Goal: Task Accomplishment & Management: Use online tool/utility

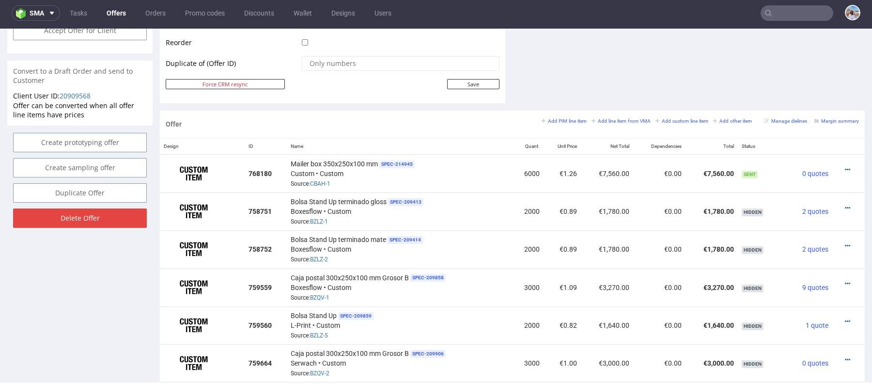
scroll to position [669, 0]
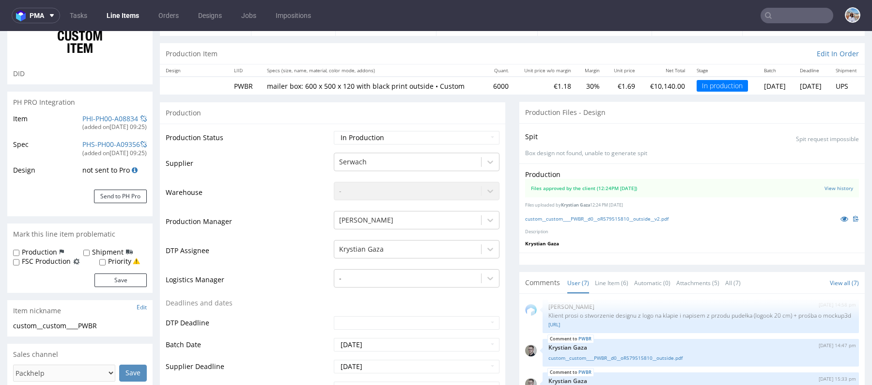
scroll to position [240, 0]
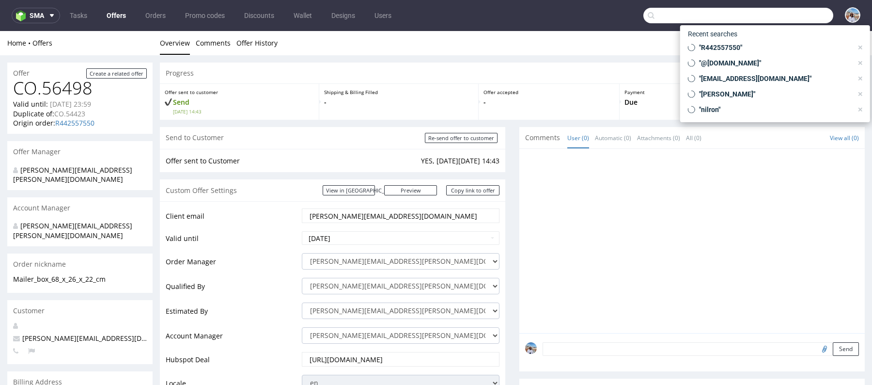
click at [793, 16] on input "text" at bounding box center [739, 16] width 190 height 16
paste input "[EMAIL_ADDRESS][DOMAIN_NAME]"
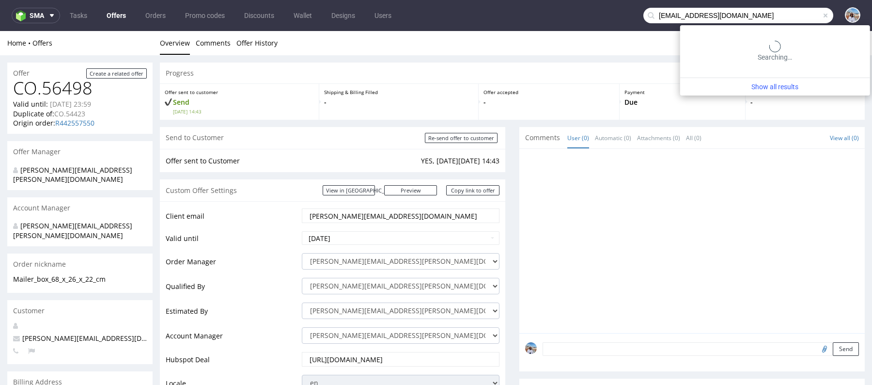
type input "[EMAIL_ADDRESS][DOMAIN_NAME]"
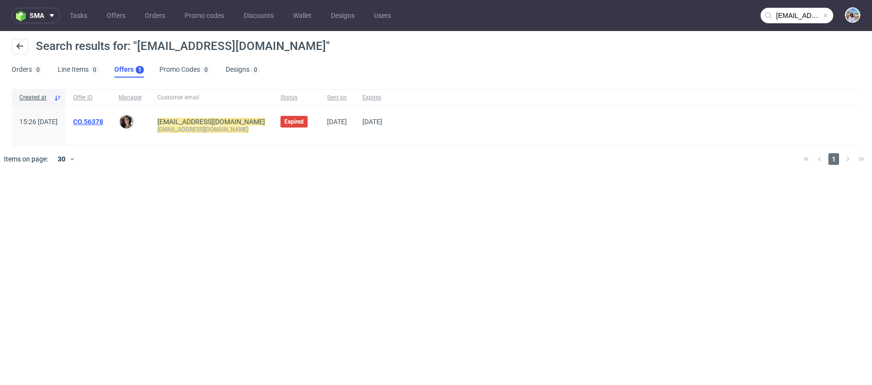
click at [103, 119] on link "CO.56378" at bounding box center [88, 122] width 30 height 8
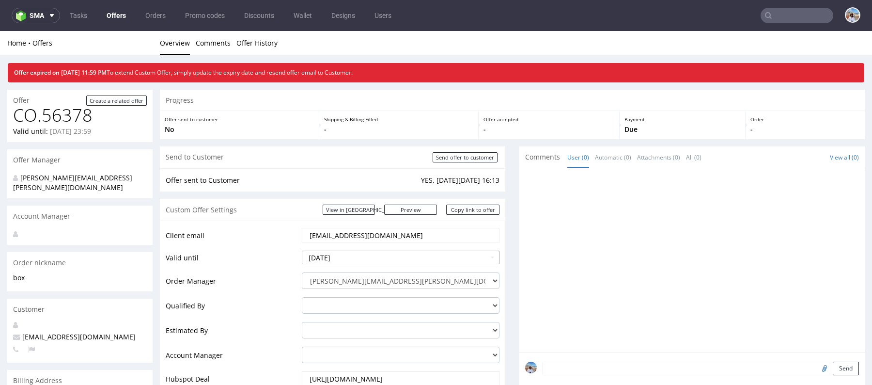
click at [354, 252] on input "2025-08-13" at bounding box center [401, 258] width 198 height 14
click at [342, 252] on input "2025-08-13" at bounding box center [401, 258] width 198 height 14
click at [331, 256] on input "2025-08-13" at bounding box center [401, 258] width 198 height 14
click at [303, 259] on input "2025-08-13" at bounding box center [401, 258] width 198 height 14
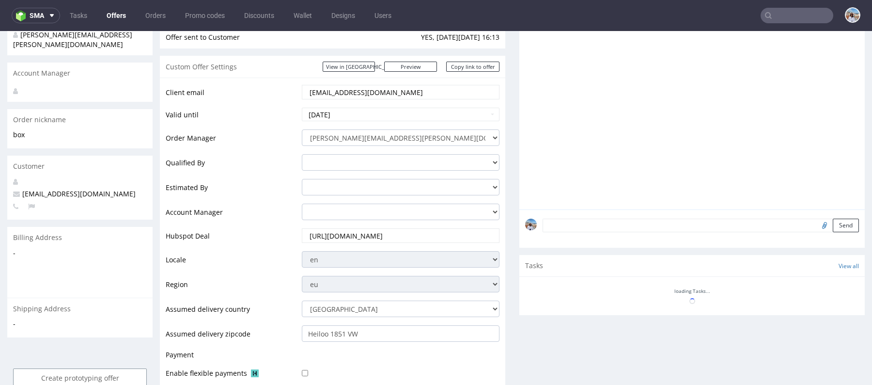
scroll to position [188, 0]
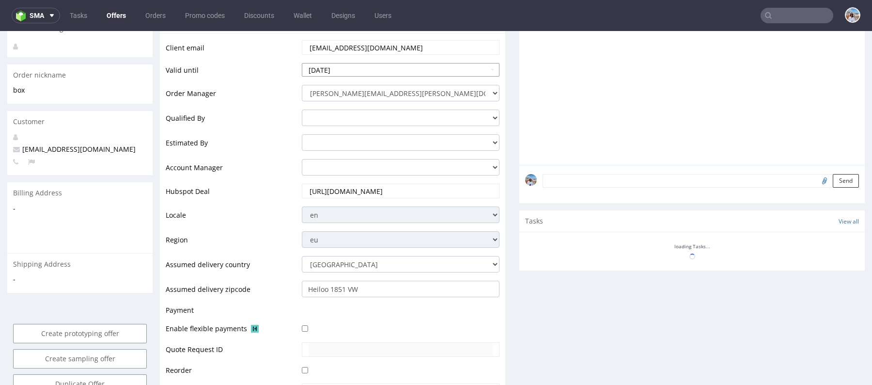
click at [338, 70] on input "2025-08-13" at bounding box center [401, 70] width 198 height 14
click at [349, 70] on input "2025-08-13" at bounding box center [401, 70] width 198 height 14
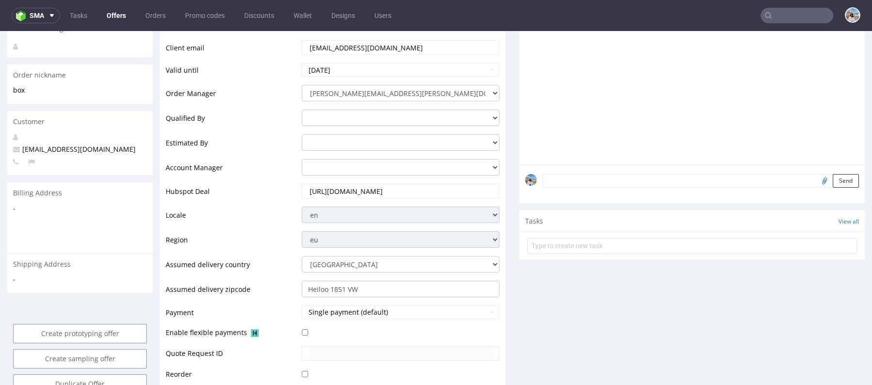
type input "2025-08-20"
click at [253, 152] on td "Estimated By" at bounding box center [233, 145] width 134 height 25
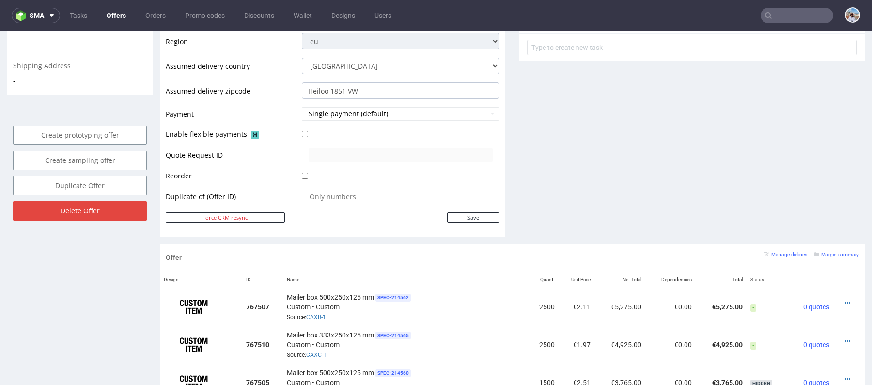
scroll to position [417, 0]
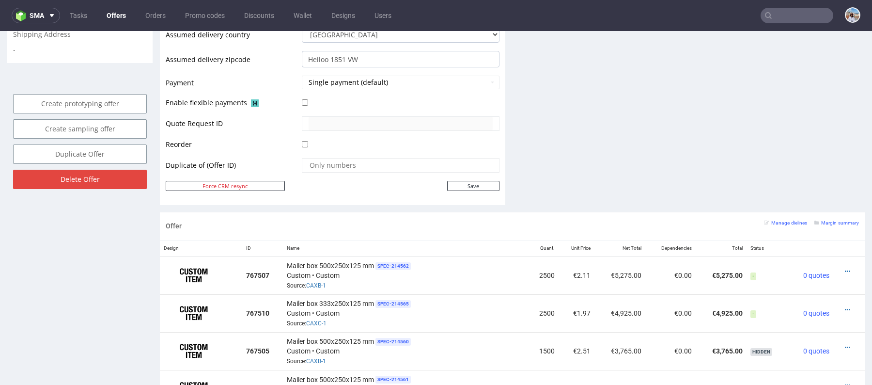
click at [475, 180] on td "Save" at bounding box center [400, 186] width 200 height 12
click at [475, 186] on input "Save" at bounding box center [473, 186] width 52 height 10
type input "In progress..."
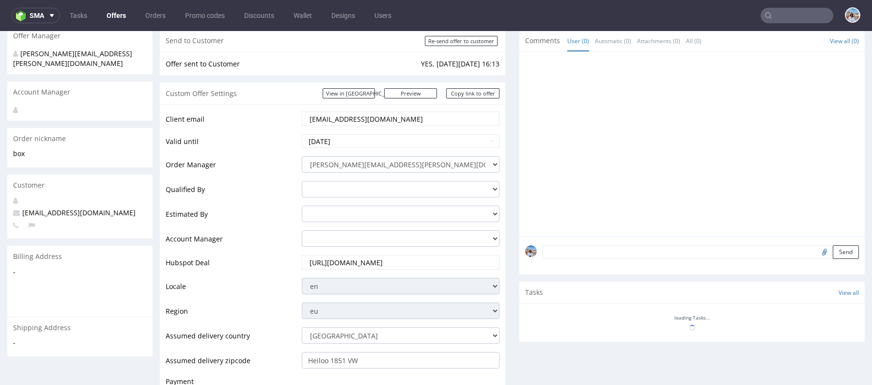
scroll to position [0, 0]
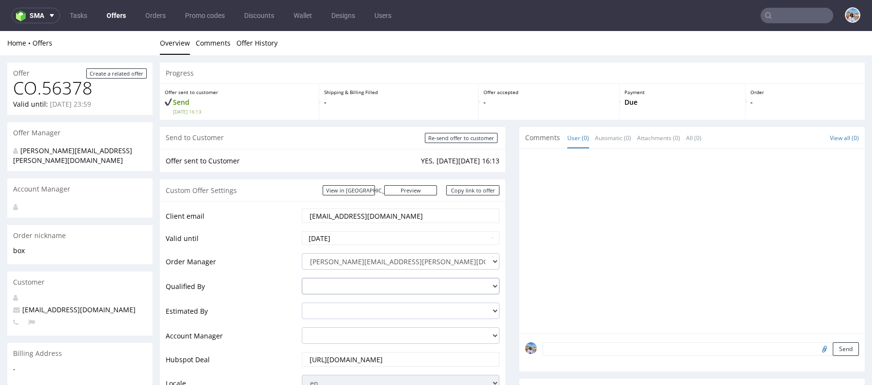
click at [328, 280] on select "adrian.margula@packhelp.com angelina.marc@packhelp.com dawid.urbanowicz@packhel…" at bounding box center [401, 286] width 198 height 16
select select "16429659"
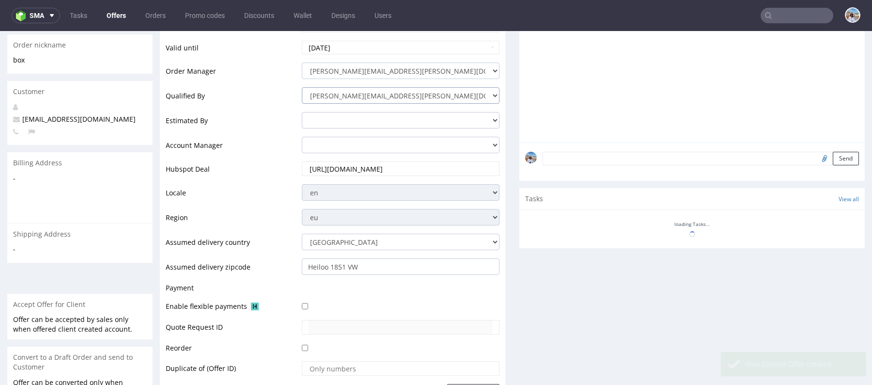
scroll to position [316, 0]
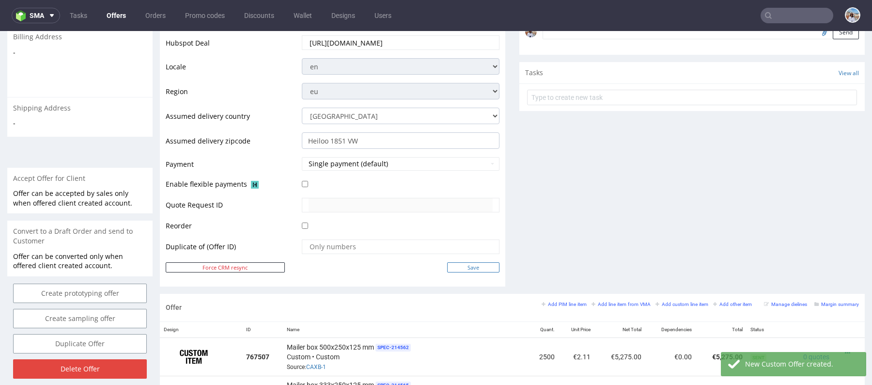
click at [485, 262] on input "Save" at bounding box center [473, 267] width 52 height 10
type input "In progress..."
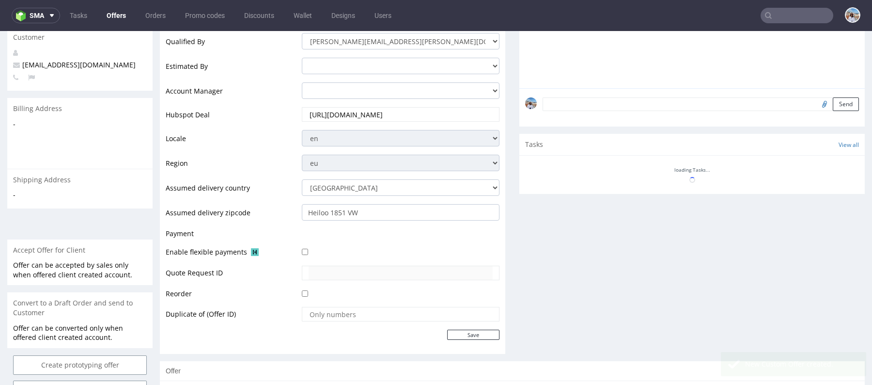
scroll to position [230, 0]
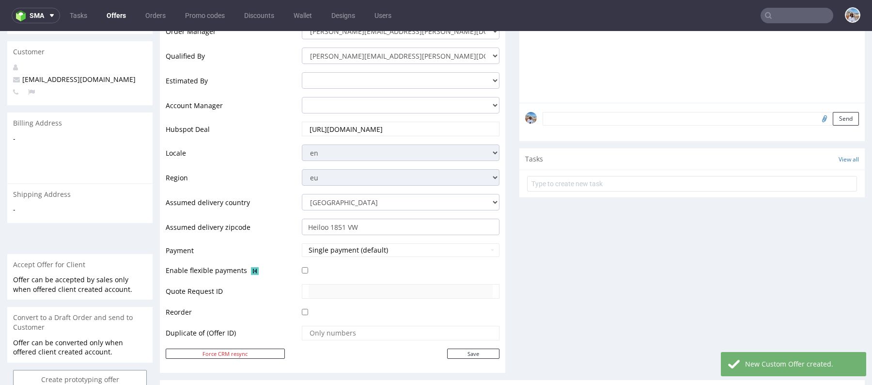
click at [368, 256] on td "Single payment (default)" at bounding box center [400, 253] width 200 height 22
click at [364, 248] on button "Single payment (default)" at bounding box center [401, 250] width 198 height 14
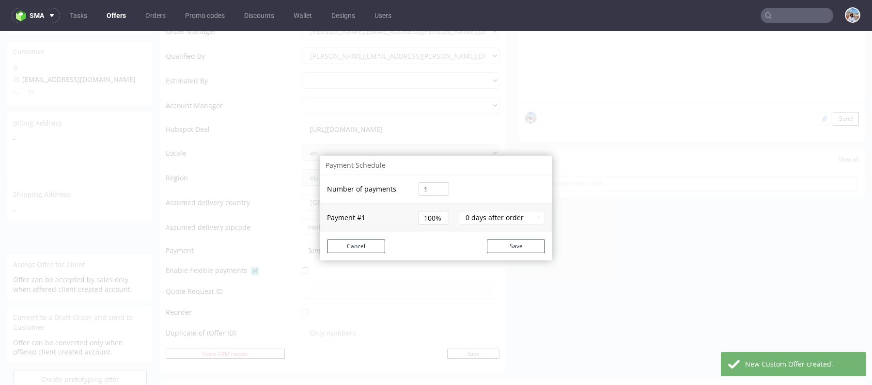
click at [436, 189] on input "1" at bounding box center [434, 189] width 31 height 14
type input "2"
type input "50%"
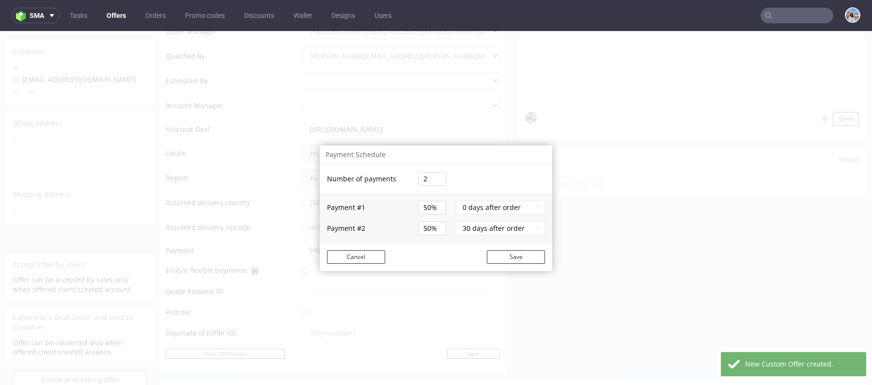
click at [496, 186] on td at bounding box center [503, 179] width 99 height 29
click at [487, 206] on button "0 days after order" at bounding box center [500, 208] width 89 height 14
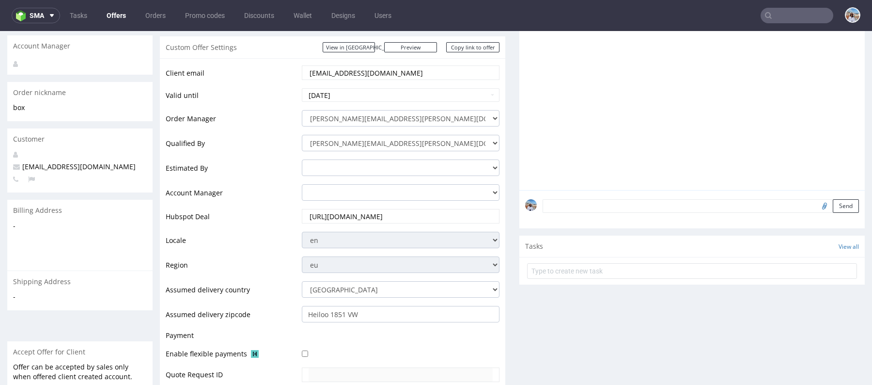
scroll to position [228, 0]
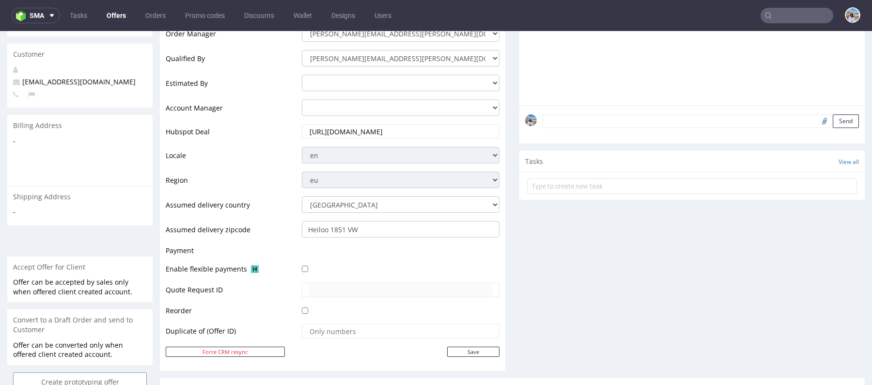
click at [350, 253] on td at bounding box center [400, 254] width 200 height 18
click at [266, 248] on td "Payment" at bounding box center [233, 254] width 134 height 18
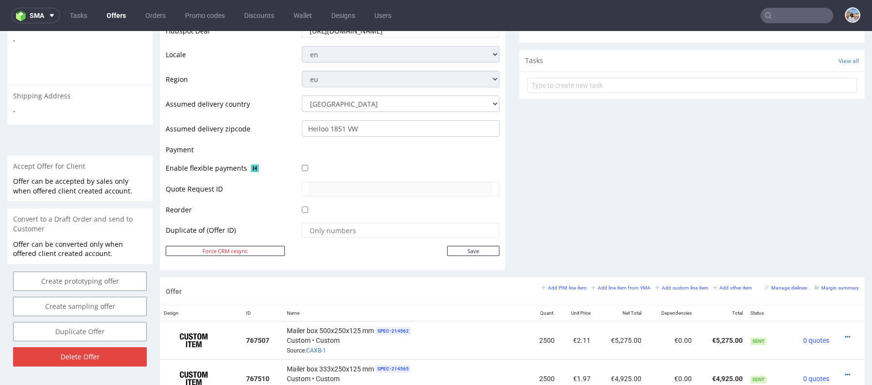
scroll to position [321, 0]
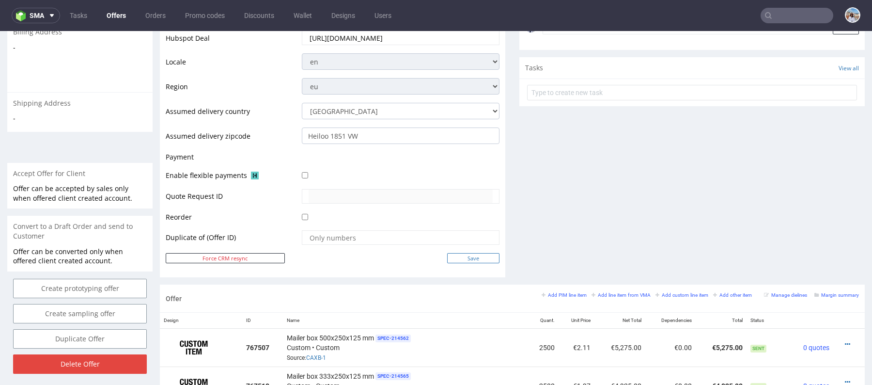
click at [465, 256] on input "Save" at bounding box center [473, 258] width 52 height 10
type input "In progress..."
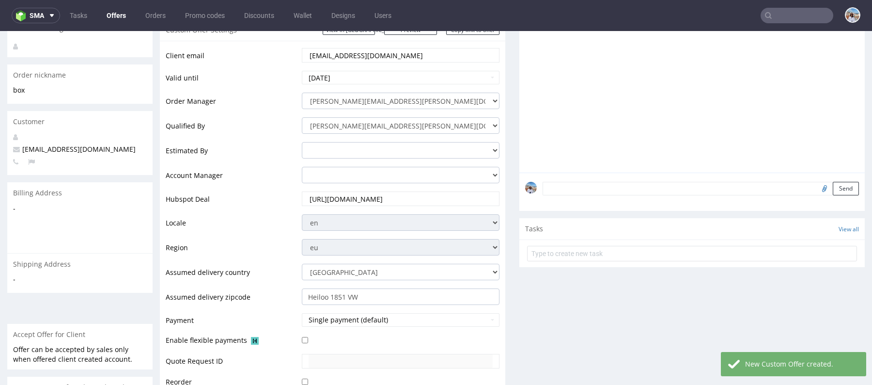
scroll to position [254, 0]
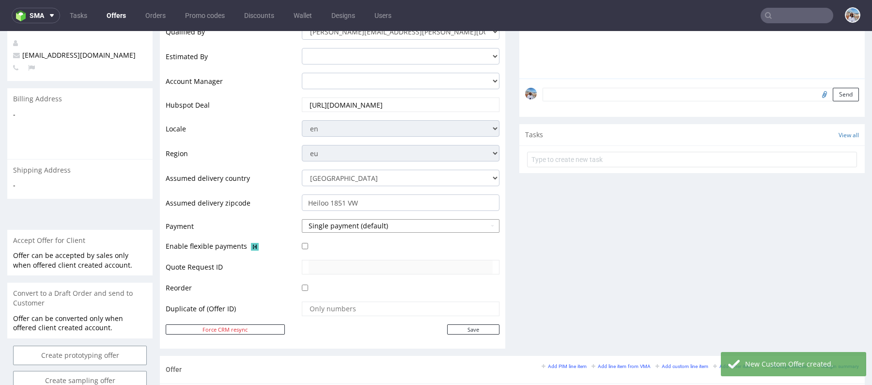
click at [359, 227] on button "Single payment (default)" at bounding box center [401, 226] width 198 height 14
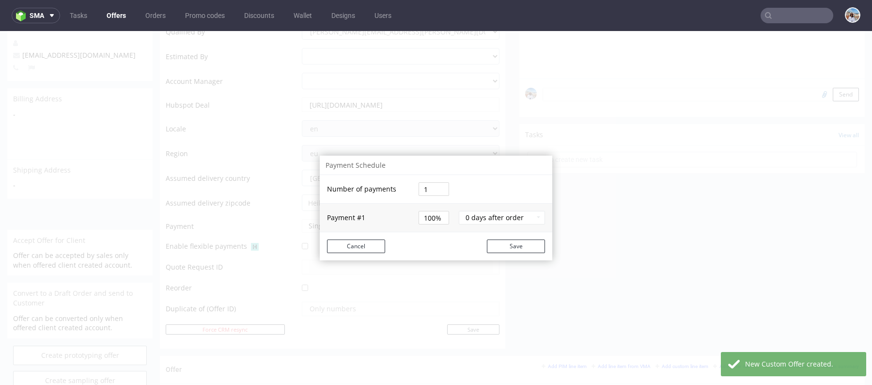
click at [425, 187] on input "1" at bounding box center [434, 189] width 31 height 14
type input "2"
type input "50%"
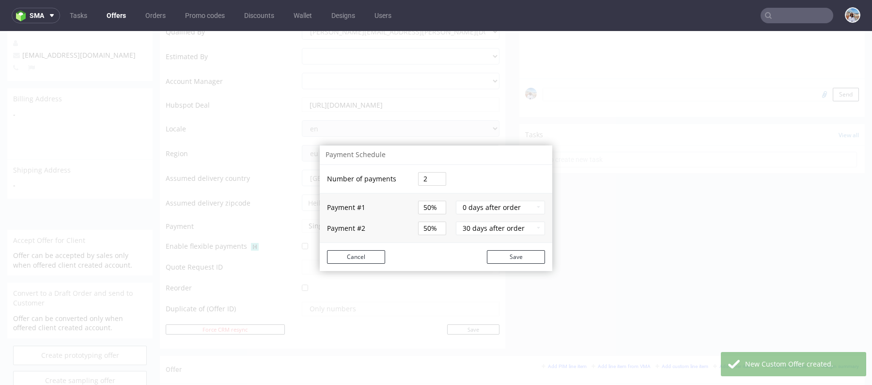
click at [479, 182] on td at bounding box center [503, 179] width 99 height 29
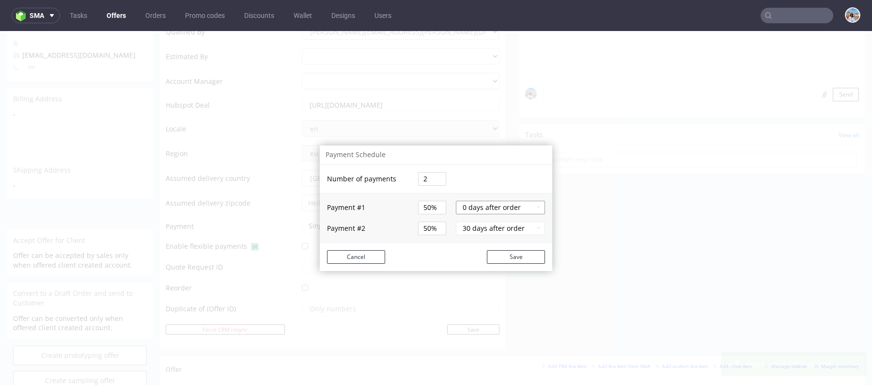
click at [490, 205] on button "0 days after order" at bounding box center [500, 208] width 89 height 14
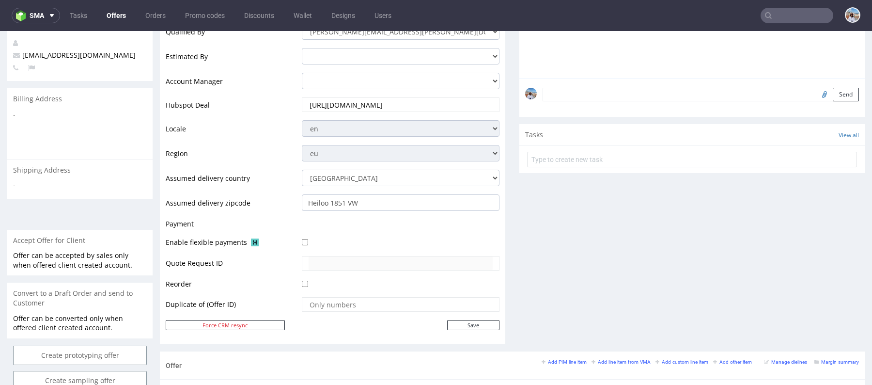
click at [392, 235] on td at bounding box center [400, 227] width 200 height 18
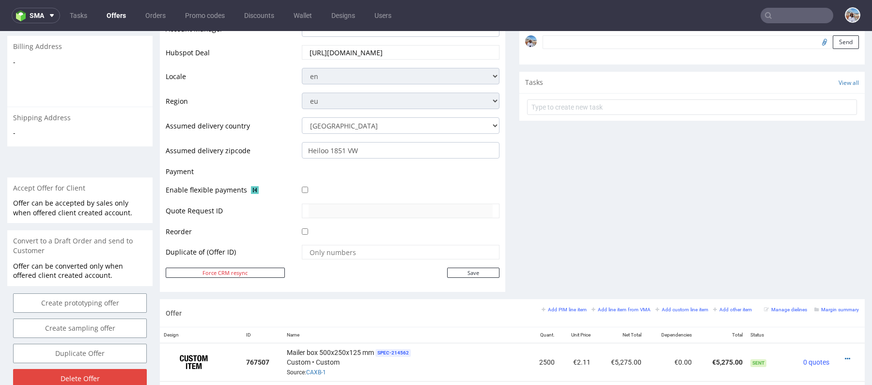
scroll to position [316, 0]
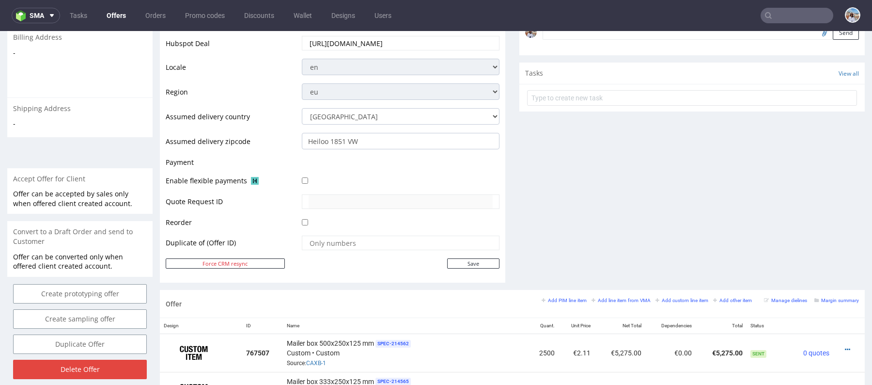
click at [462, 257] on td "Save" at bounding box center [400, 263] width 200 height 12
click at [465, 262] on input "Save" at bounding box center [473, 263] width 52 height 10
type input "In progress..."
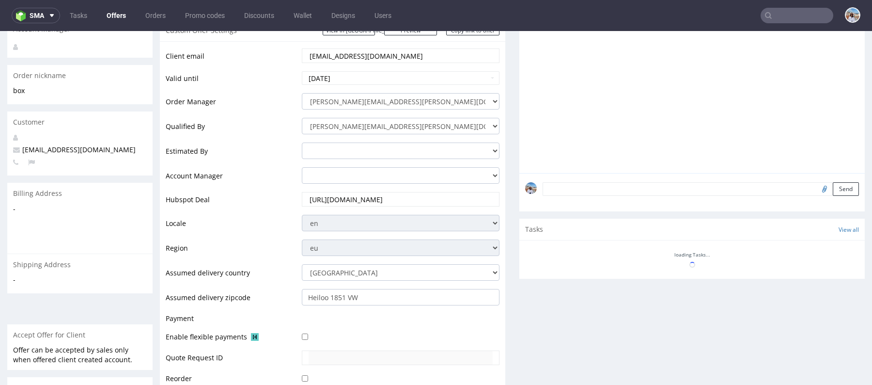
scroll to position [238, 0]
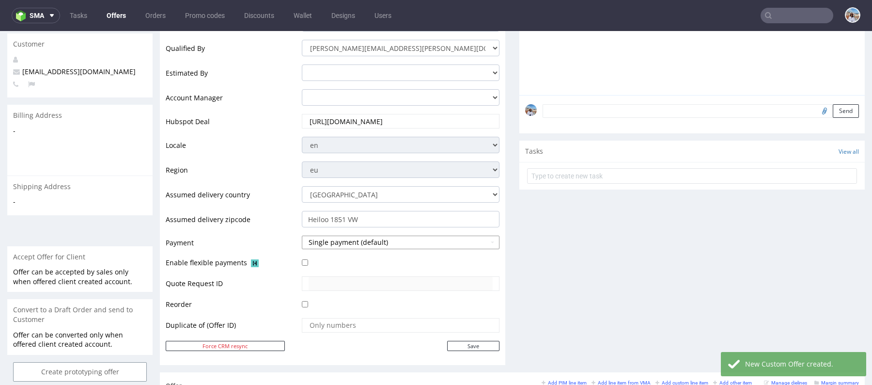
click at [350, 244] on button "Single payment (default)" at bounding box center [401, 243] width 198 height 14
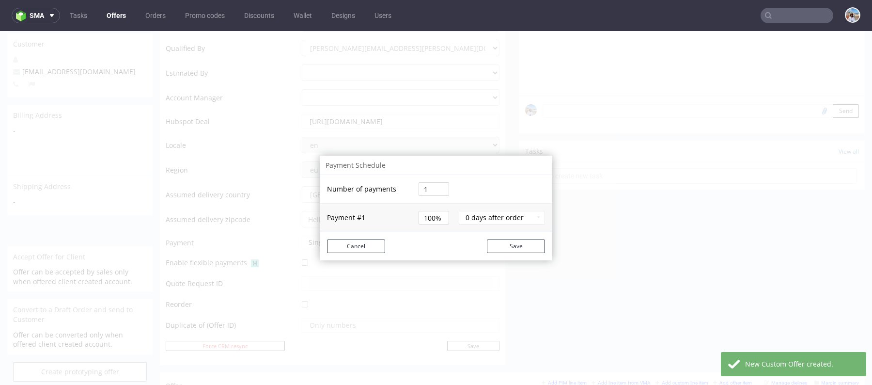
click at [425, 194] on input "1" at bounding box center [434, 189] width 31 height 14
type input "2"
type input "50%"
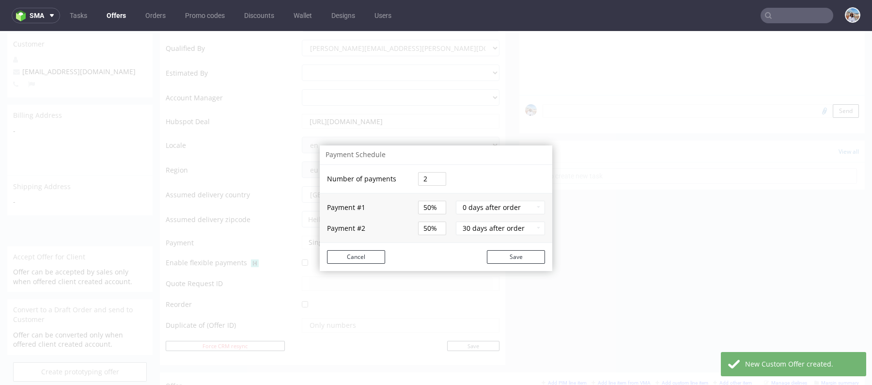
click at [391, 201] on tbody "Number of payments 2 Payment # 1 50% 0 days after order Payment # 2 50% 30 days…" at bounding box center [436, 204] width 233 height 78
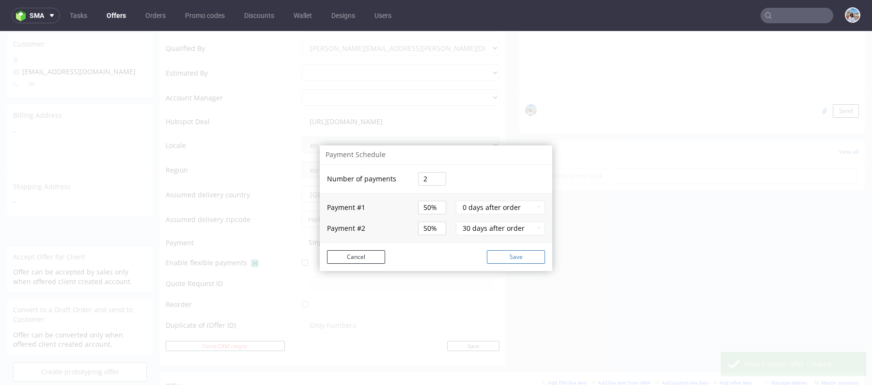
click at [518, 260] on button "Save" at bounding box center [516, 257] width 58 height 14
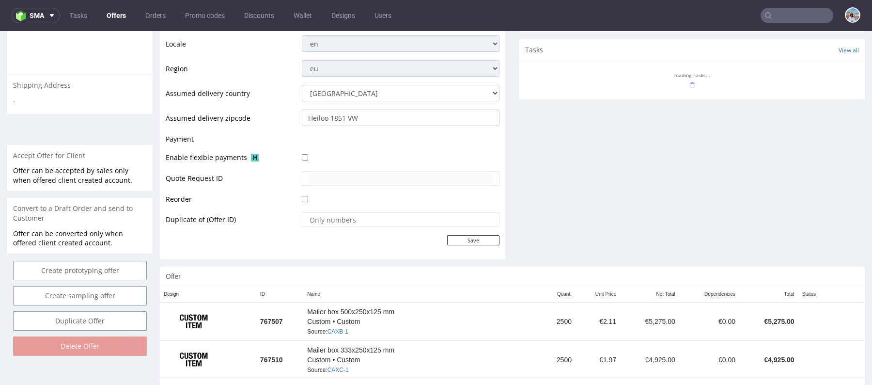
scroll to position [333, 0]
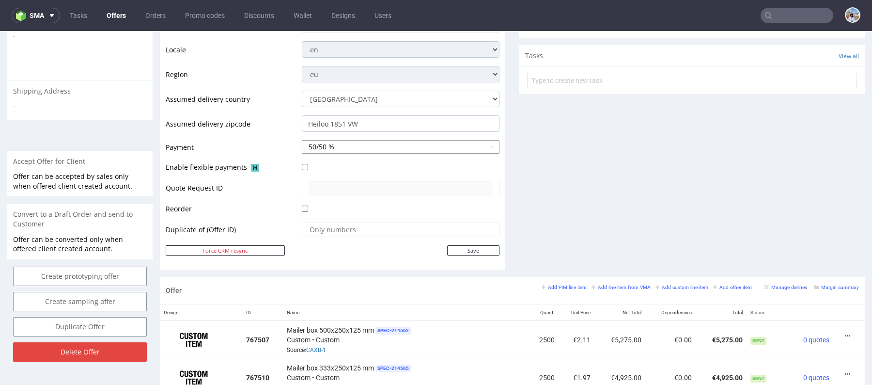
click at [341, 143] on button "50/50 %" at bounding box center [401, 147] width 198 height 14
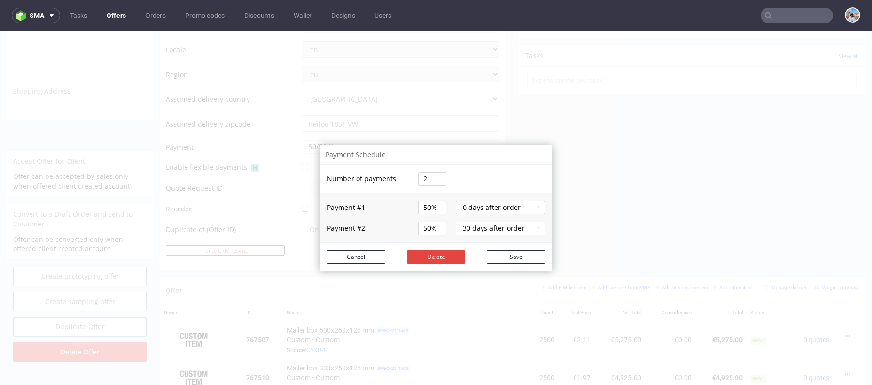
click at [483, 207] on button "0 days after order" at bounding box center [500, 208] width 89 height 14
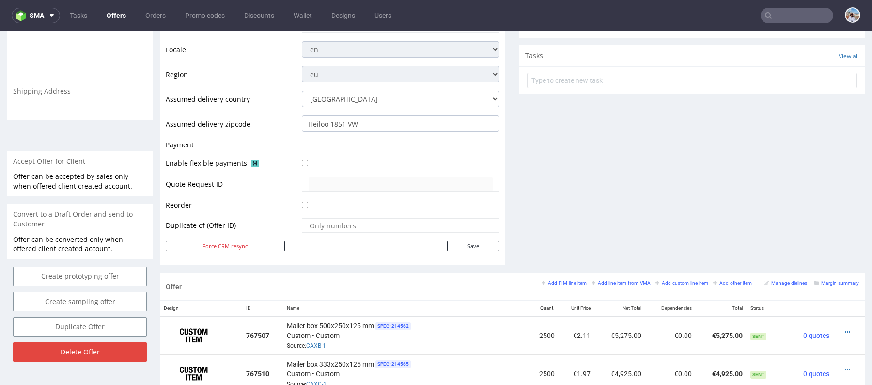
click at [383, 158] on div at bounding box center [401, 163] width 198 height 11
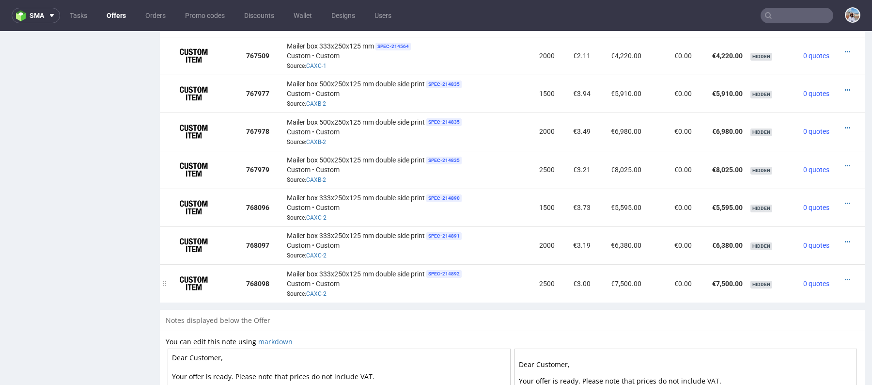
scroll to position [973, 0]
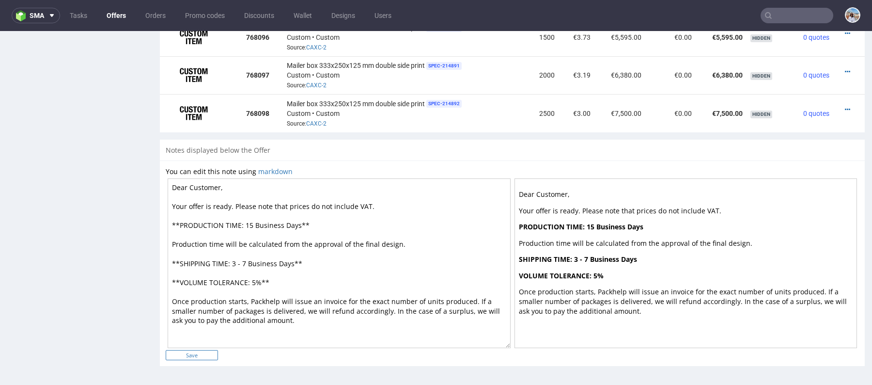
click at [200, 358] on input "Save" at bounding box center [192, 355] width 52 height 10
type input "In progress..."
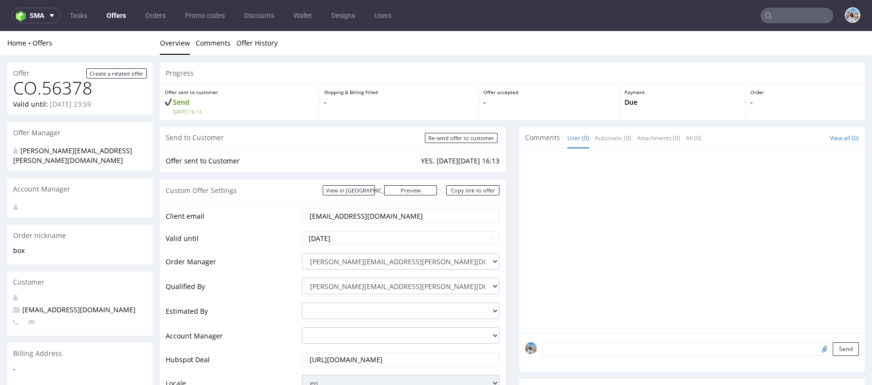
scroll to position [279, 0]
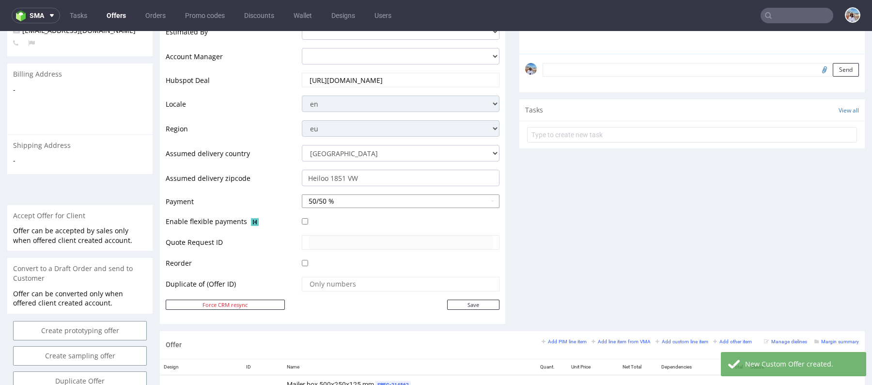
click at [350, 199] on button "50/50 %" at bounding box center [401, 201] width 198 height 14
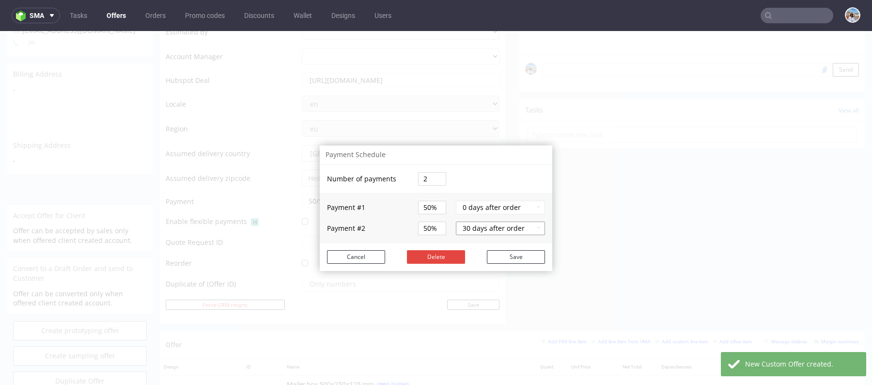
click at [483, 228] on button "30 days after order" at bounding box center [500, 228] width 89 height 14
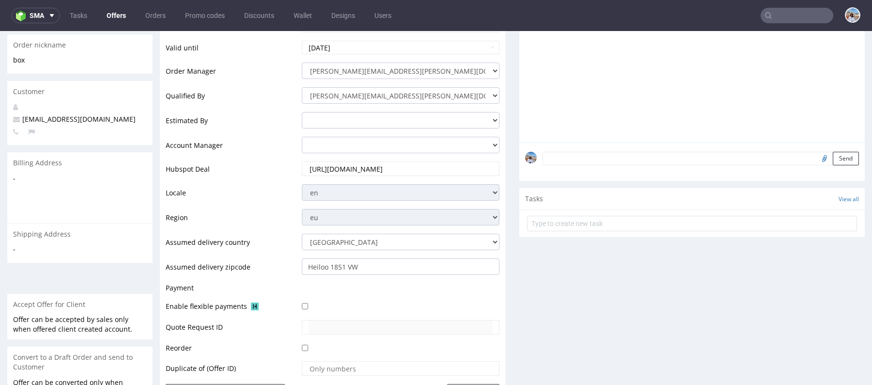
scroll to position [136, 0]
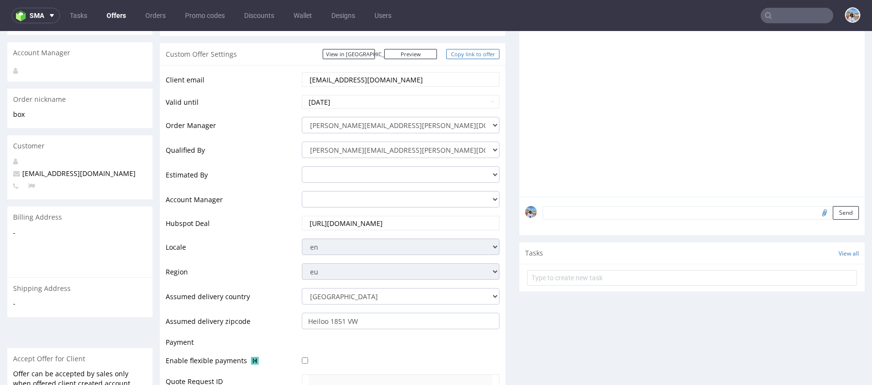
click at [473, 52] on link "Copy link to offer" at bounding box center [472, 54] width 53 height 10
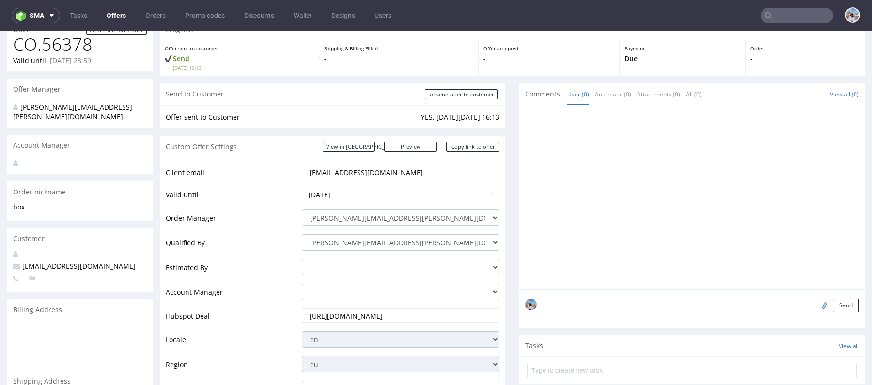
scroll to position [0, 0]
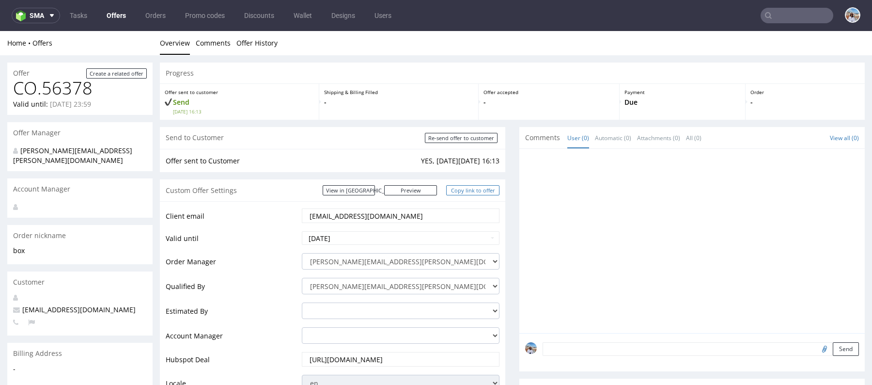
click at [465, 188] on link "Copy link to offer" at bounding box center [472, 190] width 53 height 10
click at [452, 138] on input "Re-send offer to customer" at bounding box center [461, 138] width 73 height 10
type input "In progress..."
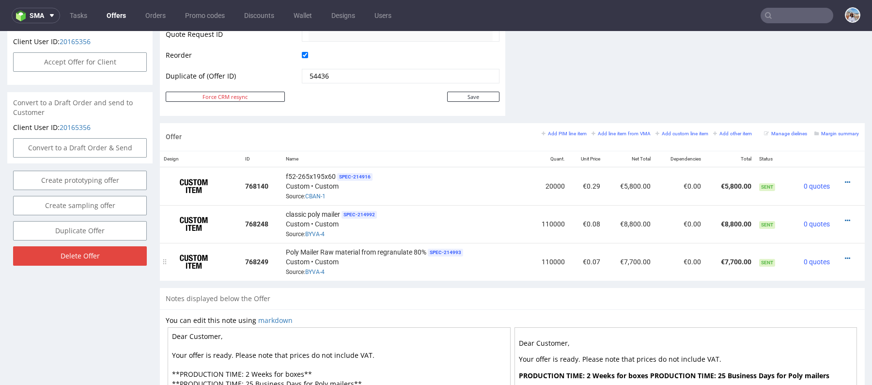
scroll to position [496, 0]
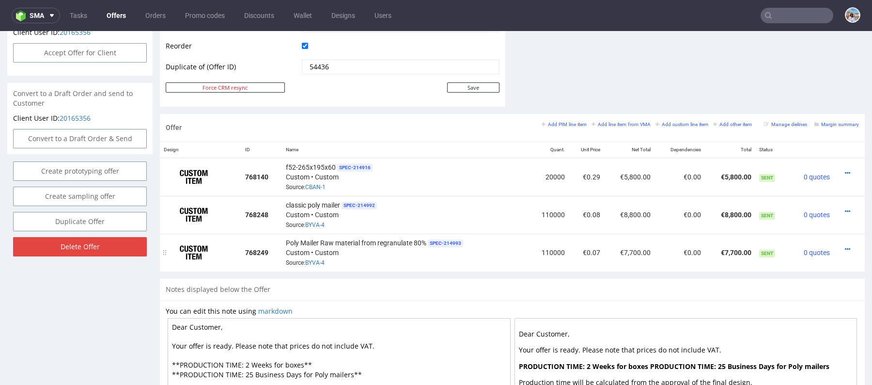
click at [838, 246] on div at bounding box center [846, 249] width 17 height 10
click at [845, 246] on icon at bounding box center [847, 249] width 5 height 7
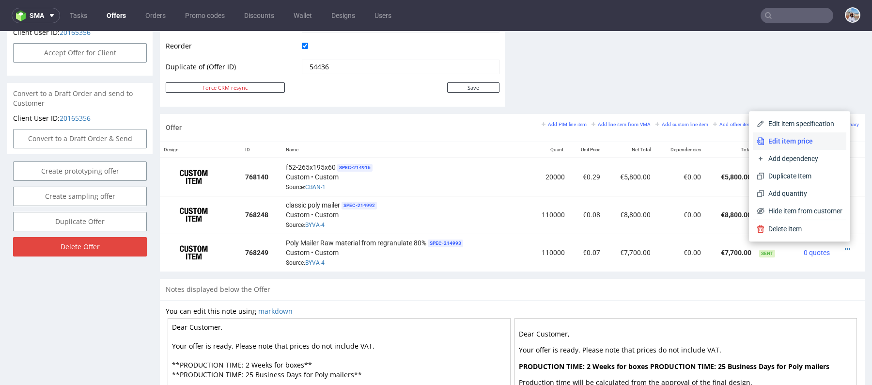
click at [797, 145] on span "Edit item price" at bounding box center [804, 141] width 78 height 10
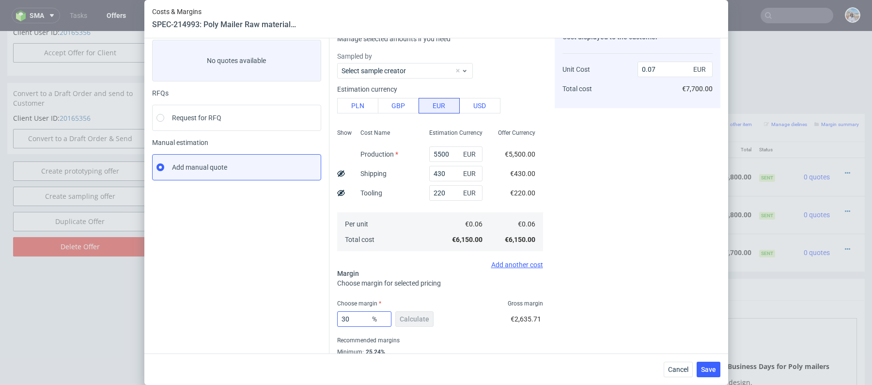
scroll to position [17, 0]
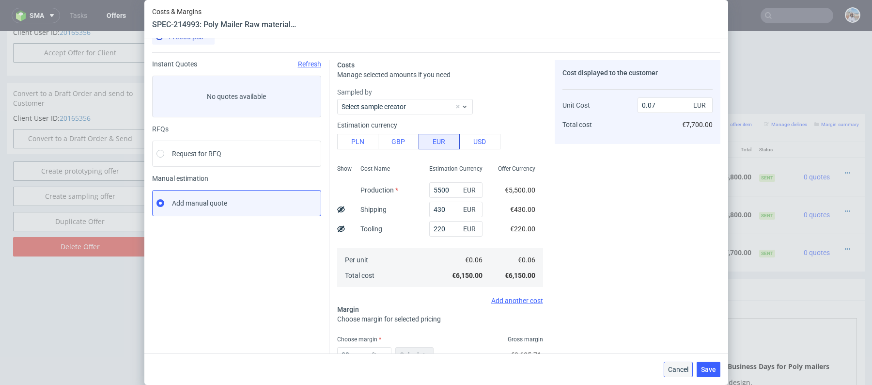
click at [674, 366] on span "Cancel" at bounding box center [678, 369] width 20 height 7
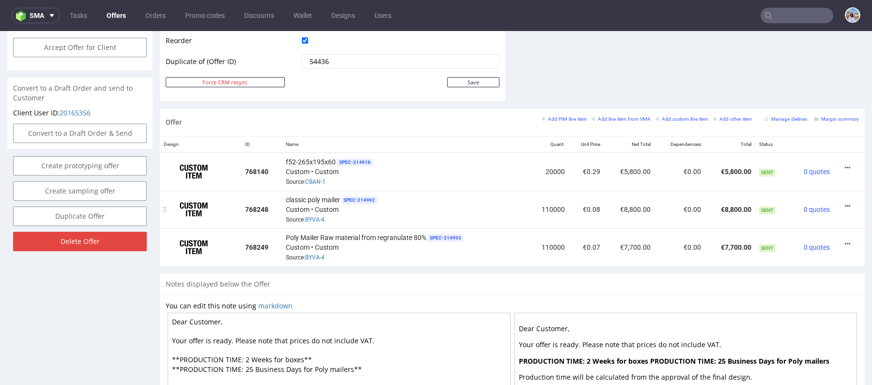
scroll to position [508, 0]
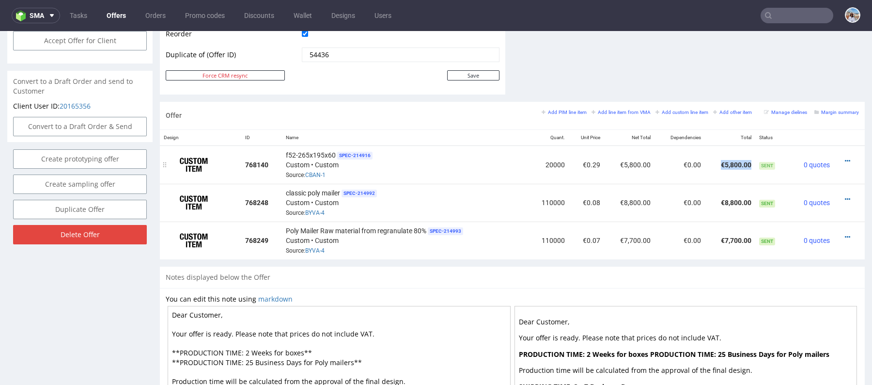
drag, startPoint x: 712, startPoint y: 162, endPoint x: 753, endPoint y: 162, distance: 40.2
click at [753, 162] on tr "768140 f52-265x195x60 SPEC- 214916 Custom • Custom Source: CBAN-1 20000 €0.29 €…" at bounding box center [512, 164] width 705 height 38
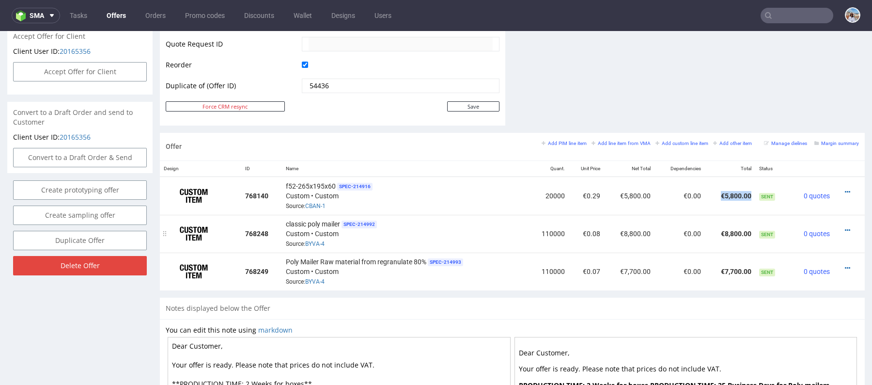
scroll to position [465, 0]
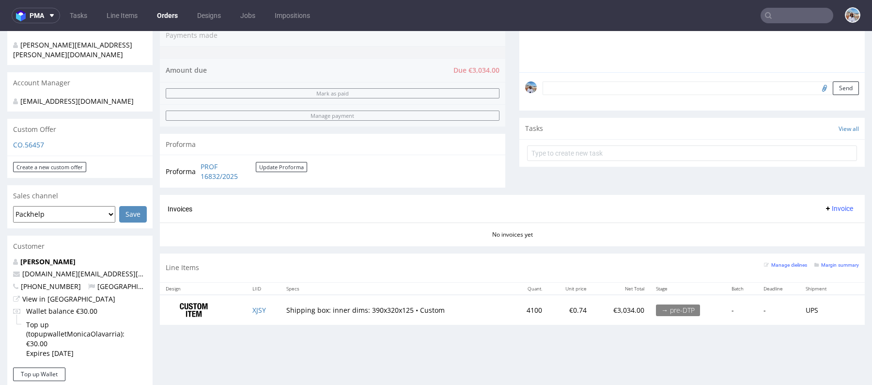
scroll to position [303, 0]
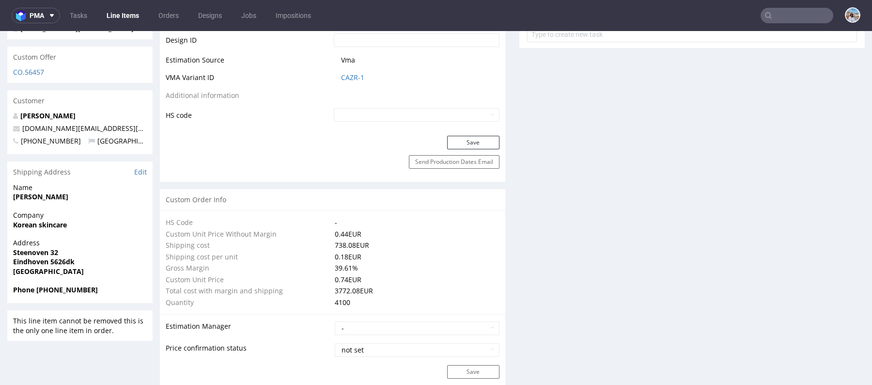
scroll to position [497, 0]
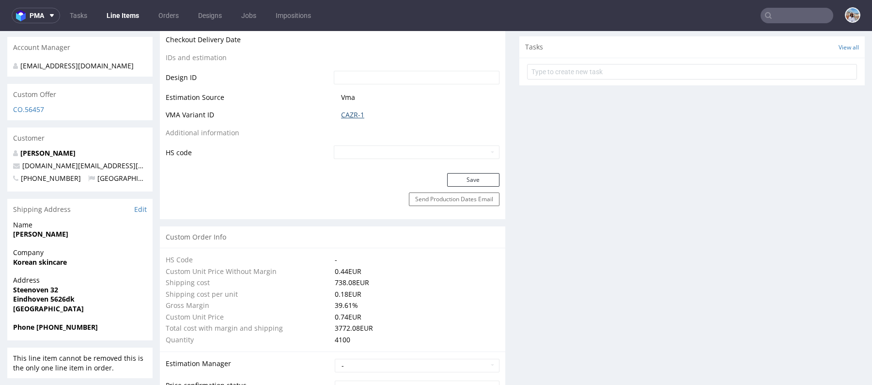
click at [347, 111] on link "CAZR-1" at bounding box center [352, 115] width 23 height 10
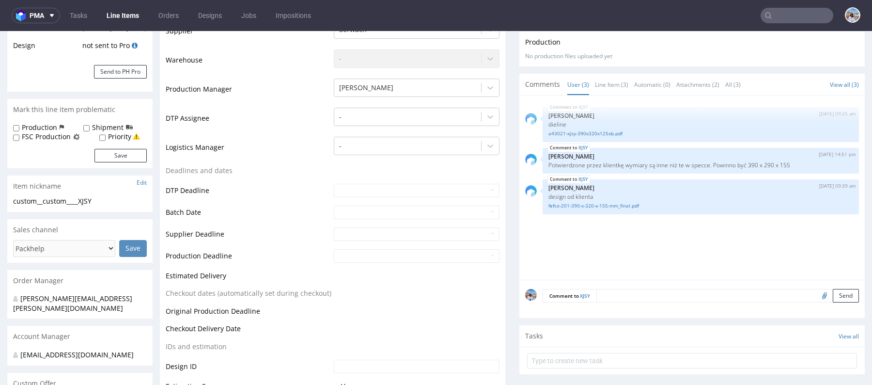
scroll to position [250, 0]
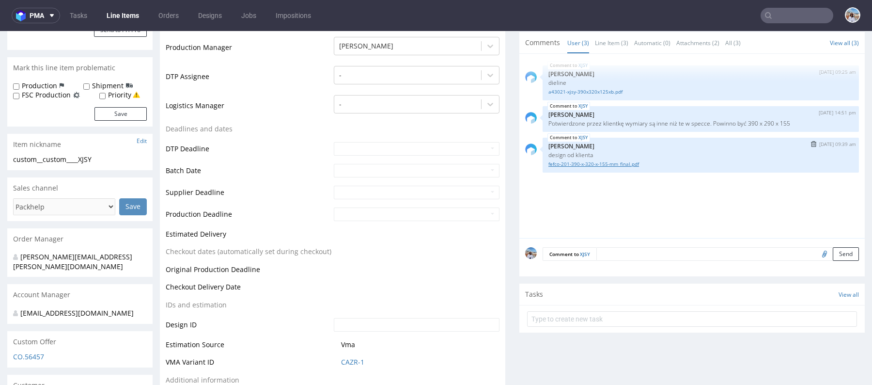
click at [629, 163] on link "fefco-201-390-x-320-x-155-mm_final.pdf" at bounding box center [701, 163] width 305 height 7
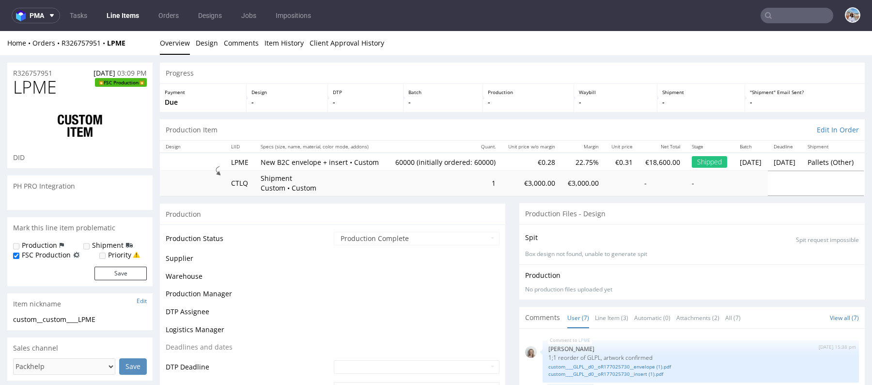
scroll to position [95, 0]
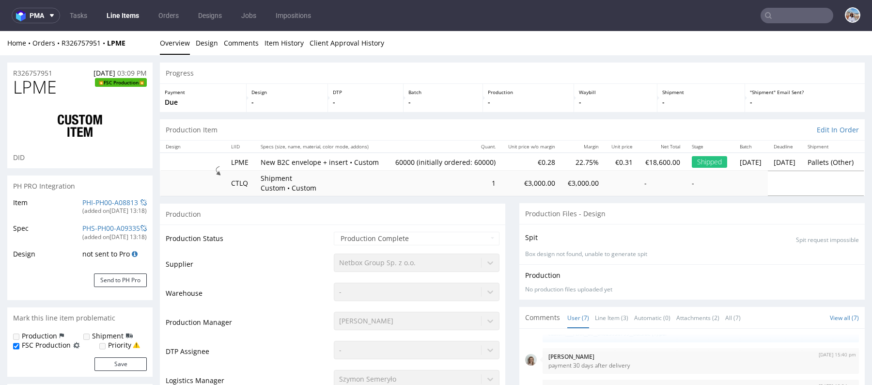
type input "62240"
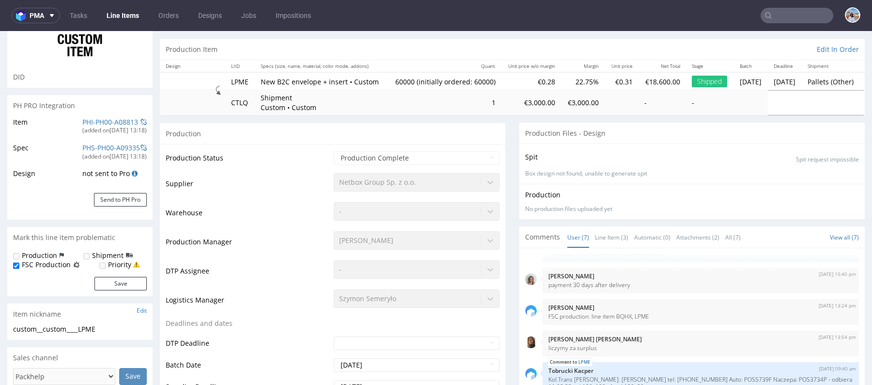
scroll to position [0, 0]
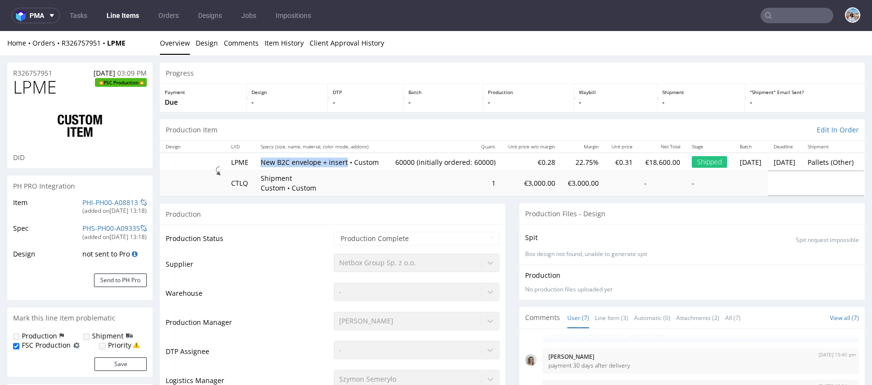
drag, startPoint x: 257, startPoint y: 160, endPoint x: 343, endPoint y: 160, distance: 85.8
click at [343, 160] on td "New B2C envelope + insert • Custom" at bounding box center [321, 162] width 132 height 18
copy p "New B2C envelope + insert"
drag, startPoint x: 60, startPoint y: 72, endPoint x: 2, endPoint y: 72, distance: 57.7
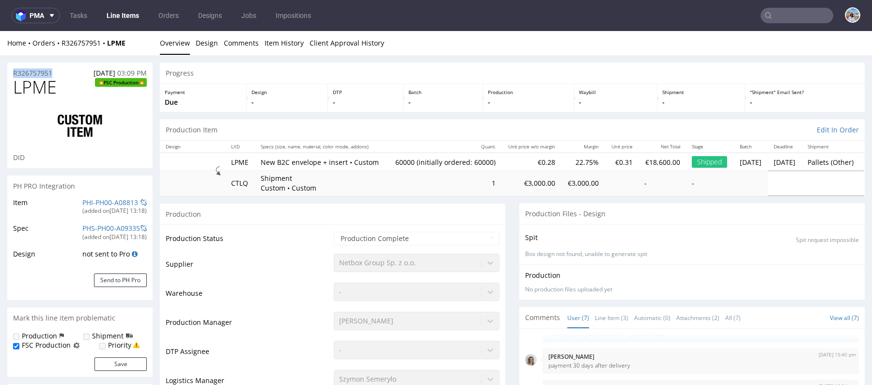
copy p "R326757951"
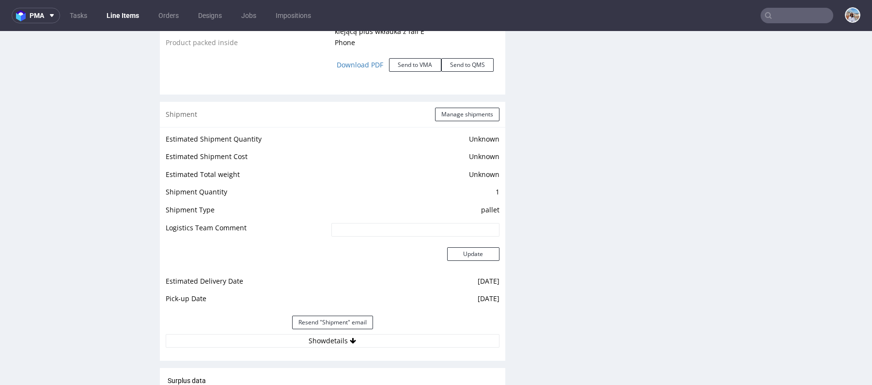
scroll to position [1254, 0]
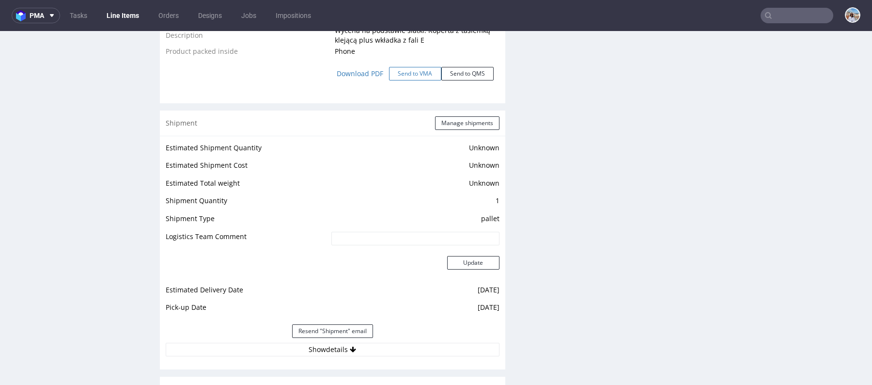
click at [415, 80] on button "Send to VMA" at bounding box center [415, 74] width 52 height 14
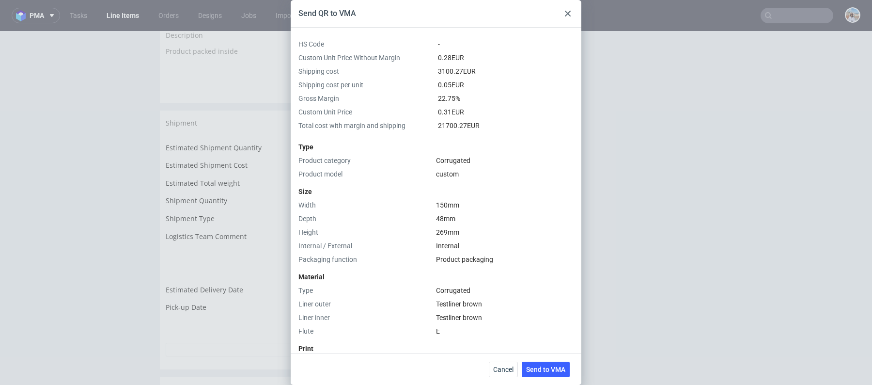
scroll to position [354, 0]
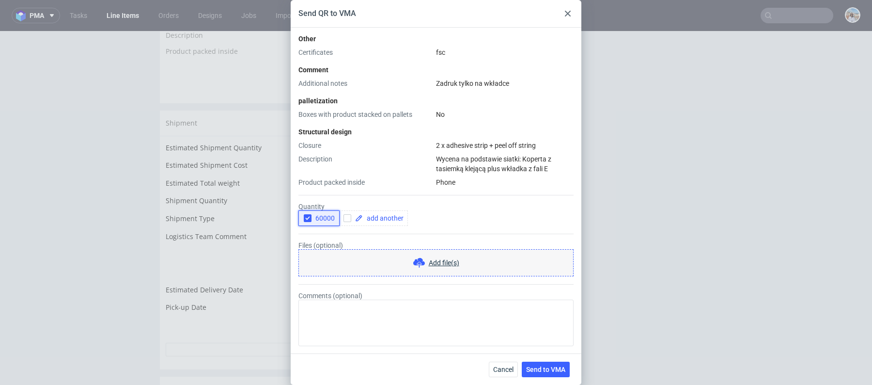
click at [317, 218] on span "60000" at bounding box center [323, 218] width 23 height 8
click at [360, 218] on use at bounding box center [359, 218] width 6 height 6
click at [375, 218] on span at bounding box center [383, 218] width 41 height 7
paste span
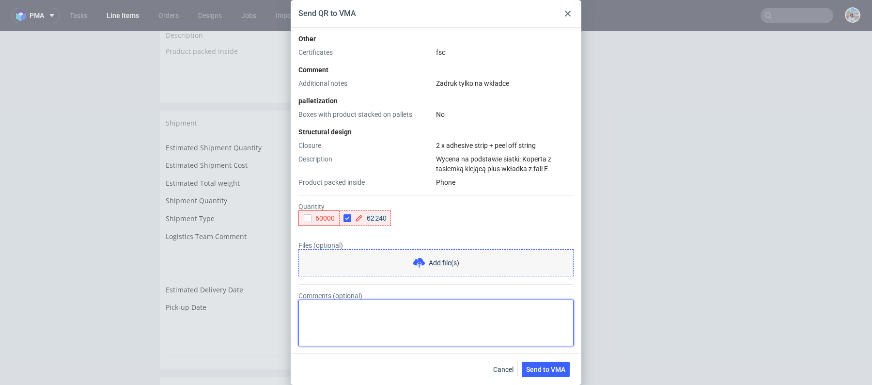
click at [373, 305] on textarea "Comments (optional)" at bounding box center [436, 323] width 275 height 47
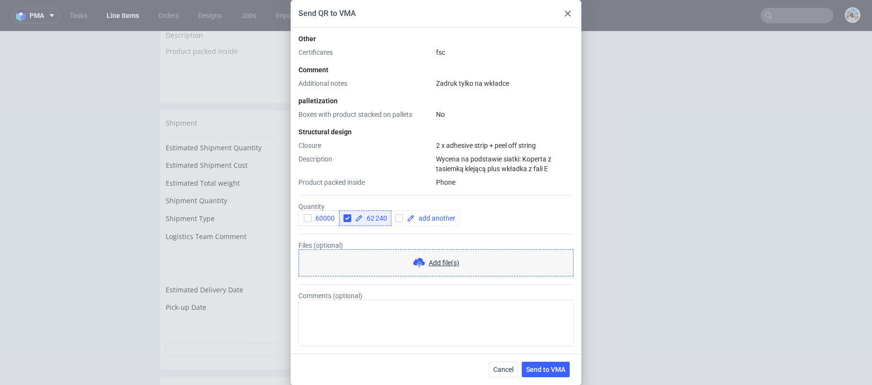
click at [374, 217] on span "62 240" at bounding box center [375, 218] width 24 height 7
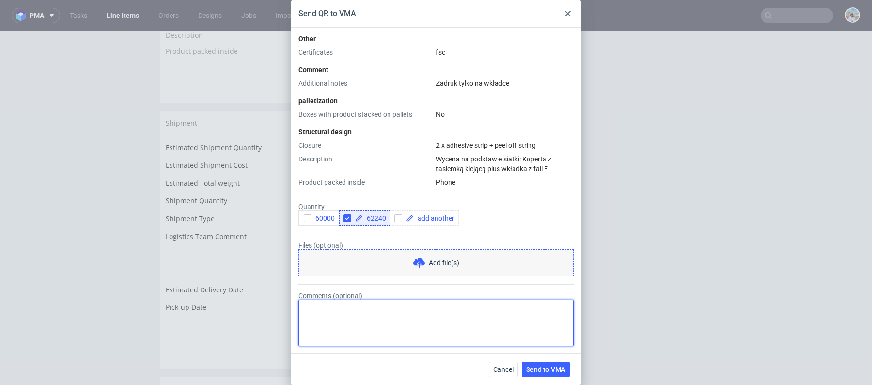
checkbox input "true"
click at [345, 338] on textarea "Comments (optional)" at bounding box center [436, 323] width 275 height 47
type textarea "REORDER 1:1"
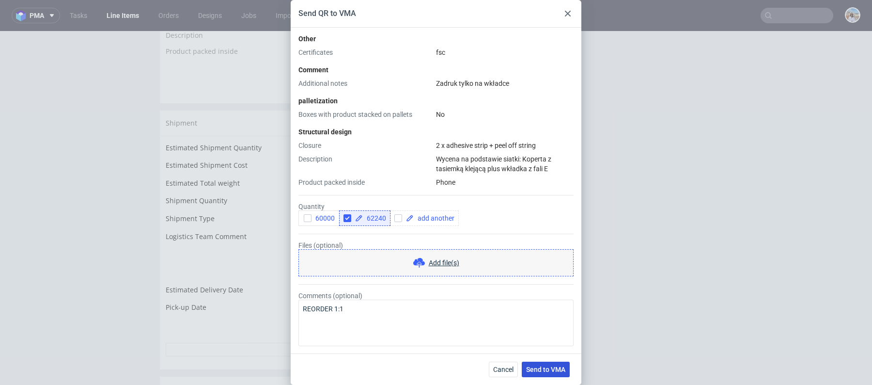
click at [544, 368] on span "Send to VMA" at bounding box center [545, 369] width 39 height 7
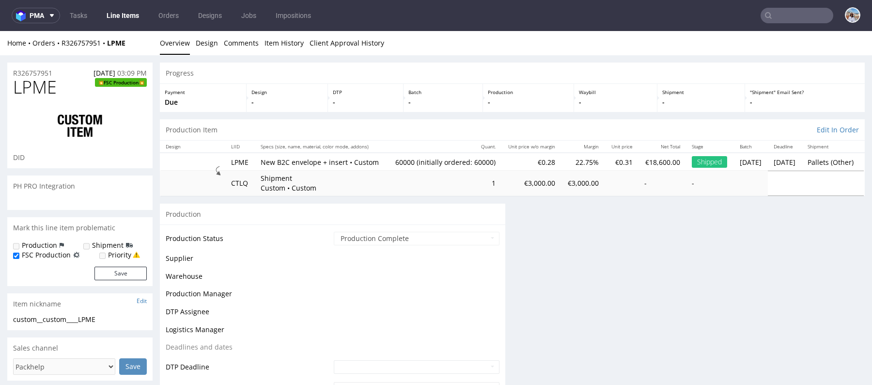
select select "in_progress"
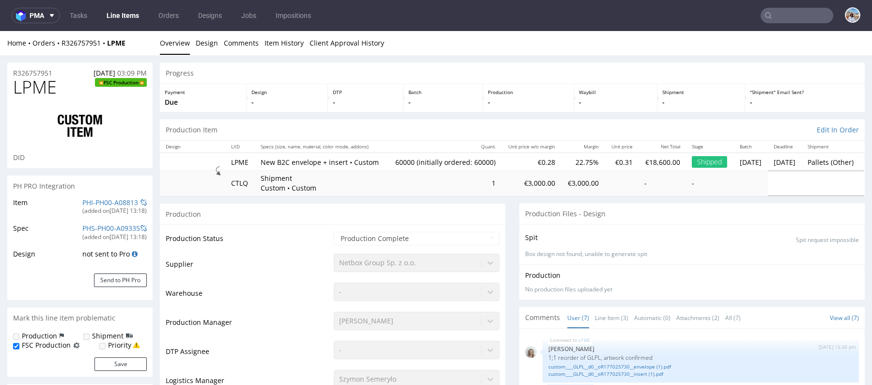
scroll to position [95, 0]
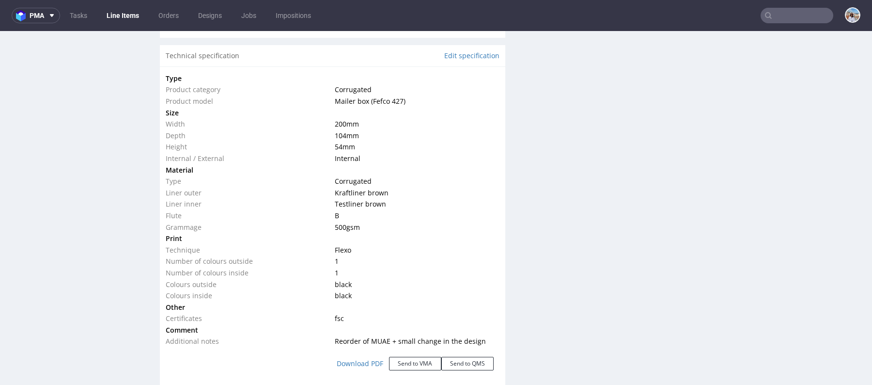
scroll to position [1030, 0]
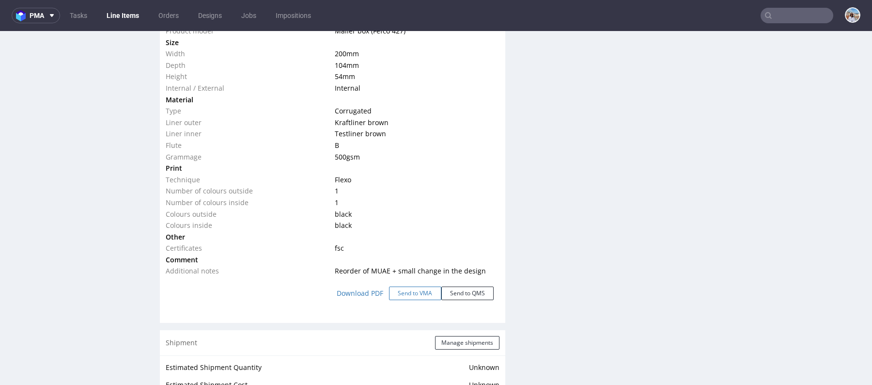
click at [402, 295] on button "Send to VMA" at bounding box center [415, 293] width 52 height 14
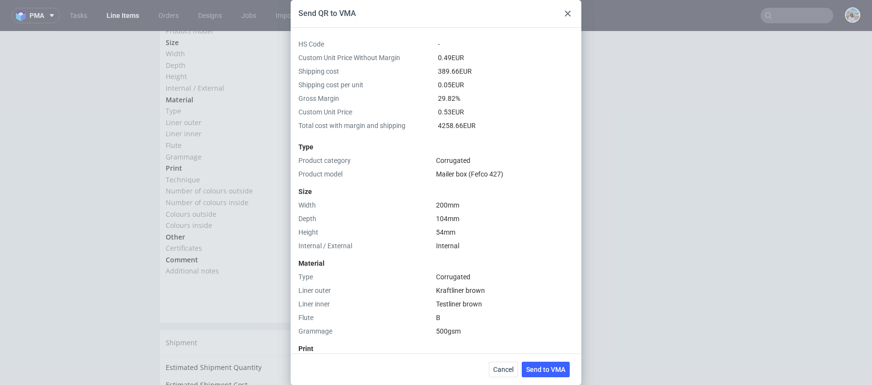
scroll to position [306, 0]
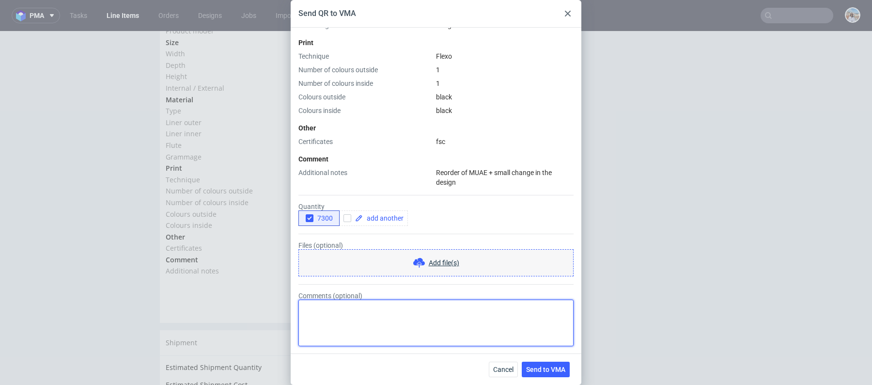
click at [431, 308] on textarea "Comments (optional)" at bounding box center [436, 323] width 275 height 47
type textarea "reorder 1:1"
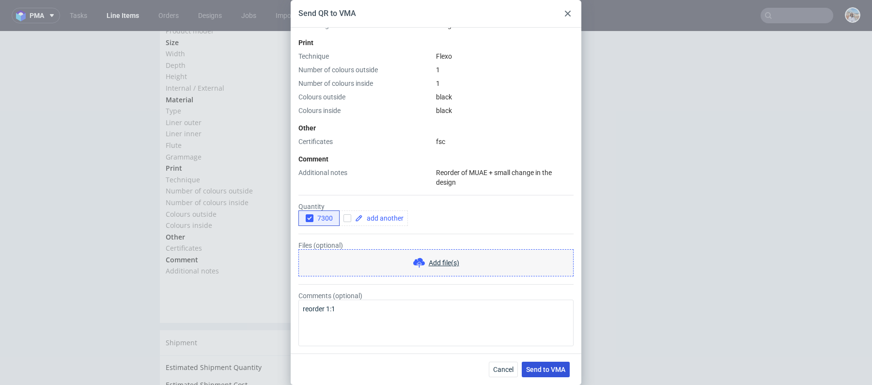
click at [566, 364] on button "Send to VMA" at bounding box center [546, 370] width 48 height 16
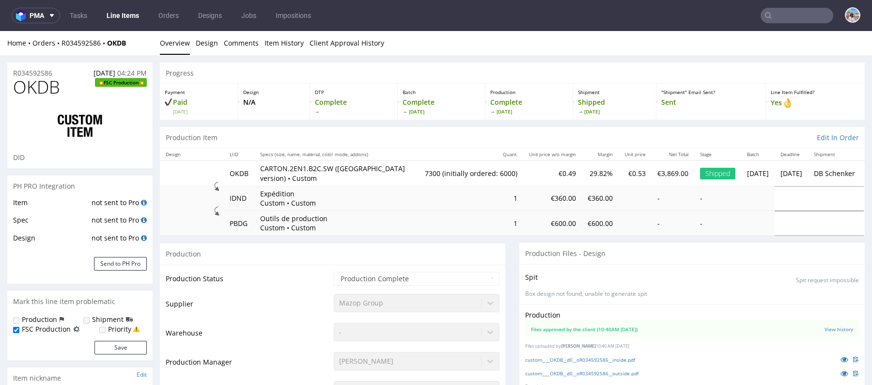
select select "in_progress"
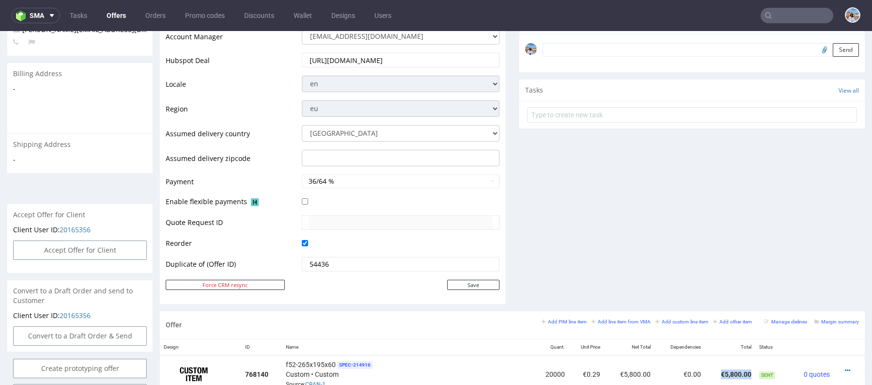
scroll to position [644, 0]
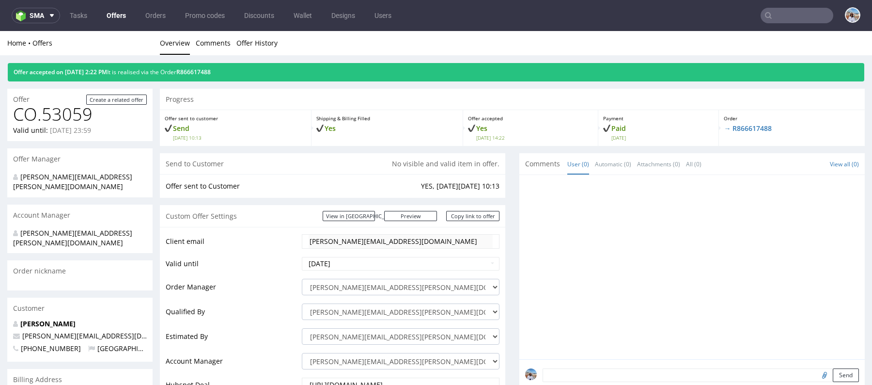
click at [494, 34] on div "Home Offers Overview Comments Offer History" at bounding box center [436, 43] width 872 height 24
click at [792, 16] on input "text" at bounding box center [797, 16] width 73 height 16
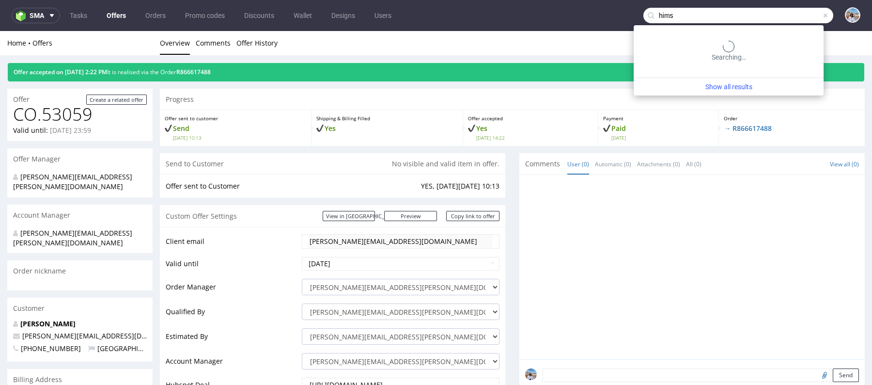
type input "hims"
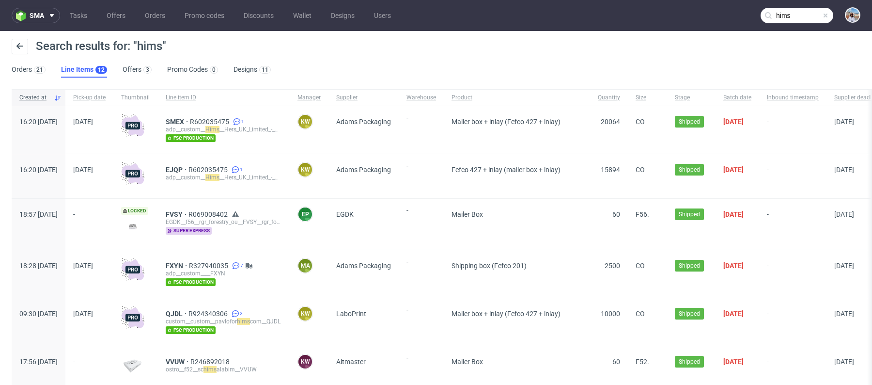
click at [128, 61] on div "Search results for: "hims"" at bounding box center [436, 50] width 849 height 23
click at [132, 66] on link "Offers 3" at bounding box center [137, 70] width 29 height 16
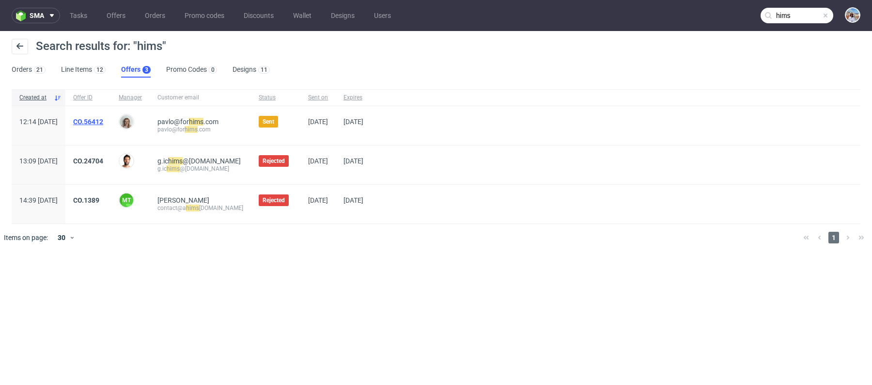
click at [103, 119] on link "CO.56412" at bounding box center [88, 122] width 30 height 8
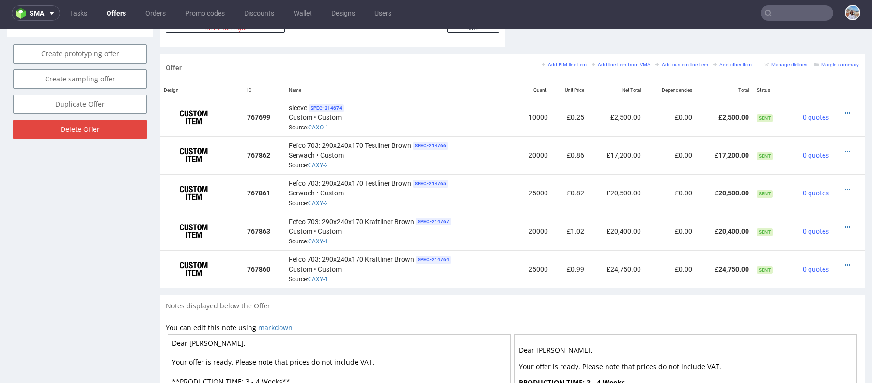
scroll to position [476, 0]
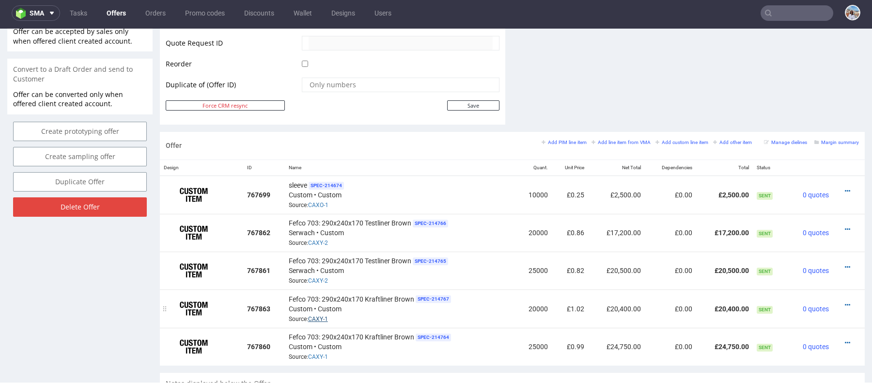
click at [314, 317] on link "CAXY-1" at bounding box center [318, 319] width 20 height 7
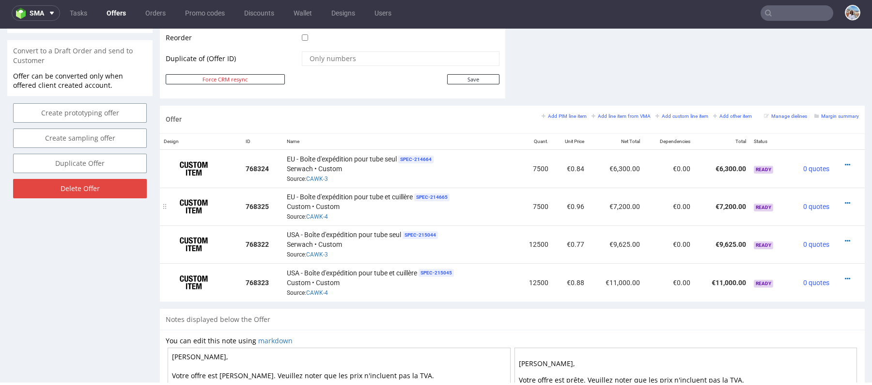
scroll to position [471, 0]
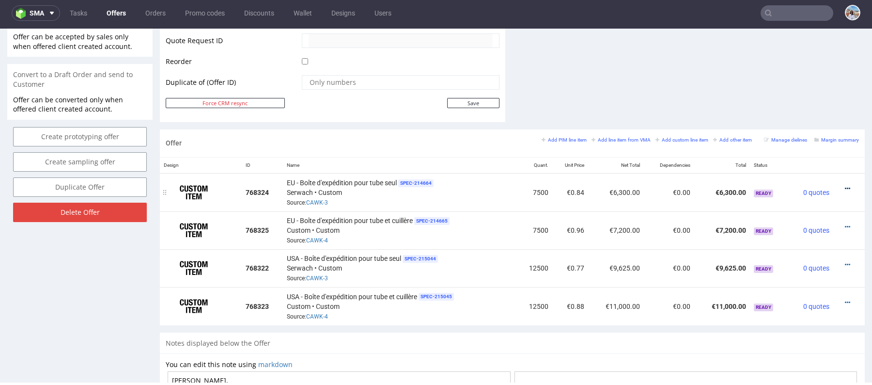
click at [845, 185] on icon at bounding box center [847, 188] width 5 height 7
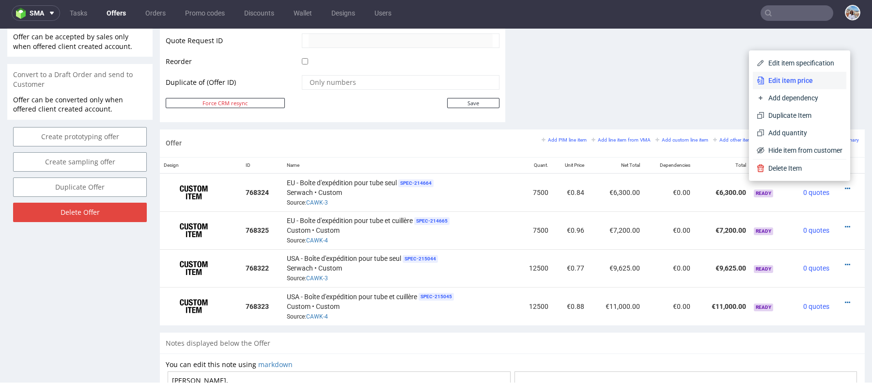
click at [765, 82] on span "Edit item price" at bounding box center [804, 81] width 78 height 10
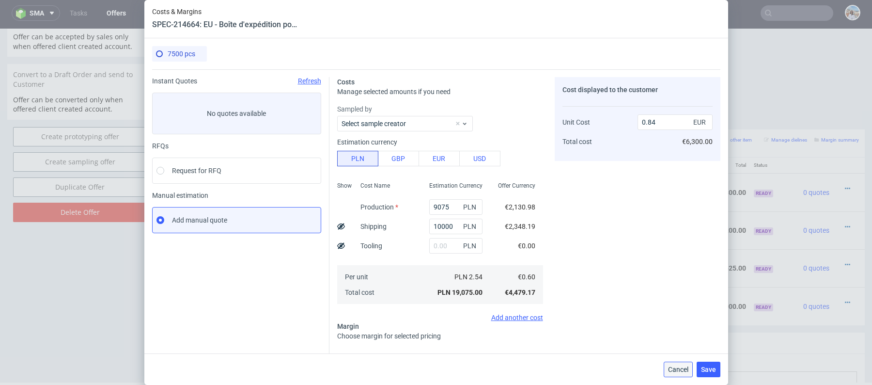
click at [673, 371] on span "Cancel" at bounding box center [678, 369] width 20 height 7
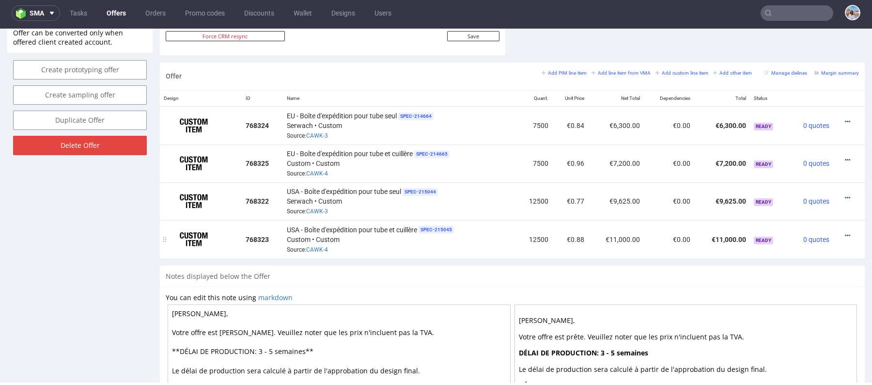
scroll to position [555, 0]
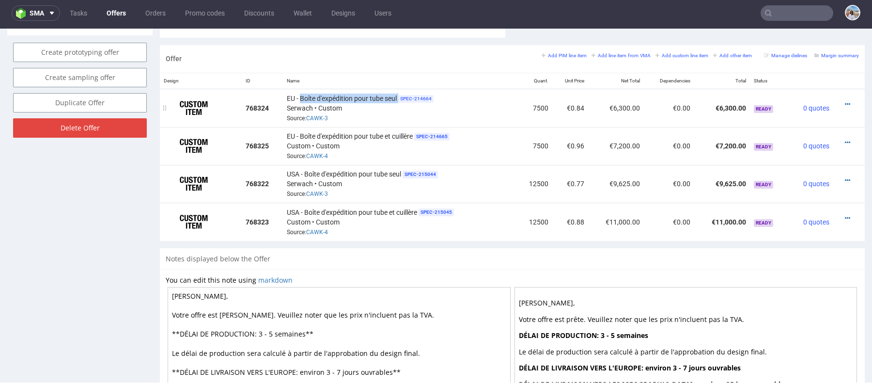
drag, startPoint x: 299, startPoint y: 97, endPoint x: 400, endPoint y: 94, distance: 101.8
click at [400, 94] on div "EU - Boîte d'expédition pour tube seul SPEC- 214664 Serwach • Custom Source: CA…" at bounding box center [400, 108] width 226 height 30
click at [341, 115] on div "EU - Boîte d'expédition pour tube seul SPEC- 214664 Serwach • Custom Source: CA…" at bounding box center [400, 108] width 226 height 30
drag, startPoint x: 302, startPoint y: 116, endPoint x: 322, endPoint y: 116, distance: 19.4
click at [322, 116] on span "Source: CAWK-3" at bounding box center [307, 118] width 41 height 7
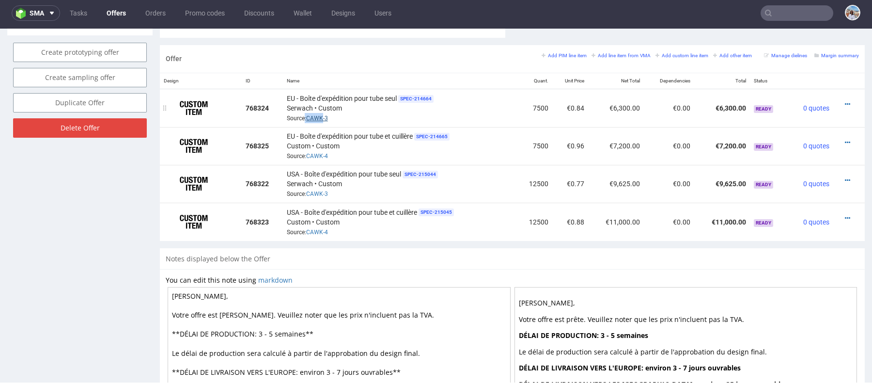
copy span ": CAWK"
click at [609, 53] on small "Add line item from VMA" at bounding box center [621, 55] width 59 height 5
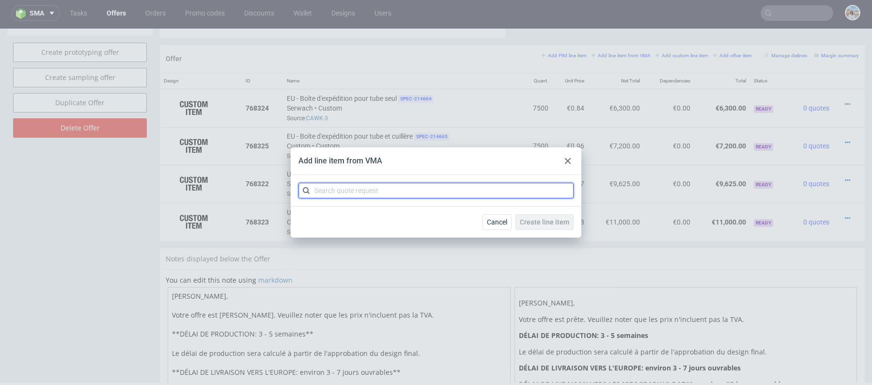
click at [376, 190] on input "text" at bounding box center [436, 191] width 275 height 16
paste input ": CAWK"
click at [320, 191] on input ": CAWK" at bounding box center [436, 191] width 275 height 16
click at [322, 194] on input ": CAWK" at bounding box center [436, 191] width 275 height 16
click at [320, 192] on input ": CAWK" at bounding box center [436, 191] width 275 height 16
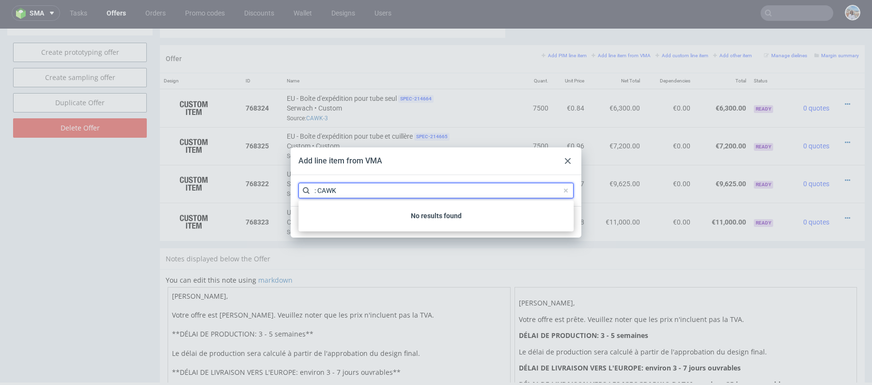
click at [316, 190] on input ": CAWK" at bounding box center [436, 191] width 275 height 16
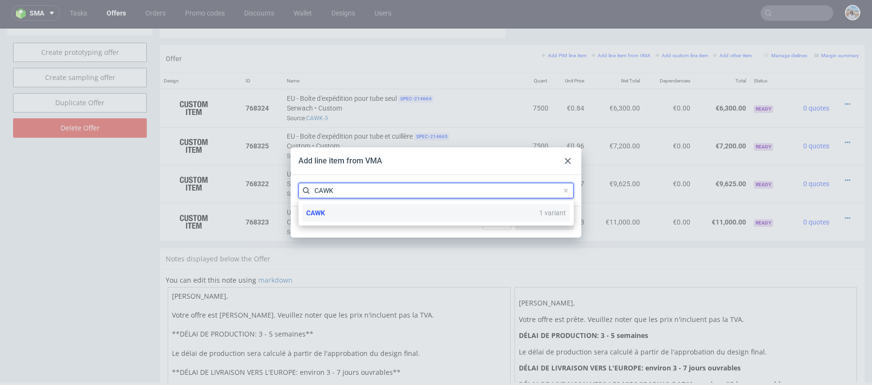
type input "CAWK"
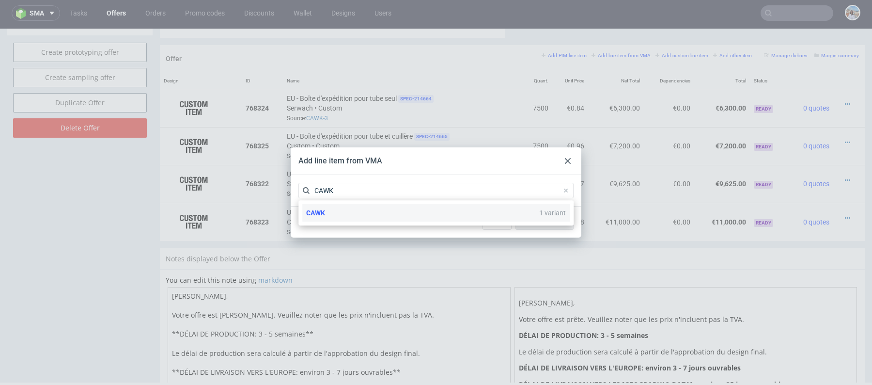
click at [389, 216] on div "CAWK 1 variant" at bounding box center [436, 212] width 268 height 17
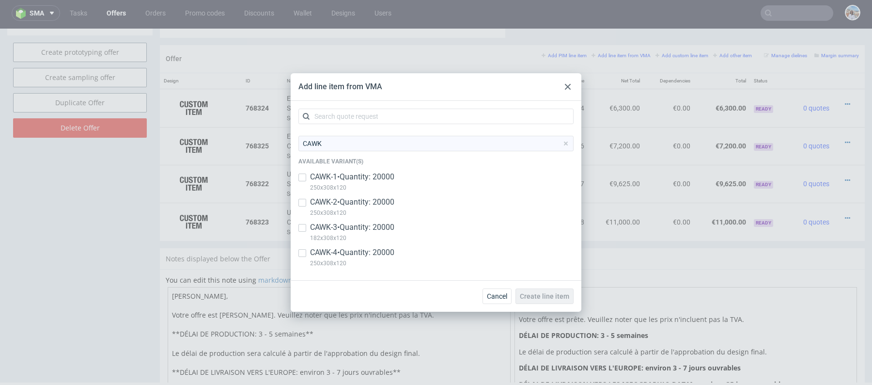
click at [363, 228] on p "CAWK-3 • Quantity: 20000" at bounding box center [352, 227] width 84 height 11
checkbox input "true"
click at [535, 301] on button "Create line item" at bounding box center [545, 296] width 58 height 16
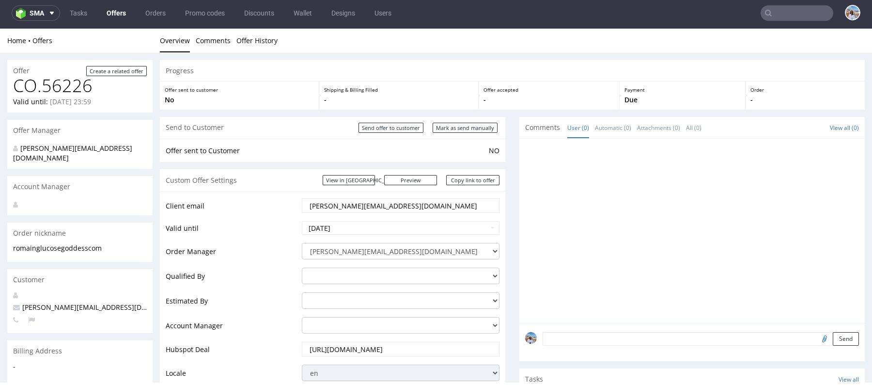
scroll to position [549, 0]
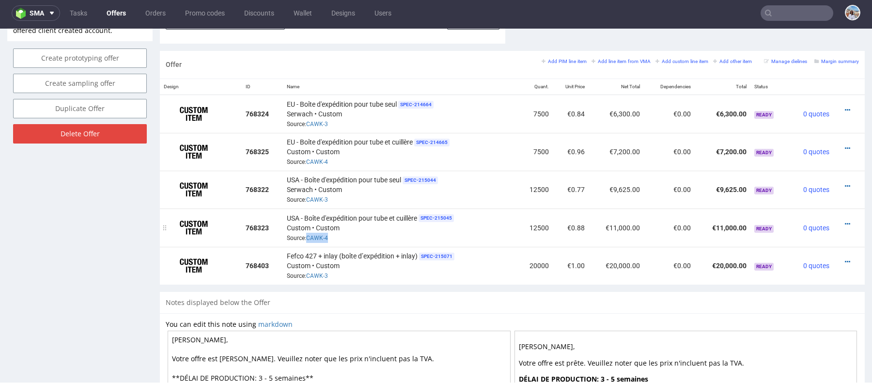
drag, startPoint x: 327, startPoint y: 237, endPoint x: 305, endPoint y: 237, distance: 21.8
click at [305, 237] on div "USA - Boîte d'expédition pour tube et cuillère SPEC- 215045 Custom • Custom Sou…" at bounding box center [400, 227] width 226 height 30
copy link "CAWK-4"
click at [620, 54] on div "Offer Add PIM line item Add line item from VMA Add custom line item Add other i…" at bounding box center [512, 65] width 705 height 28
click at [617, 58] on link "Add line item from VMA" at bounding box center [621, 61] width 59 height 7
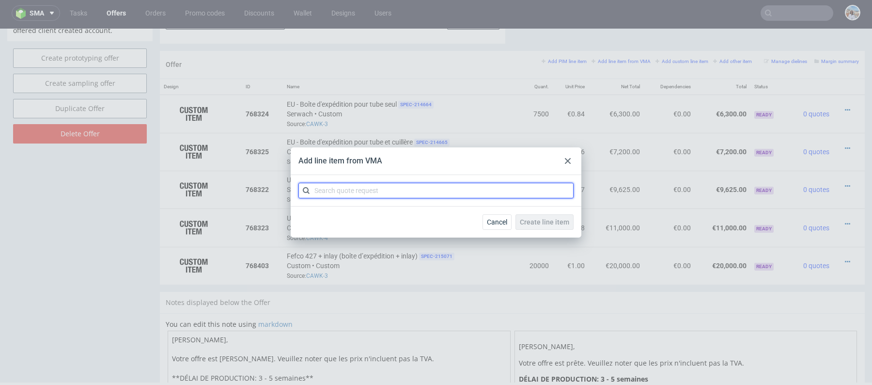
click at [390, 194] on input "text" at bounding box center [436, 191] width 275 height 16
paste input "CAWK-4"
click at [332, 192] on input "CAWK-4" at bounding box center [436, 191] width 275 height 16
drag, startPoint x: 332, startPoint y: 190, endPoint x: 367, endPoint y: 190, distance: 35.4
click at [367, 190] on input "CAWK-4" at bounding box center [436, 191] width 275 height 16
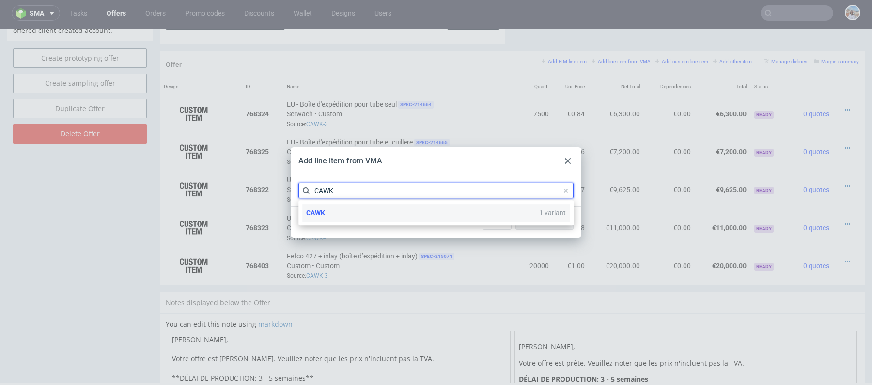
type input "CAWK"
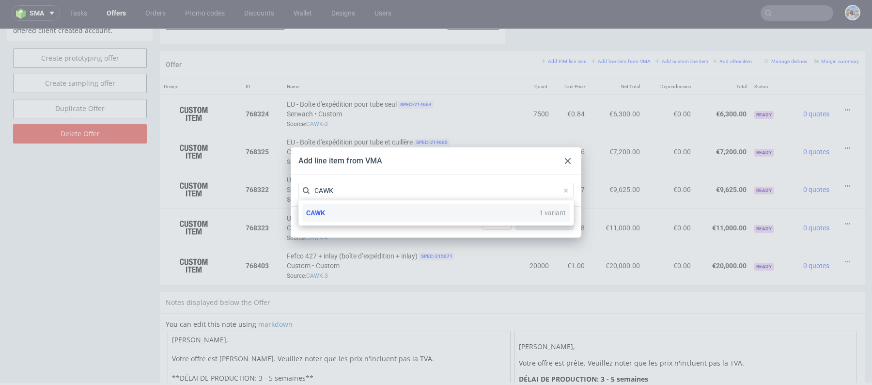
click at [395, 212] on div "CAWK 1 variant" at bounding box center [436, 212] width 268 height 17
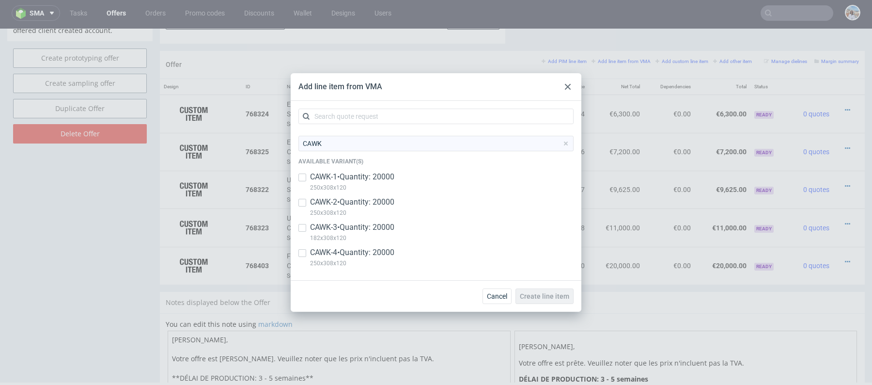
click at [392, 250] on p "CAWK-4 • Quantity: 20000" at bounding box center [352, 252] width 84 height 11
checkbox input "true"
click at [554, 296] on span "Create line item" at bounding box center [544, 296] width 49 height 7
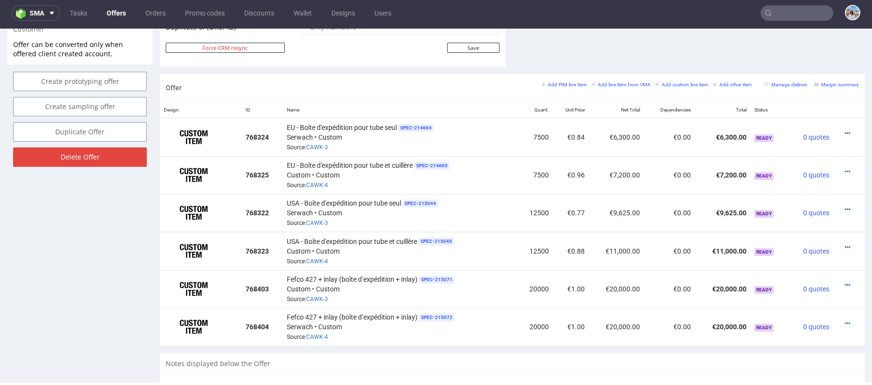
scroll to position [512, 0]
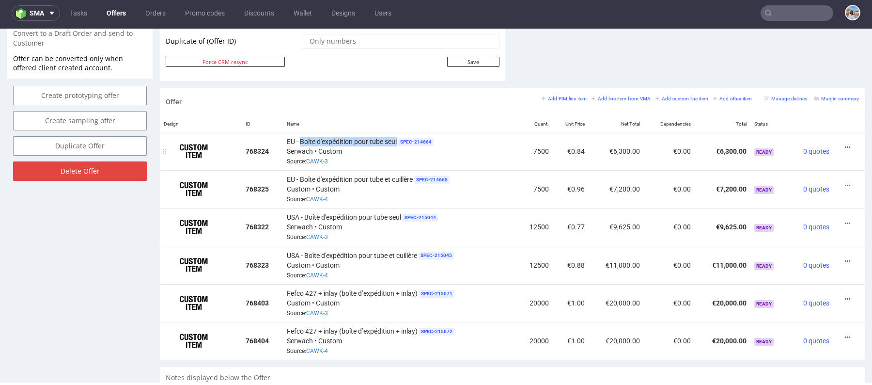
drag, startPoint x: 298, startPoint y: 139, endPoint x: 396, endPoint y: 139, distance: 98.4
click at [396, 139] on div "EU - Boîte d'expédition pour tube seul SPEC- 214664 Serwach • Custom Source: CA…" at bounding box center [400, 151] width 226 height 30
copy span "Boîte d'expédition pour tube seul"
click at [845, 297] on icon at bounding box center [847, 299] width 5 height 7
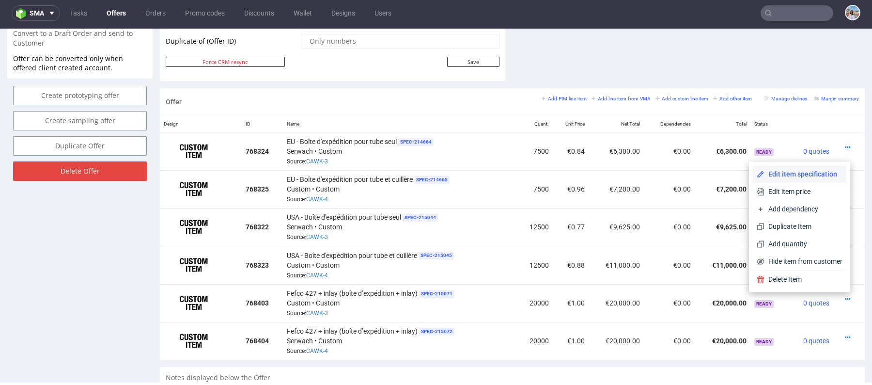
click at [777, 180] on li "Edit item specification" at bounding box center [800, 173] width 94 height 17
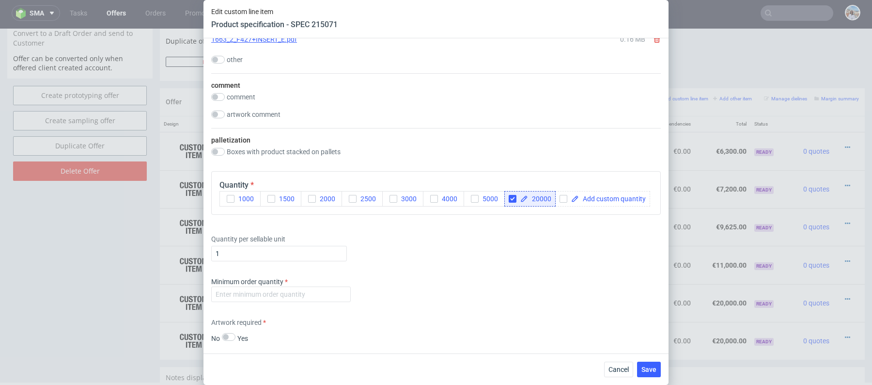
scroll to position [1428, 0]
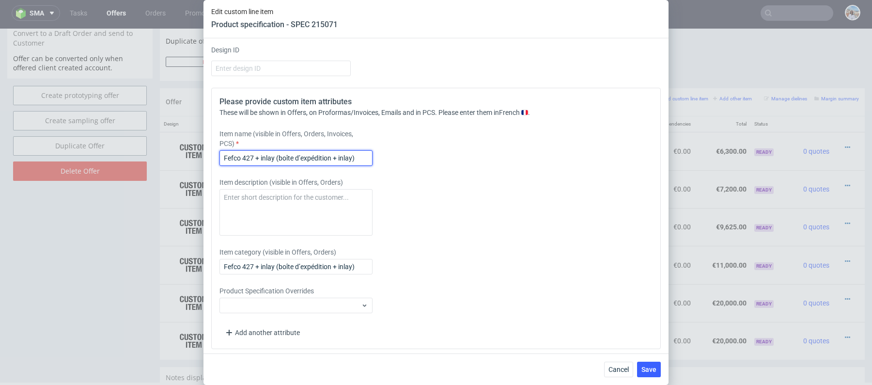
click at [305, 156] on input "Fefco 427 + inlay (boîte d’expédition + inlay)" at bounding box center [296, 158] width 153 height 16
paste input "Boîte d'expédition pour tube seul"
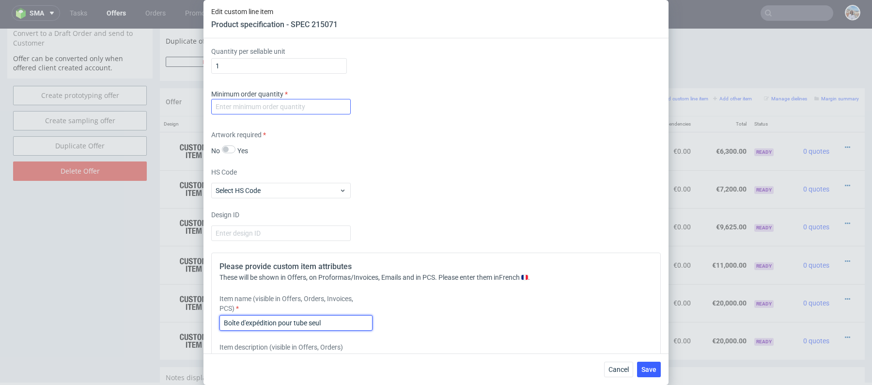
type input "Boîte d'expédition pour tube seul"
click at [310, 99] on input "number" at bounding box center [281, 107] width 140 height 16
type input "1"
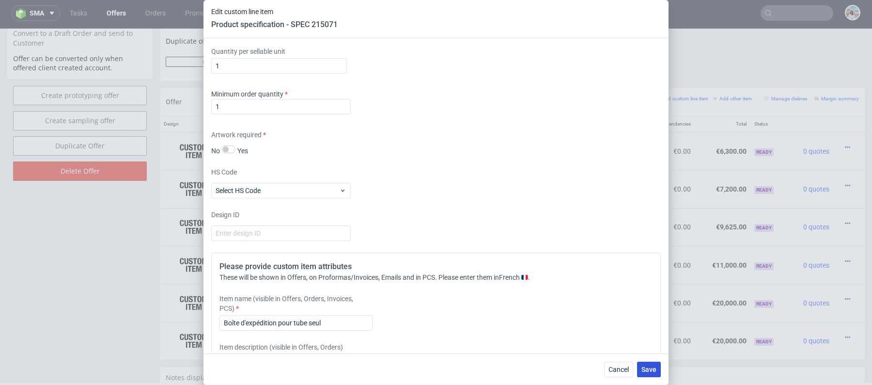
click at [651, 368] on span "Save" at bounding box center [649, 369] width 15 height 7
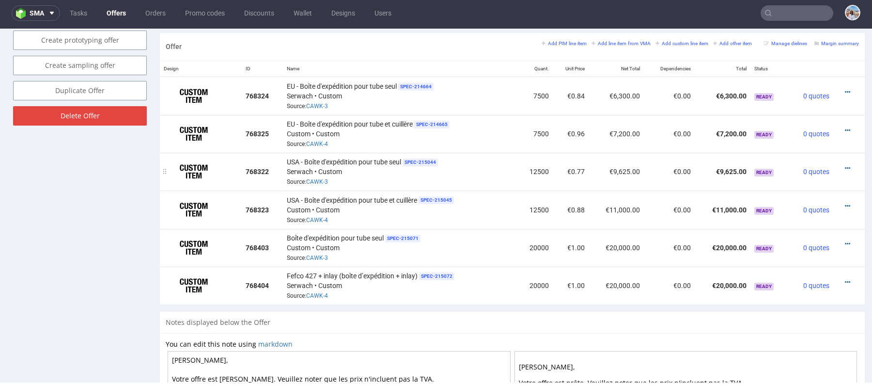
scroll to position [566, 0]
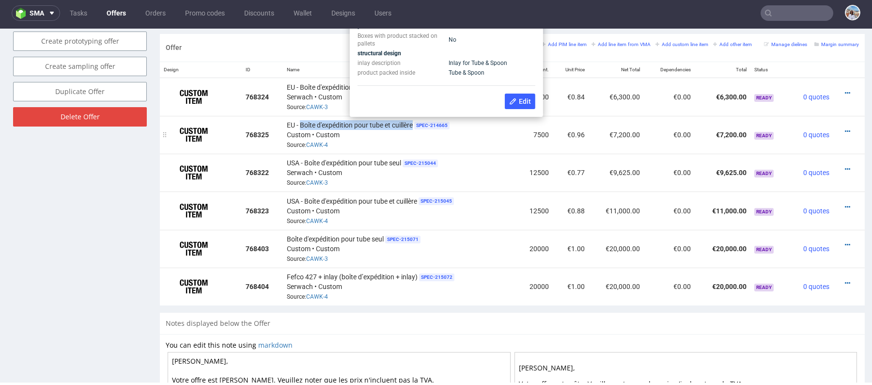
drag, startPoint x: 299, startPoint y: 122, endPoint x: 414, endPoint y: 123, distance: 114.9
click at [414, 123] on div "EU - Boîte d'expédition pour tube et cuillère SPEC- 214665 Custom • Custom Sour…" at bounding box center [400, 135] width 226 height 30
copy span "Boîte d'expédition pour tube et cuillère"
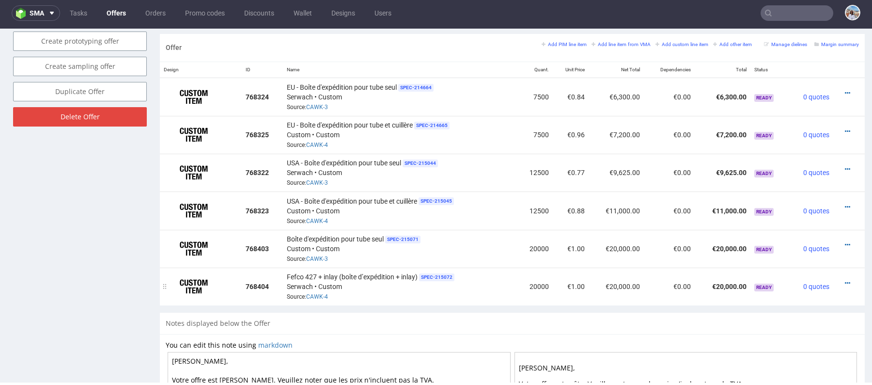
click at [838, 281] on div at bounding box center [847, 283] width 18 height 10
click at [845, 281] on icon at bounding box center [847, 283] width 5 height 7
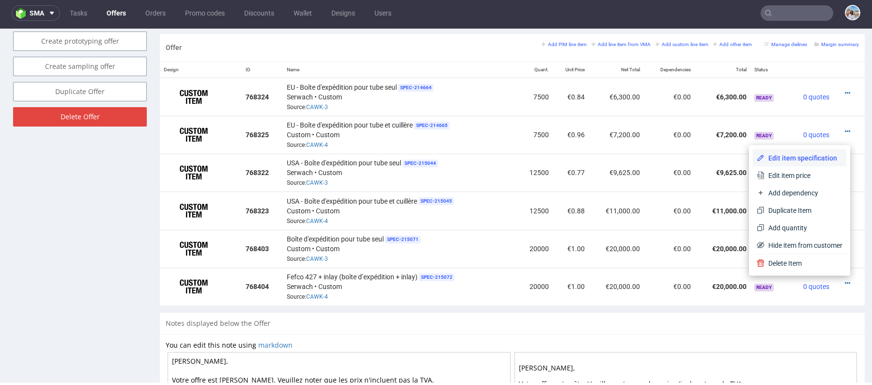
click at [779, 152] on li "Edit item specification" at bounding box center [800, 157] width 94 height 17
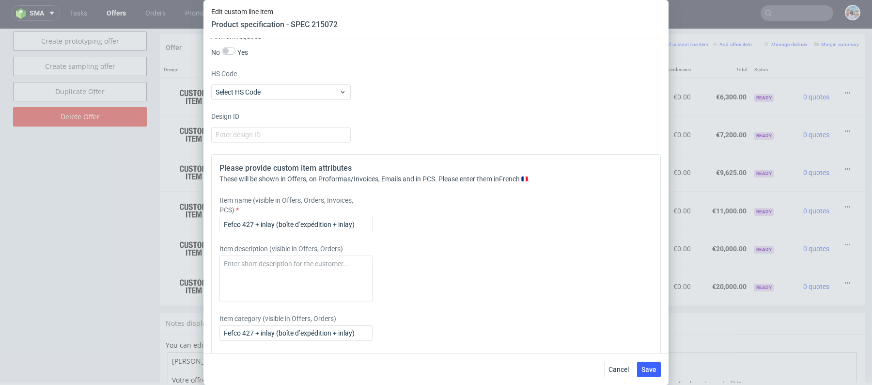
scroll to position [1364, 0]
click at [314, 218] on input "Fefco 427 + inlay (boîte d’expédition + inlay)" at bounding box center [296, 222] width 153 height 16
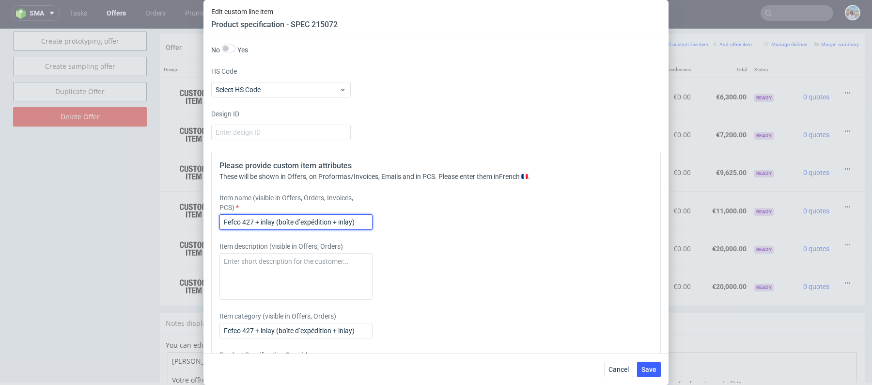
click at [314, 218] on input "Fefco 427 + inlay (boîte d’expédition + inlay)" at bounding box center [296, 222] width 153 height 16
paste input "Boîte d'expédition pour tube et cuillère"
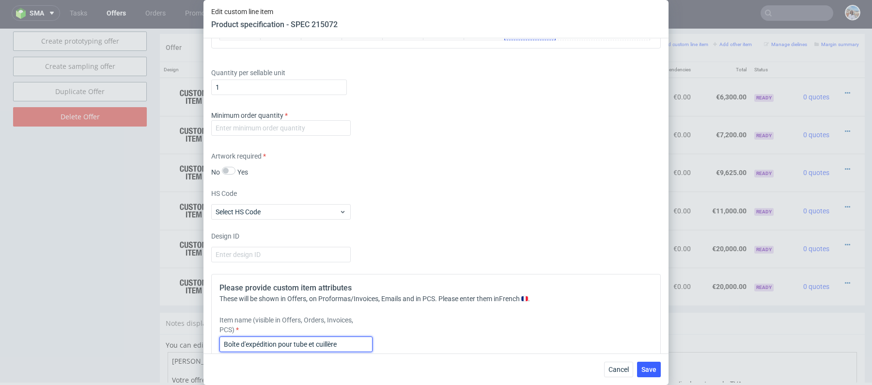
scroll to position [1228, 0]
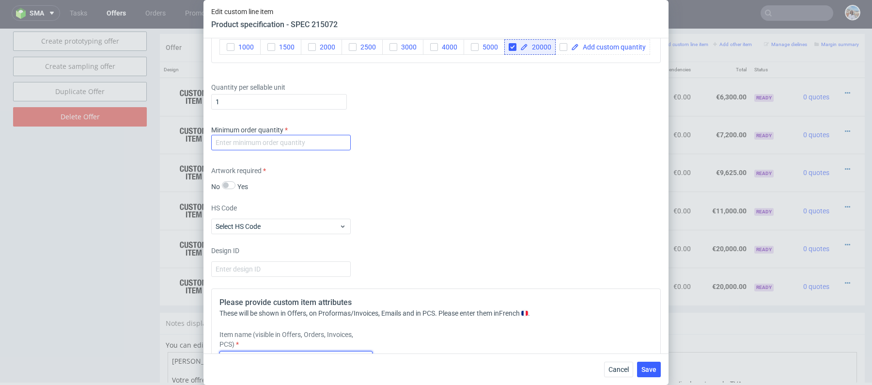
type input "Boîte d'expédition pour tube et cuillère"
click at [311, 142] on input "number" at bounding box center [281, 143] width 140 height 16
type input "1"
click at [651, 370] on span "Save" at bounding box center [649, 369] width 15 height 7
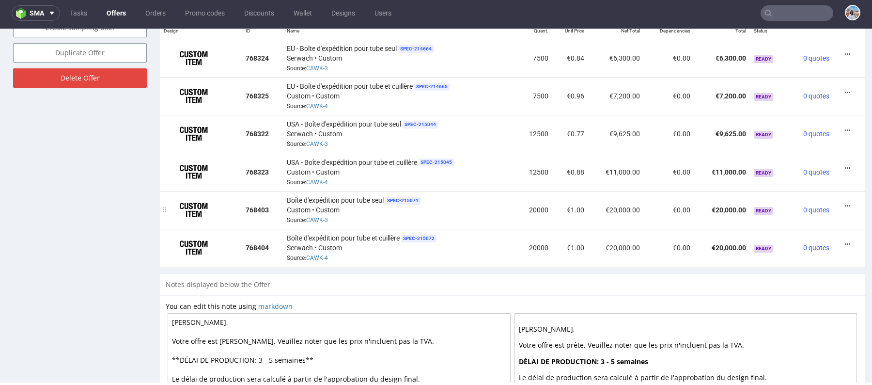
scroll to position [605, 0]
click at [312, 216] on link "CAWK-3" at bounding box center [317, 219] width 22 height 7
click at [845, 204] on icon at bounding box center [847, 205] width 5 height 7
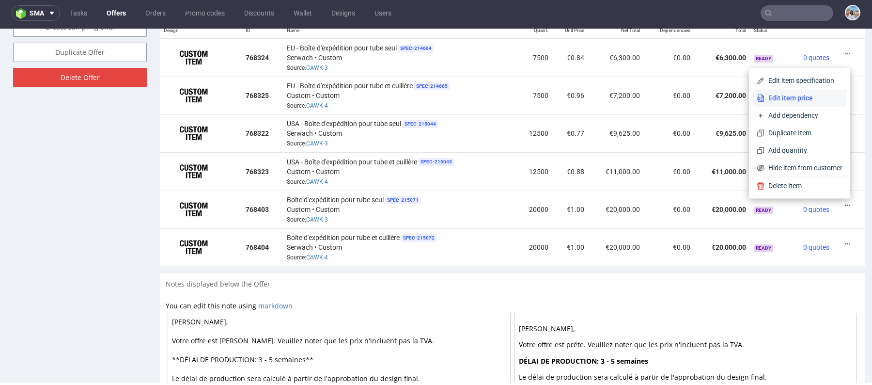
click at [794, 95] on span "Edit item price" at bounding box center [804, 98] width 78 height 10
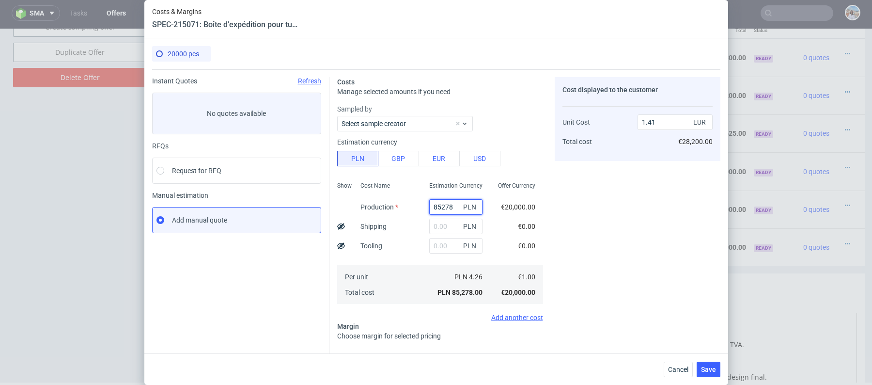
click at [452, 205] on input "85278" at bounding box center [455, 207] width 53 height 16
paste input "20400"
type input "20400"
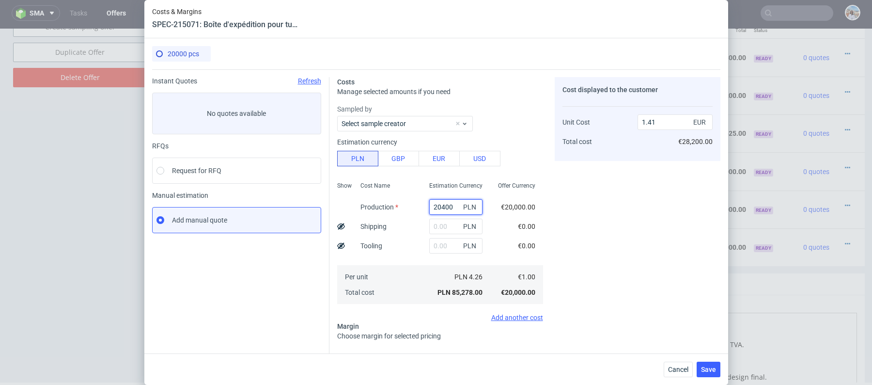
type input "0.34"
type input "20400"
click at [442, 246] on input "text" at bounding box center [455, 246] width 53 height 16
paste input "3800"
type input "3800"
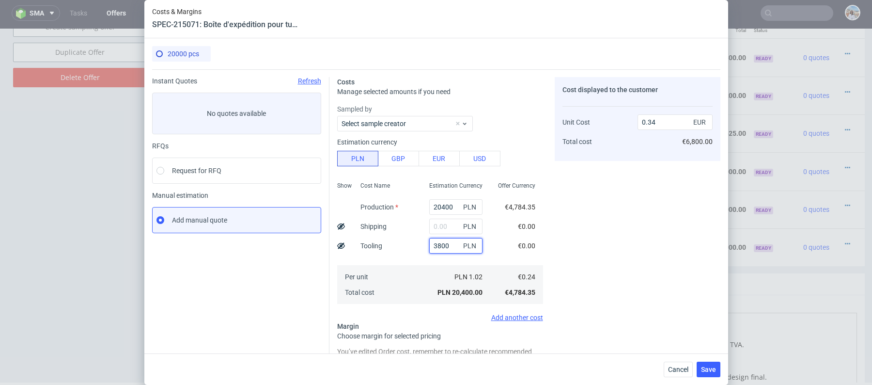
type input "0.4"
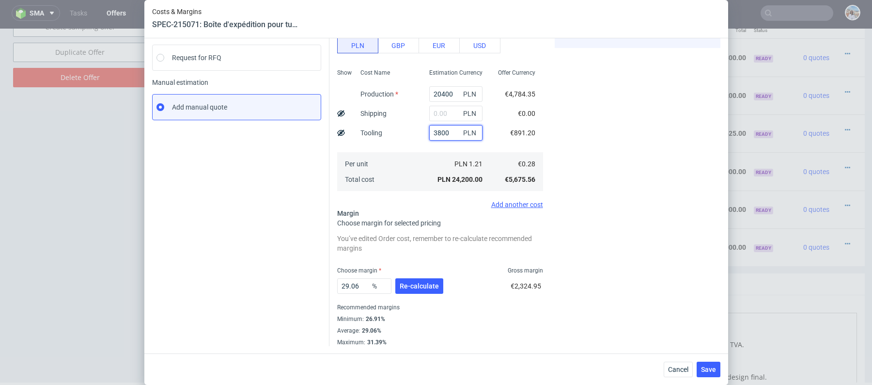
type input "3800"
click at [415, 284] on span "Re-calculate" at bounding box center [419, 286] width 39 height 7
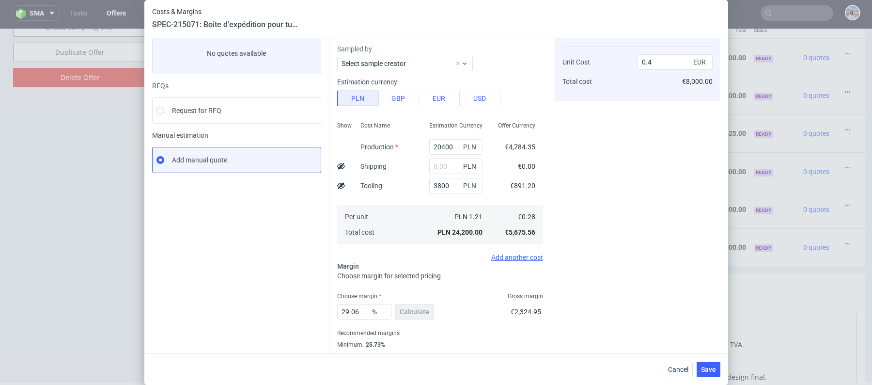
scroll to position [85, 0]
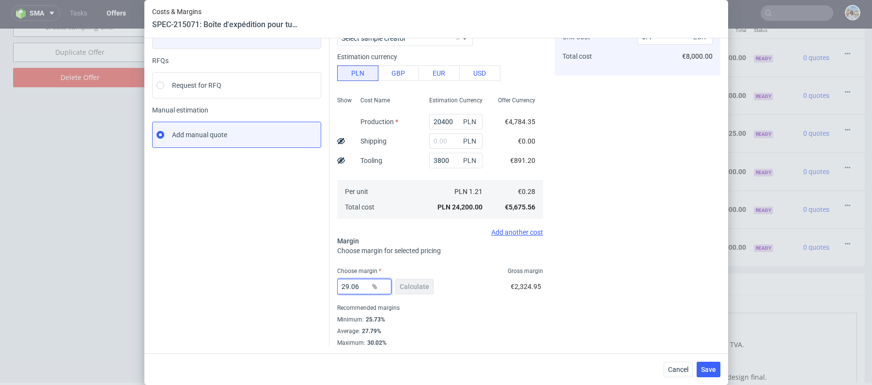
click at [352, 288] on input "29.06" at bounding box center [364, 287] width 54 height 16
click at [291, 287] on div "Instant Quotes Refresh No quotes available RFQs Request for RFQ Manual estimati…" at bounding box center [240, 169] width 177 height 355
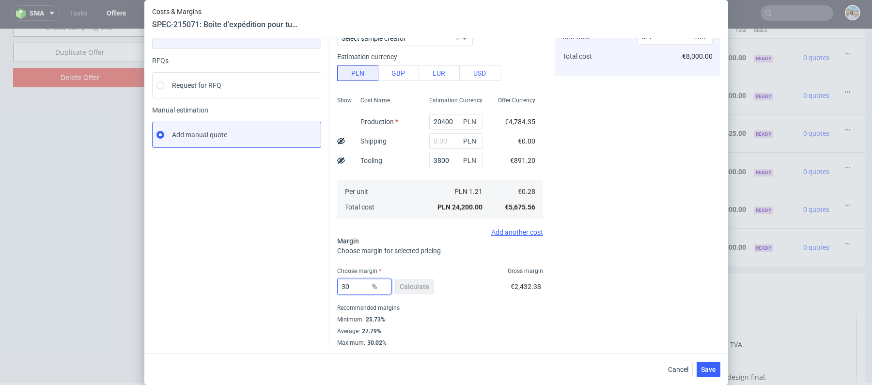
click at [365, 286] on input "30" at bounding box center [364, 287] width 54 height 16
type input "5"
type input "0.29"
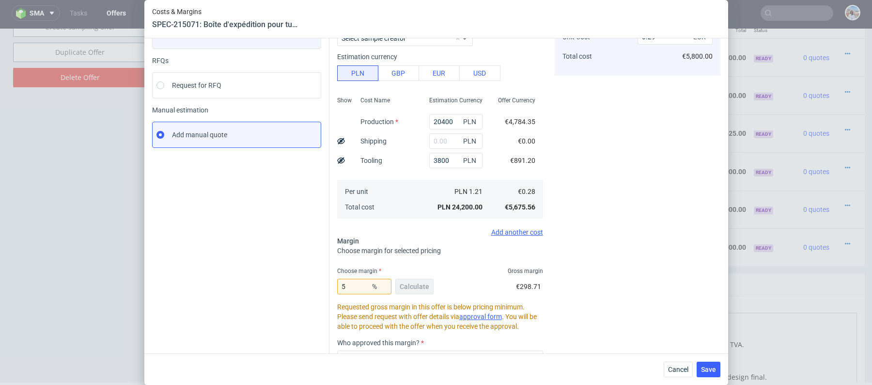
click at [282, 282] on div "Instant Quotes Refresh No quotes available RFQs Request for RFQ Manual estimati…" at bounding box center [240, 222] width 177 height 461
click at [360, 288] on input "5" at bounding box center [364, 287] width 54 height 16
click at [292, 299] on div "Instant Quotes Refresh No quotes available RFQs Request for RFQ Manual estimati…" at bounding box center [240, 222] width 177 height 461
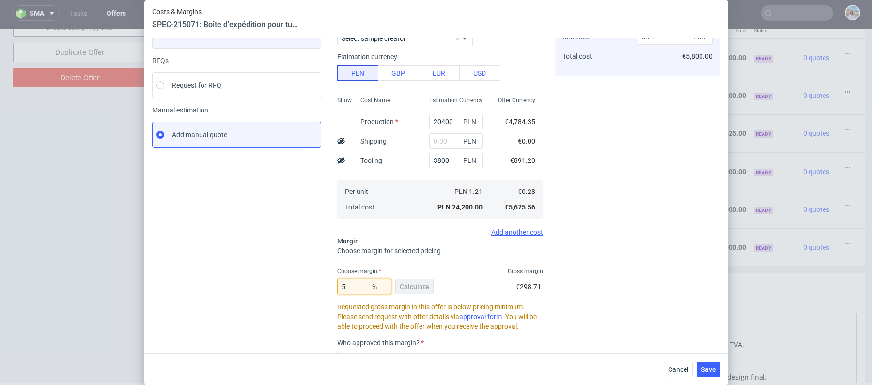
click at [360, 286] on input "5" at bounding box center [364, 287] width 54 height 16
type input "35"
type input "0.43"
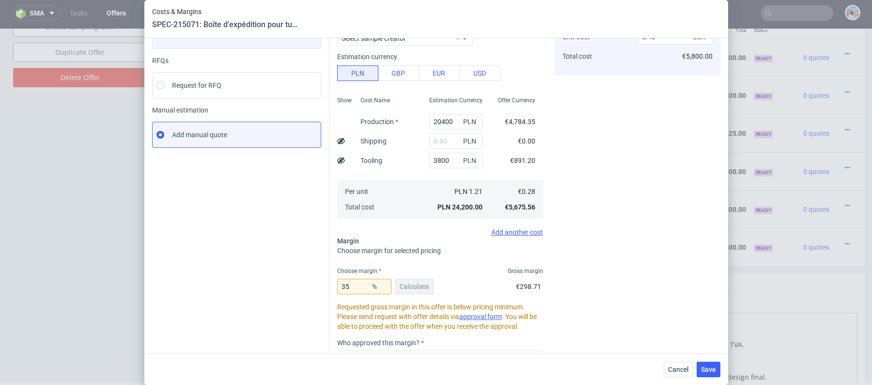
click at [279, 276] on div "Instant Quotes Refresh No quotes available RFQs Request for RFQ Manual estimati…" at bounding box center [240, 222] width 177 height 461
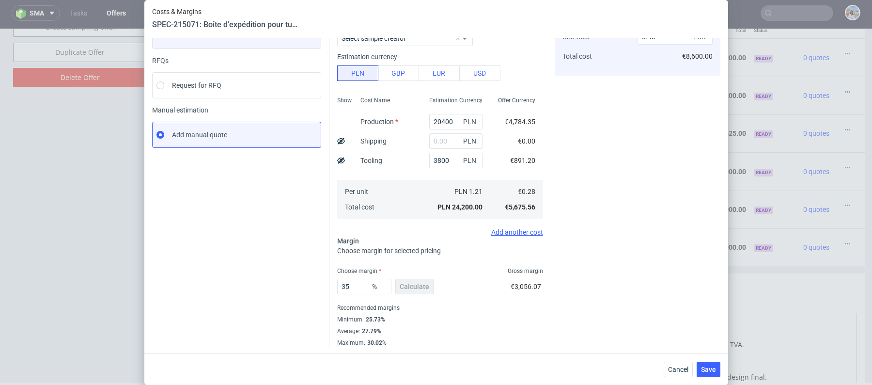
scroll to position [85, 0]
click at [705, 369] on span "Save" at bounding box center [708, 369] width 15 height 7
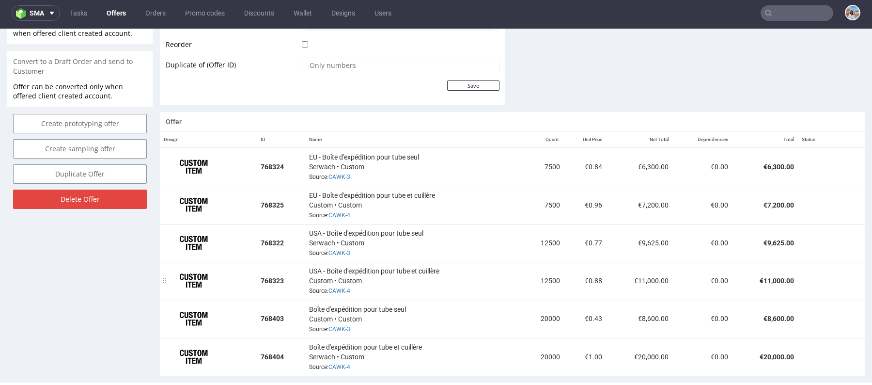
scroll to position [590, 0]
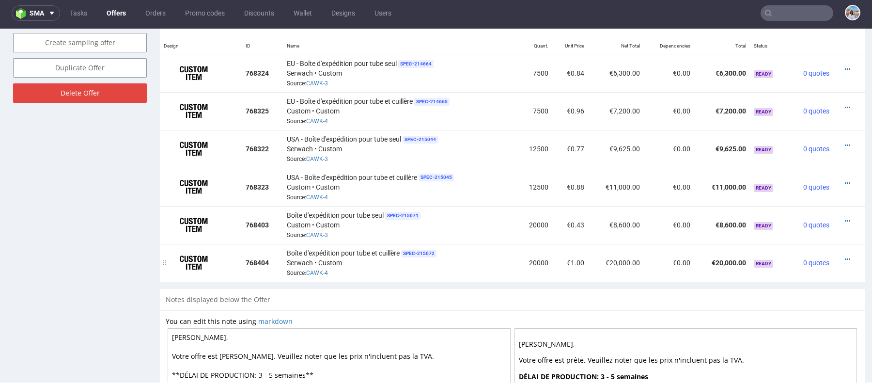
click at [841, 256] on div at bounding box center [847, 259] width 18 height 10
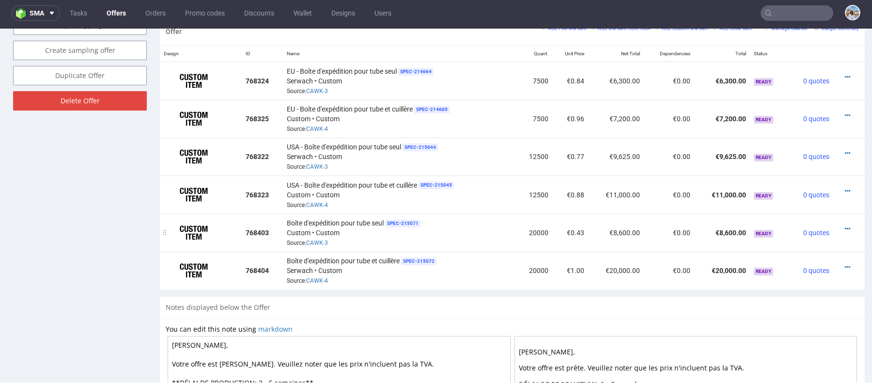
scroll to position [582, 0]
click at [845, 267] on icon at bounding box center [847, 267] width 5 height 7
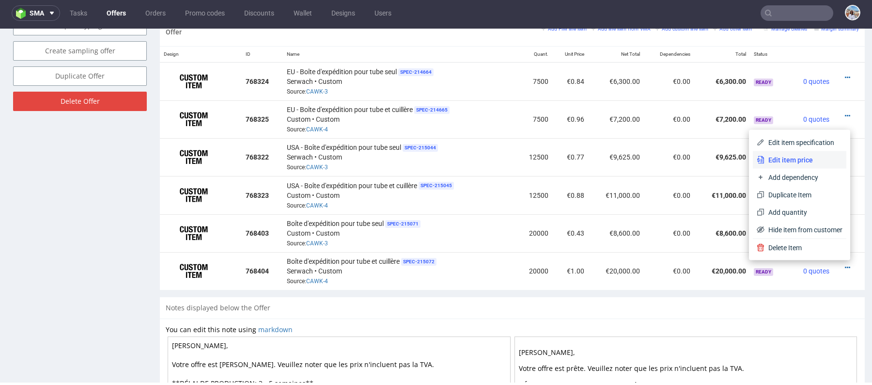
click at [771, 157] on span "Edit item price" at bounding box center [804, 160] width 78 height 10
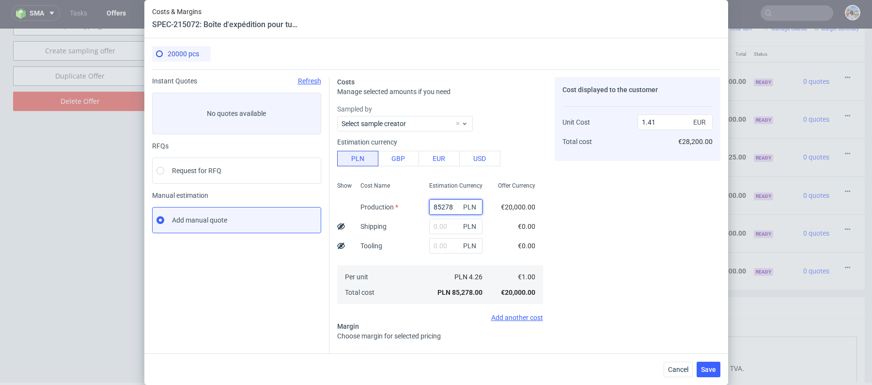
click at [436, 208] on input "85278" at bounding box center [455, 207] width 53 height 16
paste input "27200"
type input "27200"
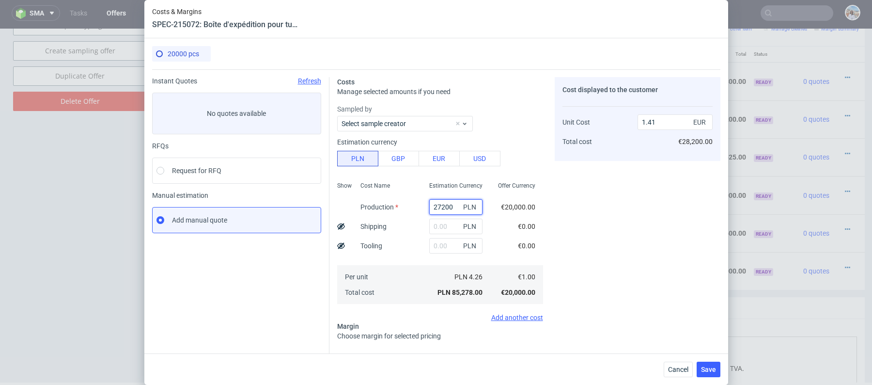
type input "0.45"
type input "27200"
click at [438, 240] on input "text" at bounding box center [455, 246] width 53 height 16
paste input "4900"
type input "4900"
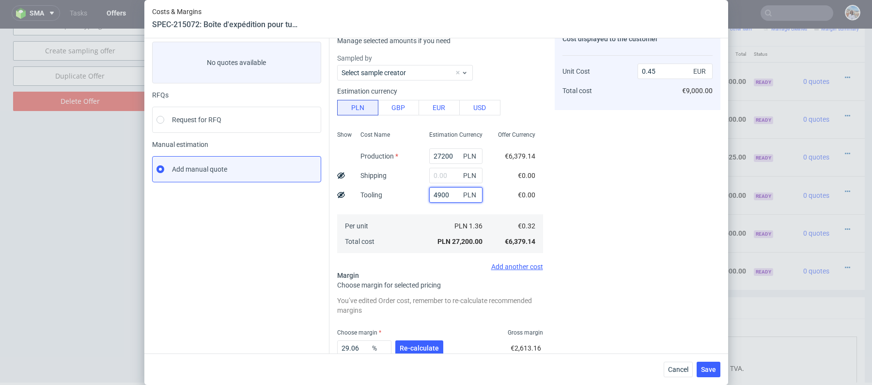
type input "0.53"
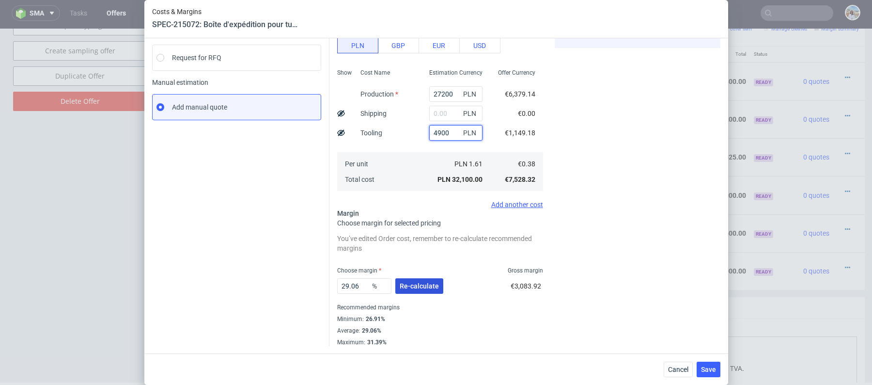
type input "4900"
click at [414, 285] on span "Re-calculate" at bounding box center [419, 286] width 39 height 7
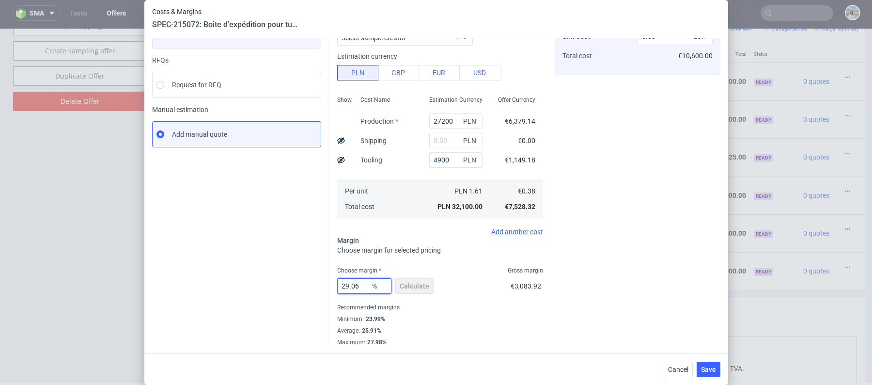
click at [349, 284] on input "29.06" at bounding box center [364, 286] width 54 height 16
type input "35"
type input "0.58"
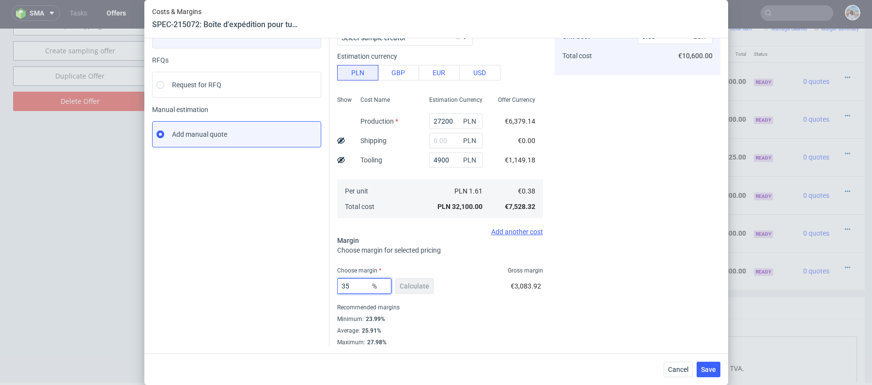
type input "35"
click at [599, 253] on div "Cost displayed to the customer Unit Cost Total cost 0.58 EUR €10,600.00" at bounding box center [638, 168] width 166 height 355
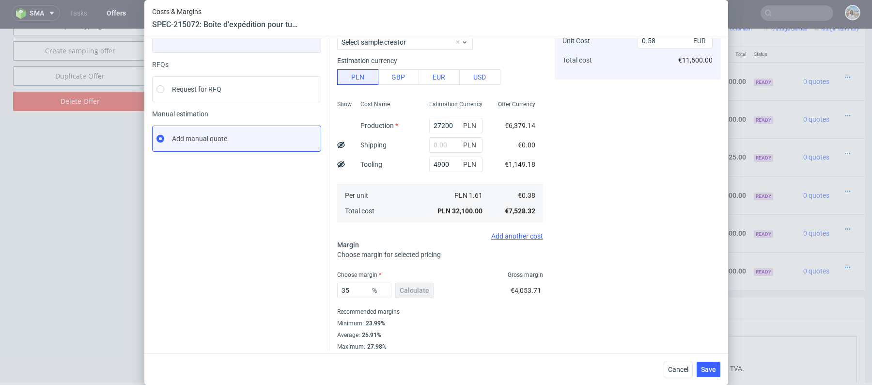
scroll to position [23, 0]
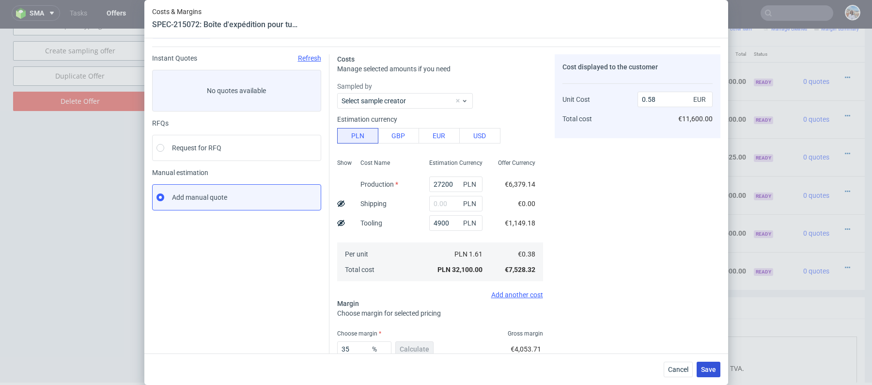
click at [711, 369] on span "Save" at bounding box center [708, 369] width 15 height 7
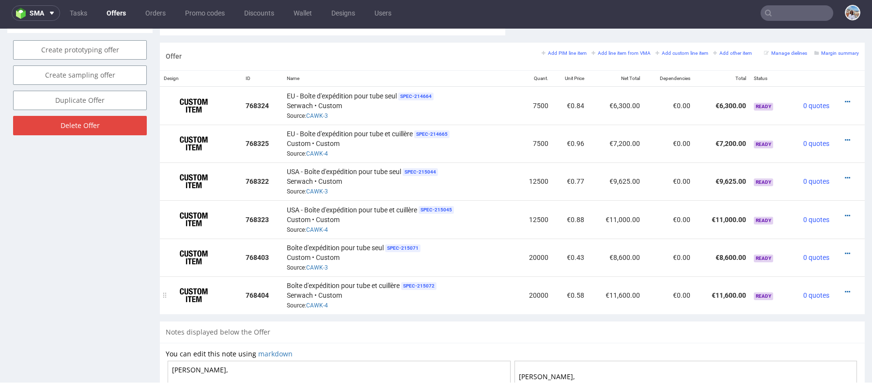
scroll to position [552, 0]
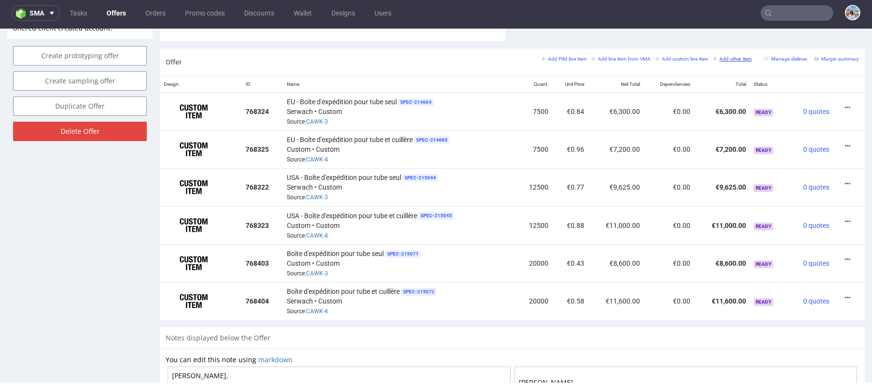
click at [725, 56] on small "Add other item" at bounding box center [732, 58] width 39 height 5
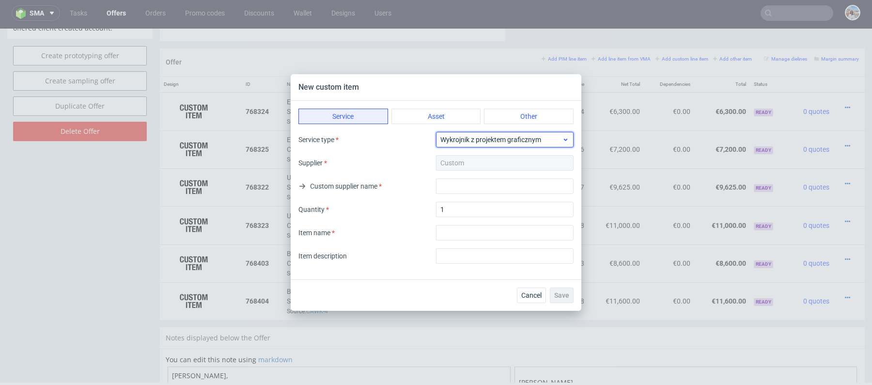
click at [519, 137] on span "Wykrojnik z projektem graficznym" at bounding box center [502, 140] width 122 height 10
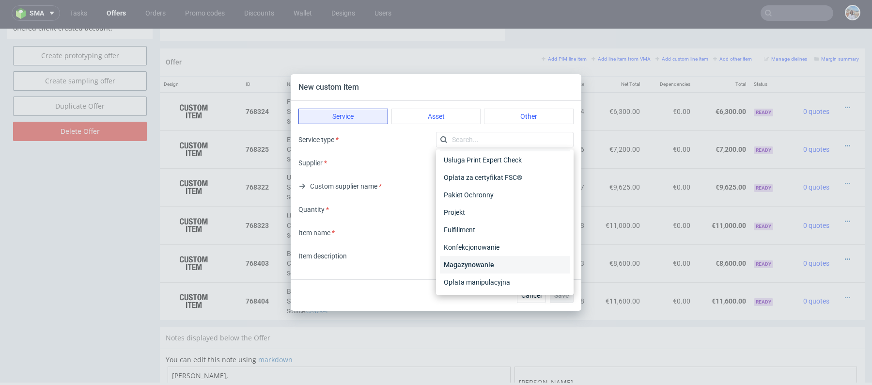
scroll to position [0, 0]
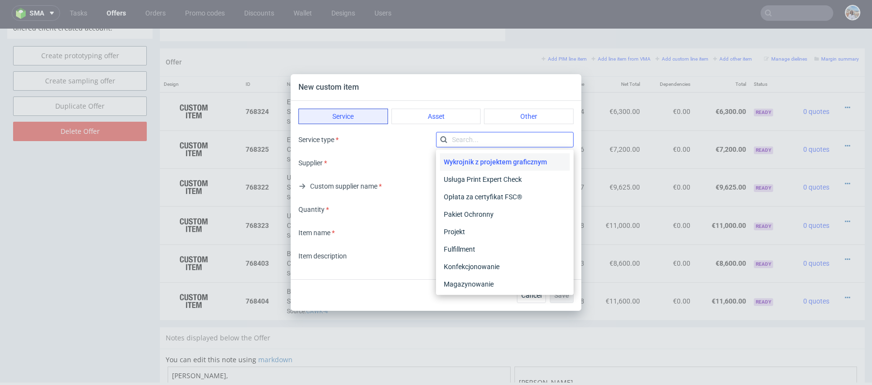
click at [466, 138] on input "text" at bounding box center [505, 140] width 138 height 16
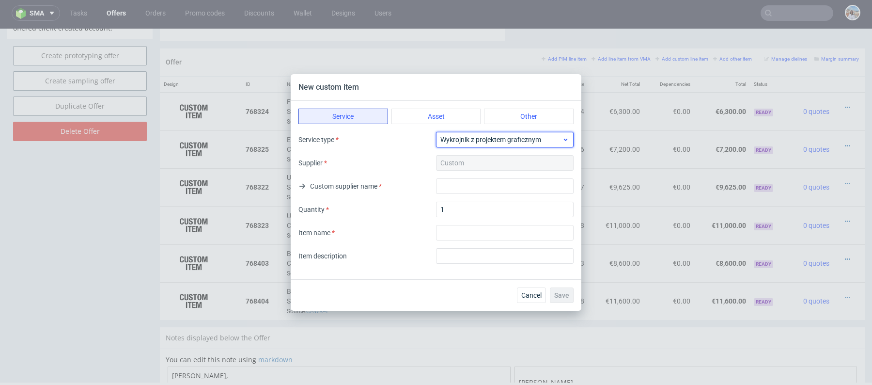
click at [465, 141] on span "Wykrojnik z projektem graficznym" at bounding box center [502, 140] width 122 height 10
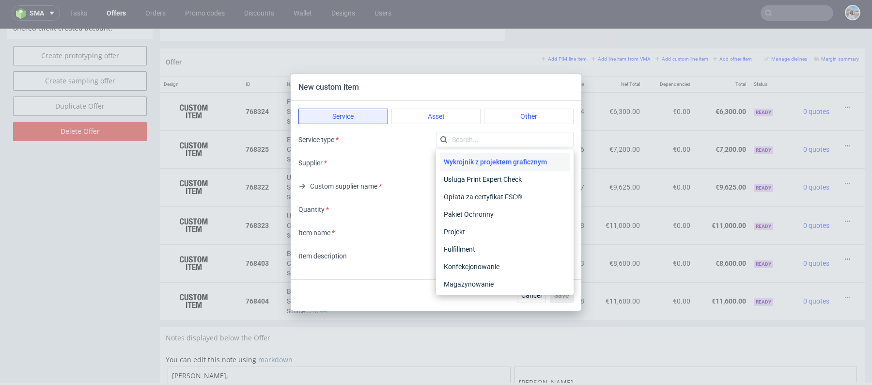
click at [389, 149] on div "Service type Supplier Custom Custom supplier name Quantity 1 Item name Item des…" at bounding box center [436, 198] width 275 height 132
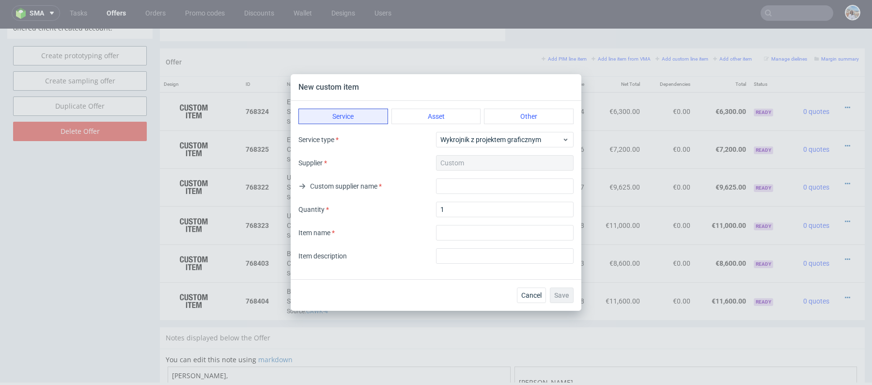
click at [478, 130] on div "Service Asset Other Service type Wykrojnik z projektem graficznym Supplier Cust…" at bounding box center [436, 190] width 291 height 178
click at [479, 144] on span "Wykrojnik z projektem graficznym" at bounding box center [502, 140] width 122 height 10
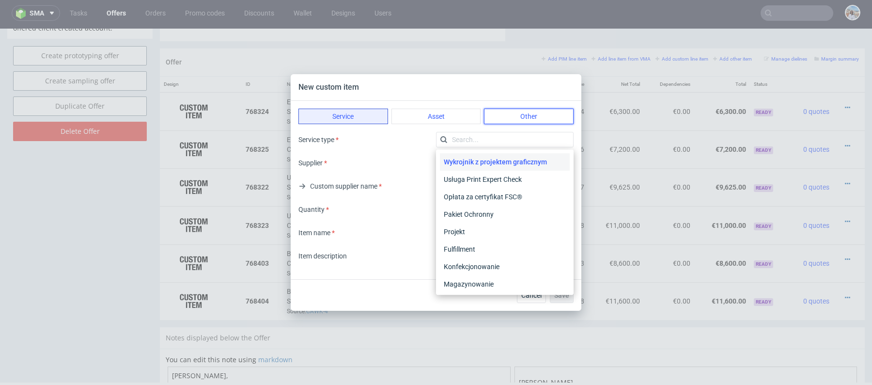
click at [526, 115] on button "Other" at bounding box center [529, 117] width 90 height 16
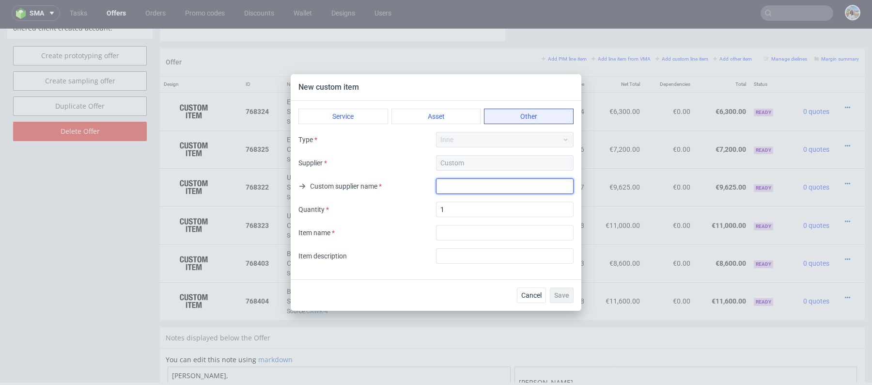
click at [455, 186] on input "text" at bounding box center [505, 186] width 138 height 16
type input "Shipping EU"
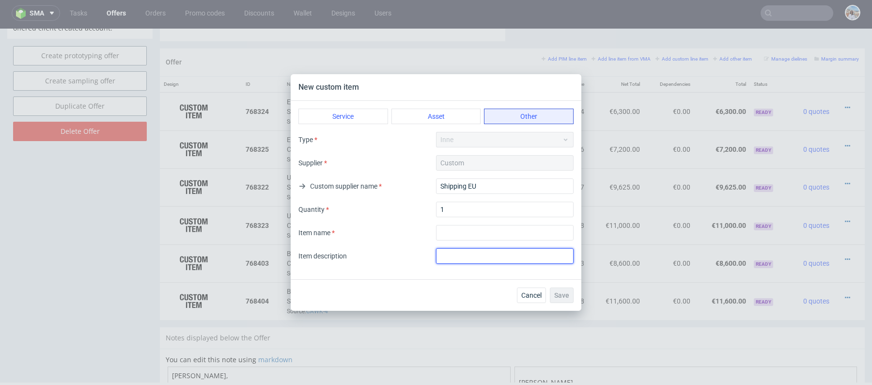
click at [488, 256] on input "text" at bounding box center [505, 256] width 138 height 16
type input "UK, DE, ES, FR, IT"
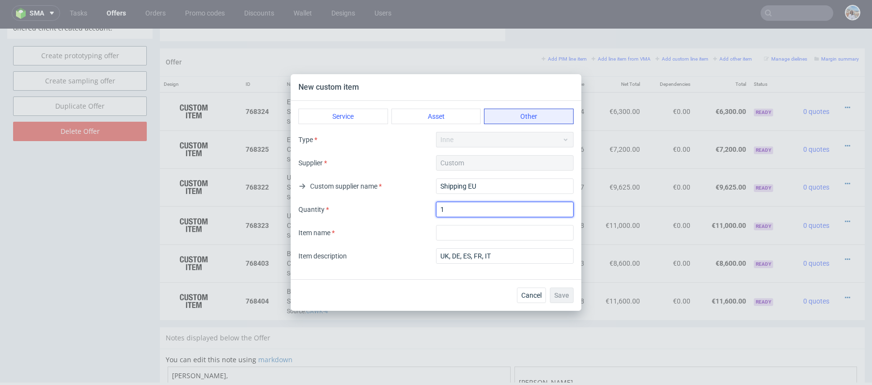
click at [469, 209] on input "1" at bounding box center [505, 210] width 138 height 16
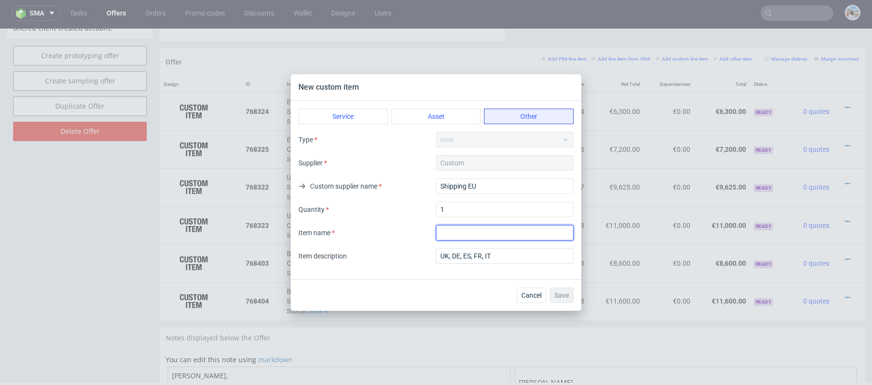
click at [441, 239] on input "textarea" at bounding box center [505, 233] width 138 height 16
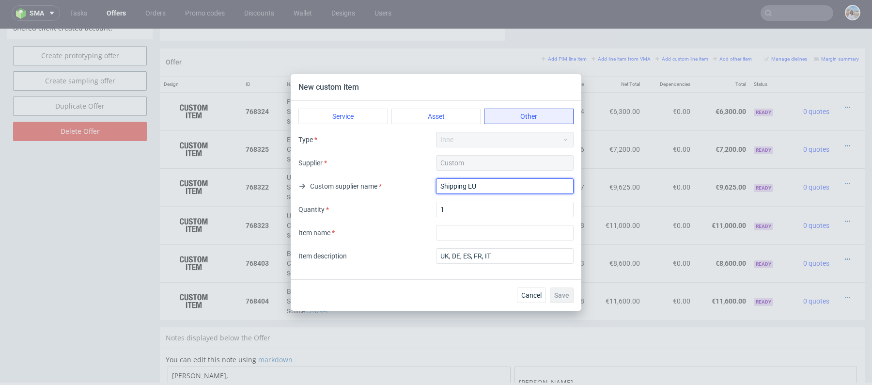
click at [463, 189] on input "Shipping EU" at bounding box center [505, 186] width 138 height 16
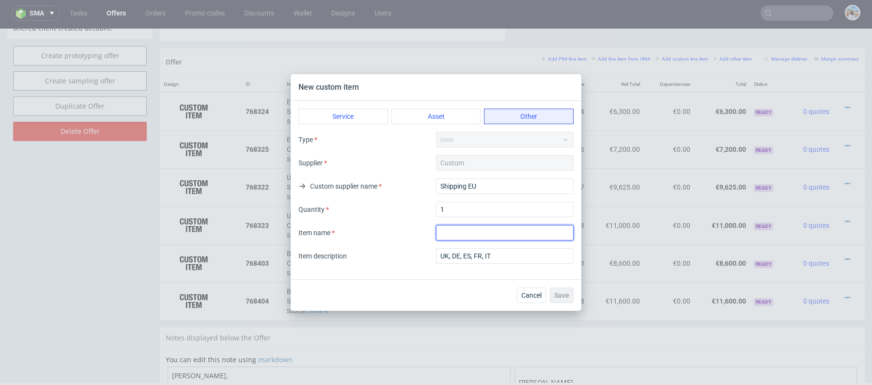
click at [460, 225] on input "textarea" at bounding box center [505, 233] width 138 height 16
paste input "Shipping EU"
type input "Shipping EU"
click at [563, 298] on span "Save" at bounding box center [561, 295] width 15 height 7
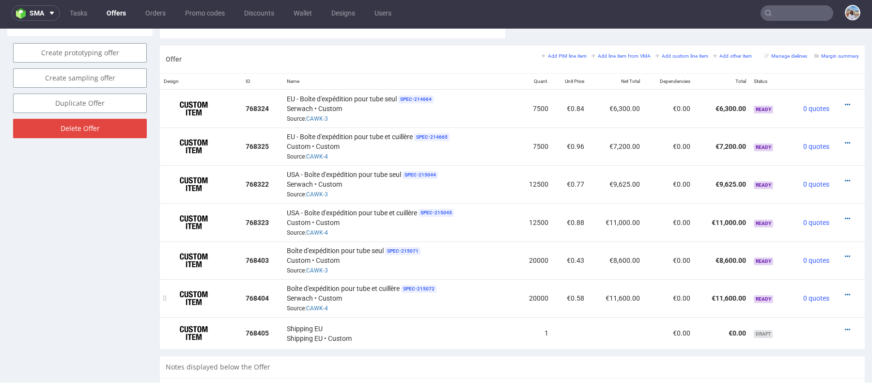
scroll to position [549, 0]
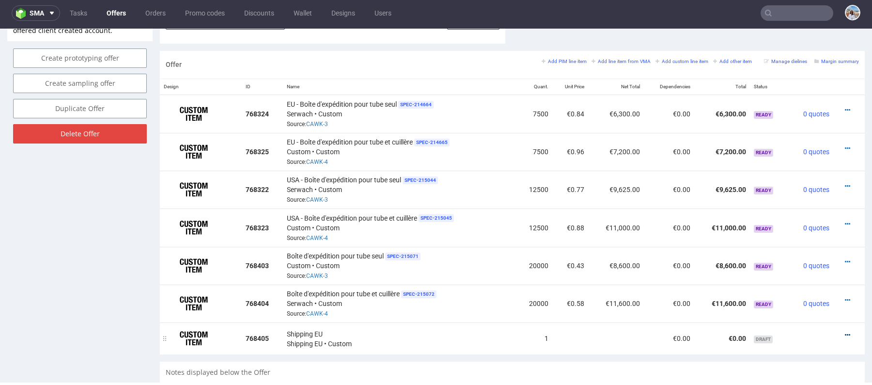
click at [845, 333] on icon at bounding box center [847, 335] width 5 height 7
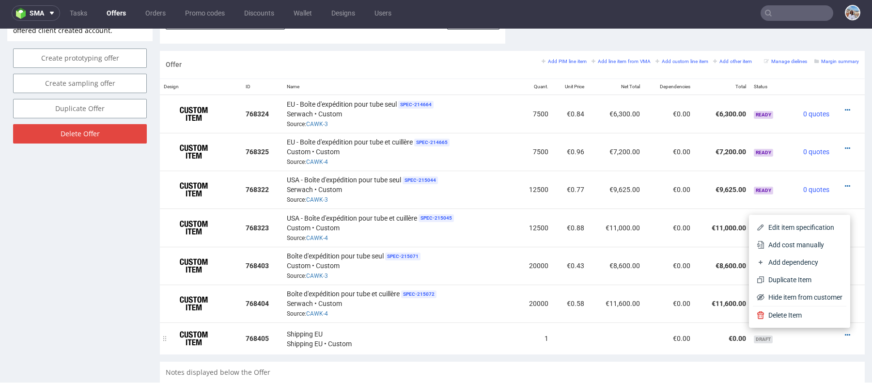
click at [629, 339] on td at bounding box center [616, 338] width 56 height 32
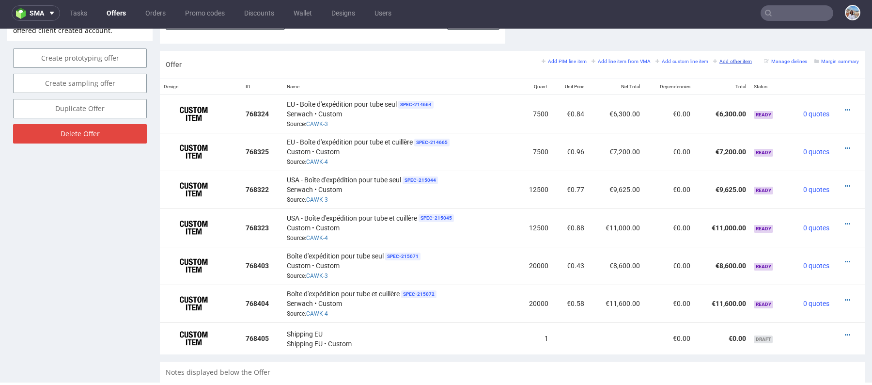
click at [718, 59] on small "Add other item" at bounding box center [732, 61] width 39 height 5
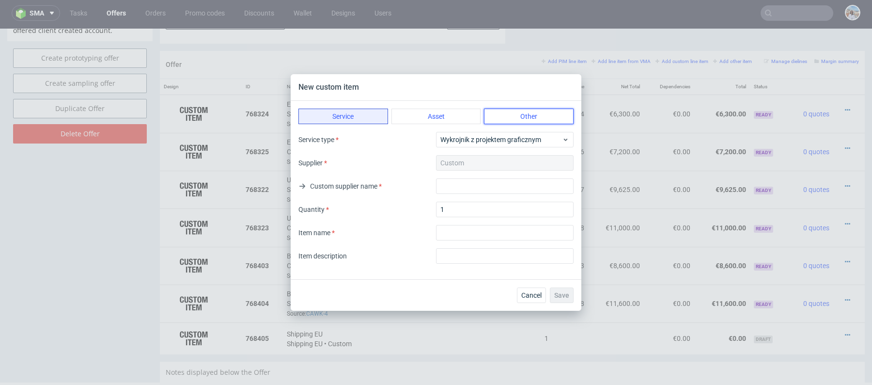
click at [537, 115] on button "Other" at bounding box center [529, 117] width 90 height 16
click at [496, 134] on div "Type Inne" at bounding box center [436, 140] width 275 height 16
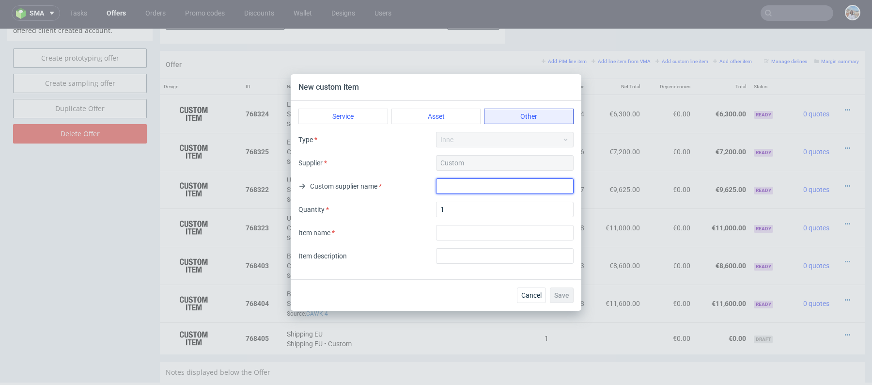
click at [453, 191] on input "text" at bounding box center [505, 186] width 138 height 16
click at [451, 188] on input "text" at bounding box center [505, 186] width 138 height 16
type input "Shipping US"
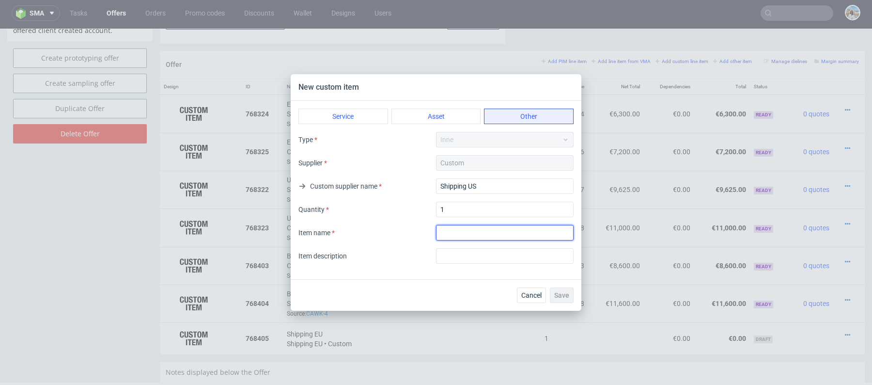
click at [453, 234] on input "textarea" at bounding box center [505, 233] width 138 height 16
click at [501, 171] on div "Type Inne Supplier Custom Custom supplier name Shipping US Quantity 1 Item name…" at bounding box center [436, 198] width 275 height 132
click at [501, 177] on div "Type Inne Supplier Custom Custom supplier name Shipping US Quantity 1 Item name…" at bounding box center [436, 198] width 275 height 132
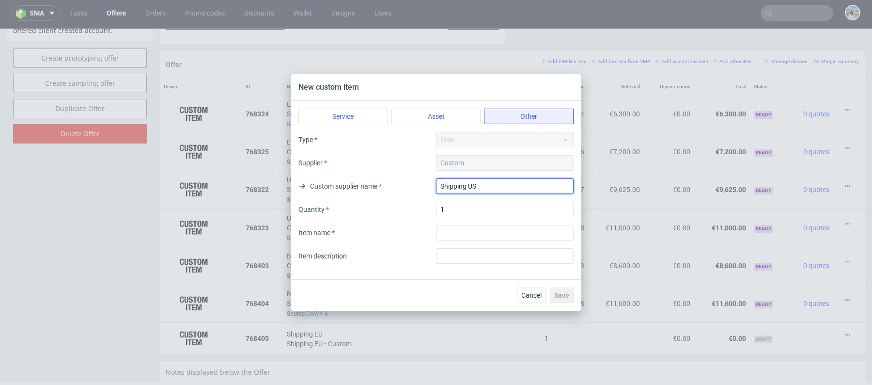
click at [501, 178] on input "Shipping US" at bounding box center [505, 186] width 138 height 16
click at [502, 184] on input "Shipping US" at bounding box center [505, 186] width 138 height 16
click at [477, 221] on div "Type Inne Supplier Custom Custom supplier name Shipping US Quantity 1 Item name…" at bounding box center [436, 198] width 275 height 132
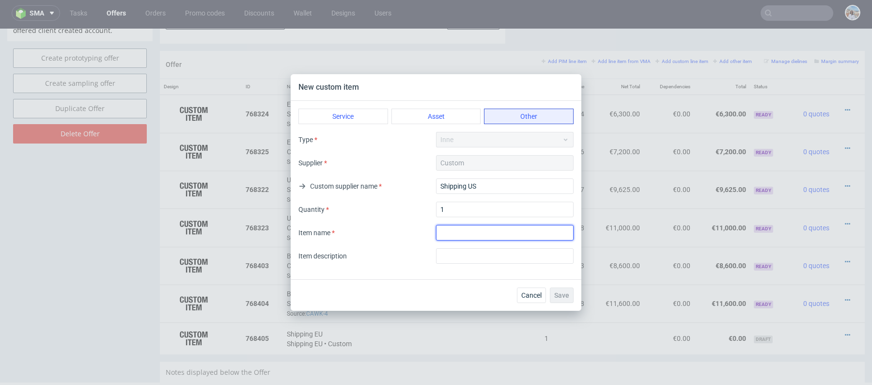
click at [477, 236] on input "textarea" at bounding box center [505, 233] width 138 height 16
paste input "Shipping US"
type input "Shipping US"
click at [458, 260] on input "text" at bounding box center [505, 256] width 138 height 16
type input "US shipment"
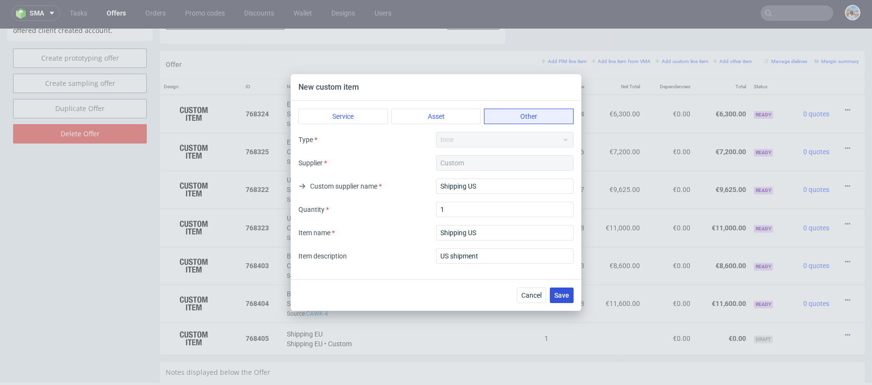
click at [563, 296] on span "Save" at bounding box center [561, 295] width 15 height 7
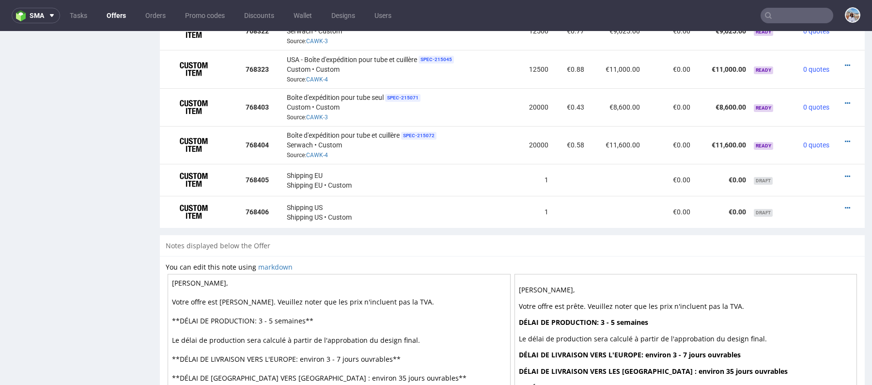
scroll to position [652, 0]
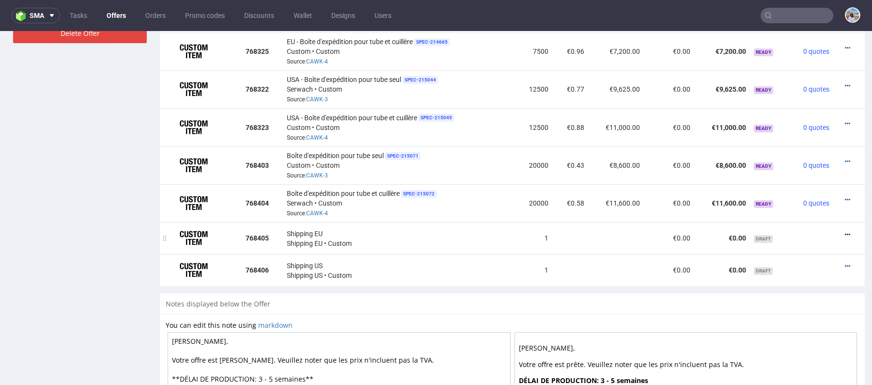
click at [845, 233] on icon at bounding box center [847, 234] width 5 height 7
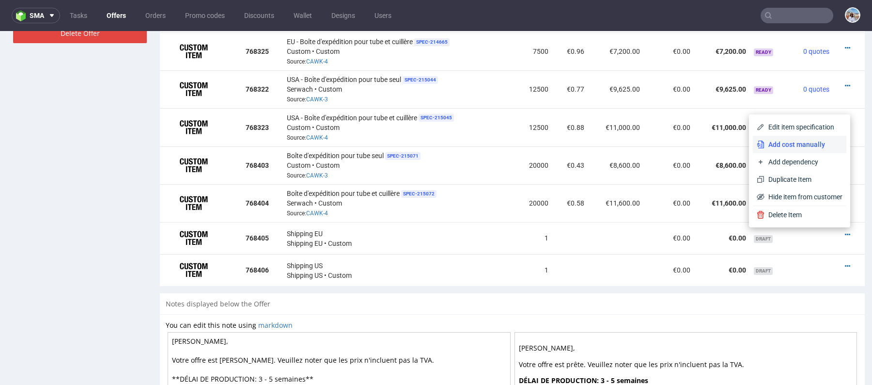
click at [788, 145] on span "Add cost manually" at bounding box center [804, 145] width 78 height 10
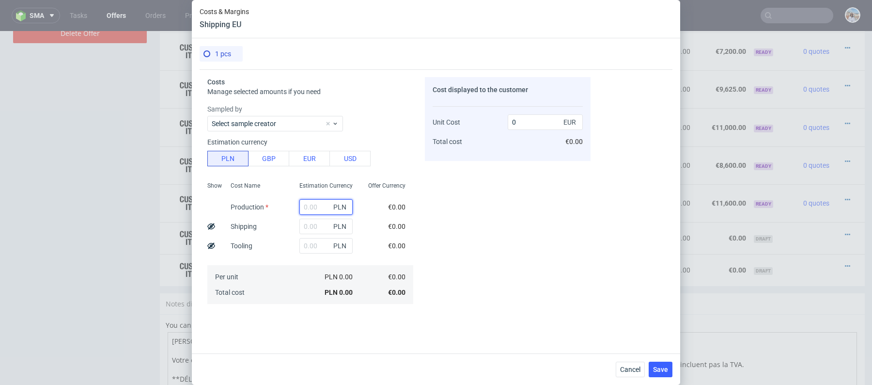
click at [317, 205] on input "text" at bounding box center [326, 207] width 53 height 16
type input "1"
type input "0.23"
click at [308, 220] on input "text" at bounding box center [326, 227] width 53 height 16
drag, startPoint x: 227, startPoint y: 229, endPoint x: 278, endPoint y: 229, distance: 51.4
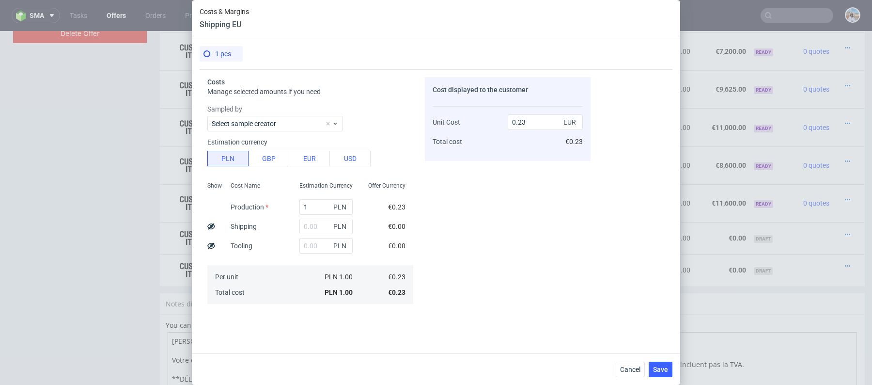
click at [278, 229] on div "Cost Name Production Shipping Tooling Per unit Total cost" at bounding box center [257, 242] width 69 height 128
drag, startPoint x: 229, startPoint y: 229, endPoint x: 261, endPoint y: 229, distance: 32.0
click at [261, 229] on div "Shipping" at bounding box center [244, 226] width 42 height 19
click at [309, 229] on input "text" at bounding box center [326, 227] width 53 height 16
click at [353, 157] on button "USD" at bounding box center [350, 159] width 41 height 16
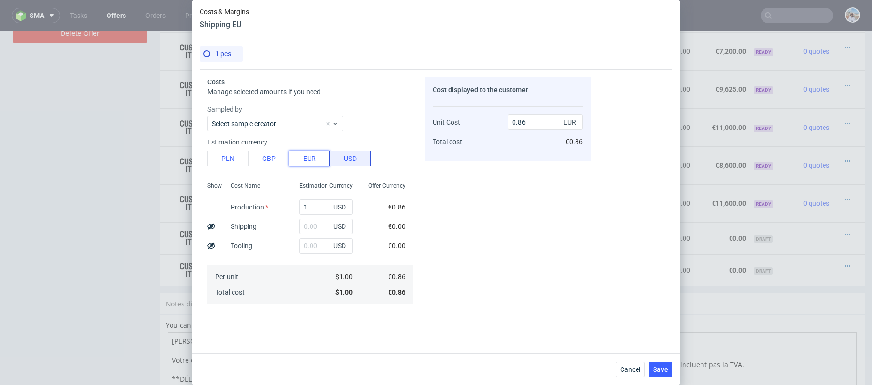
click at [297, 162] on button "EUR" at bounding box center [309, 159] width 41 height 16
type input "1"
click at [311, 232] on input "text" at bounding box center [326, 227] width 53 height 16
type input "4500"
type input "4501"
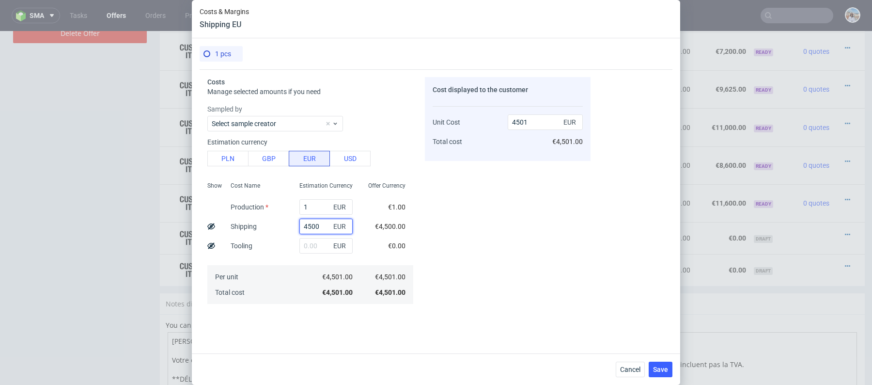
type input "4500"
click at [259, 242] on div "Tooling" at bounding box center [241, 245] width 37 height 19
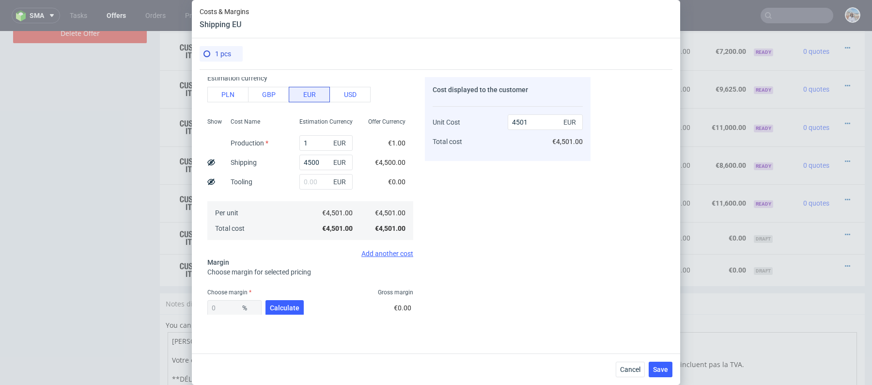
scroll to position [81, 0]
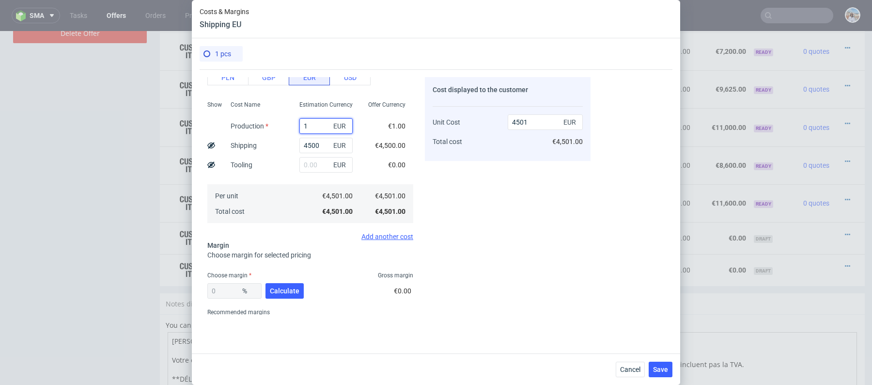
click at [311, 124] on input "1" at bounding box center [326, 126] width 53 height 16
click at [272, 288] on span "Calculate" at bounding box center [285, 290] width 30 height 7
type input "29.34"
type input "6369.94"
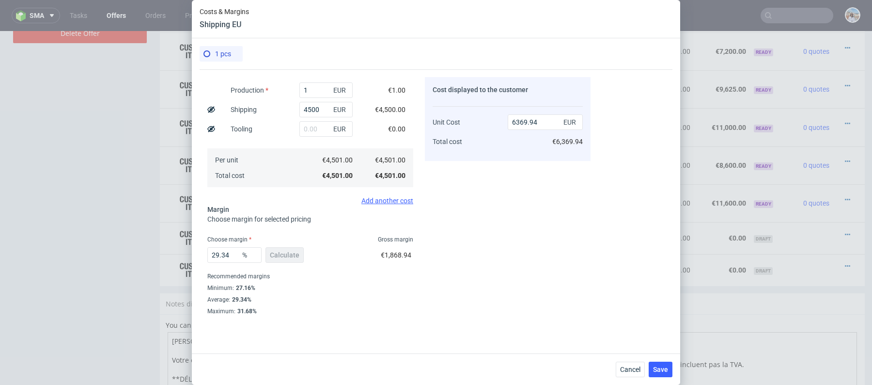
click at [228, 243] on div "29.34 % Calculate" at bounding box center [256, 256] width 98 height 27
click at [228, 249] on input "29.34" at bounding box center [234, 255] width 54 height 16
type input "20"
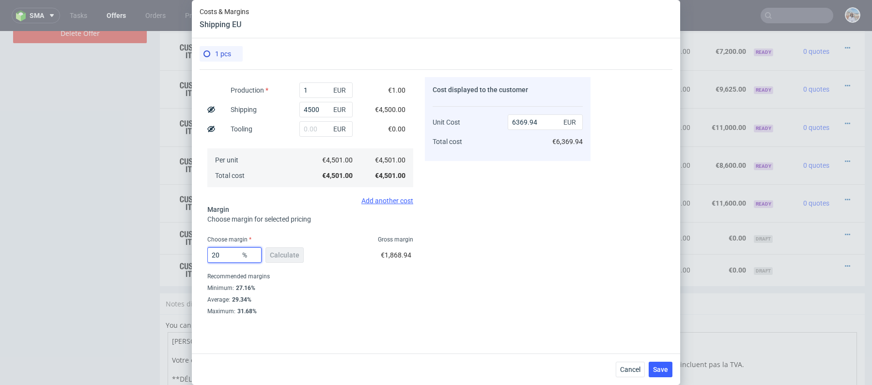
type input "5626.25"
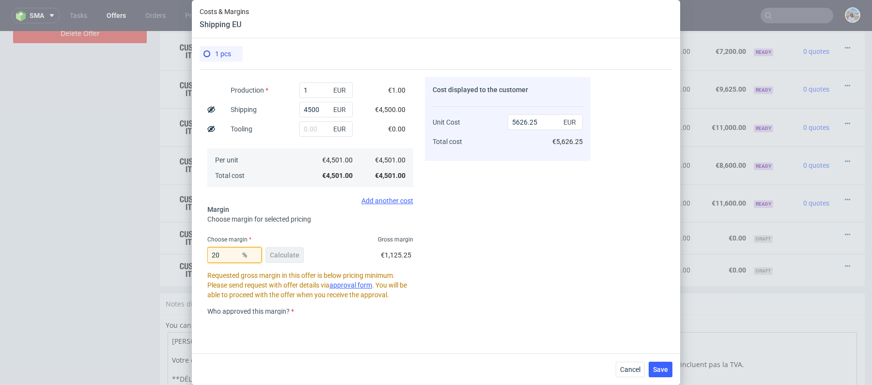
type input "20"
click at [327, 239] on div "Choose margin Gross margin" at bounding box center [310, 240] width 206 height 8
click at [537, 125] on input "5626.25" at bounding box center [545, 122] width 75 height 16
drag, startPoint x: 542, startPoint y: 119, endPoint x: 520, endPoint y: 122, distance: 22.0
click at [520, 122] on input "5626.25" at bounding box center [545, 122] width 75 height 16
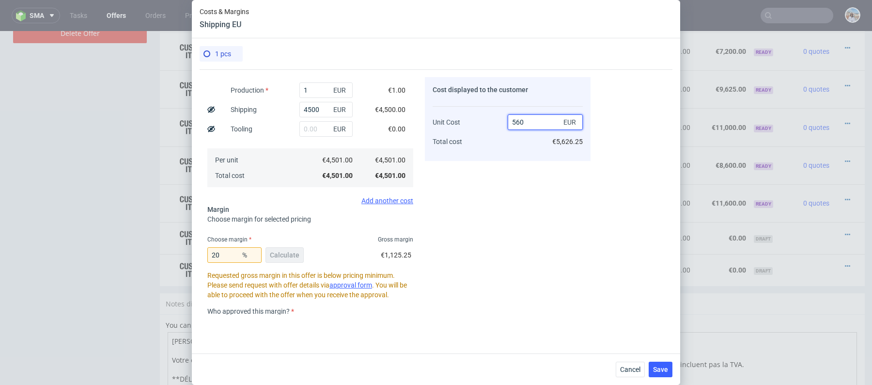
type input "5600"
type input "19.625"
type input "5600"
click at [489, 136] on div "Unit Cost Total cost" at bounding box center [470, 127] width 75 height 51
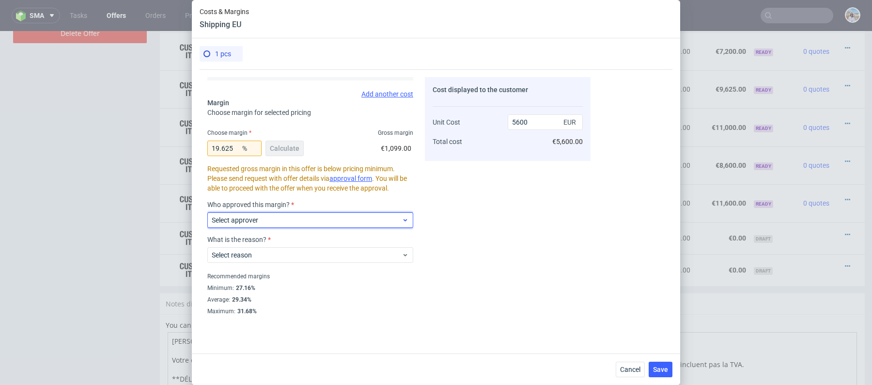
click at [313, 222] on span "Select approver" at bounding box center [307, 220] width 190 height 10
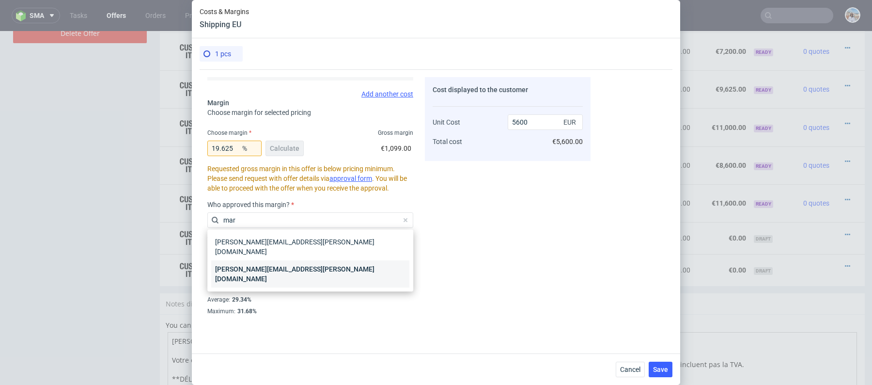
type input "mar"
click at [320, 263] on div "[PERSON_NAME][EMAIL_ADDRESS][PERSON_NAME][DOMAIN_NAME]" at bounding box center [310, 273] width 198 height 27
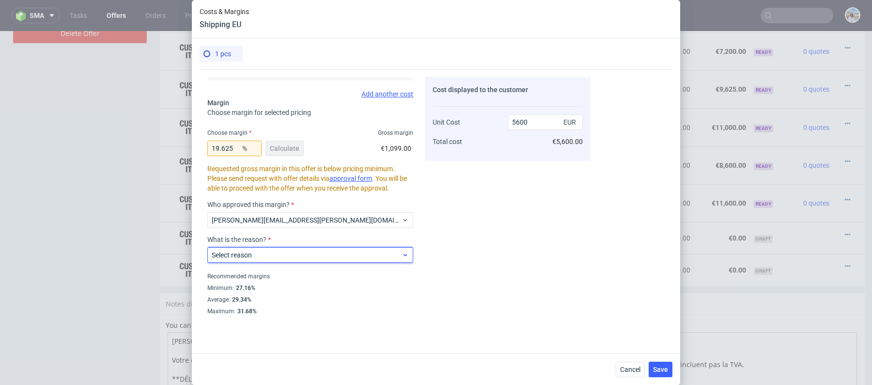
click at [272, 251] on span "Select reason" at bounding box center [307, 255] width 190 height 10
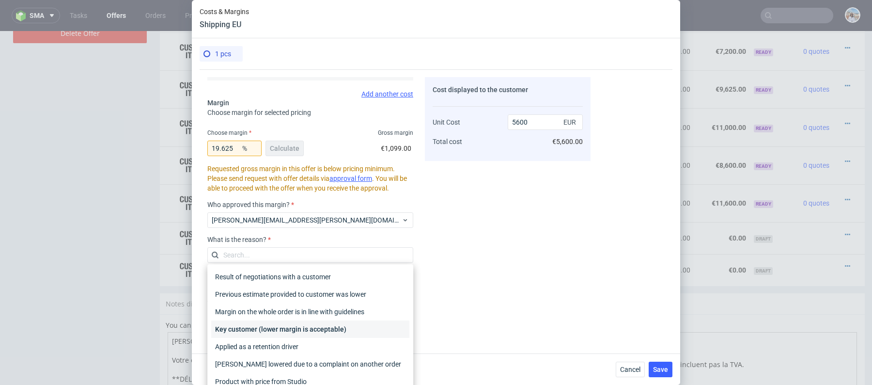
click at [273, 331] on div "Key customer (lower margin is acceptable)" at bounding box center [310, 328] width 198 height 17
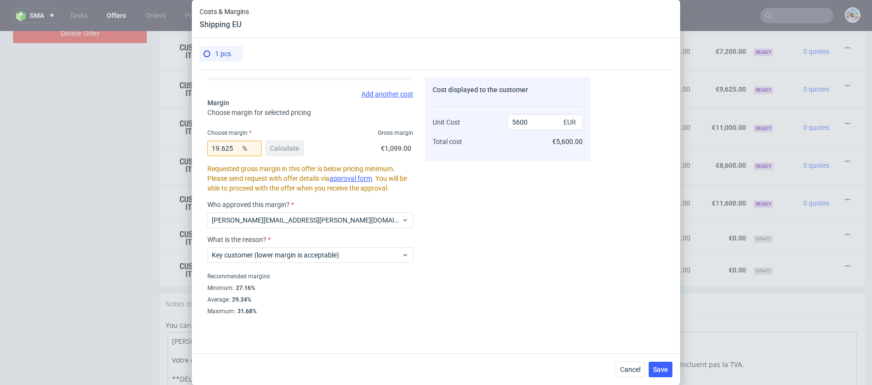
click at [658, 379] on div "Cancel Save" at bounding box center [436, 369] width 489 height 32
click at [660, 370] on span "Save" at bounding box center [660, 369] width 15 height 7
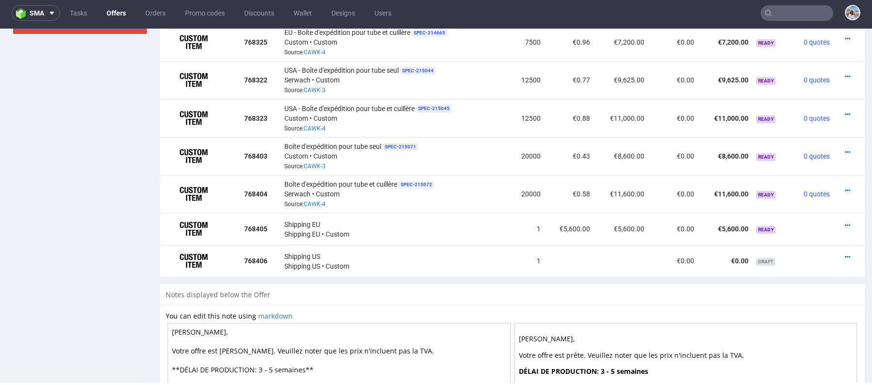
scroll to position [657, 0]
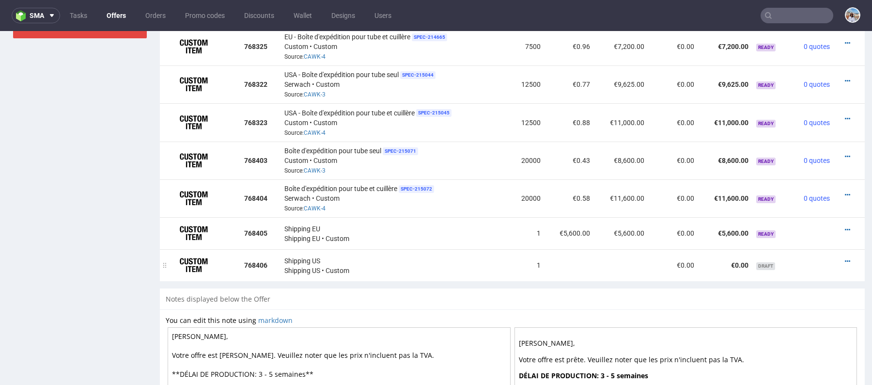
scroll to position [2, 0]
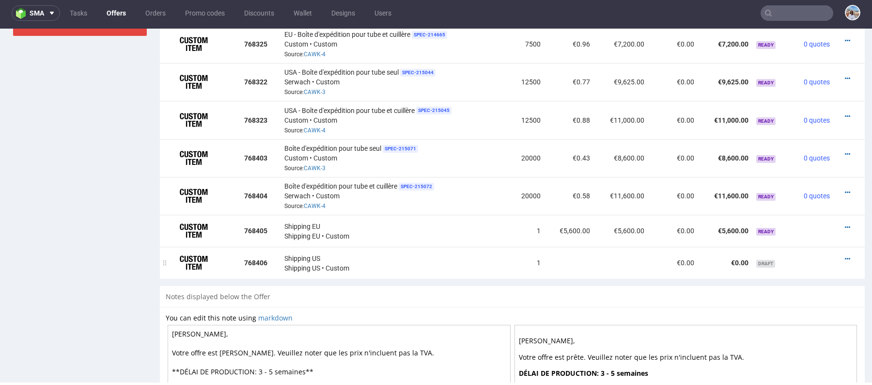
click at [838, 261] on div at bounding box center [846, 259] width 17 height 10
click at [845, 258] on icon at bounding box center [847, 258] width 5 height 7
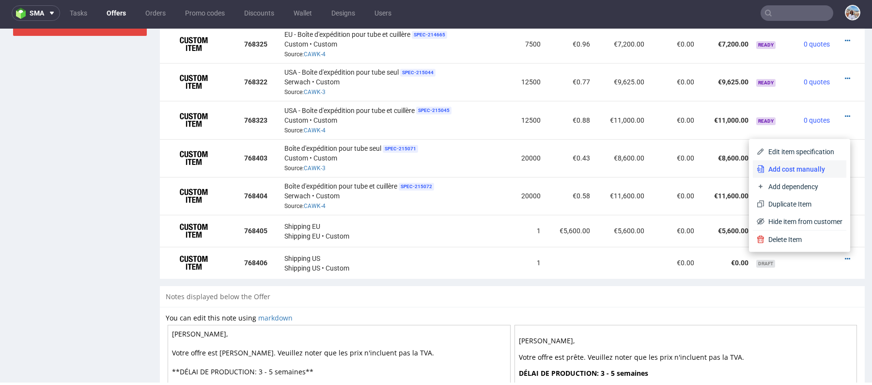
click at [783, 170] on span "Add cost manually" at bounding box center [804, 169] width 78 height 10
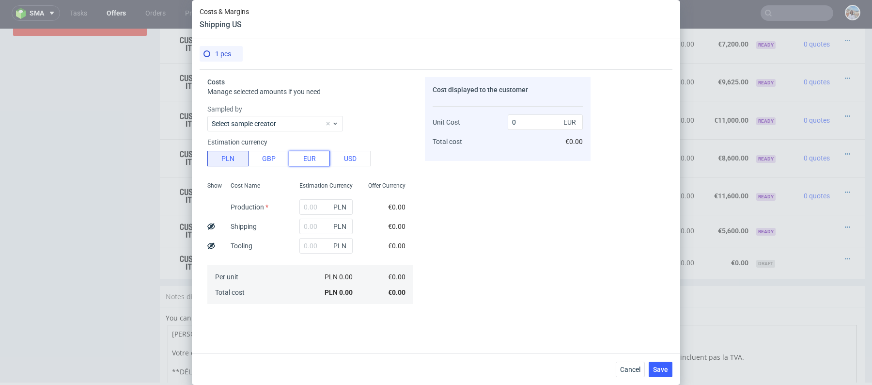
click at [314, 155] on button "EUR" at bounding box center [309, 159] width 41 height 16
click at [332, 158] on button "USD" at bounding box center [350, 159] width 41 height 16
click at [310, 195] on div "Estimation Currency" at bounding box center [326, 188] width 69 height 17
click at [311, 202] on input "text" at bounding box center [326, 207] width 53 height 16
type input "1"
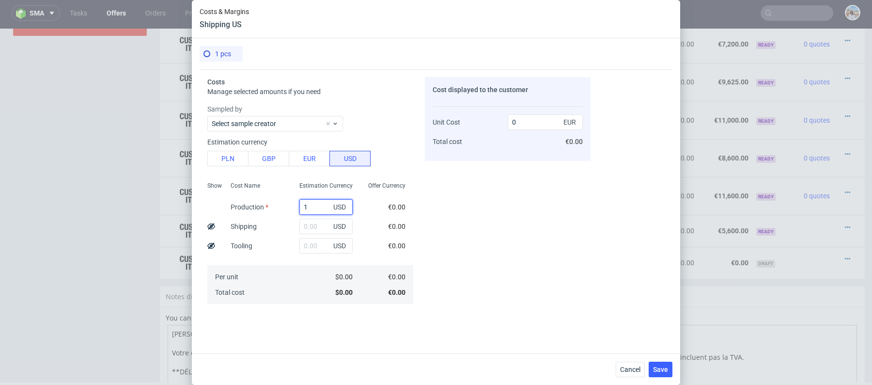
type input "0.86"
type input "1"
click at [307, 233] on input "text" at bounding box center [326, 227] width 53 height 16
type input "8"
type input "7.72"
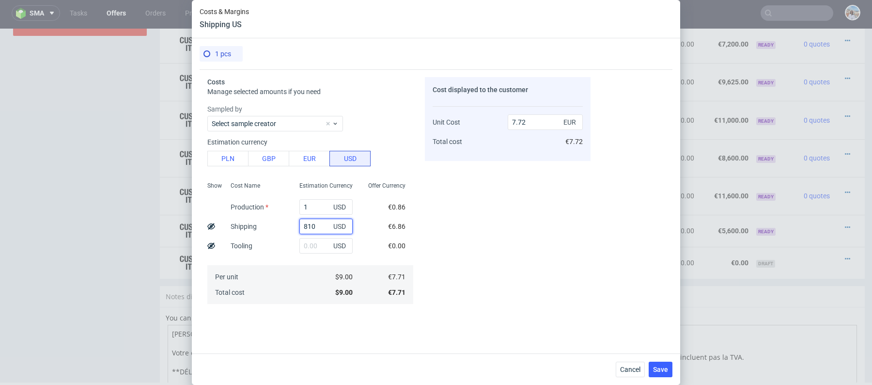
type input "8100"
type input "6942.63"
type input "8100"
click at [284, 233] on div "Cost Name Production Shipping Tooling Per unit Total cost" at bounding box center [257, 242] width 69 height 128
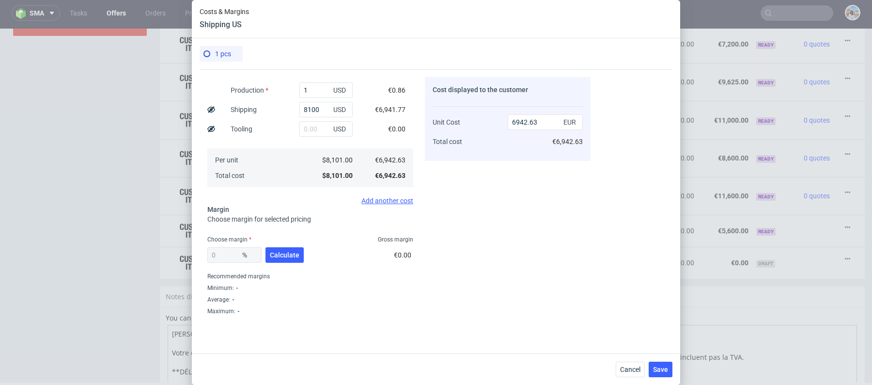
click at [302, 250] on div "0 % Calculate" at bounding box center [256, 256] width 98 height 27
click at [294, 252] on span "Calculate" at bounding box center [285, 255] width 30 height 7
type input "26.45"
type input "9439.33"
click at [200, 263] on div "Costs Manage selected amounts if you need Sampled by Select sample creator Esti…" at bounding box center [395, 191] width 391 height 245
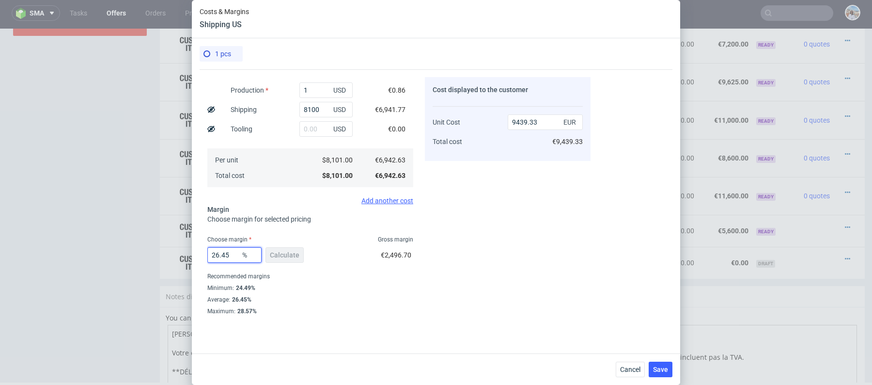
click at [210, 261] on input "26.45" at bounding box center [234, 255] width 54 height 16
type input "20"
type input "8678.28"
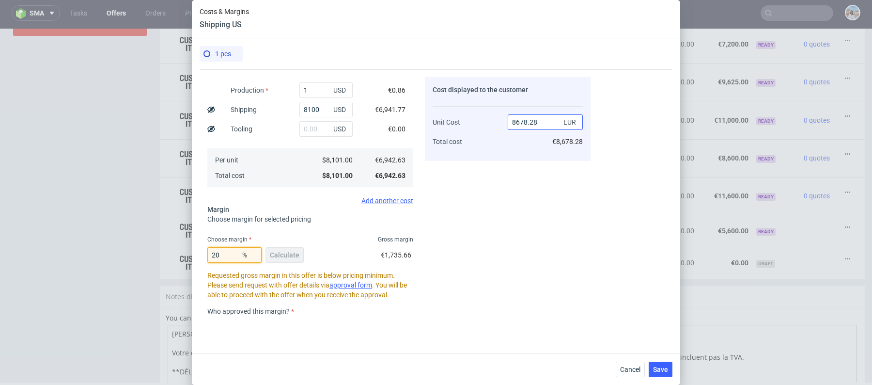
type input "20"
drag, startPoint x: 542, startPoint y: 120, endPoint x: 521, endPoint y: 120, distance: 21.3
click at [521, 120] on input "8678.28" at bounding box center [545, 122] width 75 height 16
type input "86"
type input "-7972.825581395349"
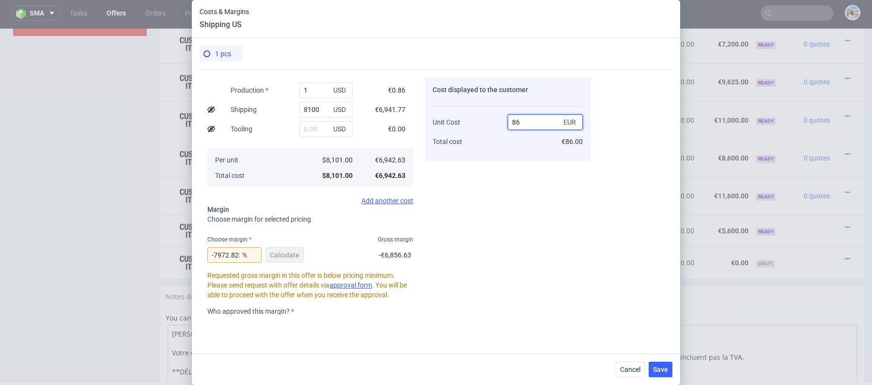
type input "860"
type input "-707.2825581395349"
type input "8600"
type input "19.27174418604651"
type input "8600"
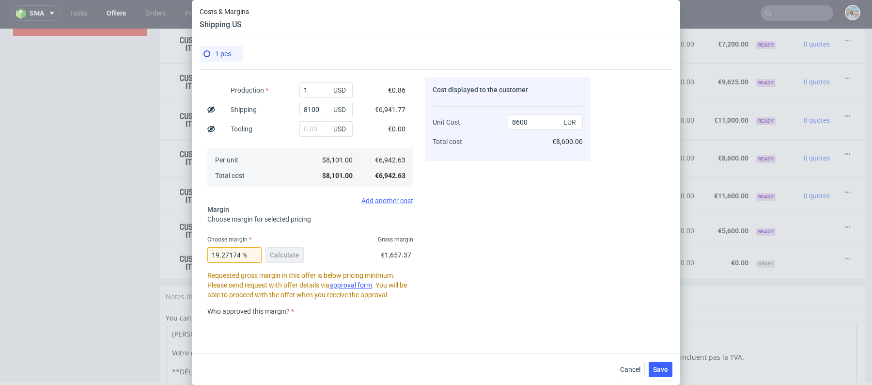
click at [380, 213] on fieldset "Costs Manage selected amounts if you need Sampled by Select sample creator Esti…" at bounding box center [310, 190] width 206 height 461
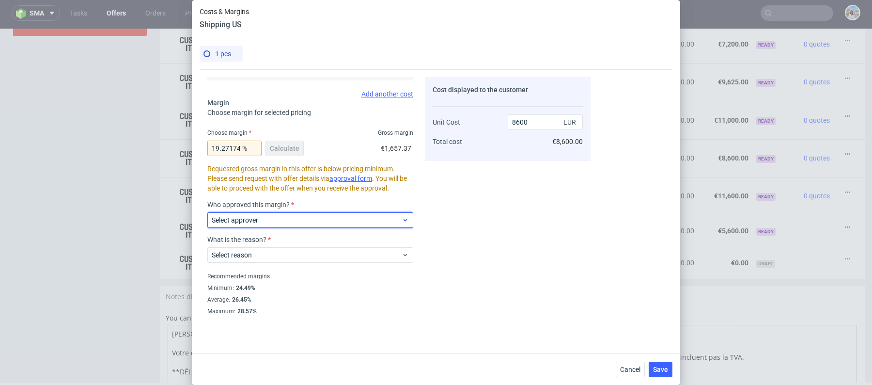
click at [294, 216] on span "Select approver" at bounding box center [307, 220] width 190 height 10
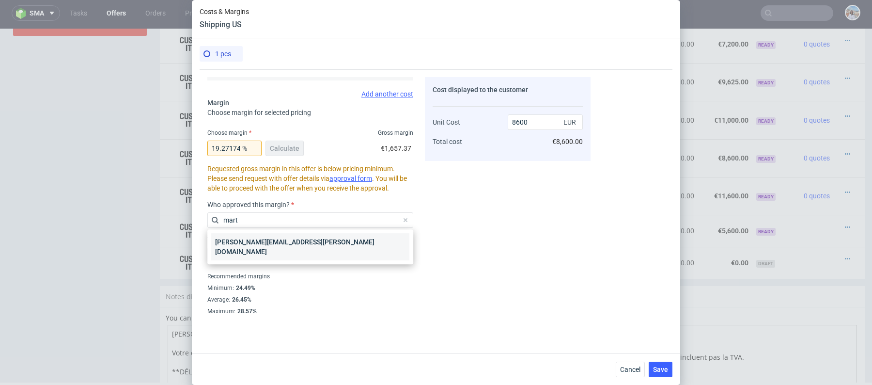
type input "mart"
click at [316, 247] on div "[PERSON_NAME][EMAIL_ADDRESS][PERSON_NAME][DOMAIN_NAME]" at bounding box center [310, 246] width 198 height 27
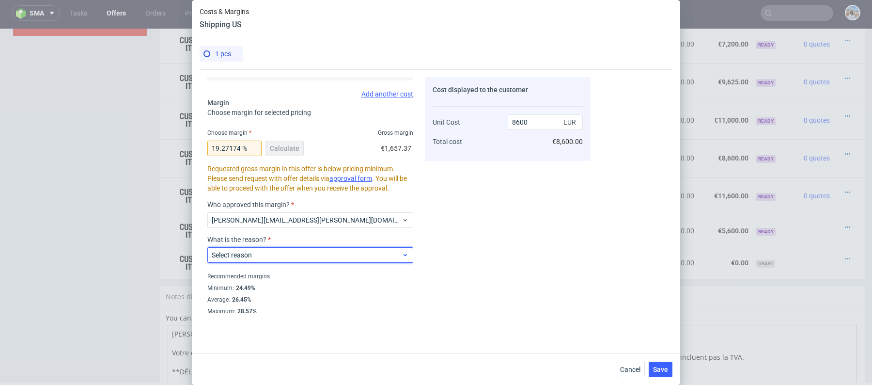
click at [302, 253] on span "Select reason" at bounding box center [307, 255] width 190 height 10
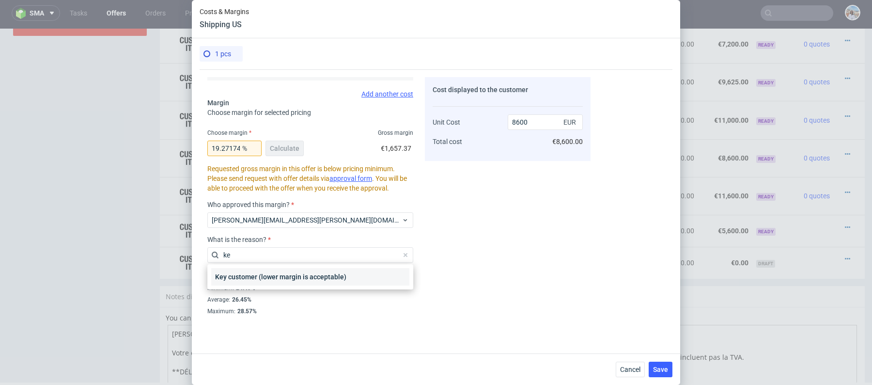
type input "ke"
click at [306, 268] on div "Key customer (lower margin is acceptable)" at bounding box center [310, 276] width 198 height 17
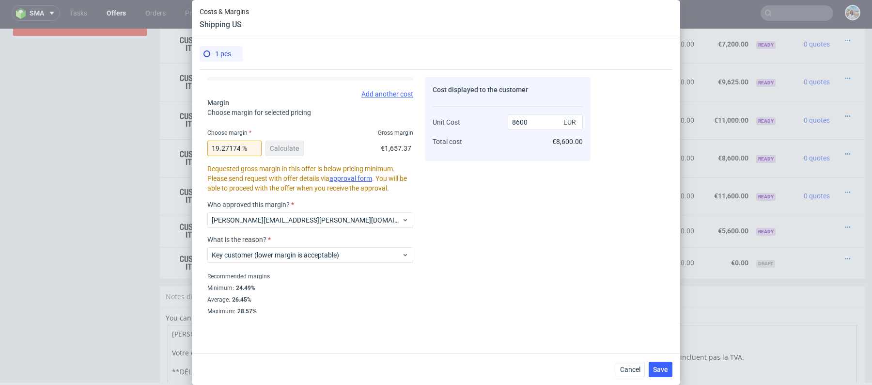
click at [313, 275] on div "Recommended margins" at bounding box center [310, 276] width 206 height 12
click at [668, 369] on button "Save" at bounding box center [661, 370] width 24 height 16
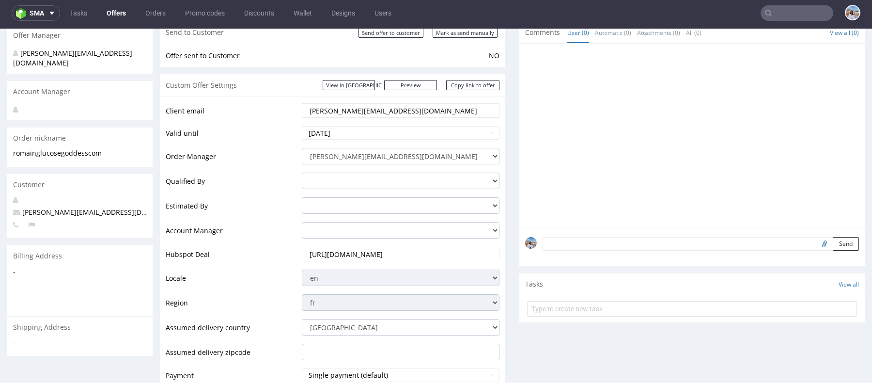
scroll to position [95, 0]
click at [310, 208] on select "adam.fabirkiewicz@packhelp.com antonina.plotek@packhelp.com daniel.kaminski@pac…" at bounding box center [401, 206] width 198 height 16
select select "15410290"
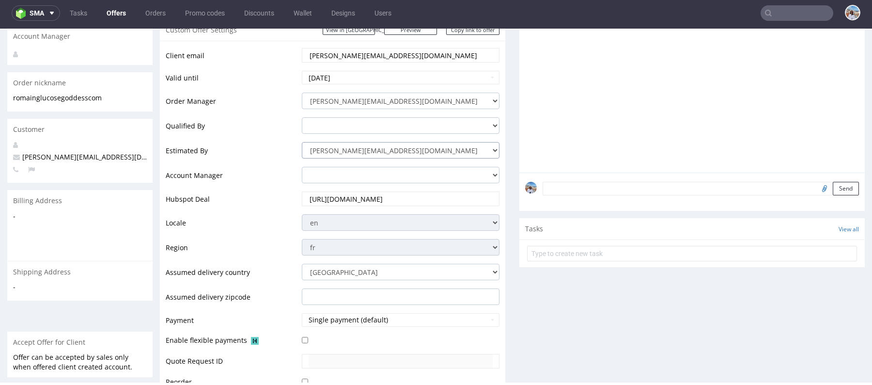
scroll to position [209, 0]
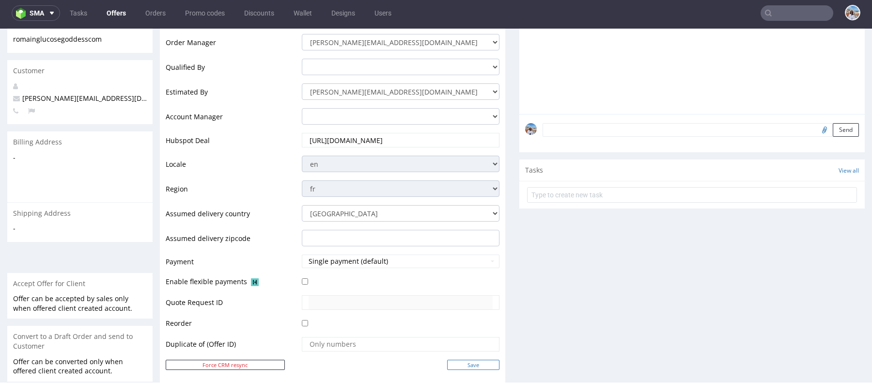
click at [463, 362] on input "Save" at bounding box center [473, 365] width 52 height 10
type input "In progress..."
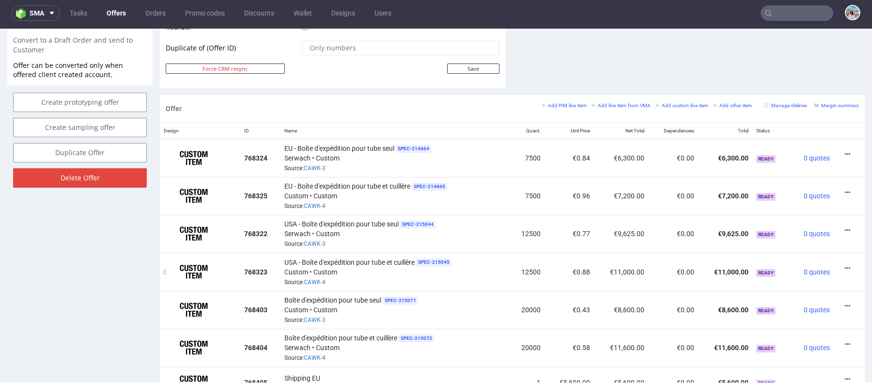
scroll to position [506, 0]
click at [845, 264] on icon at bounding box center [847, 267] width 5 height 7
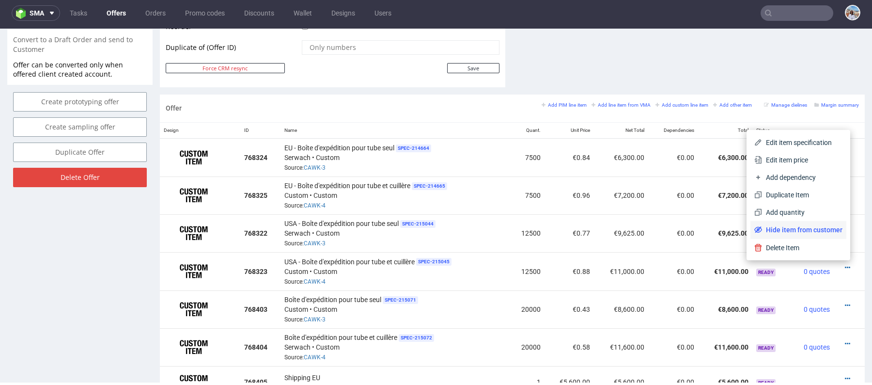
click at [787, 230] on span "Hide item from customer" at bounding box center [802, 230] width 80 height 10
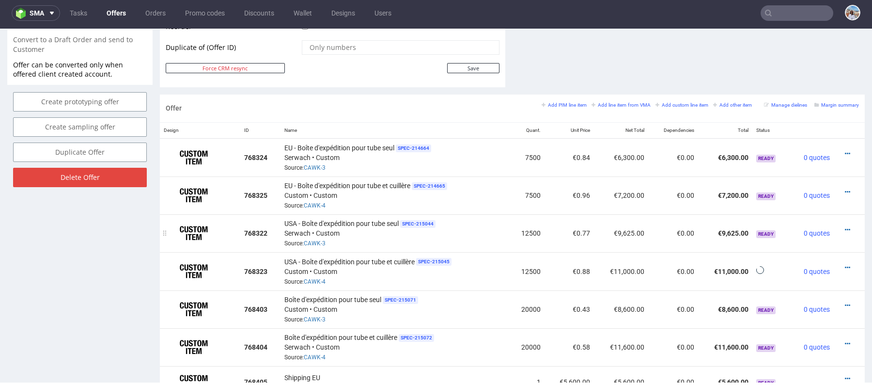
click at [842, 225] on div at bounding box center [846, 230] width 17 height 10
click at [845, 226] on icon at bounding box center [847, 229] width 5 height 7
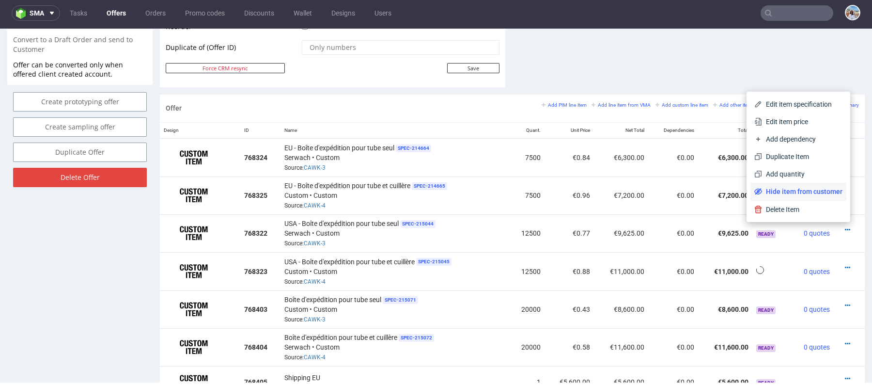
click at [807, 184] on li "Hide item from customer" at bounding box center [799, 191] width 96 height 17
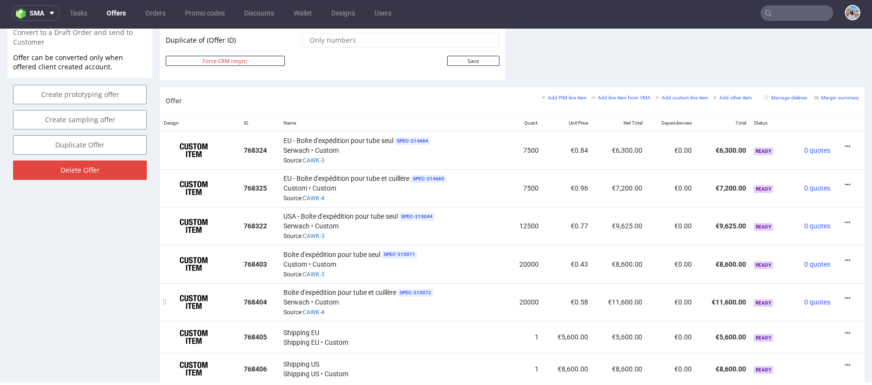
scroll to position [508, 0]
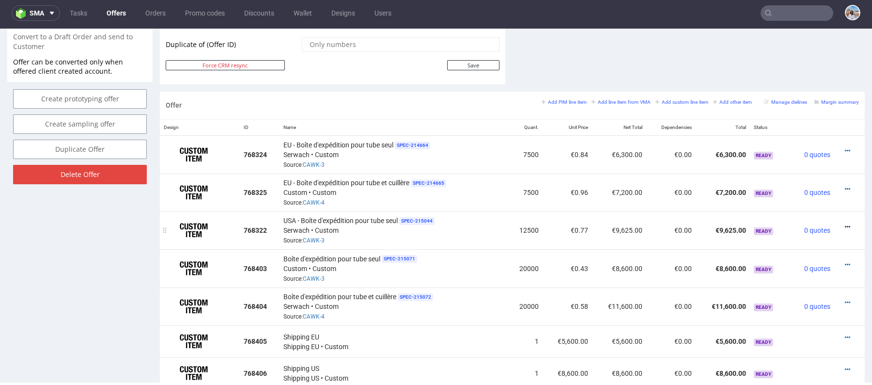
click at [845, 223] on icon at bounding box center [847, 226] width 5 height 7
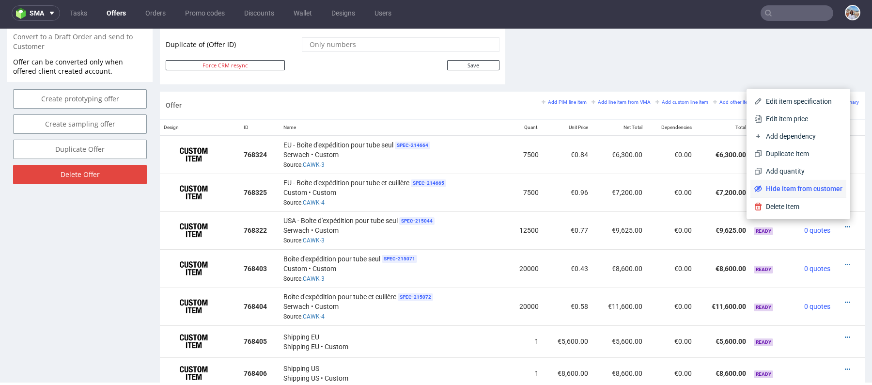
click at [791, 191] on span "Hide item from customer" at bounding box center [802, 189] width 80 height 10
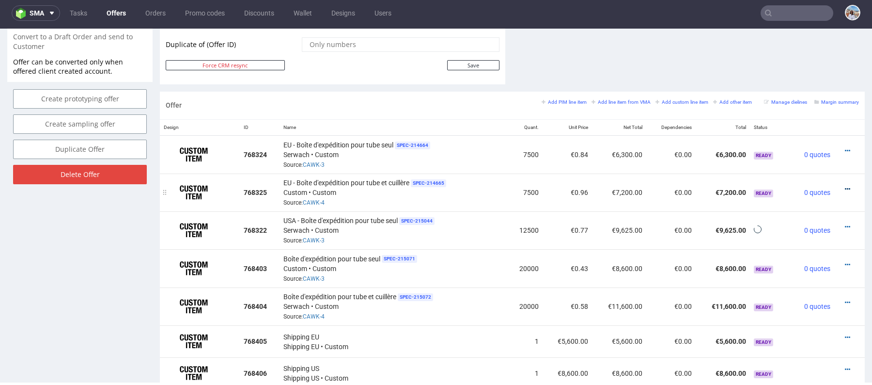
click at [845, 186] on icon at bounding box center [847, 189] width 5 height 7
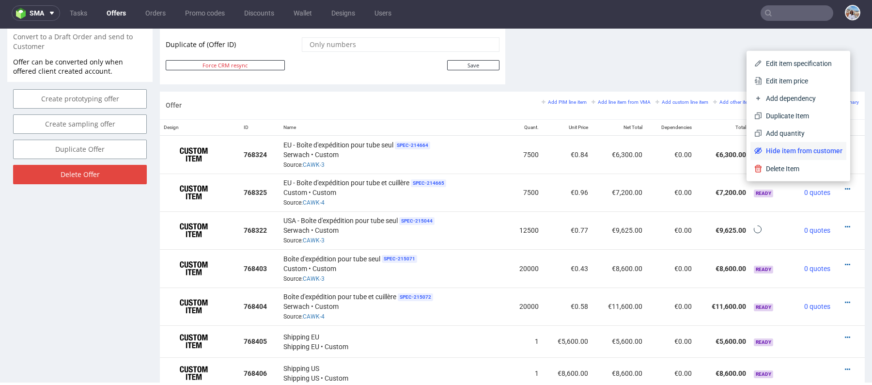
click at [804, 154] on span "Hide item from customer" at bounding box center [802, 151] width 80 height 10
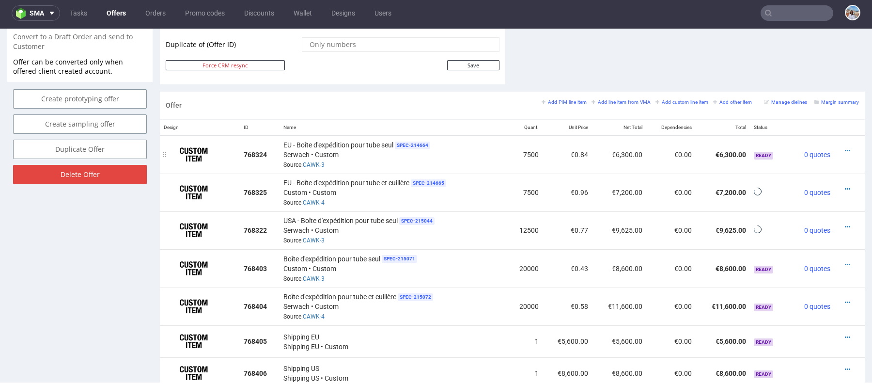
click at [841, 142] on td at bounding box center [850, 154] width 31 height 38
click at [845, 148] on icon at bounding box center [847, 150] width 5 height 7
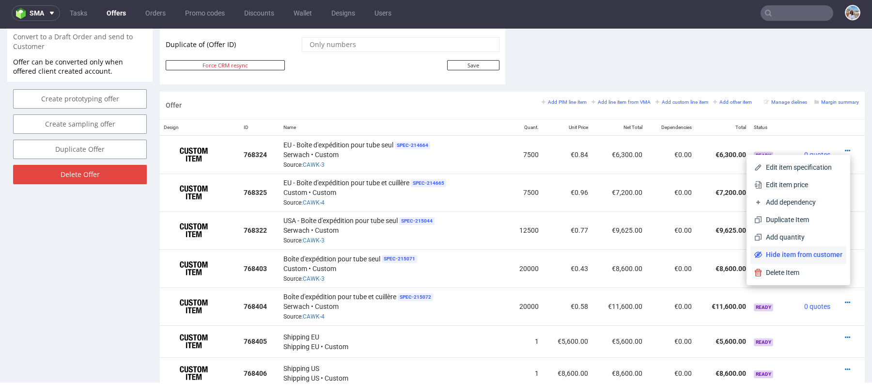
click at [801, 252] on span "Hide item from customer" at bounding box center [802, 255] width 80 height 10
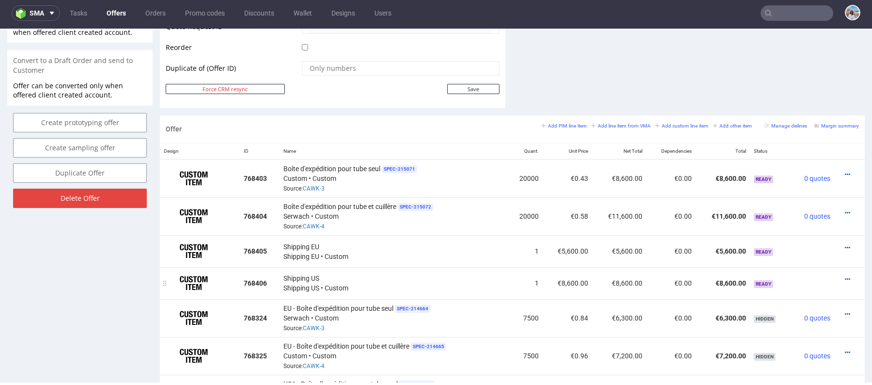
scroll to position [805, 0]
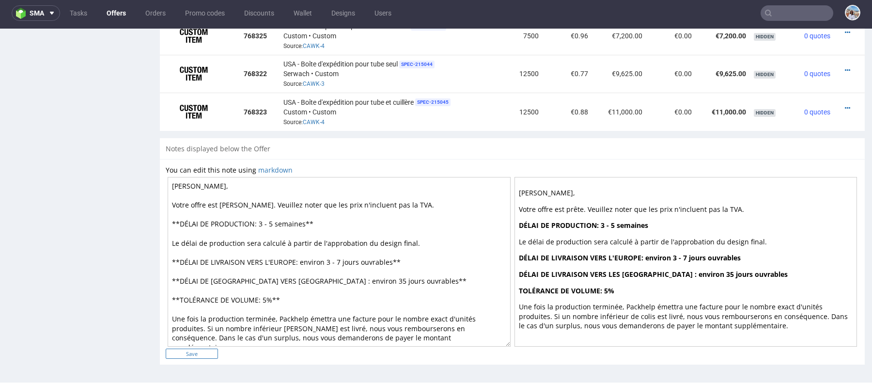
click at [188, 355] on input "Save" at bounding box center [192, 353] width 52 height 10
type input "In progress..."
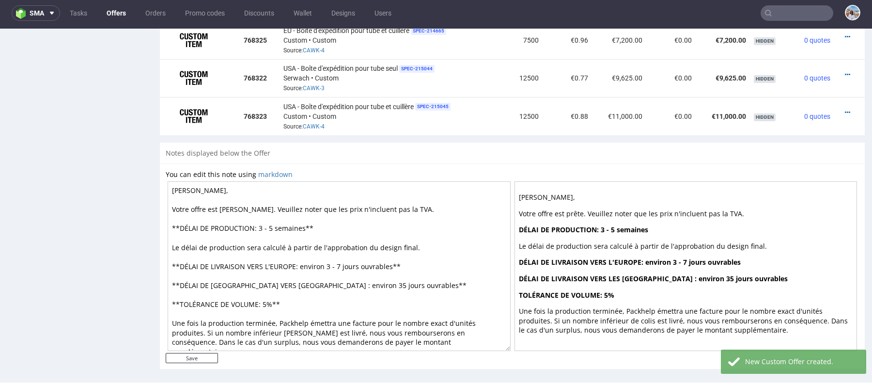
scroll to position [814, 0]
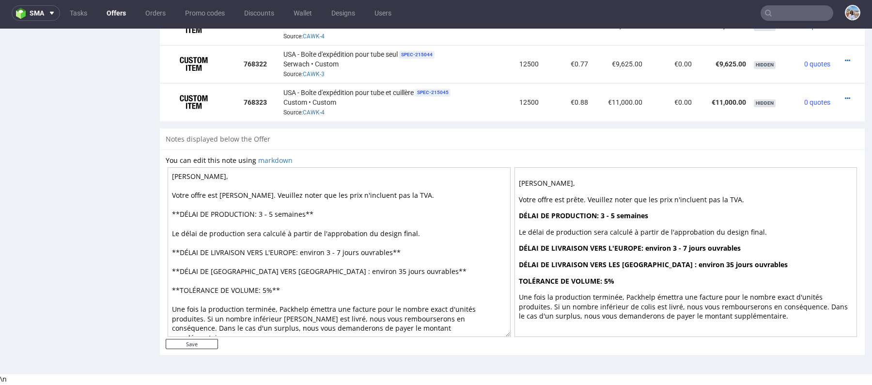
click at [273, 214] on textarea "Cher Romain, Votre offre est prête. Veuillez noter que les prix n'incluent pas …" at bounding box center [339, 252] width 343 height 170
click at [323, 271] on textarea "Cher Romain, Votre offre est prête. Veuillez noter que les prix n'incluent pas …" at bounding box center [339, 252] width 343 height 170
type textarea "Cher Romain, Votre offre est prête. Veuillez noter que les prix n'incluent pas …"
click at [189, 346] on input "Save" at bounding box center [192, 344] width 52 height 10
type input "In progress..."
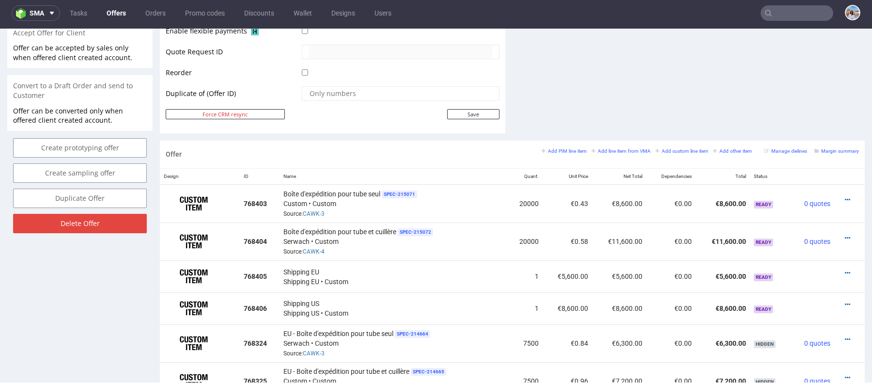
scroll to position [0, 0]
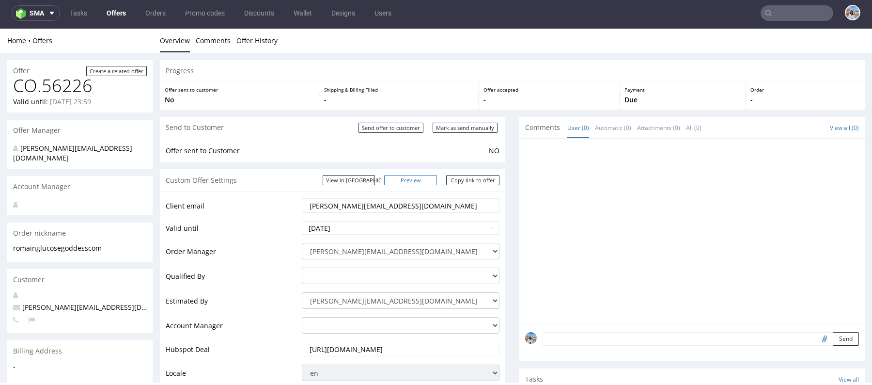
click at [428, 178] on link "Preview" at bounding box center [410, 180] width 53 height 10
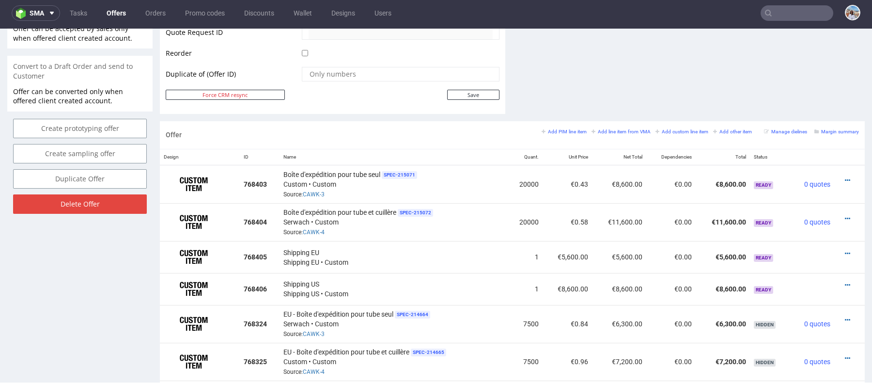
scroll to position [481, 0]
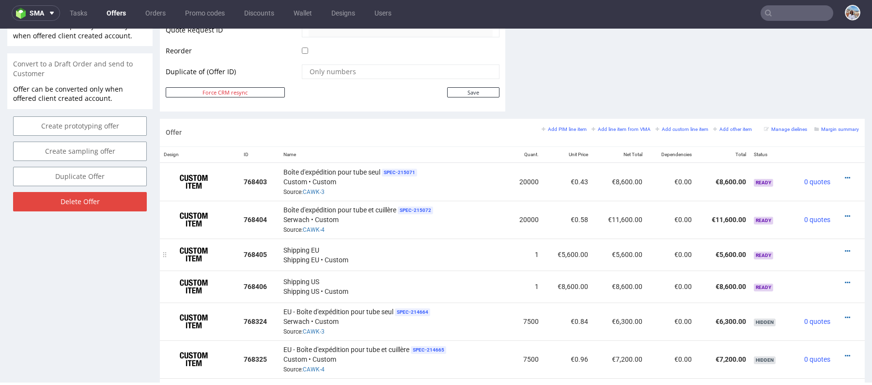
click at [480, 259] on div "Shipping EU Shipping EU • Custom" at bounding box center [394, 254] width 220 height 20
click at [465, 330] on div "EU - Boîte d'expédition pour tube seul SPEC- 214664 Serwach • Custom Source: CA…" at bounding box center [394, 321] width 220 height 30
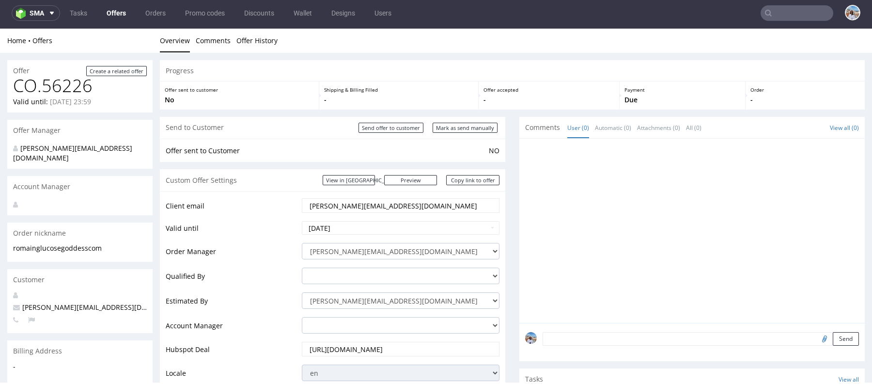
scroll to position [0, 0]
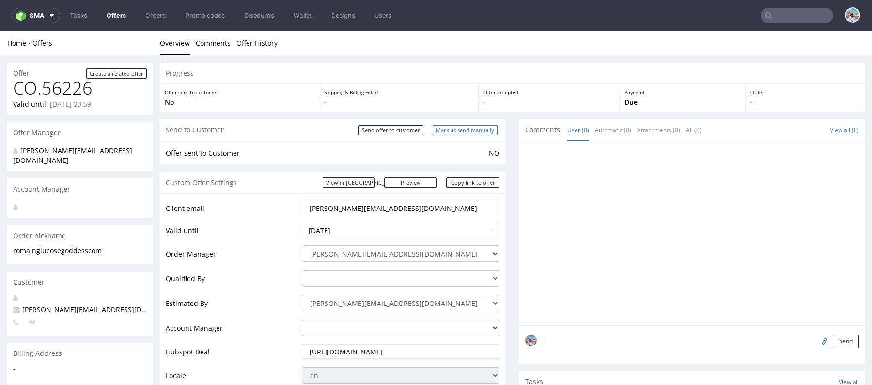
click at [458, 131] on input "Mark as send manually" at bounding box center [465, 130] width 65 height 10
type input "In progress..."
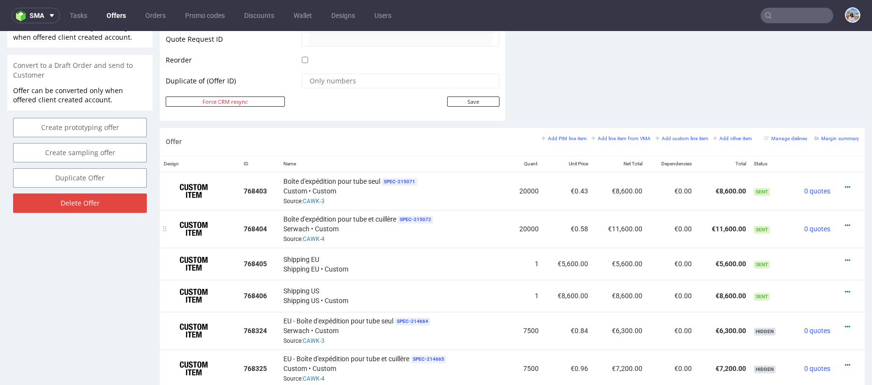
scroll to position [481, 0]
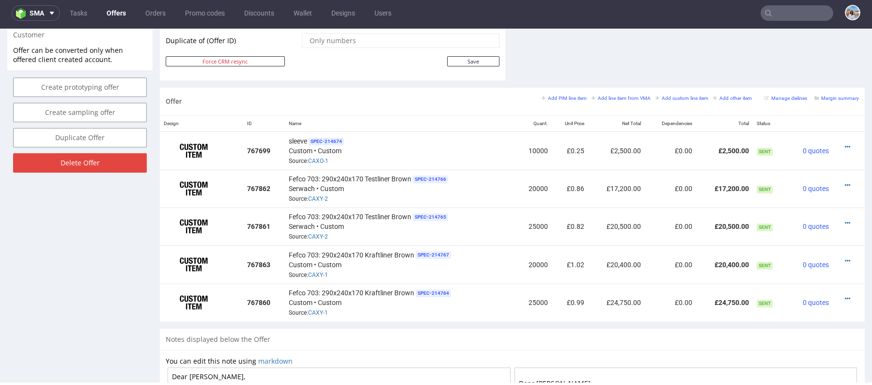
scroll to position [528, 0]
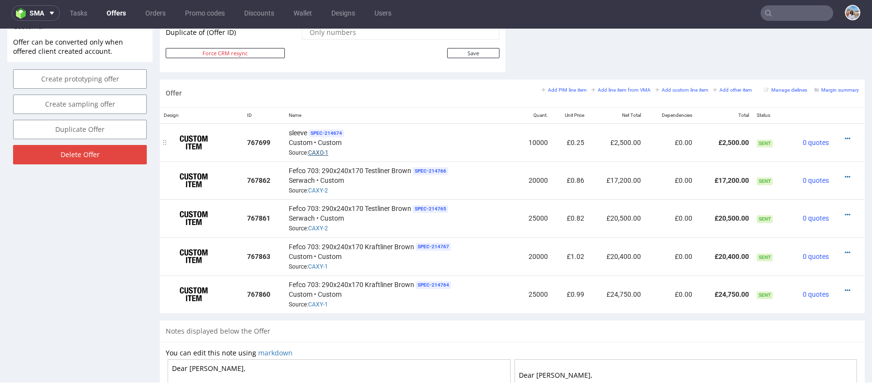
click at [323, 152] on link "CAXO-1" at bounding box center [318, 152] width 20 height 7
click at [620, 89] on small "Add line item from VMA" at bounding box center [621, 89] width 59 height 5
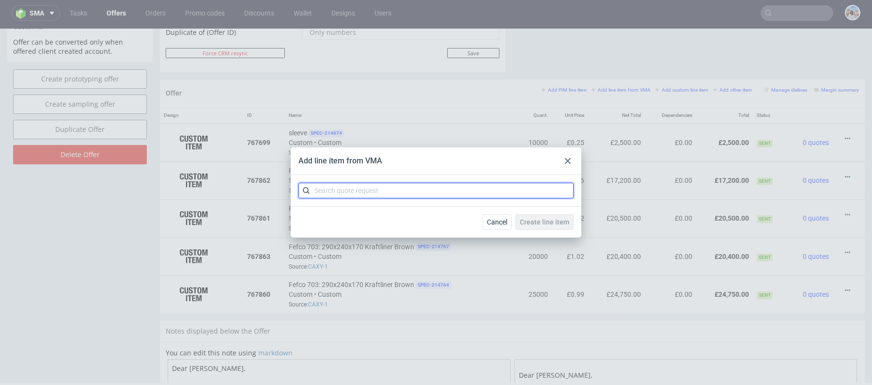
click at [428, 185] on input "text" at bounding box center [436, 191] width 275 height 16
paste input "CAXO"
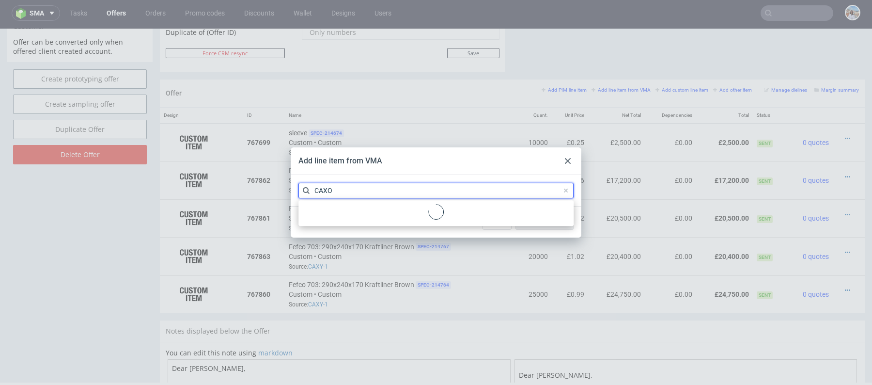
type input "CAXO"
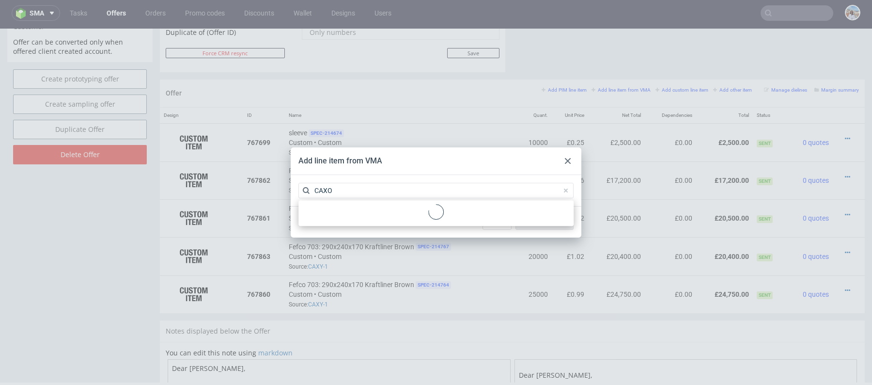
click at [402, 203] on div at bounding box center [436, 213] width 275 height 26
click at [402, 209] on div "CAXO 1 variant" at bounding box center [436, 212] width 268 height 17
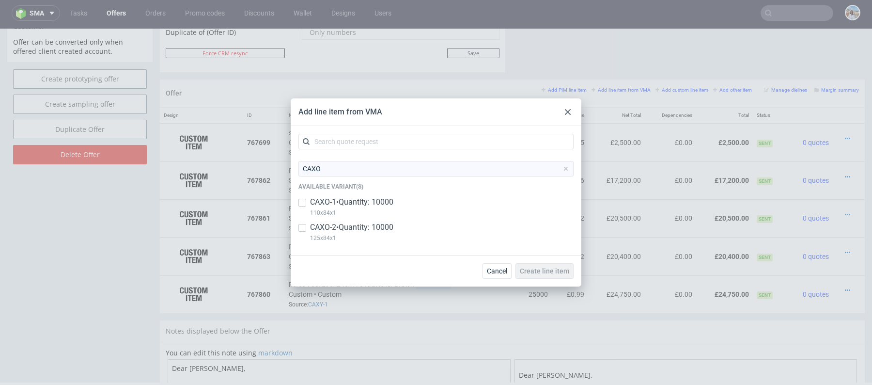
click at [363, 227] on p "CAXO-2 • Quantity: 10000" at bounding box center [351, 227] width 83 height 11
drag, startPoint x: 308, startPoint y: 237, endPoint x: 335, endPoint y: 237, distance: 27.1
click at [335, 237] on div "CAXO-2 • Quantity: 10000 125x84x1" at bounding box center [436, 234] width 275 height 25
copy p "125x84x1"
click at [549, 273] on div "Create line item" at bounding box center [545, 271] width 58 height 16
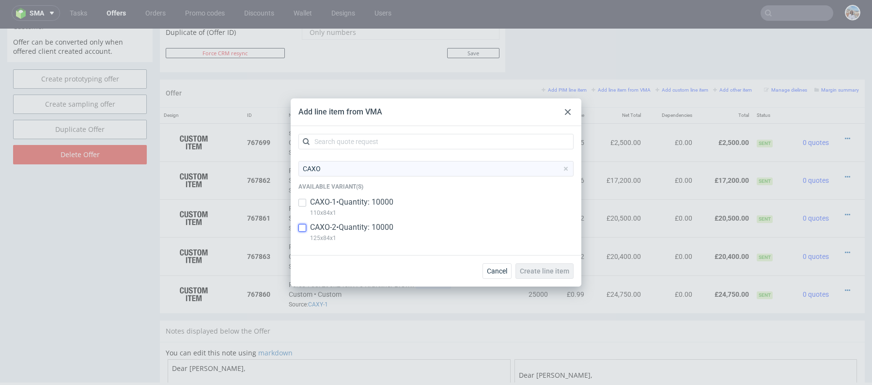
click at [300, 226] on input "checkbox" at bounding box center [303, 228] width 8 height 8
checkbox input "true"
click at [547, 269] on span "Create line item" at bounding box center [544, 271] width 49 height 7
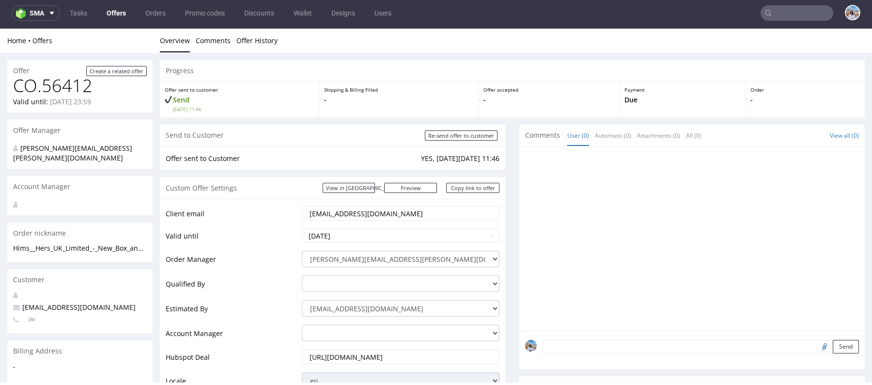
scroll to position [594, 0]
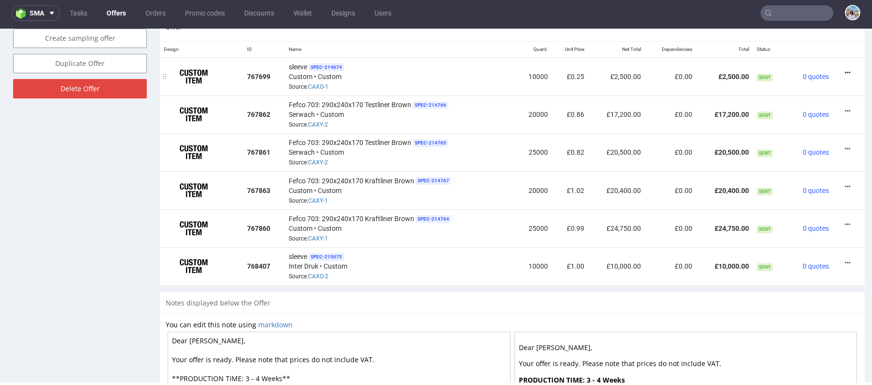
click at [845, 71] on icon at bounding box center [847, 72] width 5 height 7
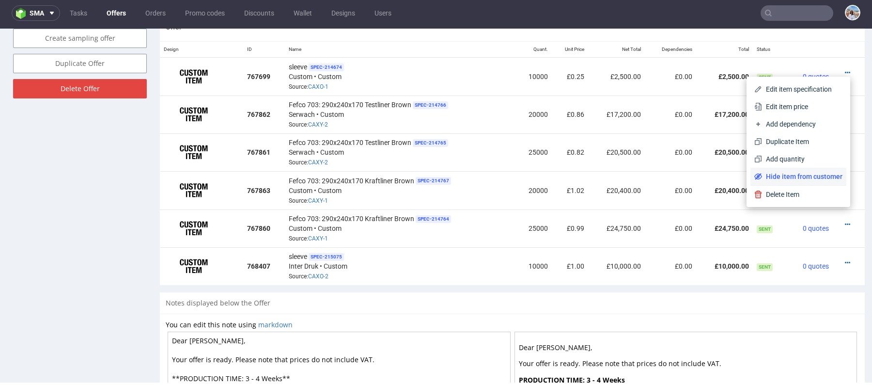
click at [780, 173] on span "Hide item from customer" at bounding box center [802, 177] width 80 height 10
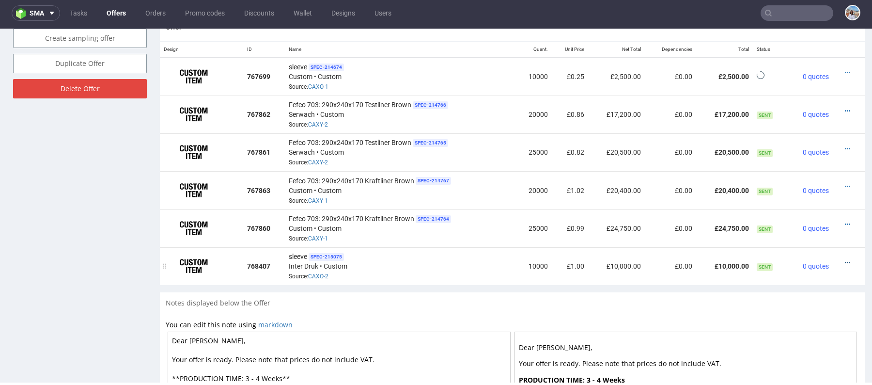
click at [845, 260] on icon at bounding box center [847, 262] width 5 height 7
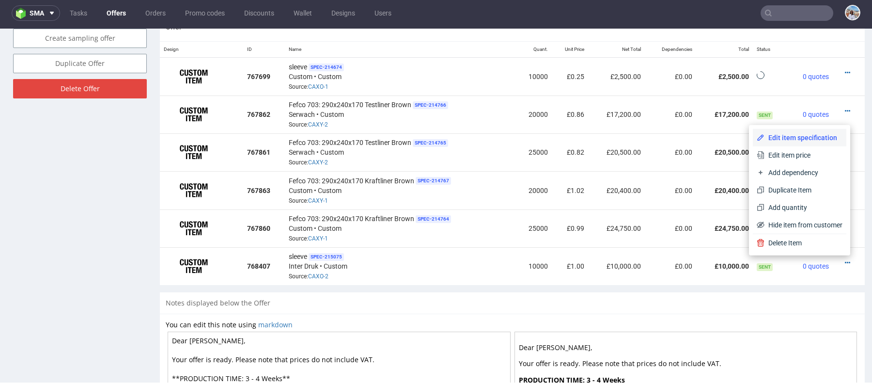
click at [790, 143] on li "Edit item specification" at bounding box center [800, 137] width 94 height 17
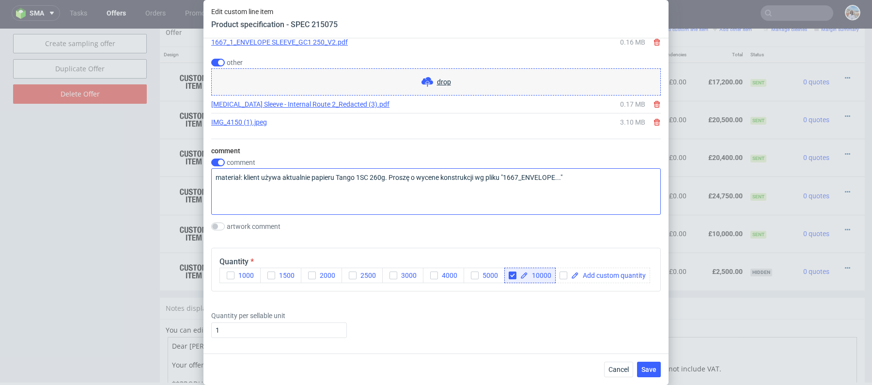
scroll to position [1079, 0]
click at [217, 160] on input "checkbox" at bounding box center [218, 163] width 14 height 8
checkbox input "false"
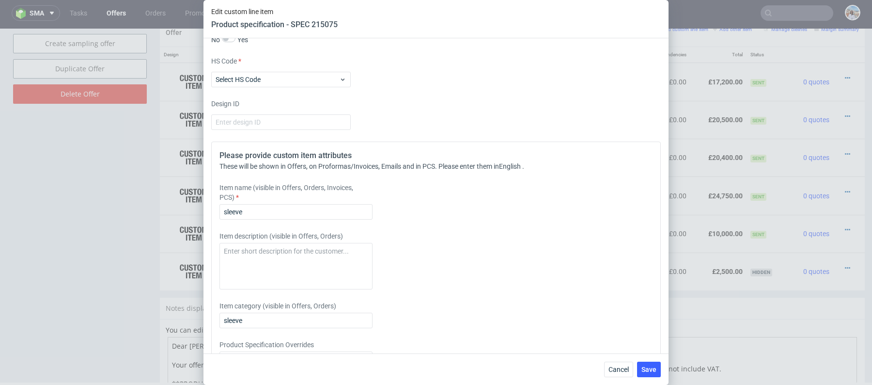
scroll to position [1399, 0]
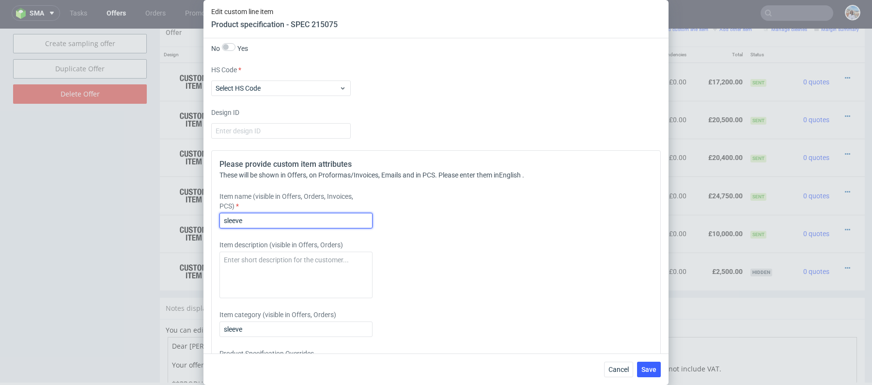
click at [283, 220] on input "sleeve" at bounding box center [296, 221] width 153 height 16
paste input "125x84x1"
click at [227, 218] on input "125x84x1" at bounding box center [296, 221] width 153 height 16
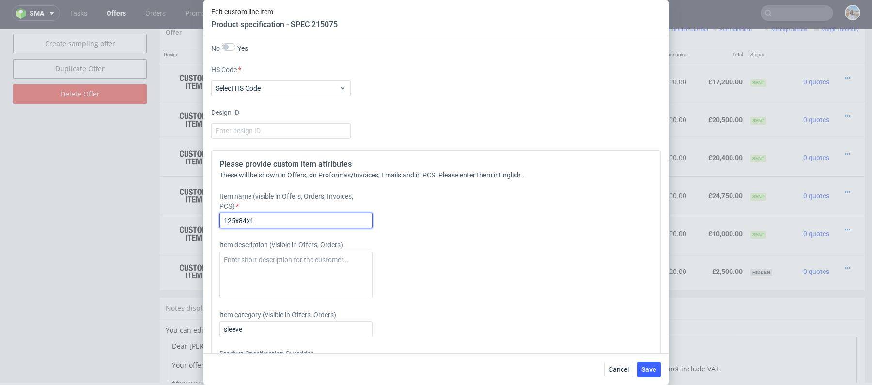
click at [222, 216] on input "125x84x1" at bounding box center [296, 221] width 153 height 16
type input "Sleeve 125x84x1"
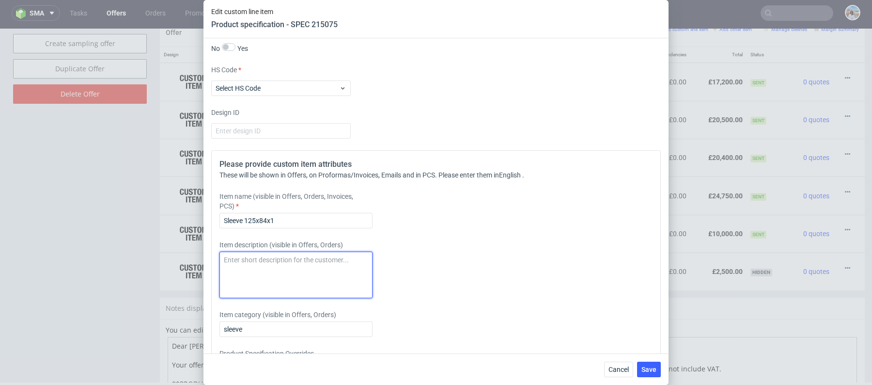
click at [239, 275] on textarea at bounding box center [296, 275] width 153 height 47
paste textarea "245g"
click at [276, 260] on textarea "Same materialbut 245g" at bounding box center [296, 275] width 153 height 47
click at [266, 258] on textarea "Same materialbut 245g" at bounding box center [296, 275] width 153 height 47
click at [313, 258] on textarea "Same material, but 245g" at bounding box center [296, 275] width 153 height 47
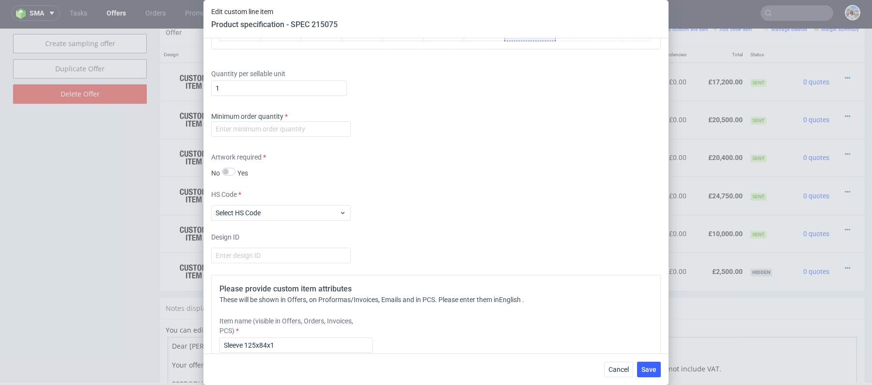
scroll to position [1191, 0]
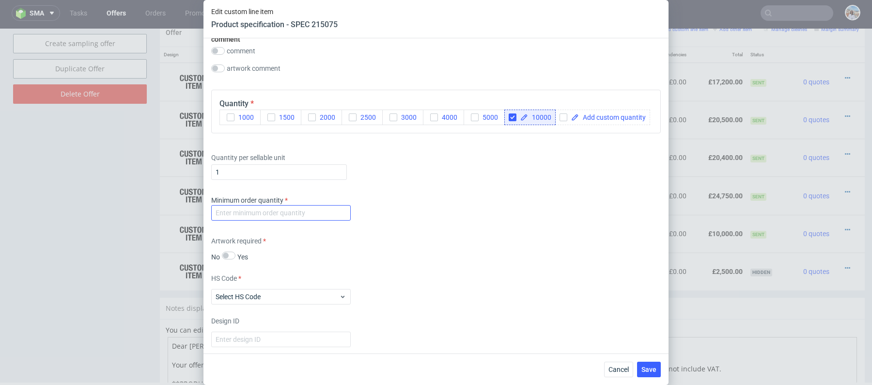
type textarea "Same material, but 245g not 260g"
click at [331, 215] on input "number" at bounding box center [281, 213] width 140 height 16
type input "1"
click at [655, 372] on span "Save" at bounding box center [649, 369] width 15 height 7
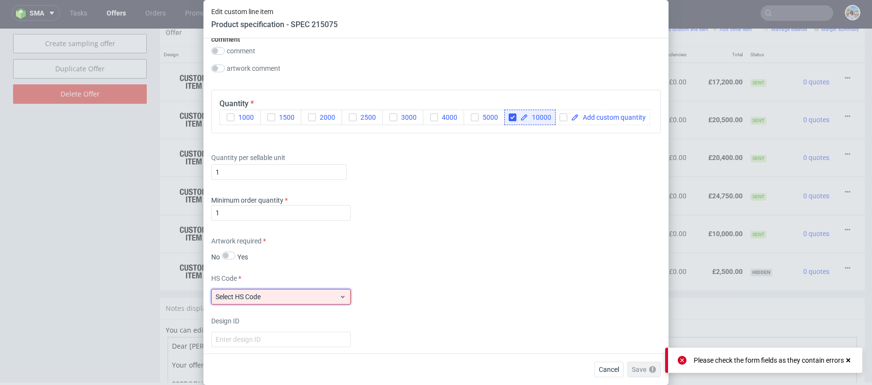
click at [320, 296] on span "Select HS Code" at bounding box center [278, 297] width 124 height 10
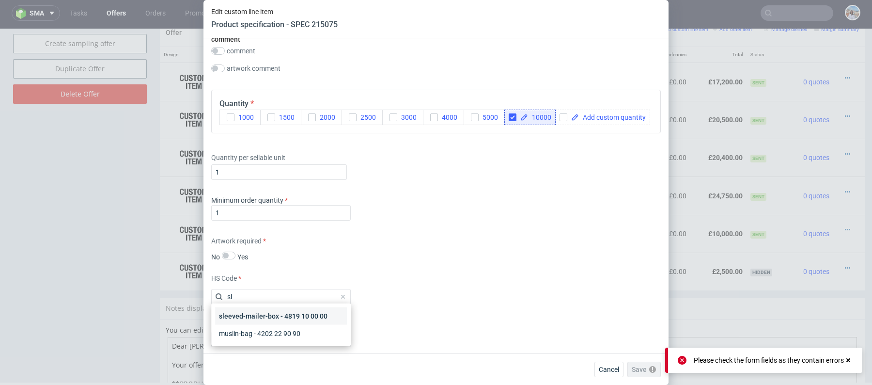
type input "s"
type input "cus"
click at [318, 314] on div "Other" at bounding box center [281, 315] width 132 height 17
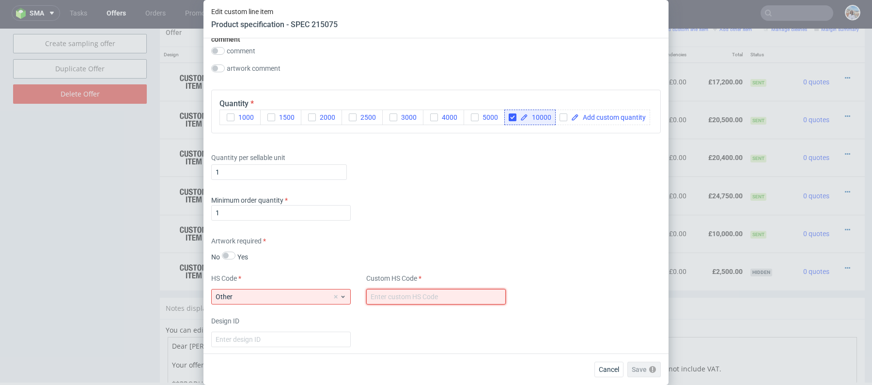
click at [422, 289] on input "text" at bounding box center [436, 297] width 140 height 16
type input "c"
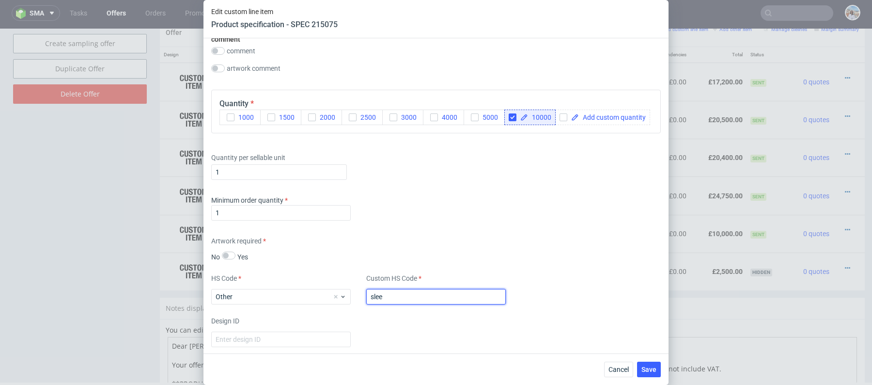
click at [429, 298] on input "slee" at bounding box center [436, 297] width 140 height 16
click at [390, 296] on input "slee" at bounding box center [436, 297] width 140 height 16
type input "sleeve"
click at [641, 372] on button "Save" at bounding box center [649, 370] width 24 height 16
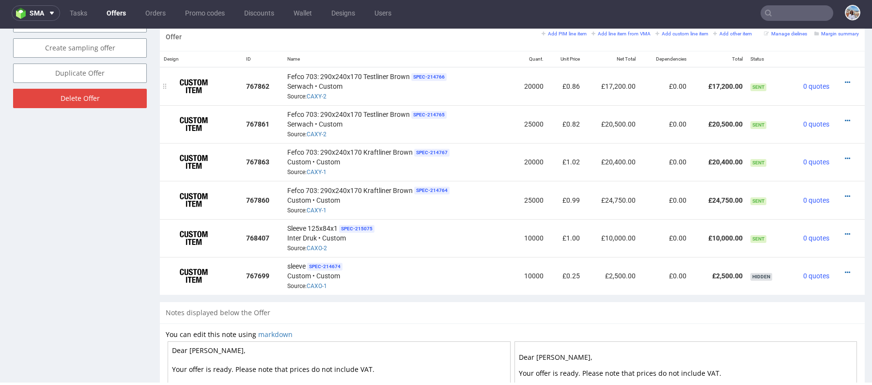
scroll to position [545, 0]
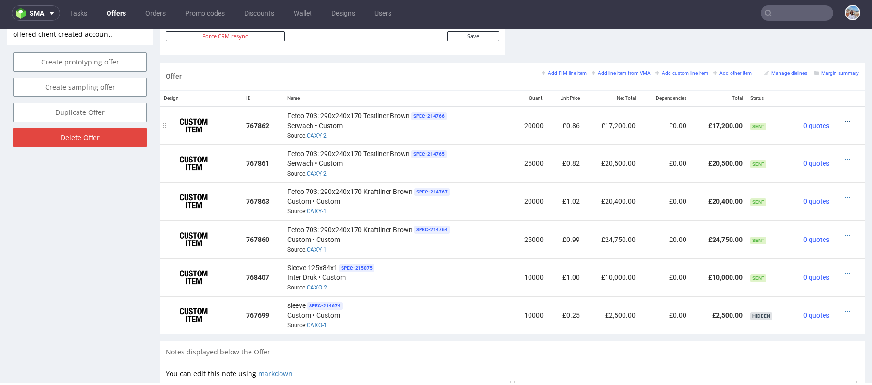
click at [845, 118] on icon at bounding box center [847, 121] width 5 height 7
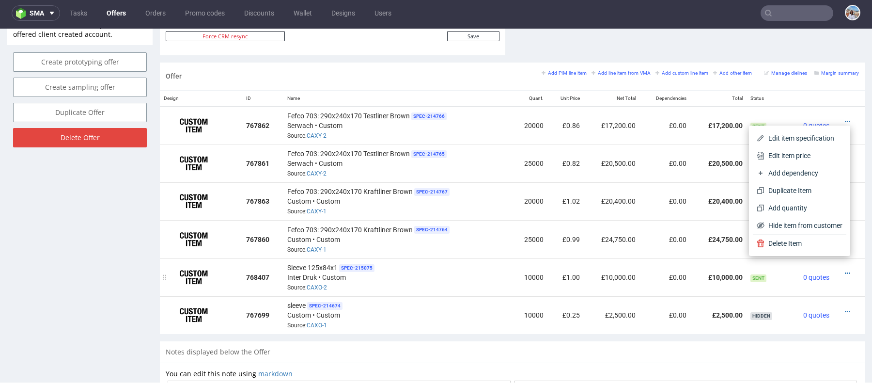
click at [640, 283] on td "£0.00" at bounding box center [665, 277] width 51 height 38
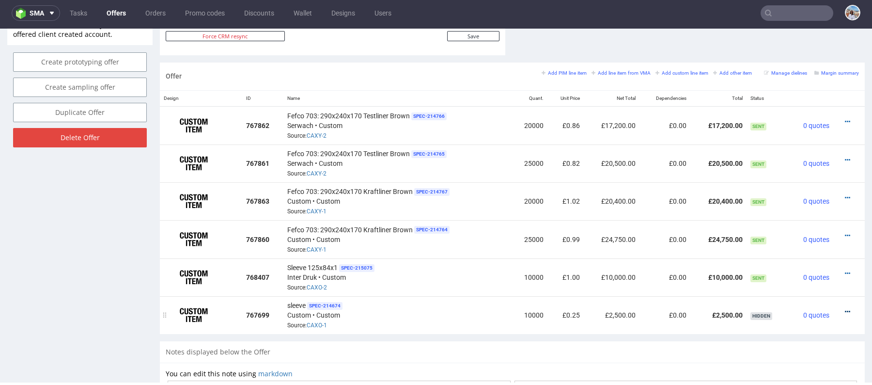
click at [845, 312] on icon at bounding box center [847, 311] width 5 height 7
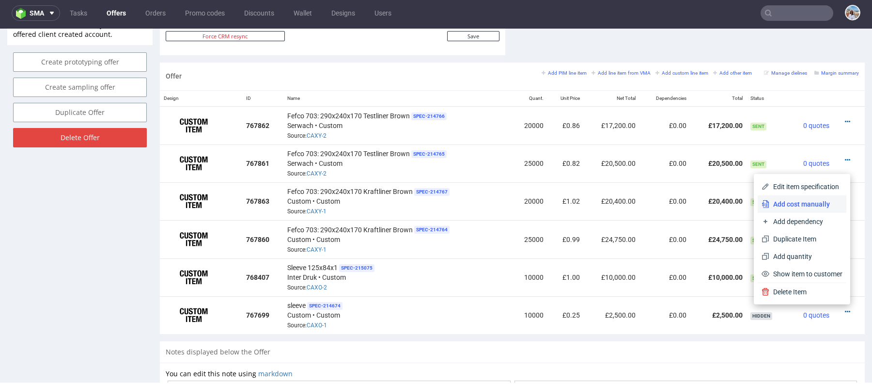
click at [788, 199] on span "Add cost manually" at bounding box center [806, 204] width 73 height 10
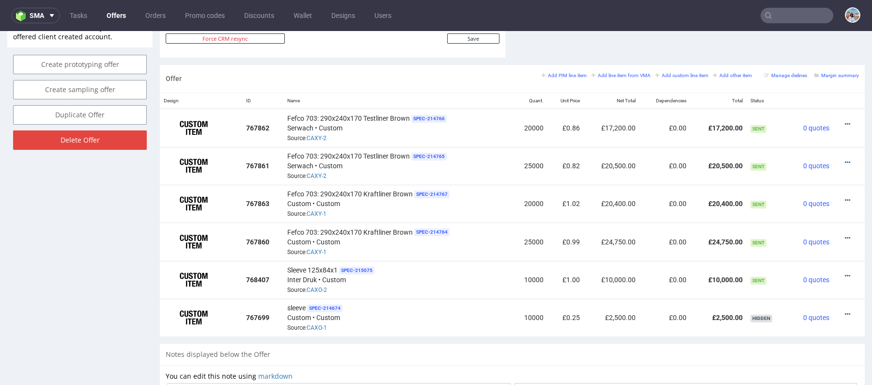
scroll to position [0, 0]
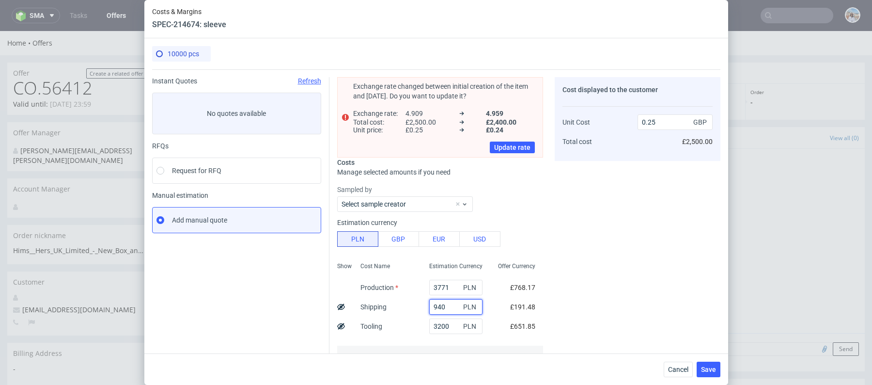
click at [451, 313] on input "940" at bounding box center [455, 307] width 53 height 16
click at [677, 369] on span "Cancel" at bounding box center [678, 369] width 20 height 7
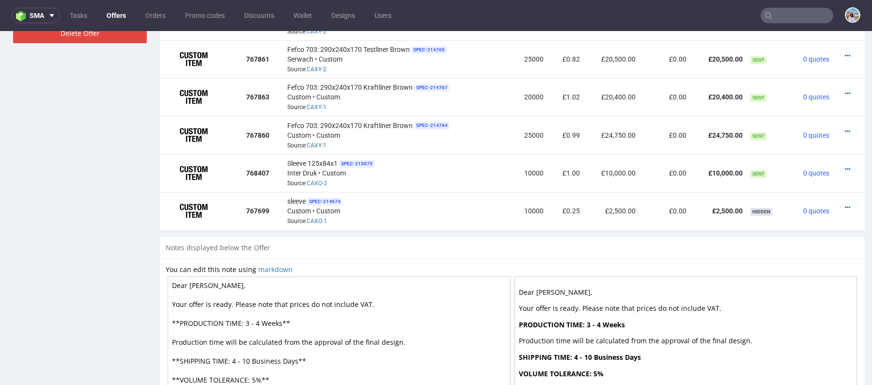
scroll to position [749, 0]
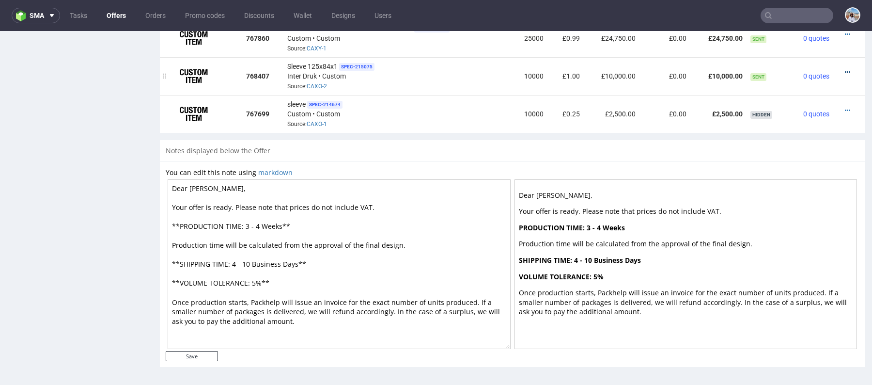
click at [845, 69] on icon at bounding box center [847, 72] width 5 height 7
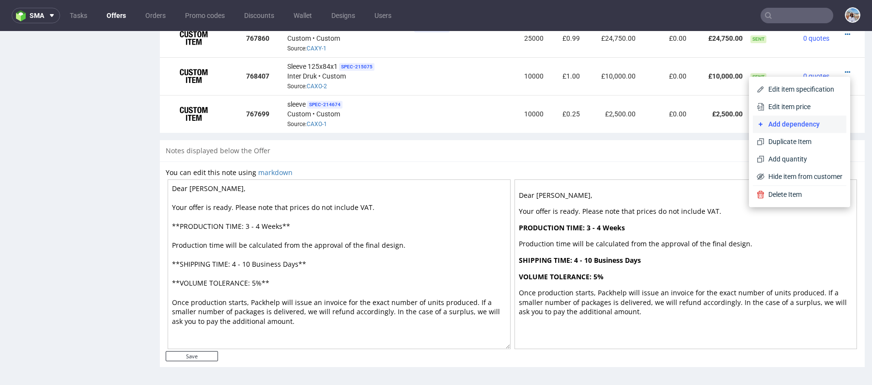
click at [780, 115] on li "Add dependency" at bounding box center [800, 123] width 94 height 17
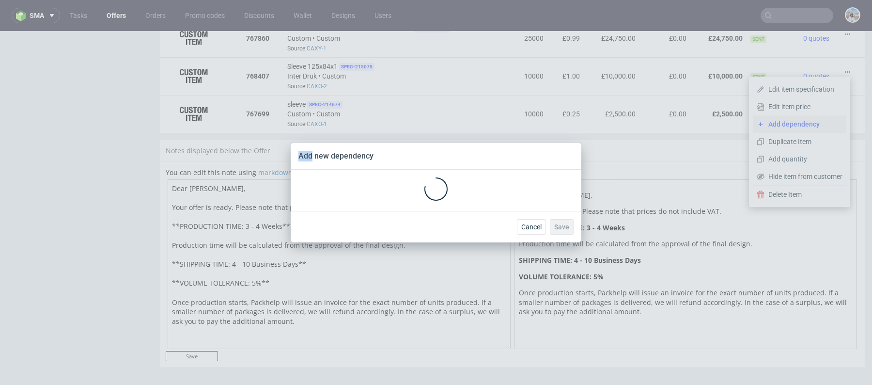
click at [780, 115] on div "Add new dependency Cancel Save" at bounding box center [436, 192] width 872 height 385
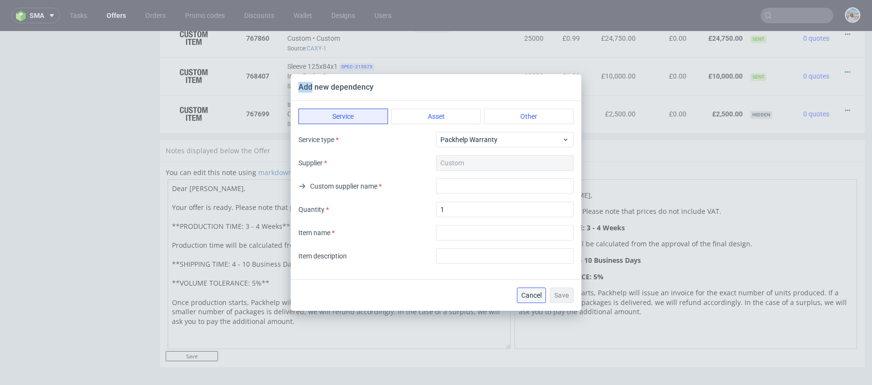
click at [524, 292] on span "Cancel" at bounding box center [531, 295] width 20 height 7
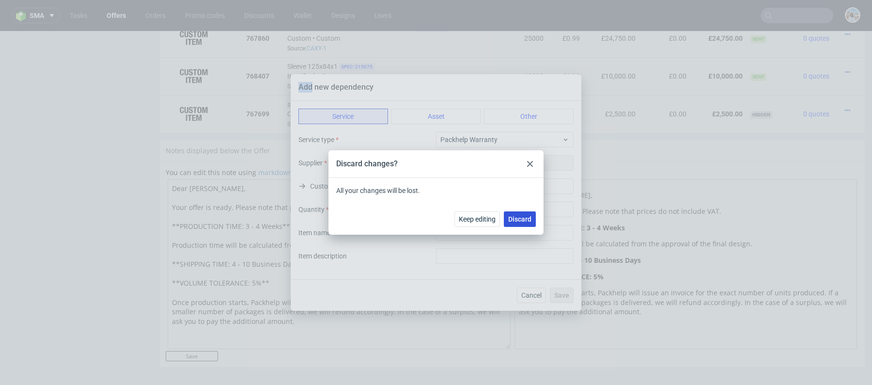
click at [514, 221] on span "Discard" at bounding box center [519, 219] width 23 height 7
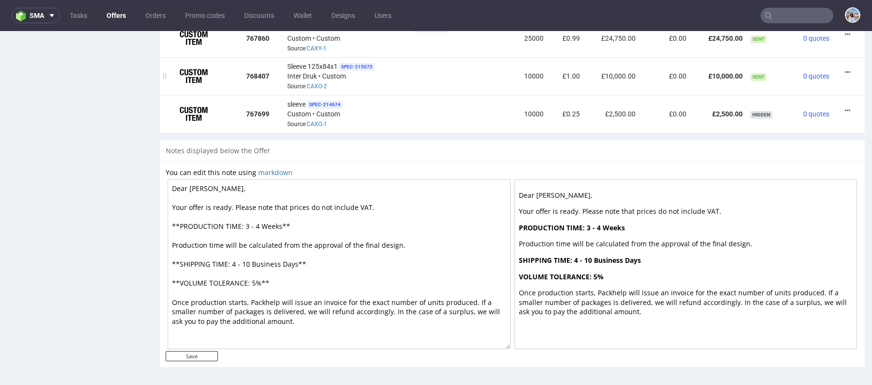
click at [842, 69] on div at bounding box center [847, 72] width 18 height 10
click at [845, 74] on icon at bounding box center [847, 72] width 5 height 7
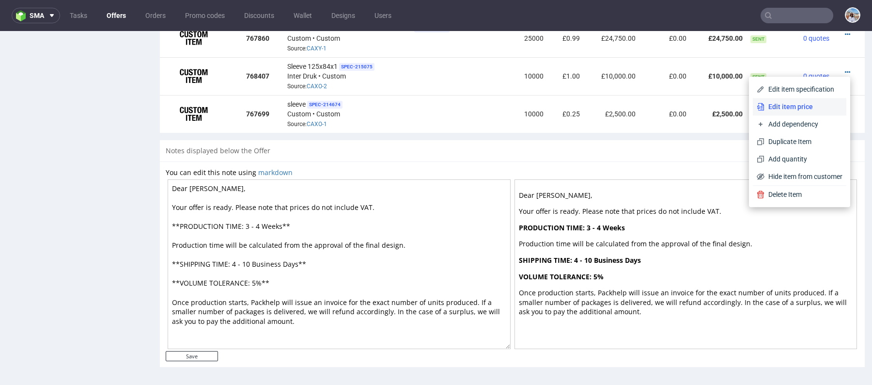
click at [796, 101] on li "Edit item price" at bounding box center [800, 106] width 94 height 17
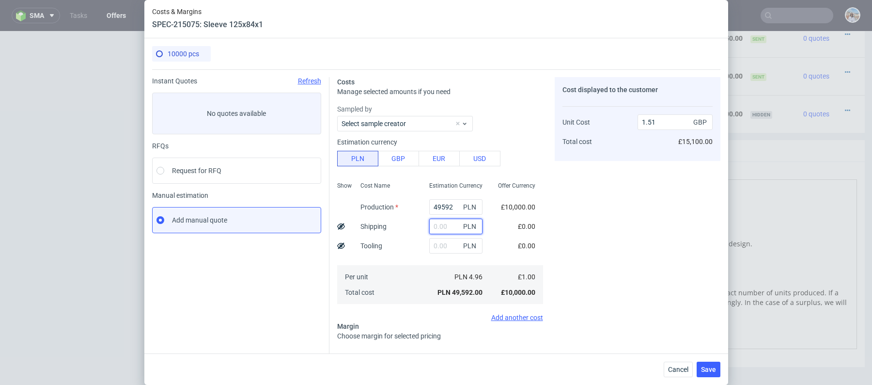
click at [453, 219] on input "text" at bounding box center [455, 227] width 53 height 16
paste input "940"
type input "940"
type input "1.54"
click at [446, 233] on input "940" at bounding box center [455, 227] width 53 height 16
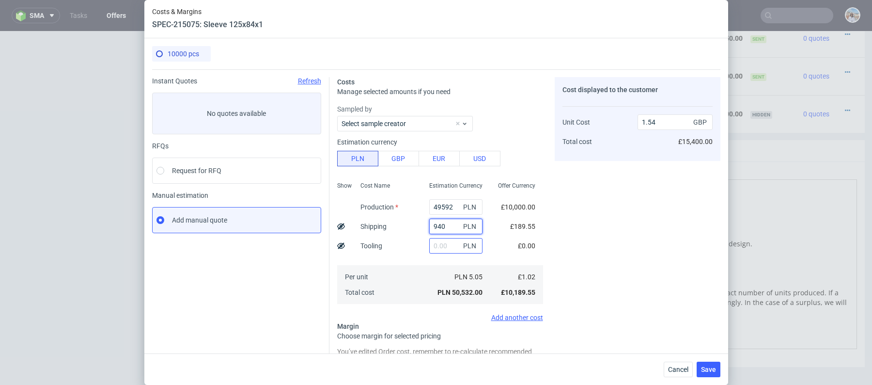
type input "940"
click at [446, 241] on input "text" at bounding box center [455, 246] width 53 height 16
click at [450, 201] on input "49592" at bounding box center [455, 207] width 53 height 16
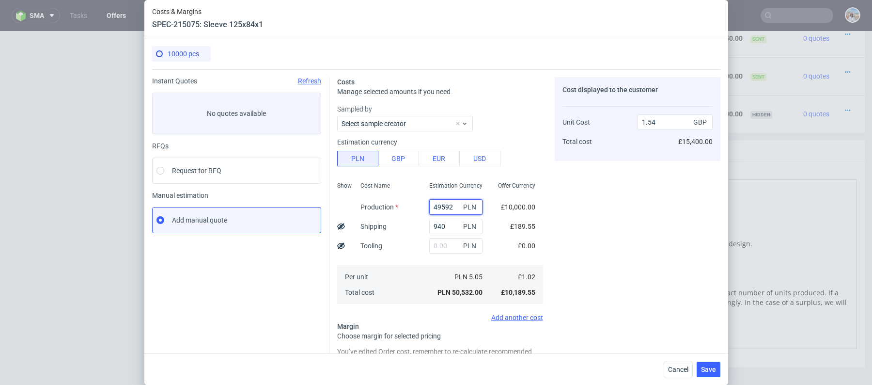
paste input "3660"
type input "3660"
type input "0.14"
type input "3660"
click at [443, 244] on input "text" at bounding box center [455, 246] width 53 height 16
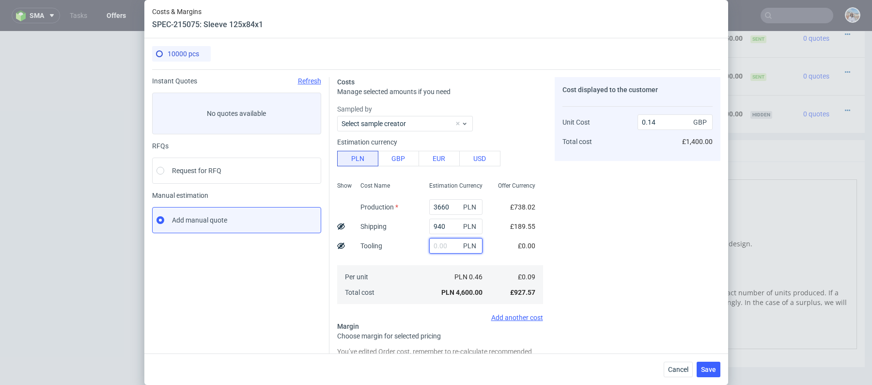
paste input "3200"
type input "3200"
type input "0.23"
type input "3200"
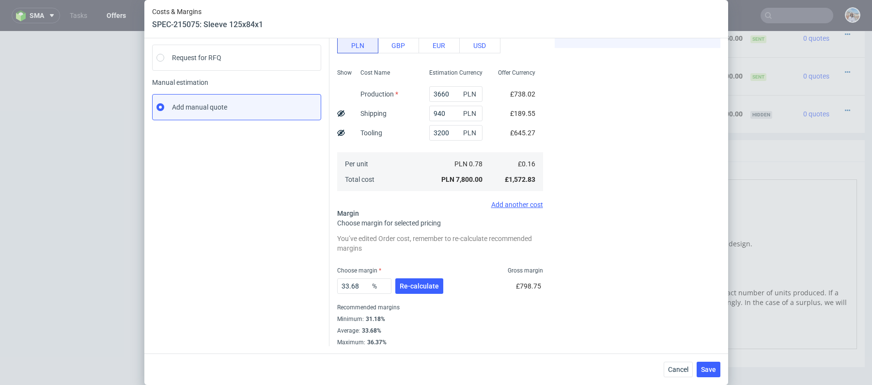
click at [414, 302] on div "Recommended margins" at bounding box center [440, 307] width 206 height 12
click at [414, 284] on span "Re-calculate" at bounding box center [419, 286] width 39 height 7
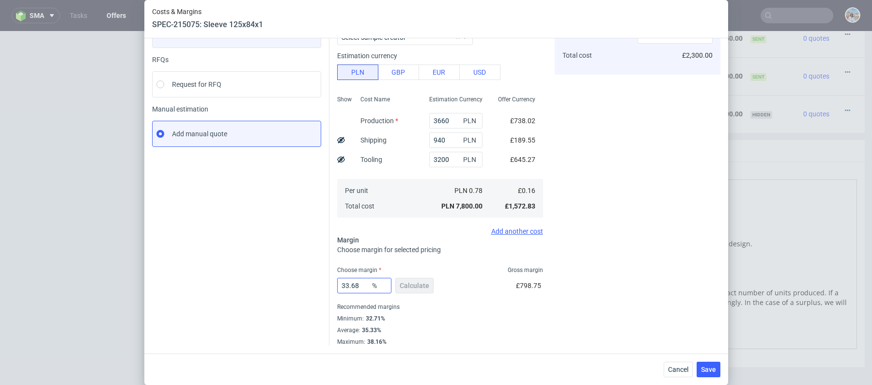
scroll to position [86, 0]
click at [345, 290] on input "33.68" at bounding box center [364, 286] width 54 height 16
type input "35"
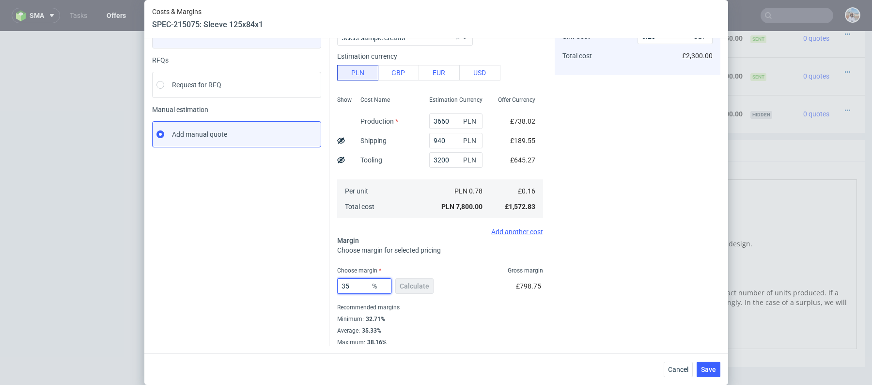
type input "0.24"
type input "35"
click at [715, 371] on span "Save" at bounding box center [708, 369] width 15 height 7
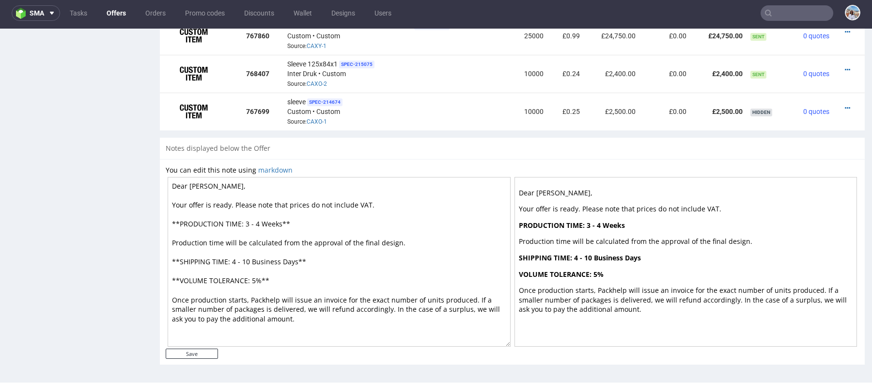
scroll to position [643, 0]
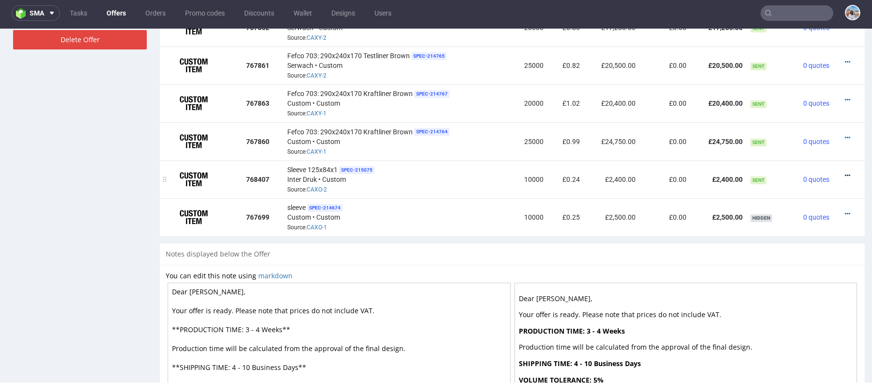
click at [845, 174] on icon at bounding box center [847, 175] width 5 height 7
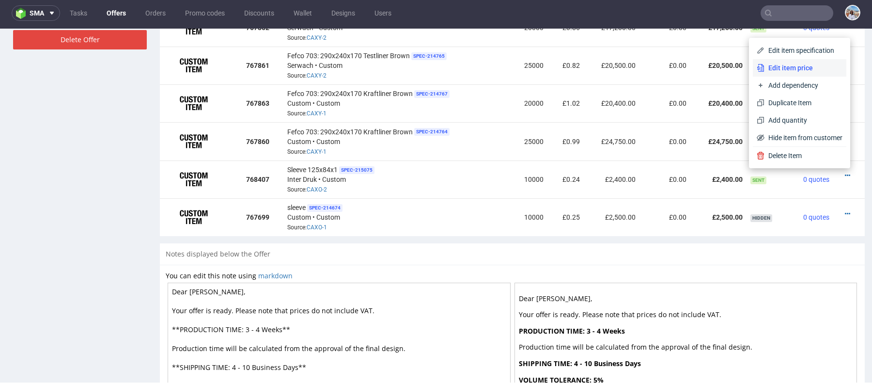
click at [776, 65] on span "Edit item price" at bounding box center [804, 68] width 78 height 10
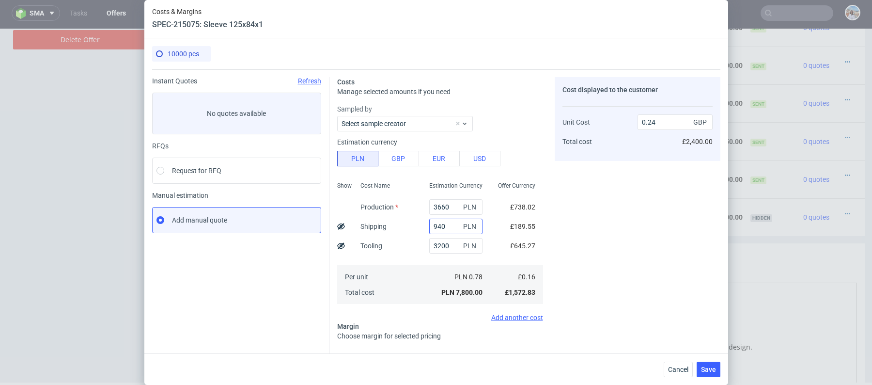
scroll to position [85, 0]
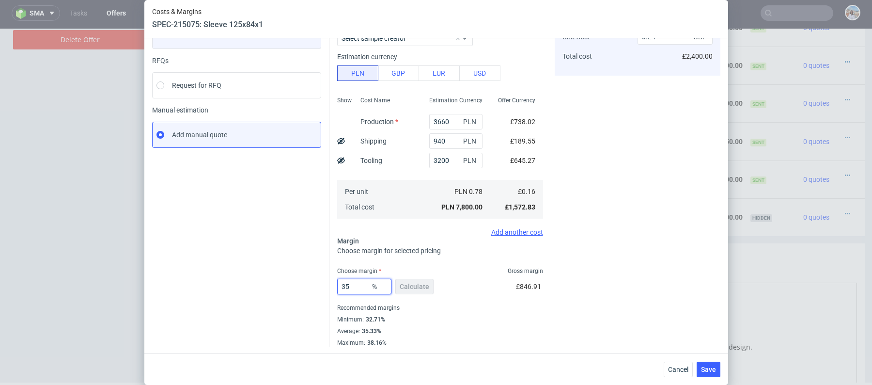
click at [361, 286] on input "35" at bounding box center [364, 287] width 54 height 16
type input "3"
type input "0.16"
type input "38"
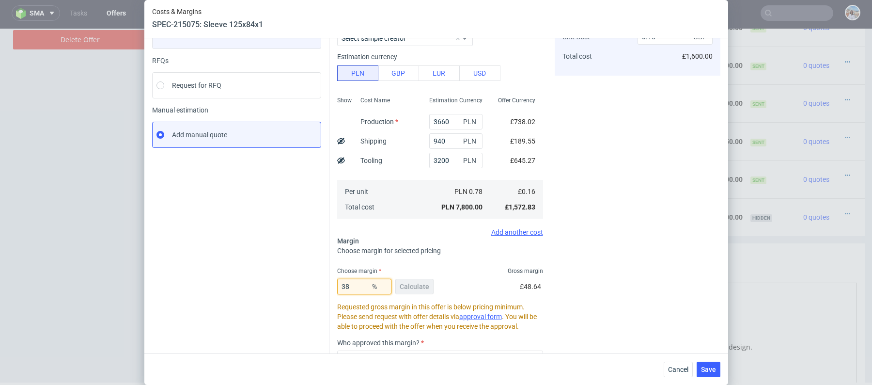
type input "0.25"
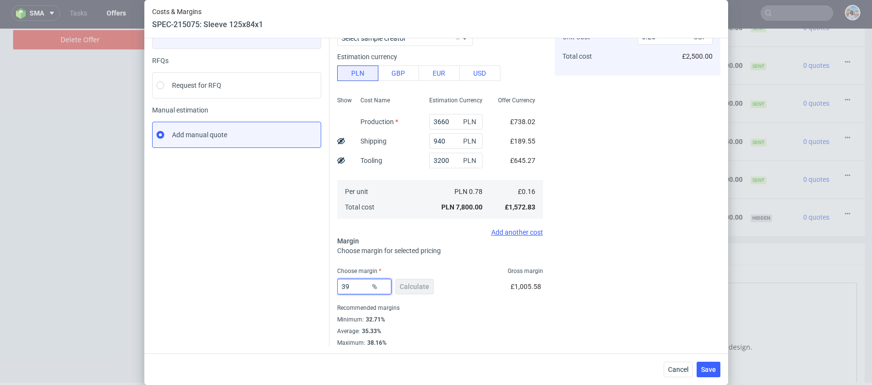
scroll to position [68, 0]
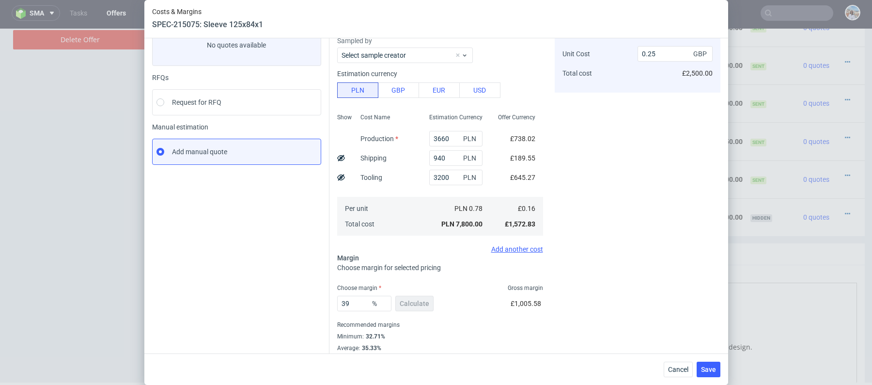
click at [324, 332] on div "Instant Quotes Refresh No quotes available RFQs Request for RFQ Manual estimati…" at bounding box center [240, 186] width 177 height 355
click at [361, 305] on input "39" at bounding box center [364, 304] width 54 height 16
type input "40"
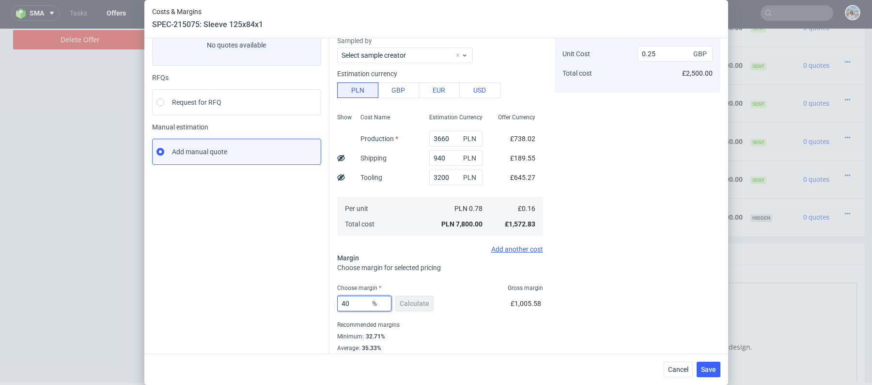
type input "0.26"
drag, startPoint x: 708, startPoint y: 367, endPoint x: 333, endPoint y: 237, distance: 396.7
click at [333, 237] on div "Costs & Margins SPEC-215075: Sleeve 125x84x1 10000 pcs Instant Quotes Refresh N…" at bounding box center [436, 192] width 584 height 385
click at [358, 296] on input "40" at bounding box center [364, 304] width 54 height 16
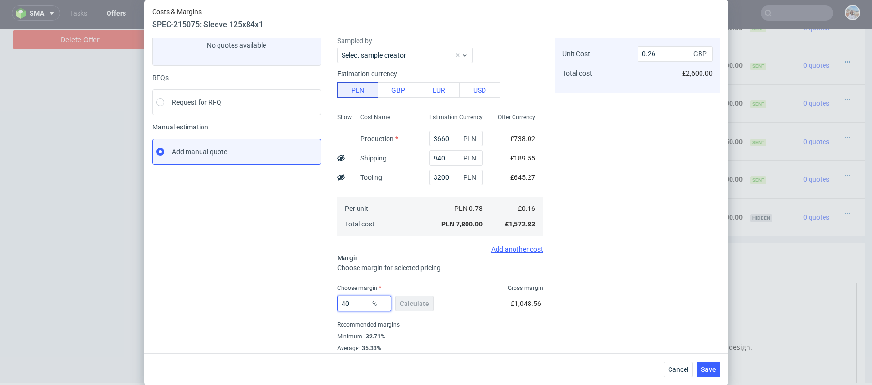
click at [358, 296] on input "40" at bounding box center [364, 304] width 54 height 16
type input "39"
type input "0.25"
type input "39"
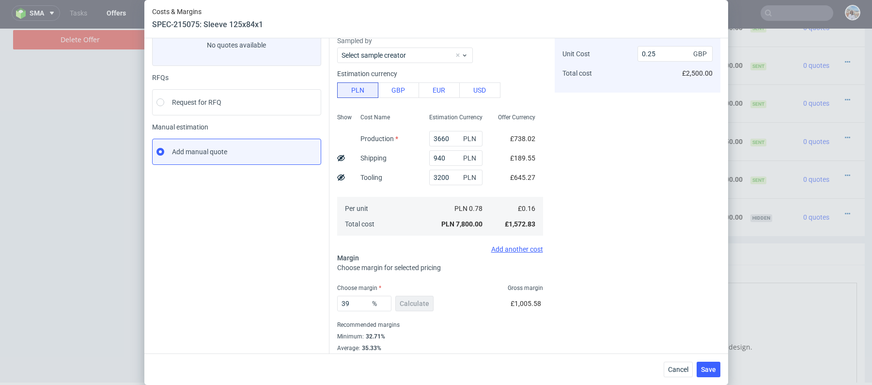
click at [641, 292] on div "Cost displayed to the customer Unit Cost Total cost 0.25 GBP £2,500.00" at bounding box center [638, 186] width 166 height 355
click at [707, 372] on span "Save" at bounding box center [708, 369] width 15 height 7
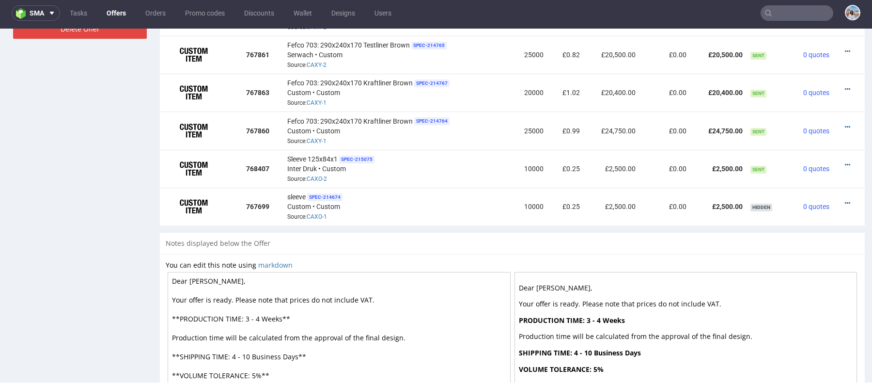
scroll to position [645, 0]
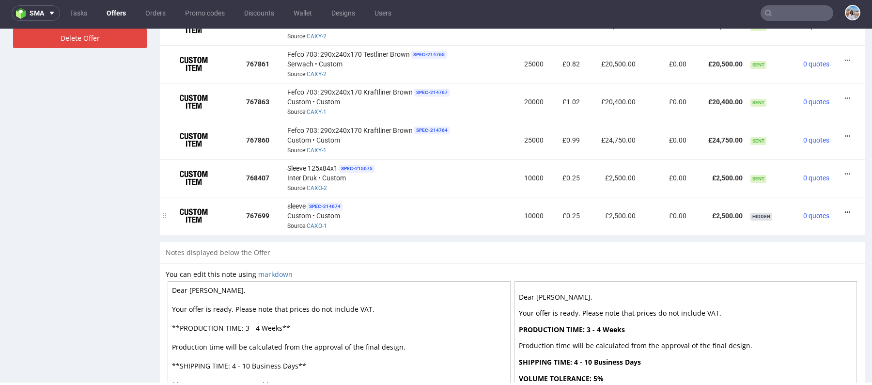
click at [845, 210] on icon at bounding box center [847, 212] width 5 height 7
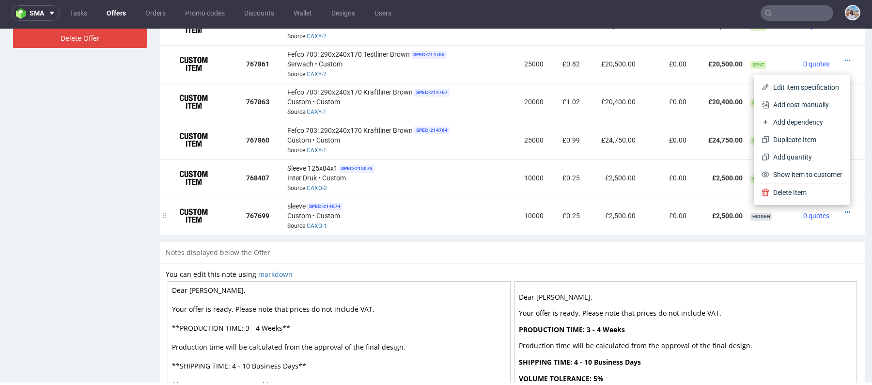
click at [597, 204] on td "£2,500.00" at bounding box center [612, 216] width 56 height 38
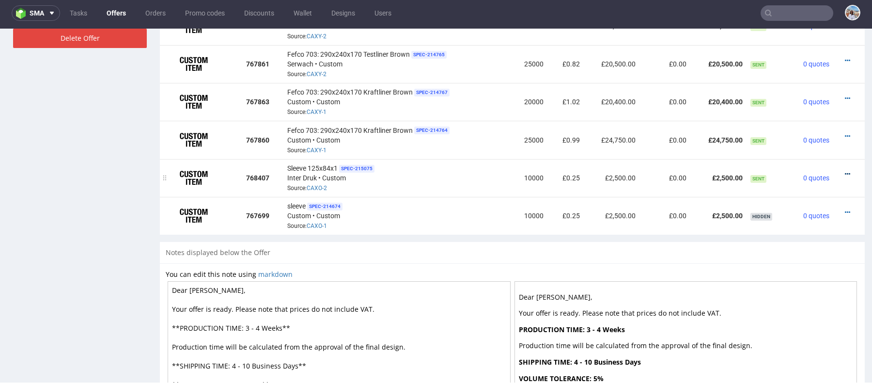
click at [845, 173] on icon at bounding box center [847, 174] width 5 height 7
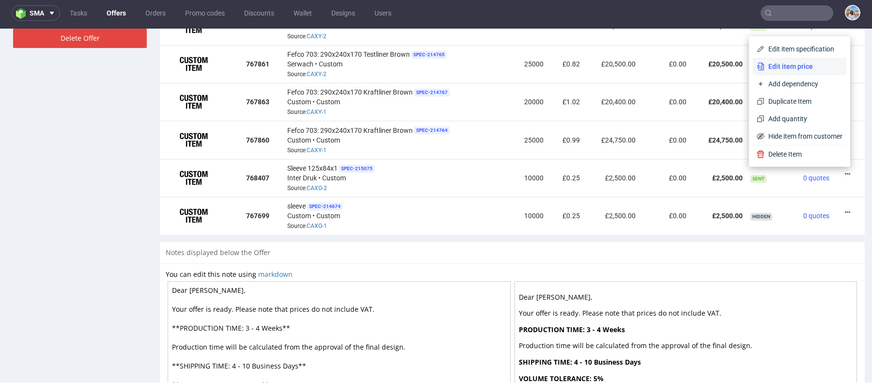
click at [765, 63] on span "Edit item price" at bounding box center [804, 67] width 78 height 10
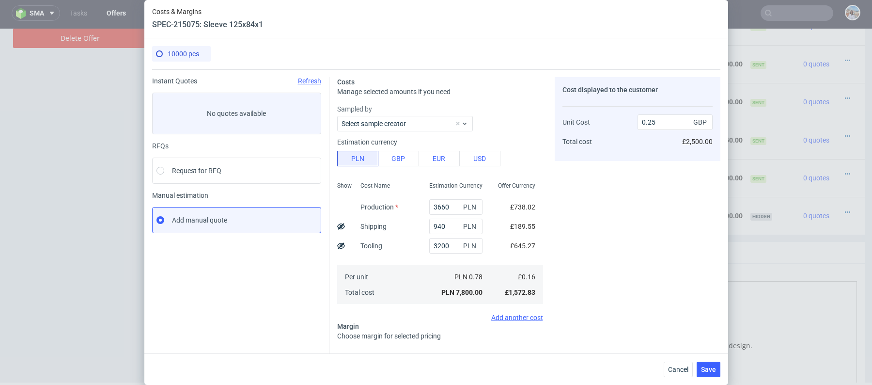
scroll to position [85, 0]
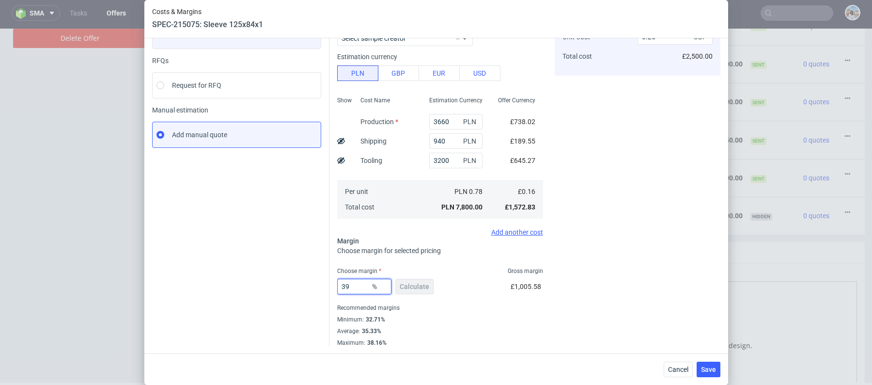
click at [361, 288] on input "39" at bounding box center [364, 287] width 54 height 16
type input "40"
type input "0.26"
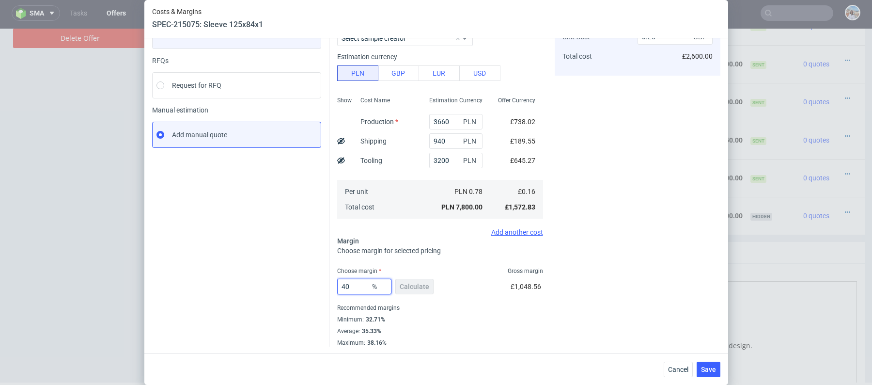
type input "40"
click at [571, 272] on div "Cost displayed to the customer Unit Cost Total cost 0.26 GBP £2,600.00" at bounding box center [638, 169] width 166 height 355
click at [710, 372] on span "Save" at bounding box center [708, 369] width 15 height 7
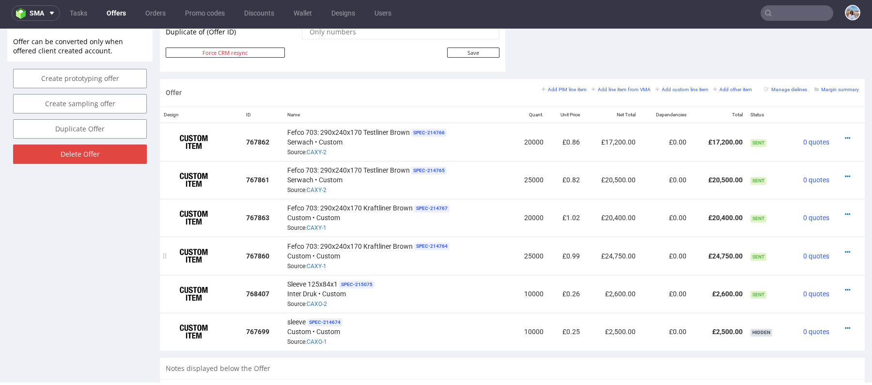
scroll to position [518, 0]
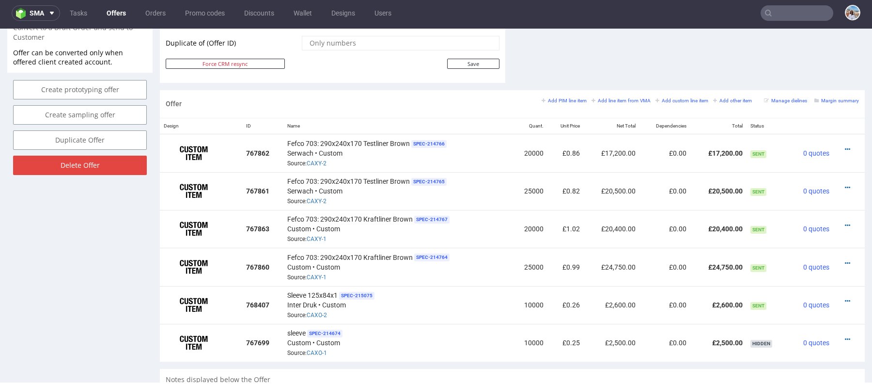
click at [615, 92] on div "Offer Add PIM line item Add line item from VMA Add custom line item Add other i…" at bounding box center [512, 104] width 705 height 28
click at [616, 98] on small "Add line item from VMA" at bounding box center [621, 100] width 59 height 5
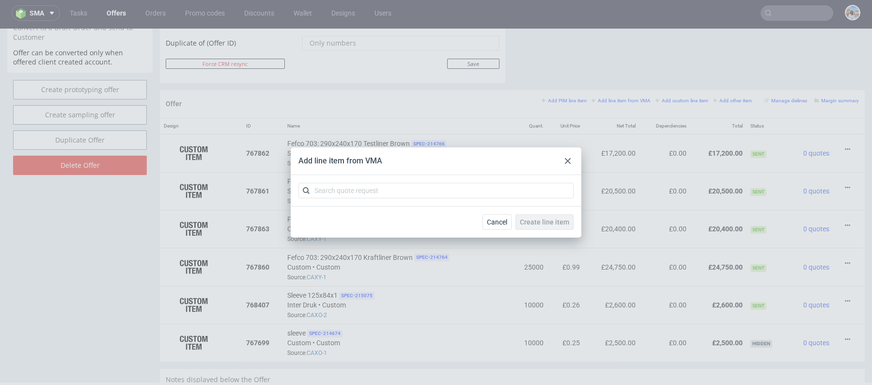
click at [472, 179] on div at bounding box center [436, 190] width 291 height 31
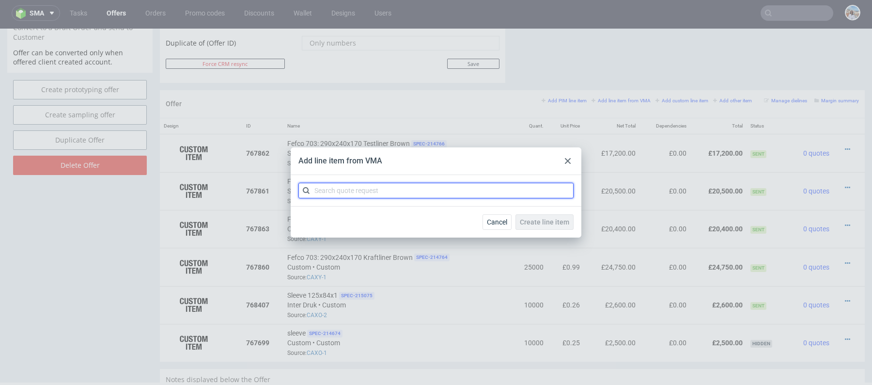
click at [475, 191] on input "text" at bounding box center [436, 191] width 275 height 16
paste input "CAXY"
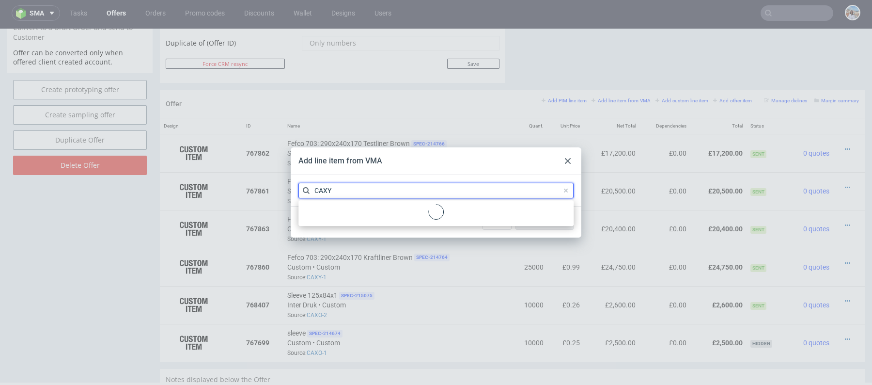
type input "CAXY"
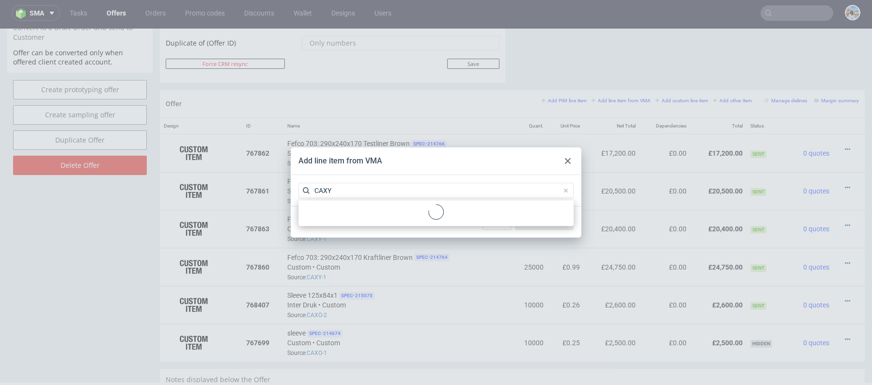
click at [398, 212] on div at bounding box center [436, 213] width 268 height 18
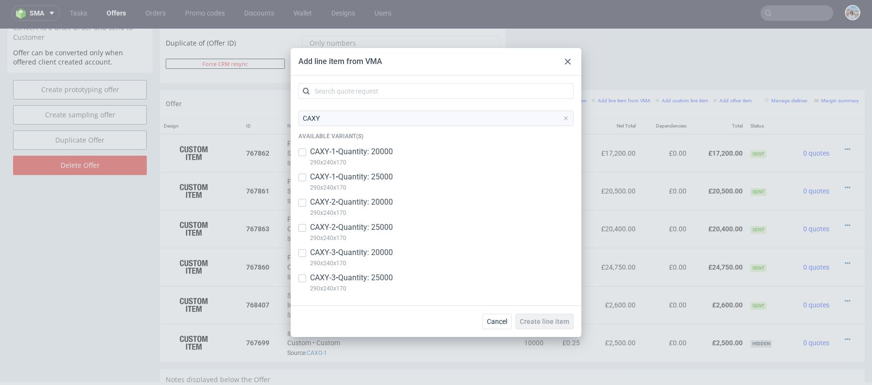
click at [370, 258] on p "290x240x170" at bounding box center [351, 263] width 83 height 11
checkbox input "true"
click at [563, 321] on span "Create line item" at bounding box center [544, 321] width 49 height 7
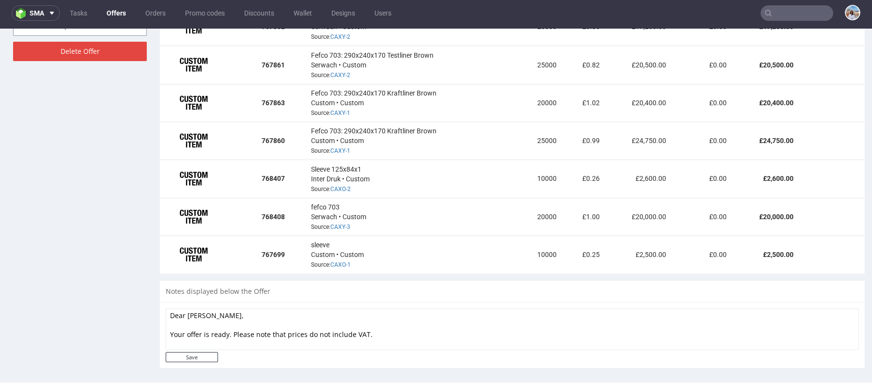
scroll to position [717, 0]
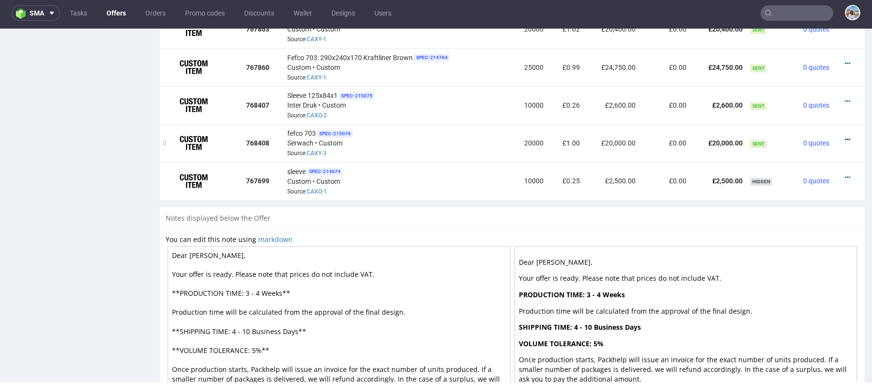
click at [845, 137] on icon at bounding box center [847, 139] width 5 height 7
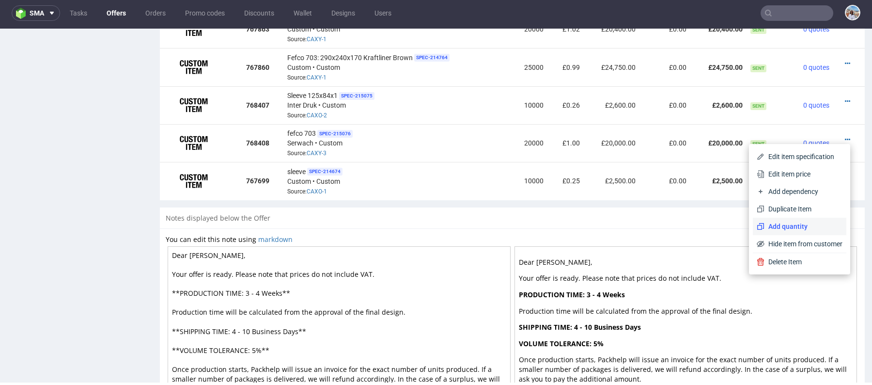
click at [791, 226] on span "Add quantity" at bounding box center [804, 226] width 78 height 10
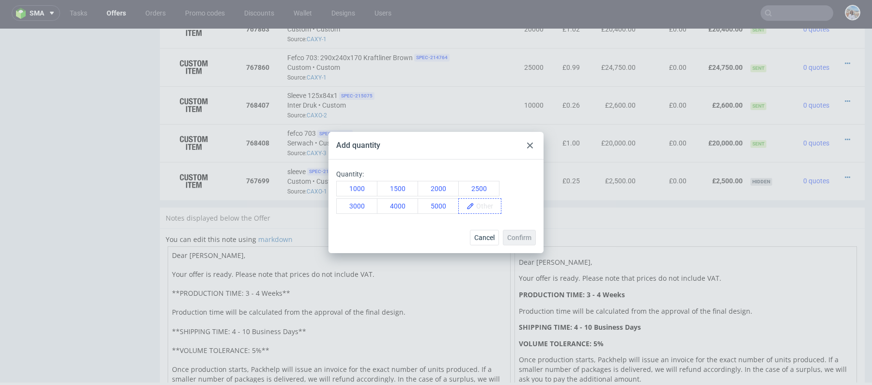
click at [475, 205] on span at bounding box center [487, 206] width 27 height 15
click at [533, 218] on div "Quantity: 1000 1500 2000 2500 3000 4000 5000 25000" at bounding box center [436, 190] width 215 height 62
click at [533, 240] on button "Confirm" at bounding box center [519, 238] width 33 height 16
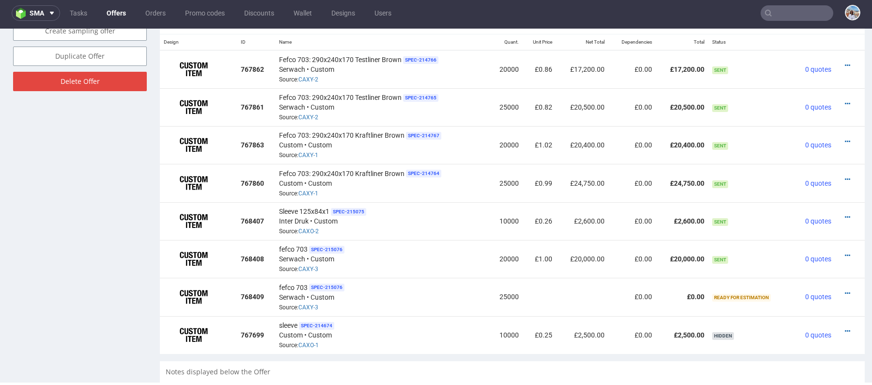
scroll to position [599, 0]
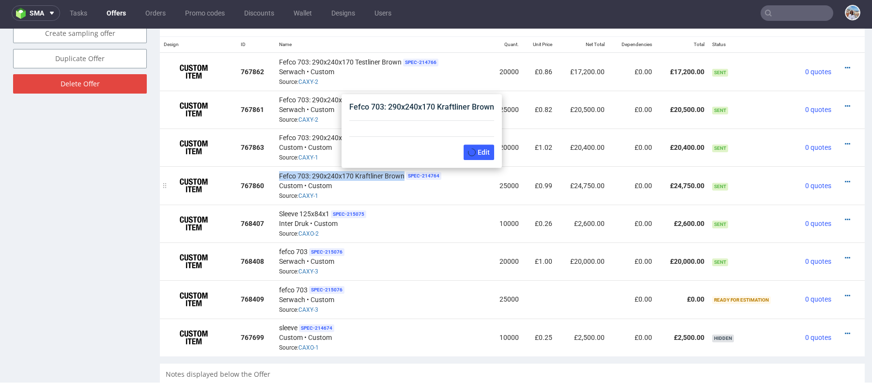
drag, startPoint x: 275, startPoint y: 174, endPoint x: 403, endPoint y: 175, distance: 127.5
click at [403, 175] on td "Fefco 703: 290x240x170 Kraftliner Brown SPEC- 214764 Custom • Custom Source: CA…" at bounding box center [382, 185] width 214 height 38
copy span "Fefco 703: 290x240x170 Kraftliner Brown"
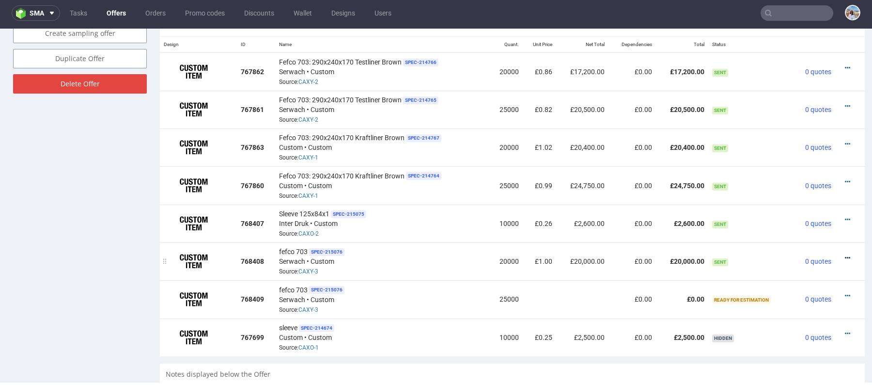
click at [845, 256] on icon at bounding box center [847, 257] width 5 height 7
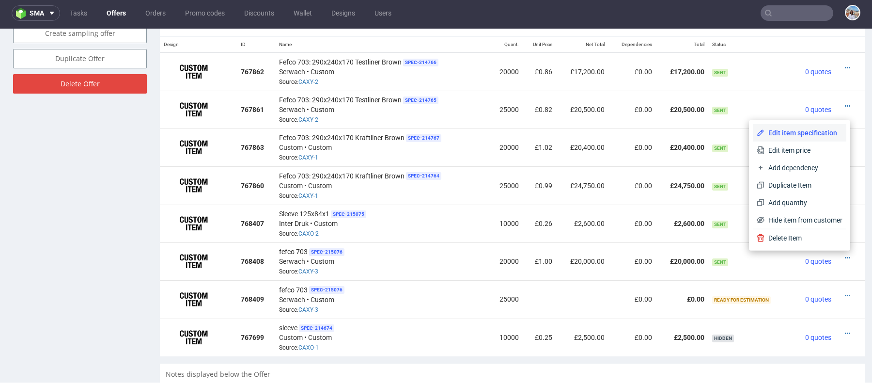
click at [781, 132] on span "Edit item specification" at bounding box center [804, 133] width 78 height 10
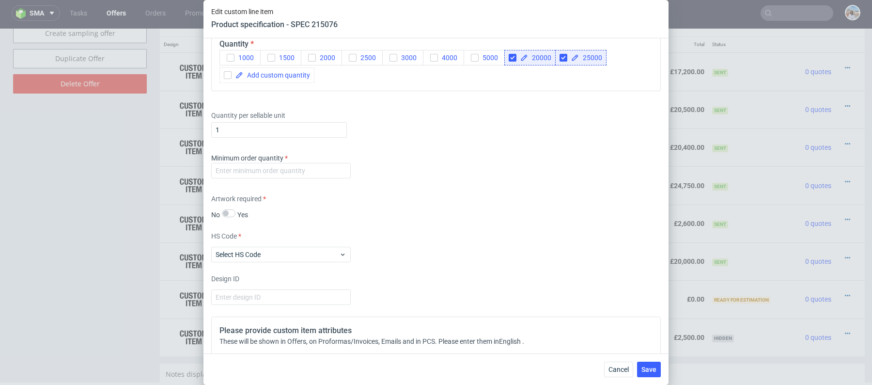
scroll to position [1415, 0]
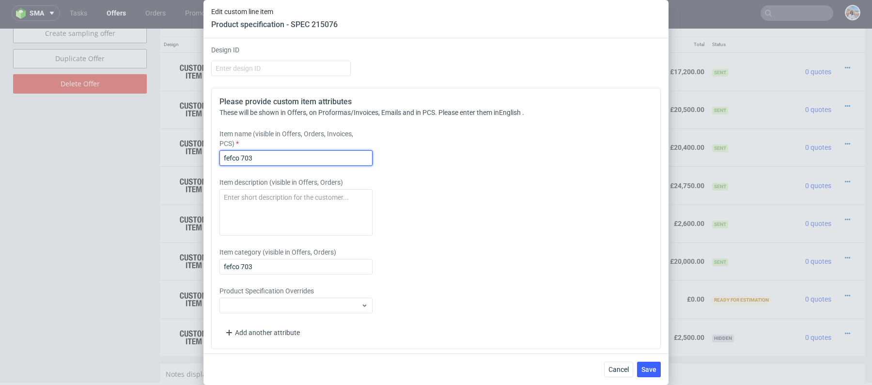
click at [313, 150] on input "fefco 703" at bounding box center [296, 158] width 153 height 16
paste input "Fefco 703: 290x240x170 Kraftliner Brown"
type input "Fefco 703: 290x240x170 Kraftliner Brown"
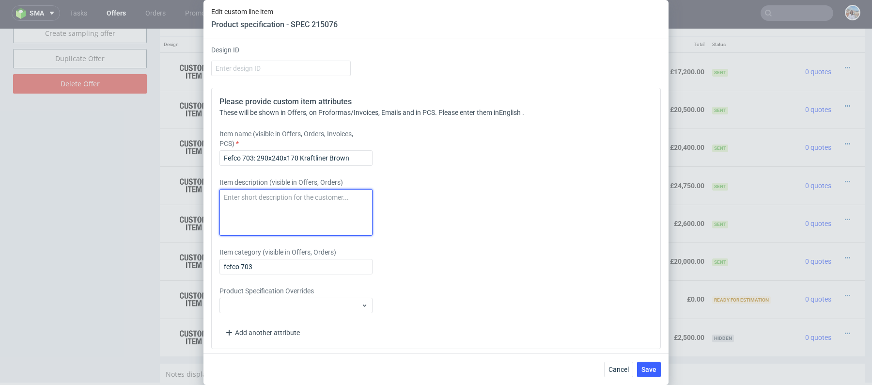
click at [300, 199] on textarea at bounding box center [296, 212] width 153 height 47
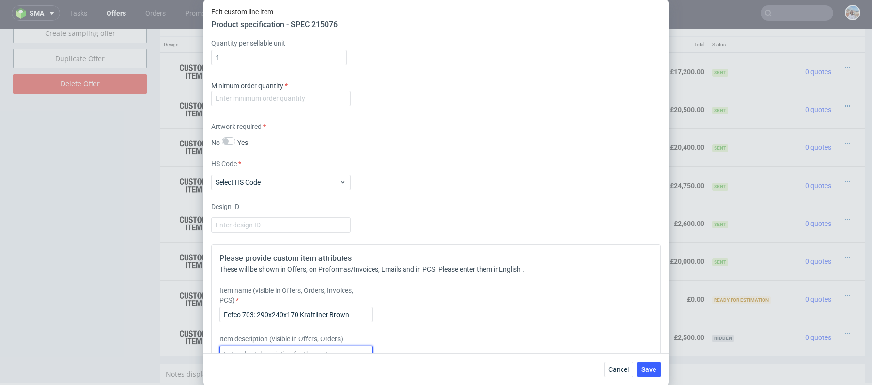
scroll to position [1254, 0]
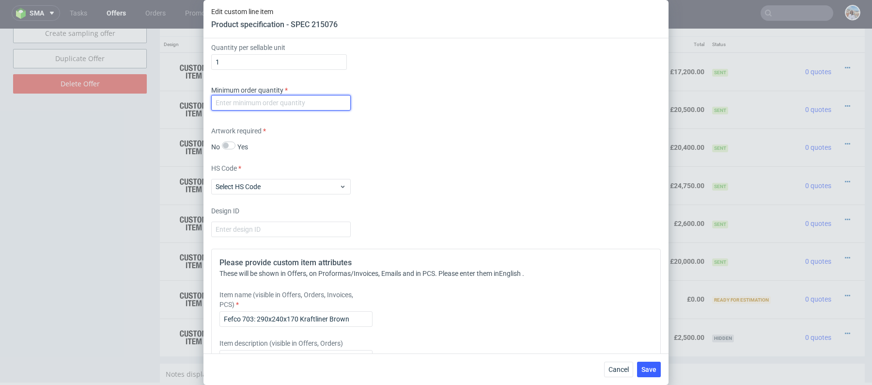
click at [315, 105] on input "number" at bounding box center [281, 103] width 140 height 16
type input "1"
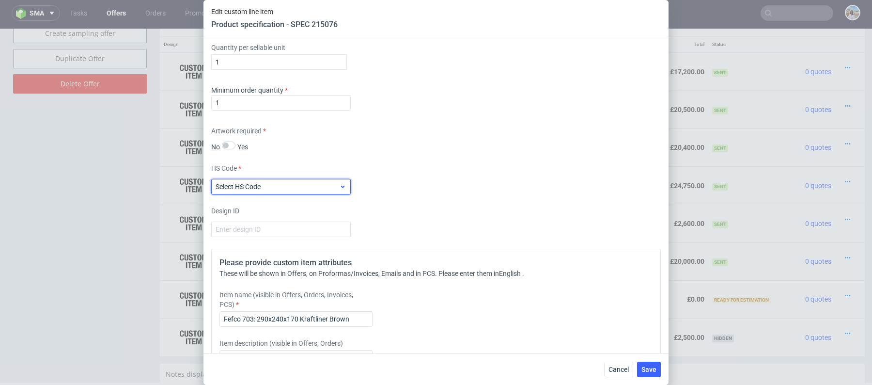
click at [328, 184] on span "Select HS Code" at bounding box center [278, 187] width 124 height 10
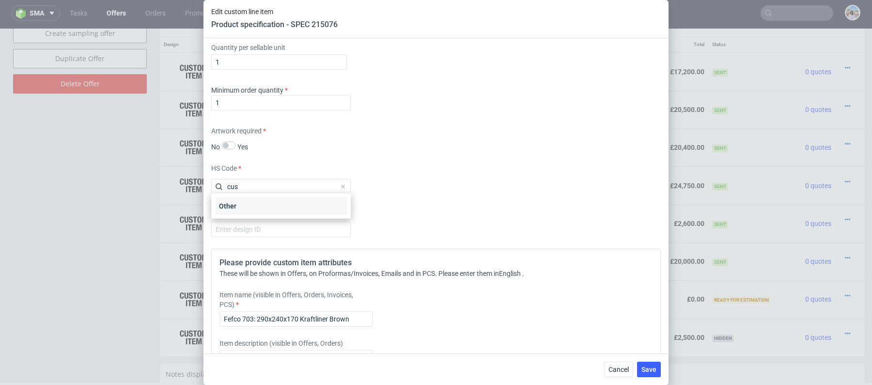
type input "cus"
click at [328, 204] on div "Other" at bounding box center [281, 205] width 132 height 17
click at [409, 201] on div "Supplier Custom Custom supplier Serwach Technical specification Instant price R…" at bounding box center [436, 195] width 465 height 315
click at [409, 194] on div "Supplier Custom Custom supplier Serwach Technical specification Instant price R…" at bounding box center [436, 195] width 465 height 315
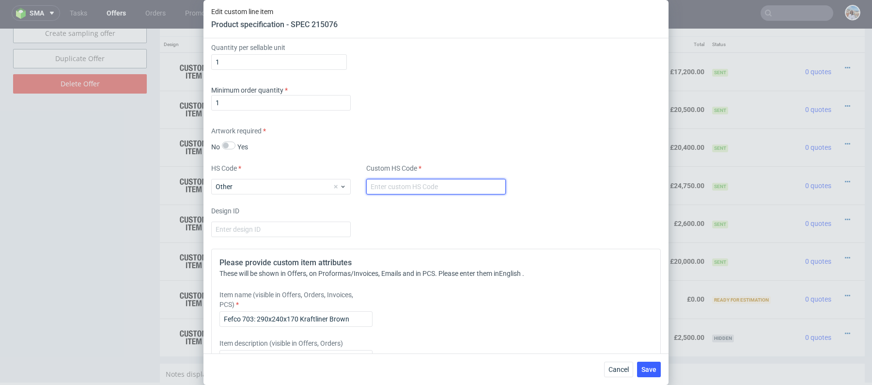
click at [409, 187] on input "text" at bounding box center [436, 187] width 140 height 16
type input "."
click at [444, 121] on div "Supplier Custom Custom supplier Serwach Technical specification Instant price R…" at bounding box center [436, 195] width 465 height 315
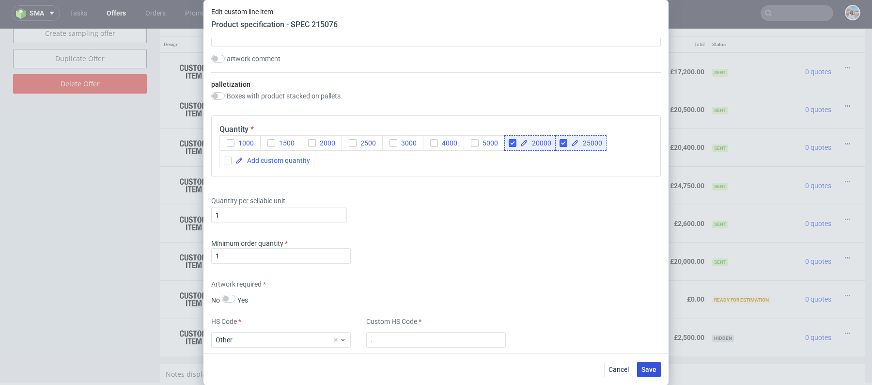
click at [652, 367] on span "Save" at bounding box center [649, 369] width 15 height 7
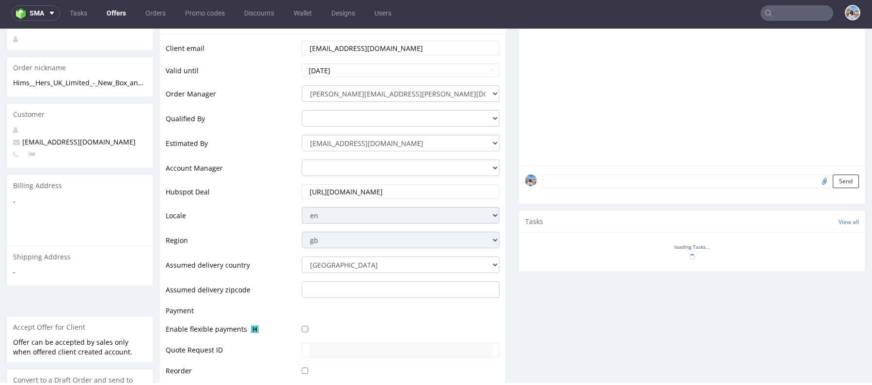
scroll to position [318, 0]
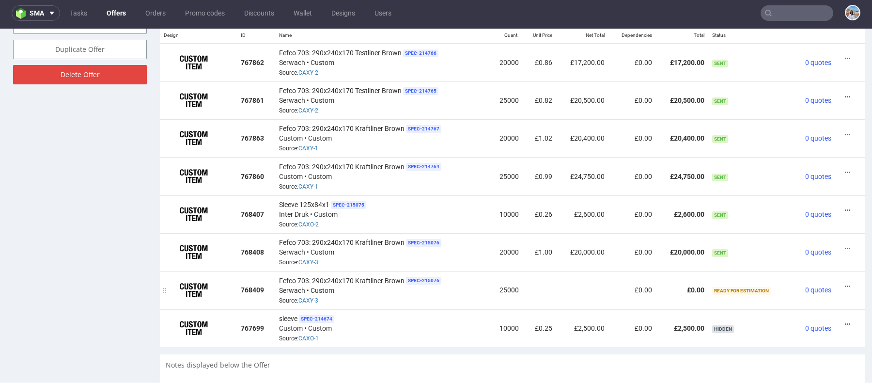
scroll to position [593, 0]
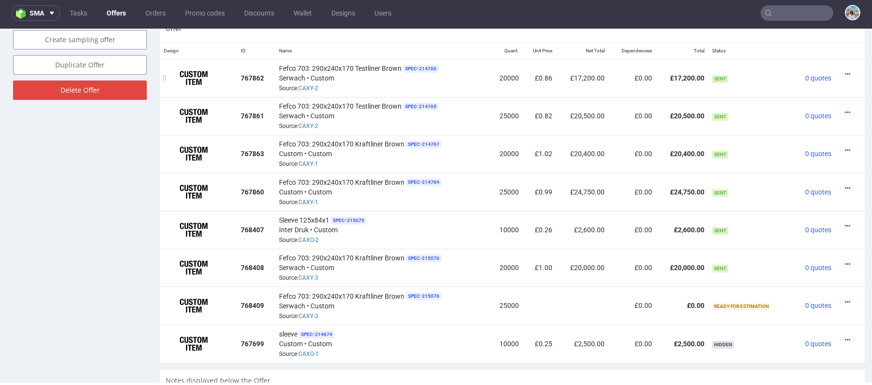
click at [839, 69] on div at bounding box center [847, 74] width 16 height 10
click at [839, 74] on div at bounding box center [847, 74] width 16 height 10
click at [845, 74] on icon at bounding box center [847, 74] width 5 height 7
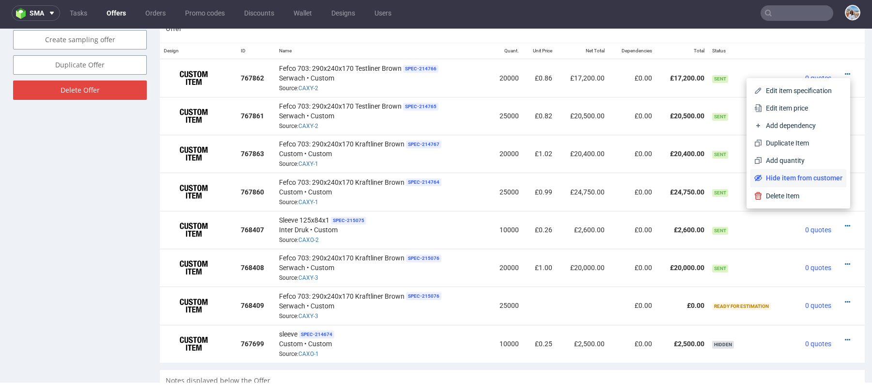
click at [792, 175] on span "Hide item from customer" at bounding box center [802, 178] width 80 height 10
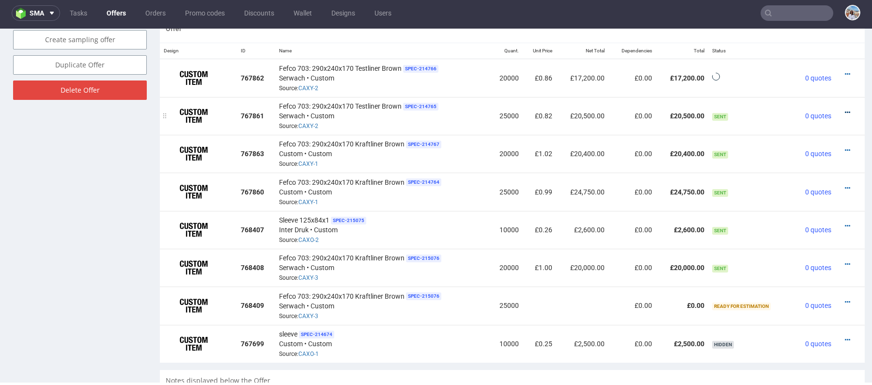
click at [845, 110] on icon at bounding box center [847, 112] width 5 height 7
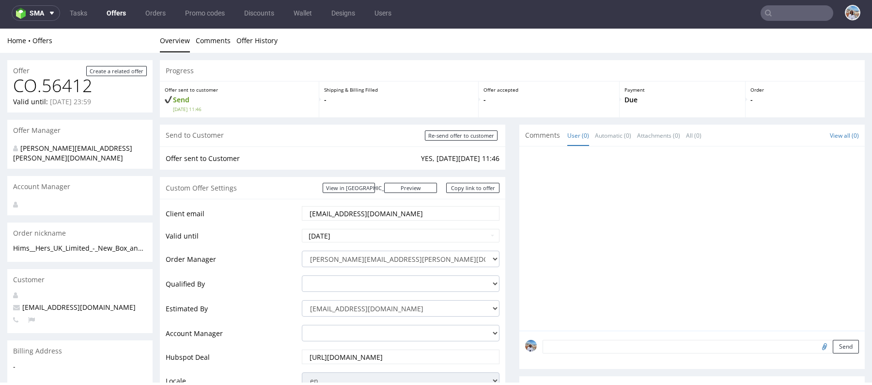
scroll to position [0, 0]
click at [806, 209] on div at bounding box center [695, 241] width 340 height 178
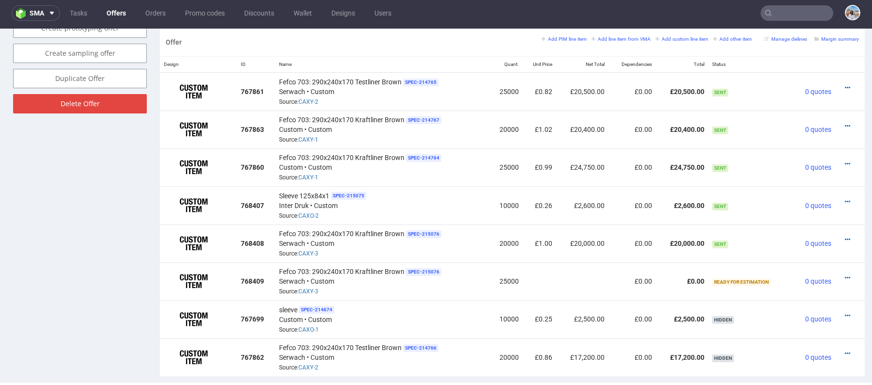
scroll to position [548, 0]
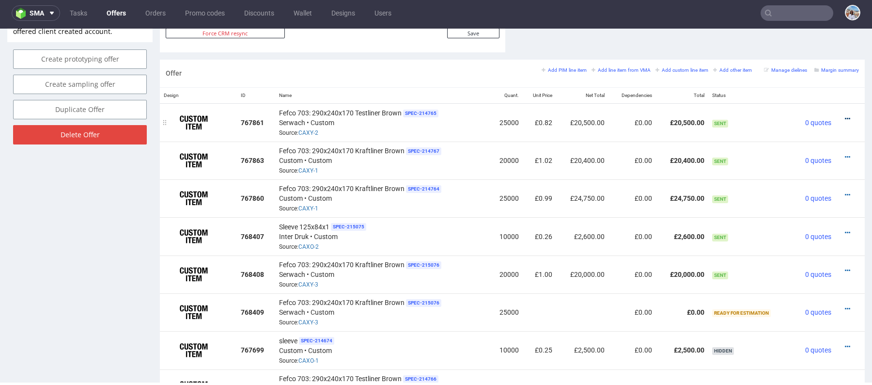
click at [845, 120] on icon at bounding box center [847, 118] width 5 height 7
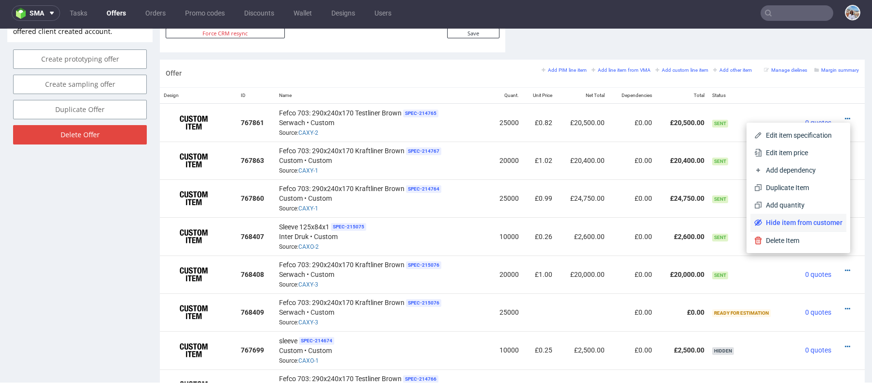
click at [809, 222] on span "Hide item from customer" at bounding box center [802, 223] width 80 height 10
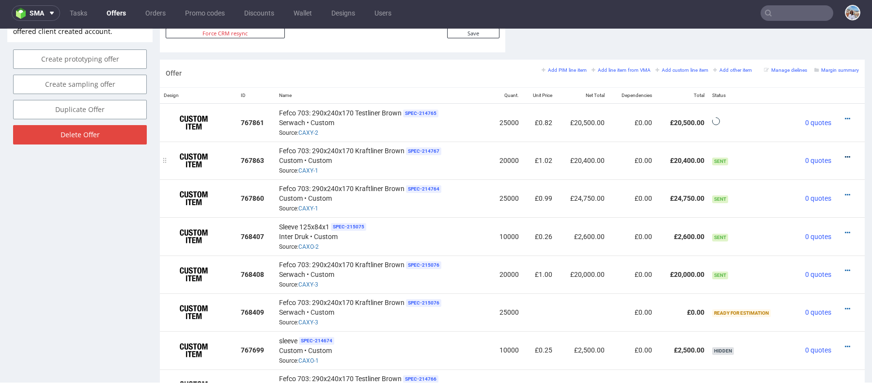
click at [845, 154] on icon at bounding box center [847, 157] width 5 height 7
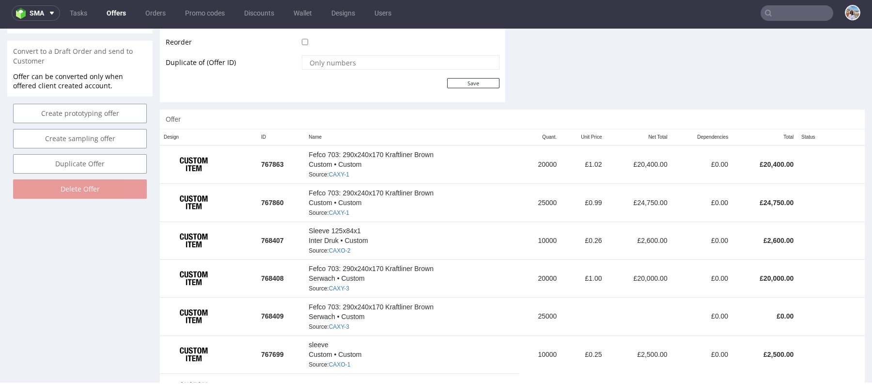
scroll to position [494, 0]
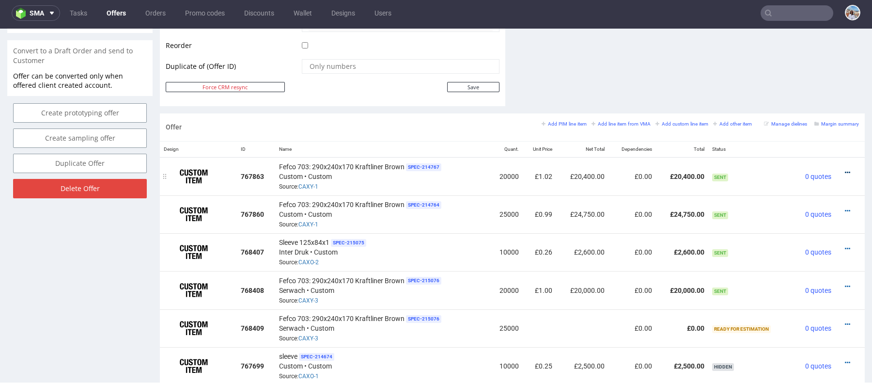
click at [845, 169] on link at bounding box center [847, 173] width 5 height 8
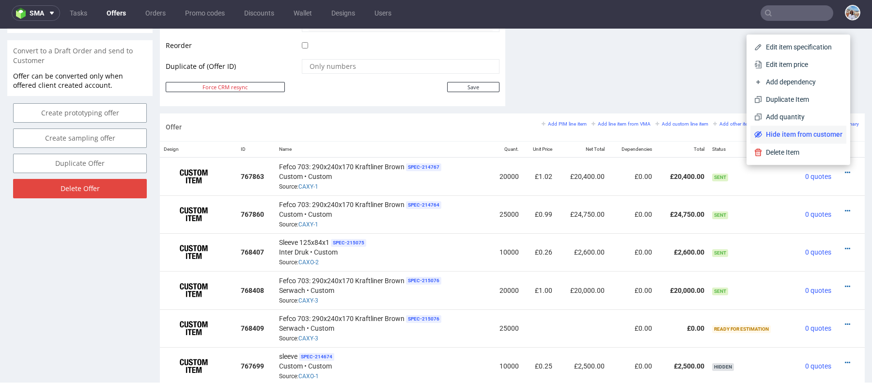
click at [799, 133] on span "Hide item from customer" at bounding box center [802, 134] width 80 height 10
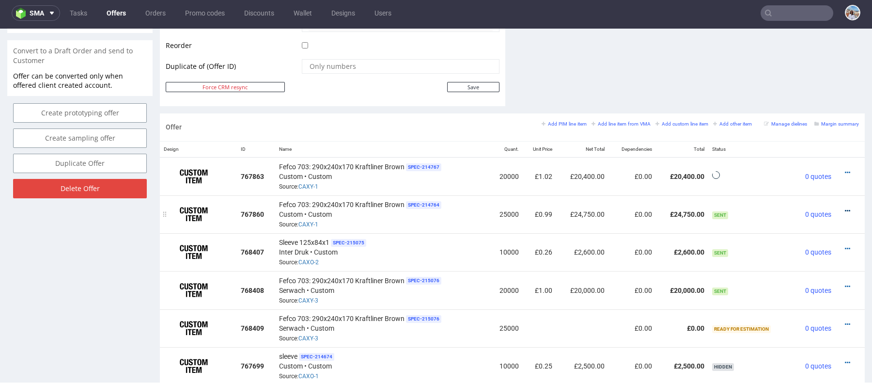
click at [845, 207] on icon at bounding box center [847, 210] width 5 height 7
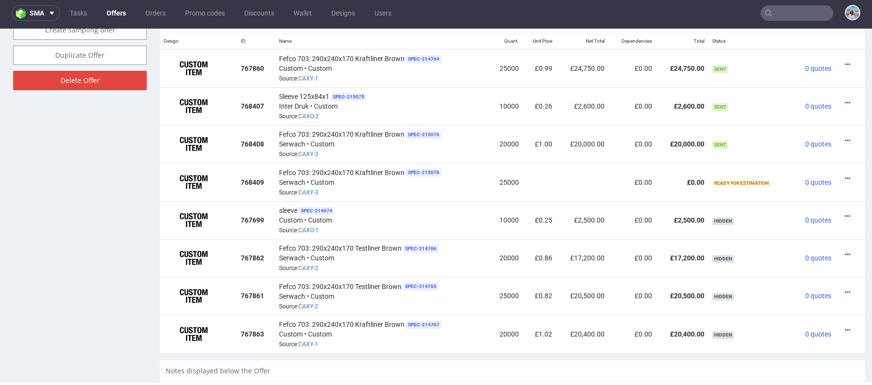
scroll to position [560, 0]
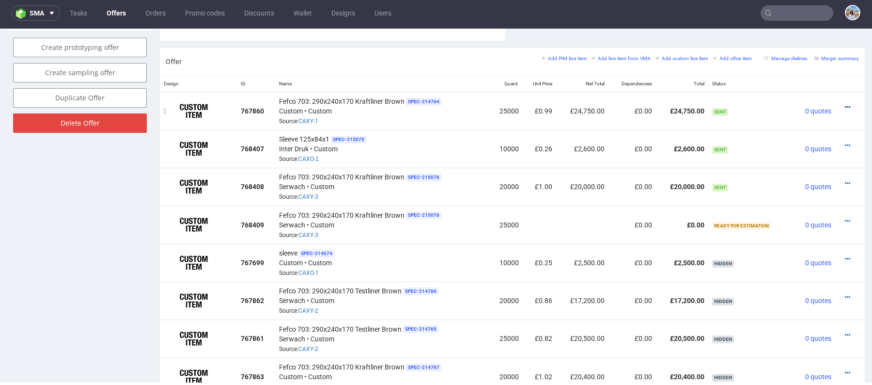
click at [845, 105] on icon at bounding box center [847, 107] width 5 height 7
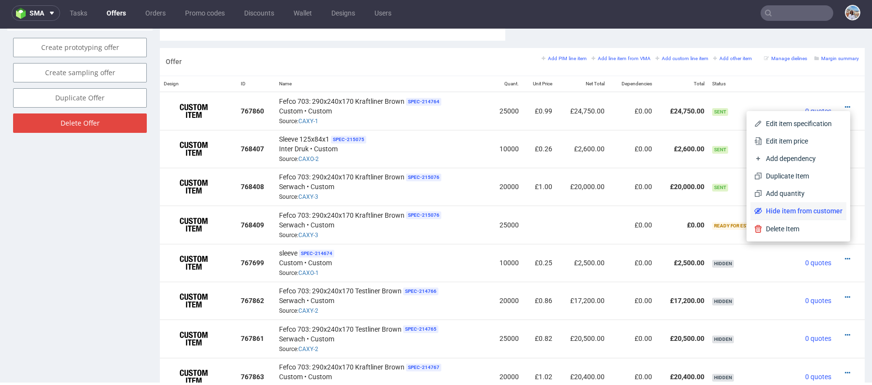
click at [800, 209] on span "Hide item from customer" at bounding box center [802, 211] width 80 height 10
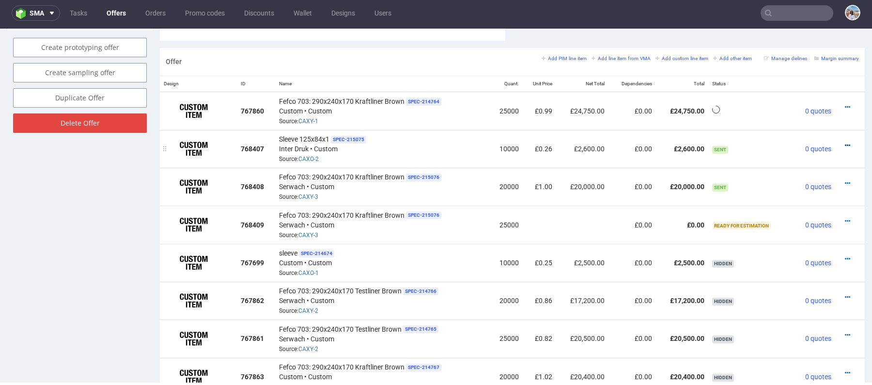
click at [845, 142] on icon at bounding box center [847, 145] width 5 height 7
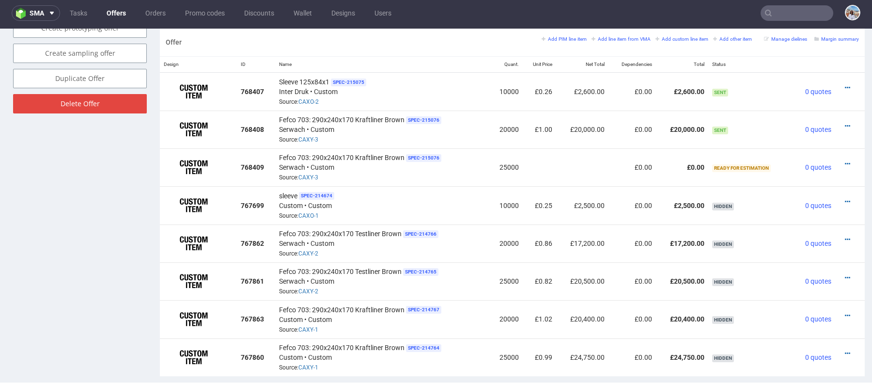
scroll to position [544, 0]
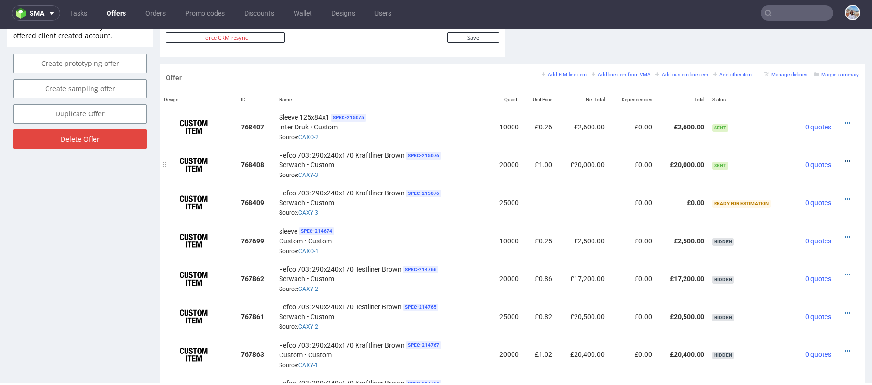
click at [845, 158] on link at bounding box center [847, 162] width 5 height 8
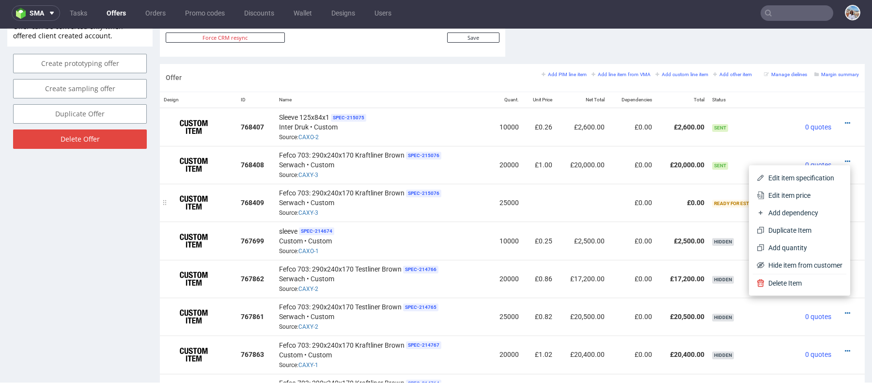
click at [558, 200] on td at bounding box center [582, 203] width 52 height 38
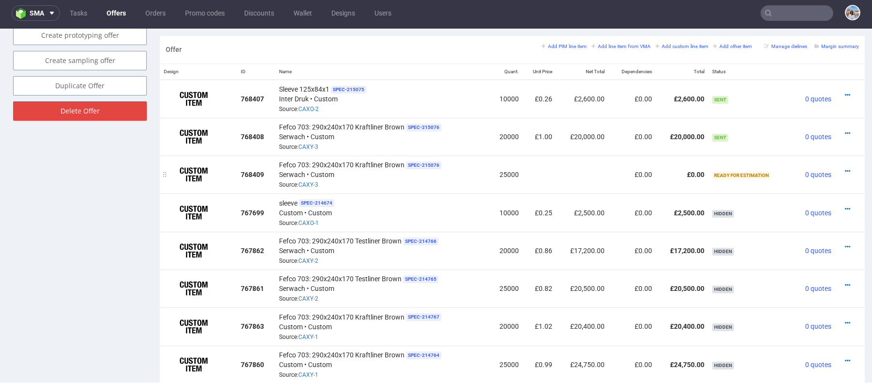
scroll to position [570, 0]
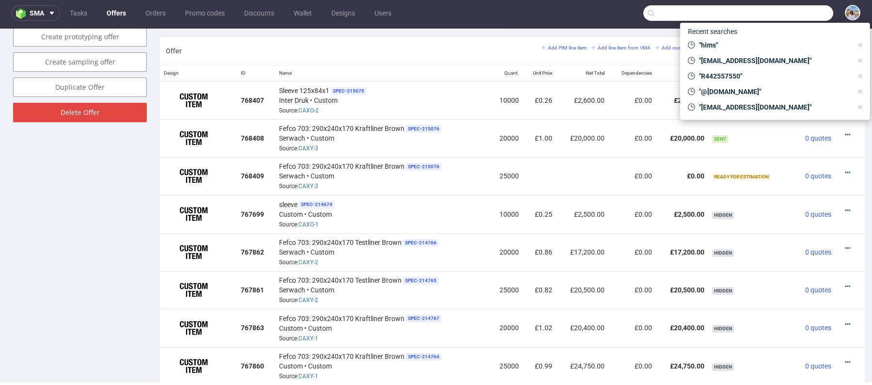
click at [774, 8] on input "text" at bounding box center [739, 13] width 190 height 16
click at [689, 15] on input "text" at bounding box center [739, 13] width 190 height 16
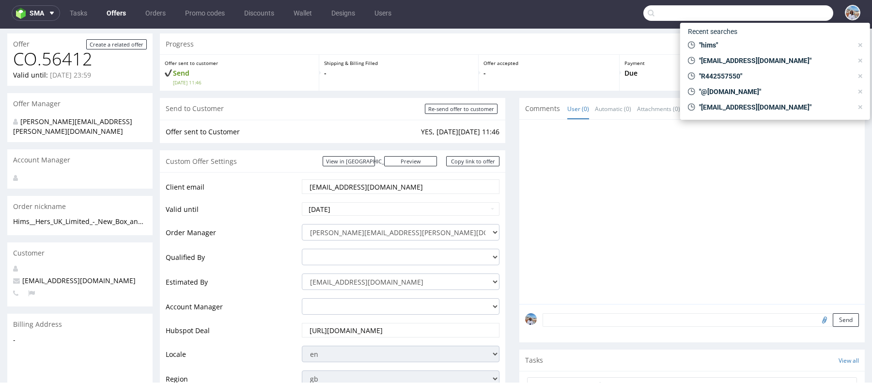
scroll to position [0, 0]
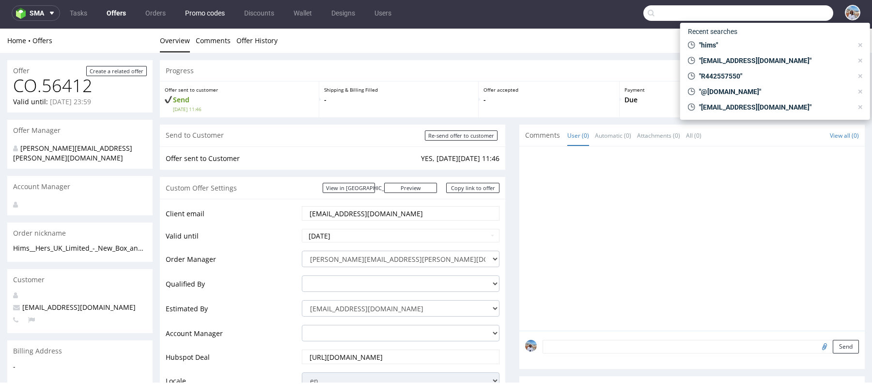
click at [197, 14] on link "Promo codes" at bounding box center [204, 13] width 51 height 16
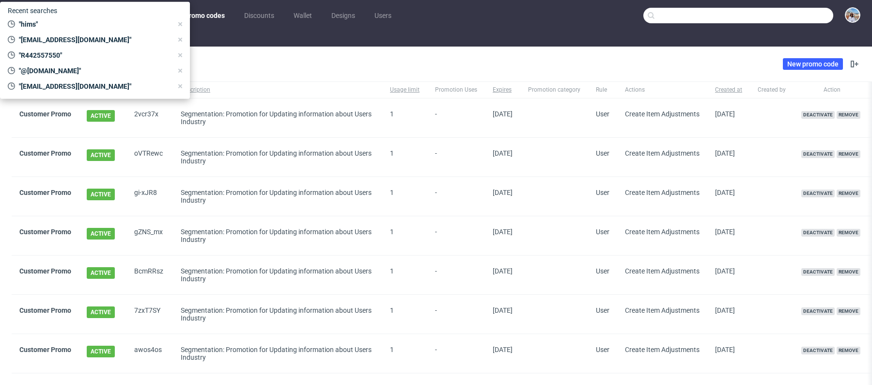
click at [253, 45] on div "All" at bounding box center [436, 39] width 872 height 16
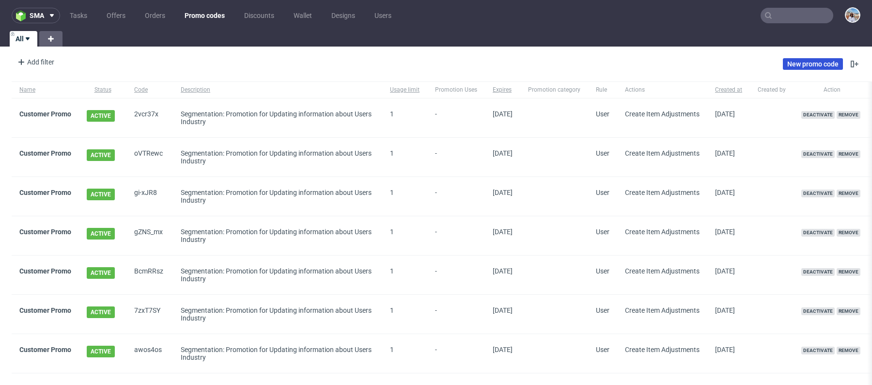
click at [801, 63] on link "New promo code" at bounding box center [813, 64] width 60 height 12
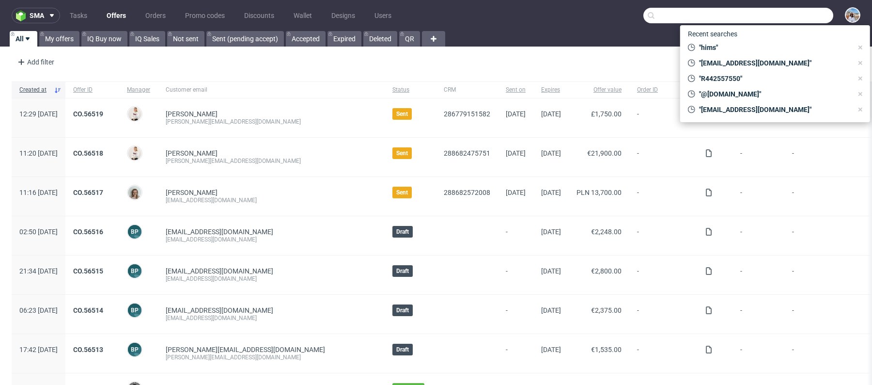
click at [797, 8] on input "text" at bounding box center [739, 16] width 190 height 16
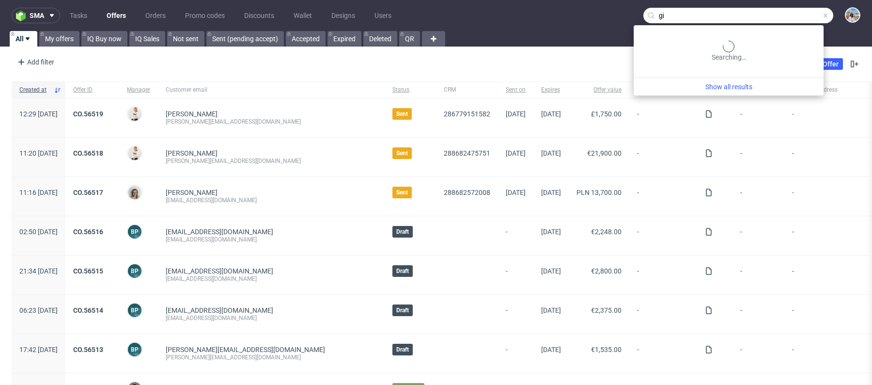
type input "g"
type input "hims"
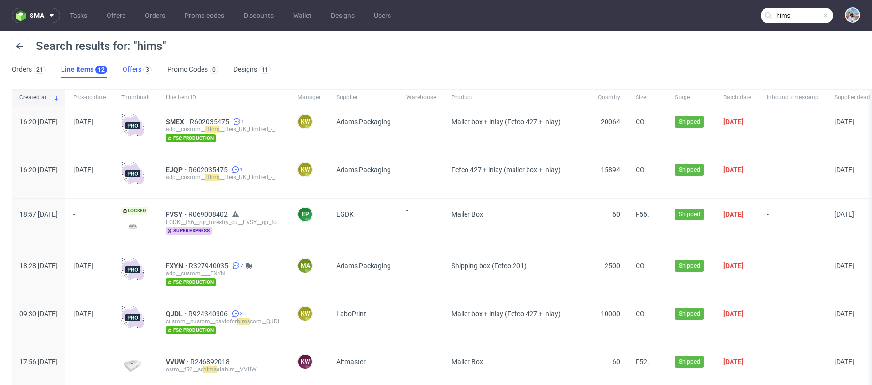
click at [123, 69] on link "Offers 3" at bounding box center [137, 70] width 29 height 16
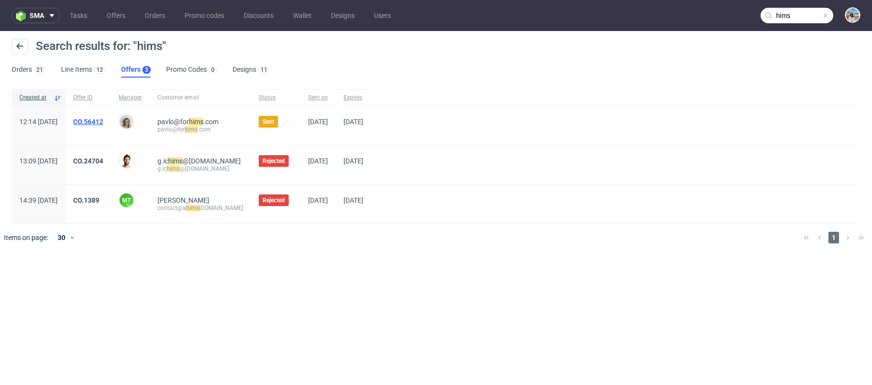
click at [103, 120] on link "CO.56412" at bounding box center [88, 122] width 30 height 8
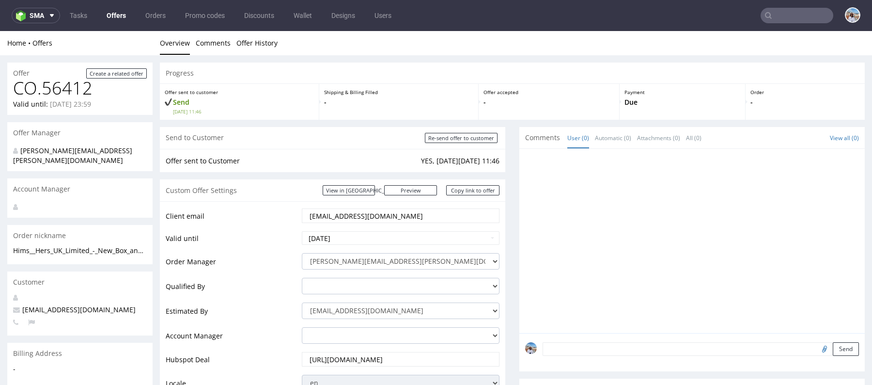
click at [778, 19] on input "text" at bounding box center [797, 16] width 73 height 16
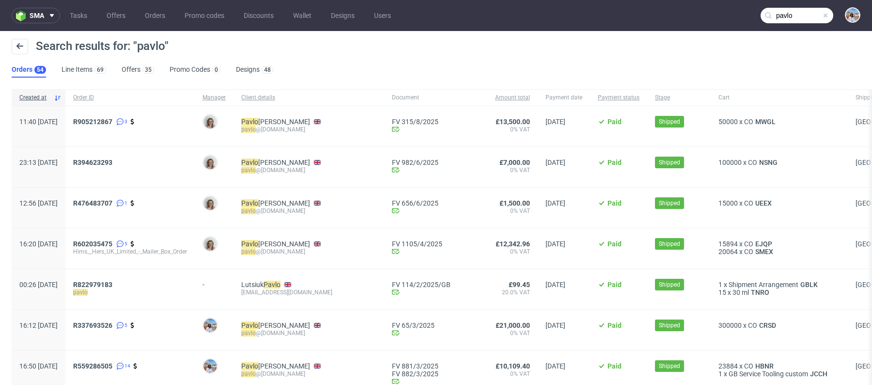
click at [317, 128] on div "[PERSON_NAME] @[DOMAIN_NAME]" at bounding box center [308, 130] width 135 height 8
copy div "[PERSON_NAME] @[DOMAIN_NAME]"
click at [799, 13] on input "pavlo" at bounding box center [797, 16] width 73 height 16
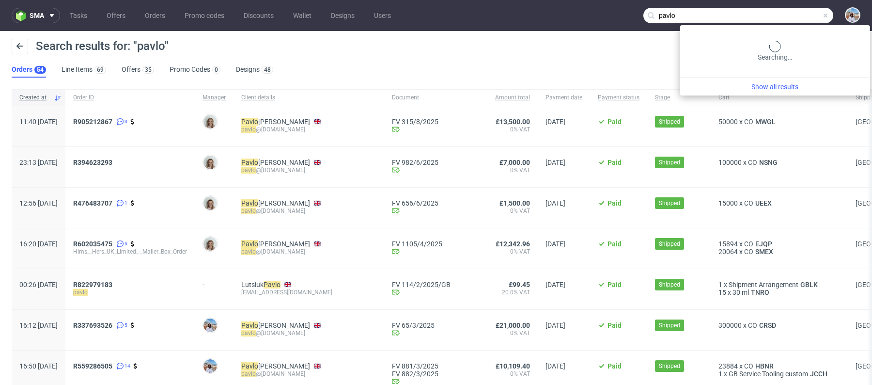
click at [799, 13] on input "pavlo" at bounding box center [739, 16] width 190 height 16
paste input "@[DOMAIN_NAME]"
type input "[PERSON_NAME][EMAIL_ADDRESS][DOMAIN_NAME]"
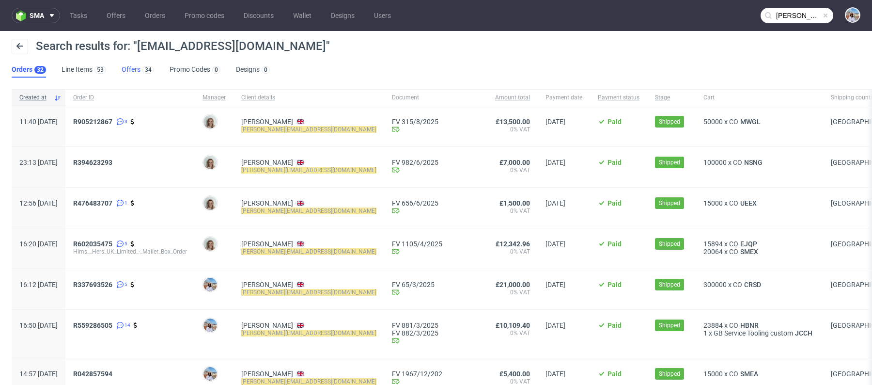
click at [129, 68] on link "Offers 34" at bounding box center [138, 70] width 32 height 16
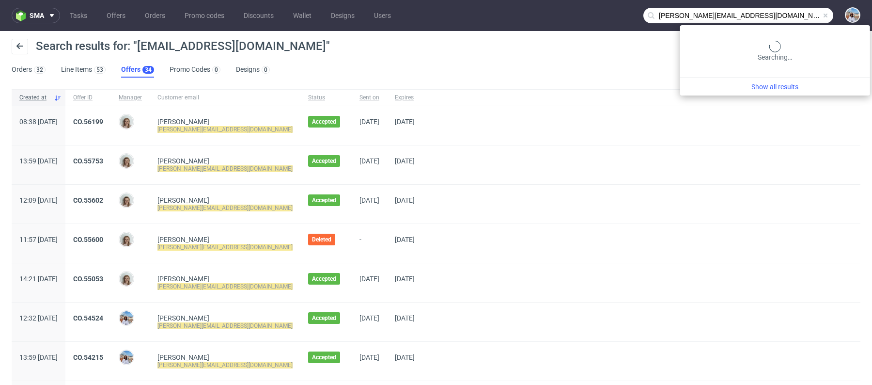
click at [797, 17] on input "[PERSON_NAME][EMAIL_ADDRESS][DOMAIN_NAME]" at bounding box center [739, 16] width 190 height 16
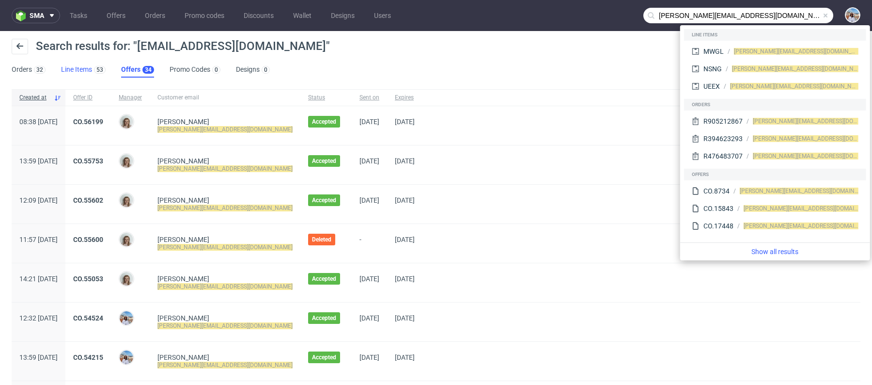
click at [88, 70] on link "Line Items 53" at bounding box center [83, 70] width 45 height 16
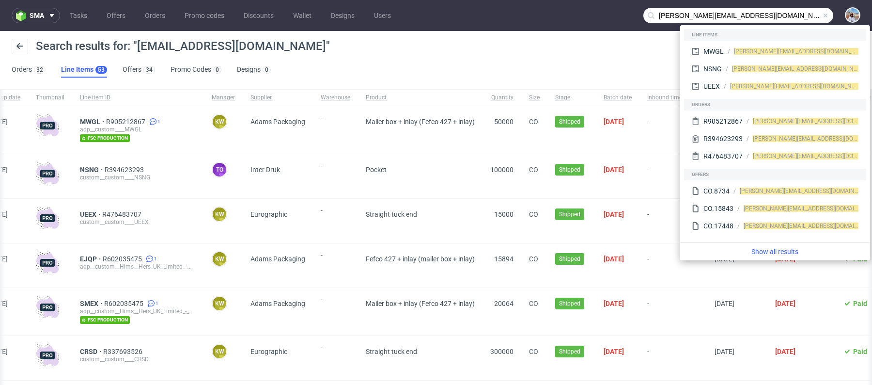
scroll to position [0, 178]
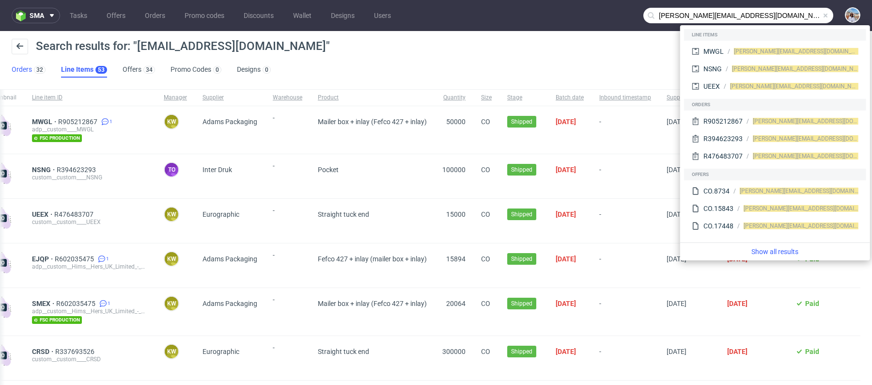
click at [33, 67] on div "32" at bounding box center [39, 69] width 14 height 10
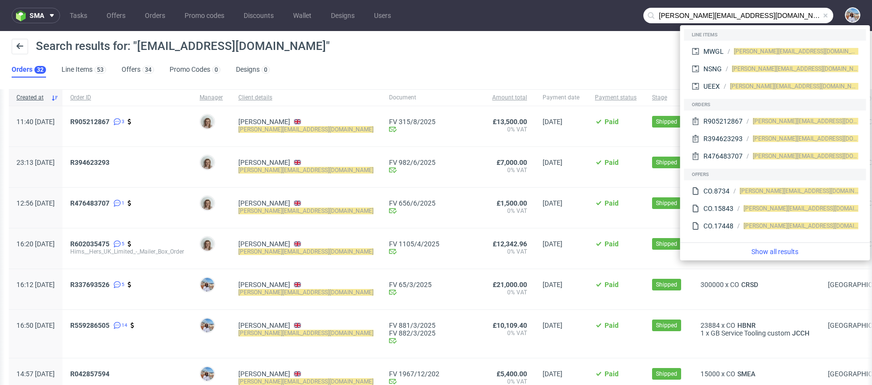
scroll to position [0, 2]
click at [110, 118] on span "R905212867" at bounding box center [90, 122] width 39 height 8
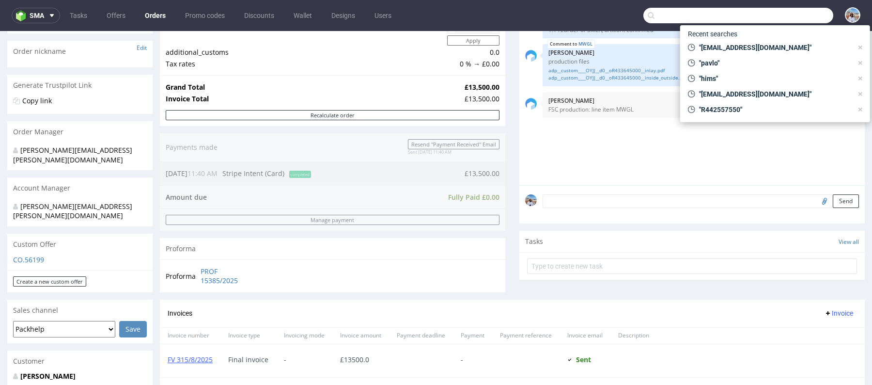
scroll to position [305, 0]
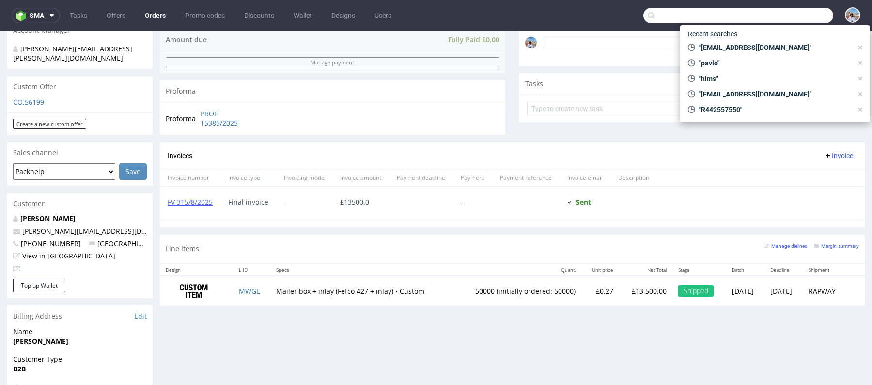
drag, startPoint x: 262, startPoint y: 290, endPoint x: 223, endPoint y: 290, distance: 38.8
click at [223, 290] on tr "MWGL Mailer box + inlay (Fefco 427 + inlay) • Custom 50000 (initially ordered: …" at bounding box center [512, 291] width 705 height 31
drag, startPoint x: 225, startPoint y: 288, endPoint x: 263, endPoint y: 288, distance: 37.8
click at [263, 288] on tr "MWGL Mailer box + inlay (Fefco 427 + inlay) • Custom 50000 (initially ordered: …" at bounding box center [512, 291] width 705 height 31
copy tr "MWGL"
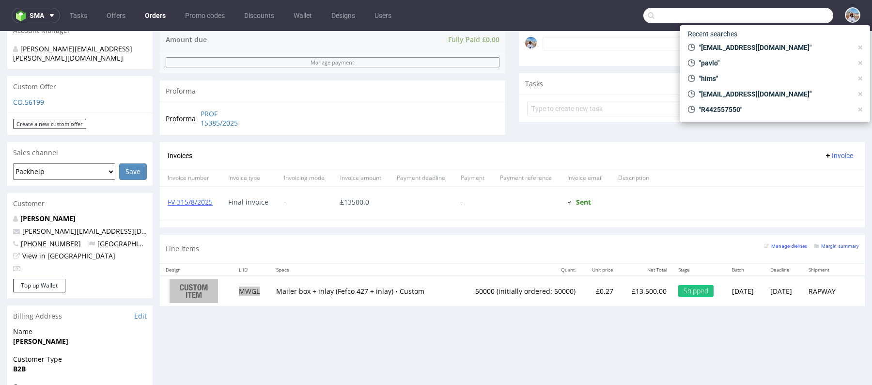
click at [684, 20] on input "text" at bounding box center [739, 16] width 190 height 16
paste input "[PERSON_NAME][EMAIL_ADDRESS][DOMAIN_NAME]"
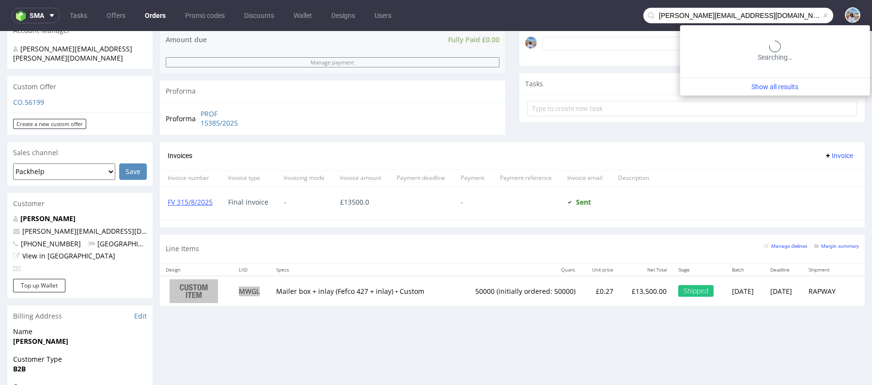
type input "[PERSON_NAME][EMAIL_ADDRESS][DOMAIN_NAME]"
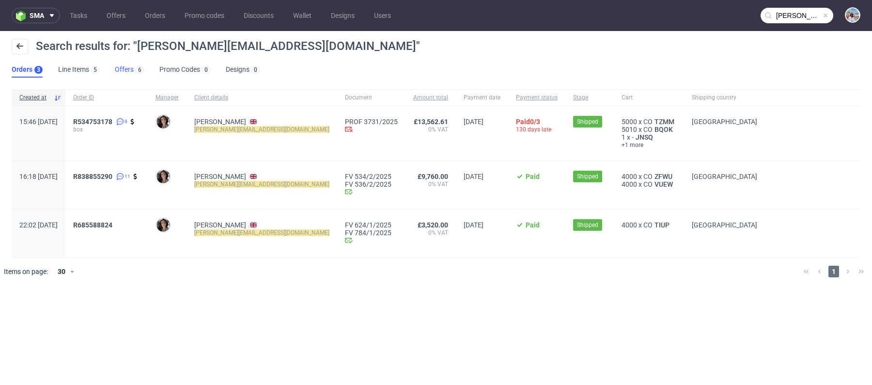
click at [127, 64] on link "Offers 6" at bounding box center [129, 70] width 29 height 16
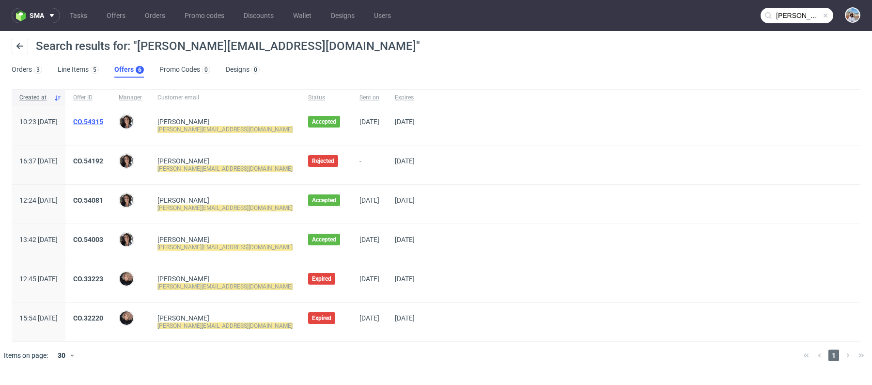
click at [103, 123] on link "CO.54315" at bounding box center [88, 122] width 30 height 8
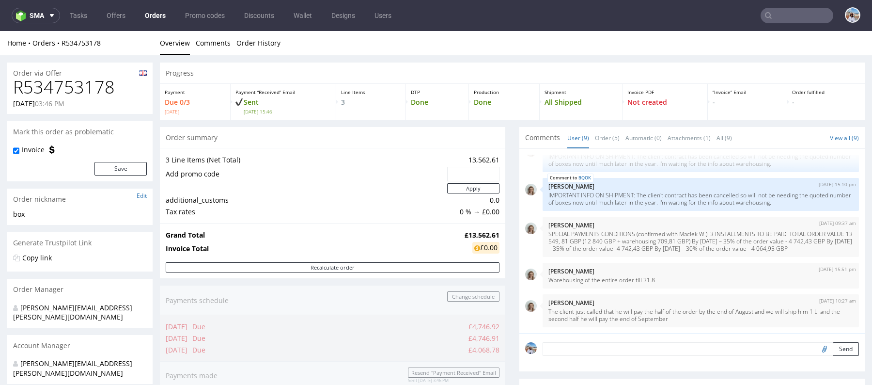
click at [76, 96] on h1 "R534753178" at bounding box center [80, 87] width 134 height 19
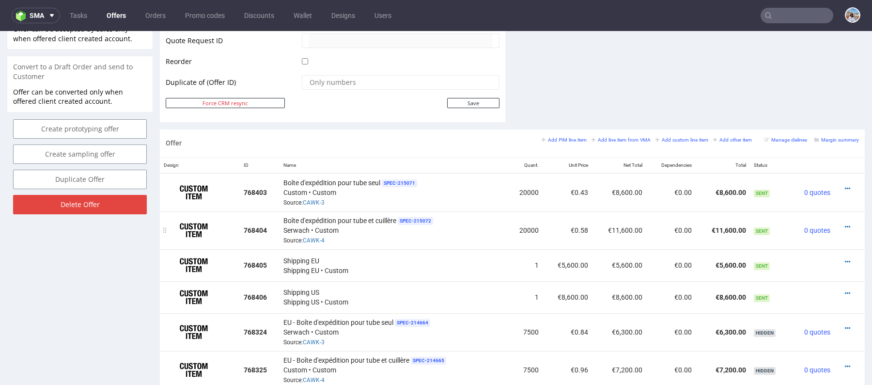
scroll to position [463, 0]
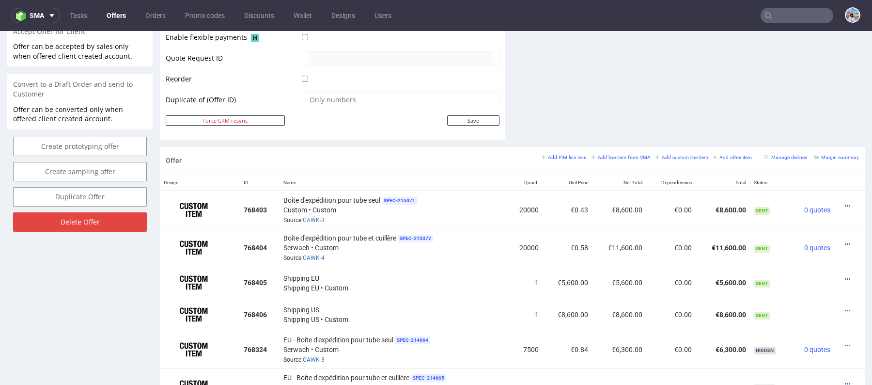
click at [790, 9] on input "text" at bounding box center [797, 16] width 73 height 16
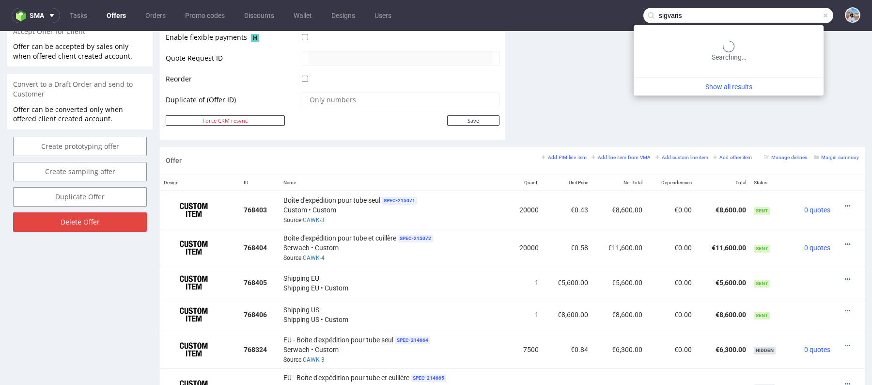
type input "sigvaris"
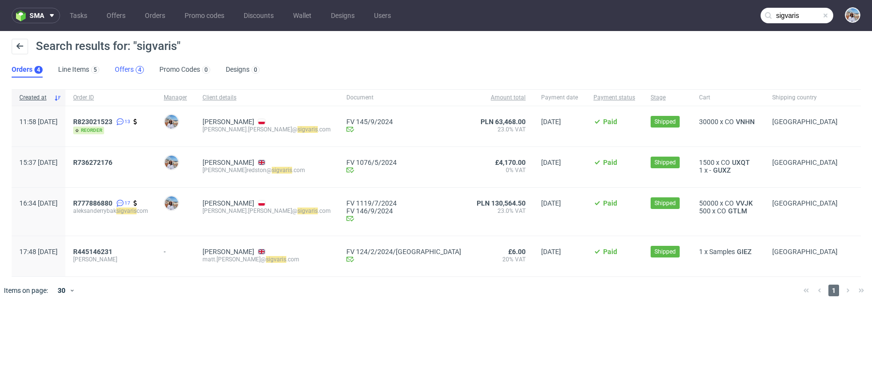
click at [138, 69] on div "4" at bounding box center [139, 69] width 3 height 7
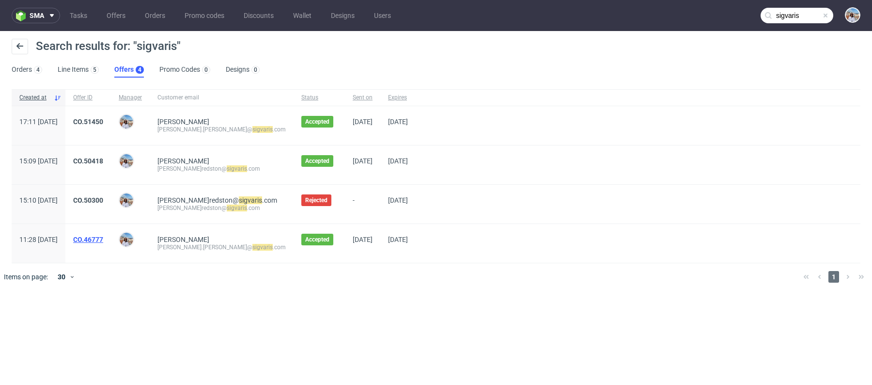
click at [103, 238] on link "CO.46777" at bounding box center [88, 240] width 30 height 8
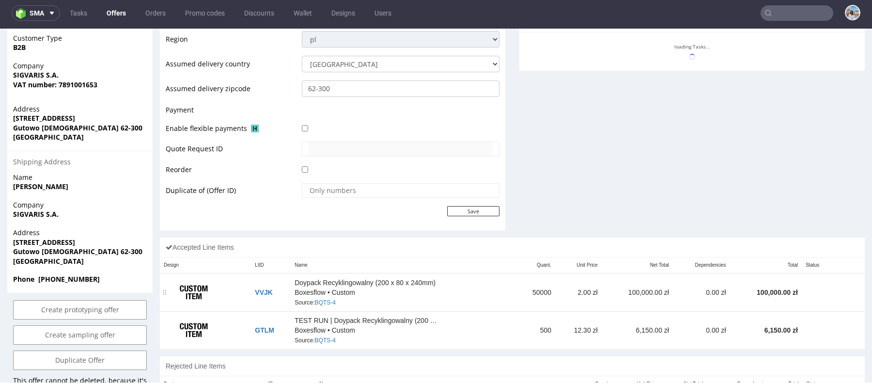
scroll to position [391, 0]
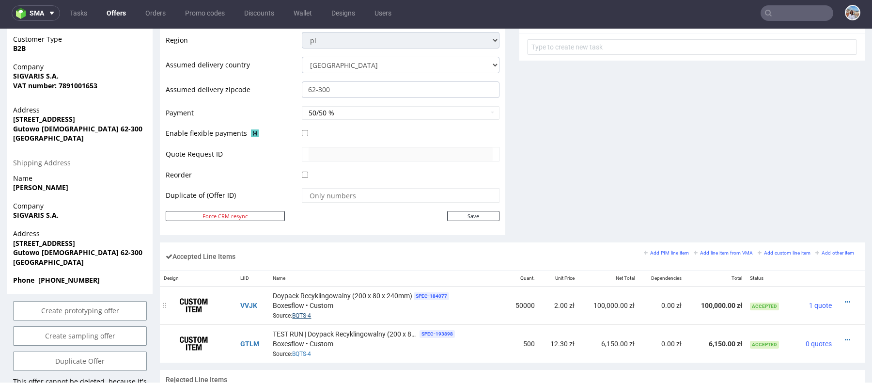
click at [327, 300] on div "Doypack Recyklingowalny (200 x 80 x 240mm) SPEC- 184077 Boxesflow • Custom Sour…" at bounding box center [387, 305] width 229 height 30
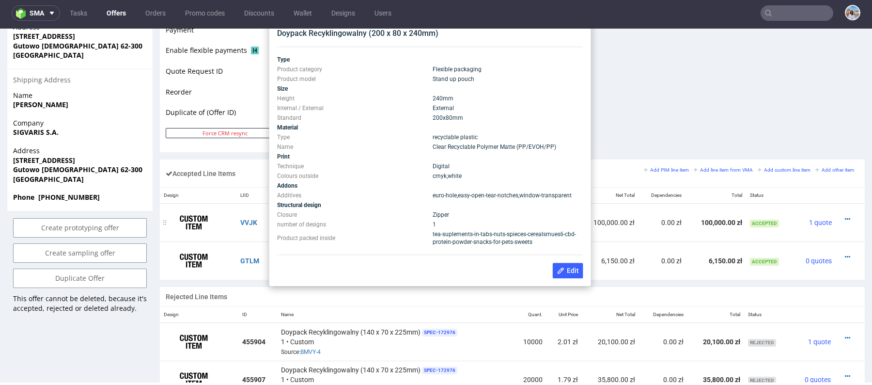
scroll to position [463, 0]
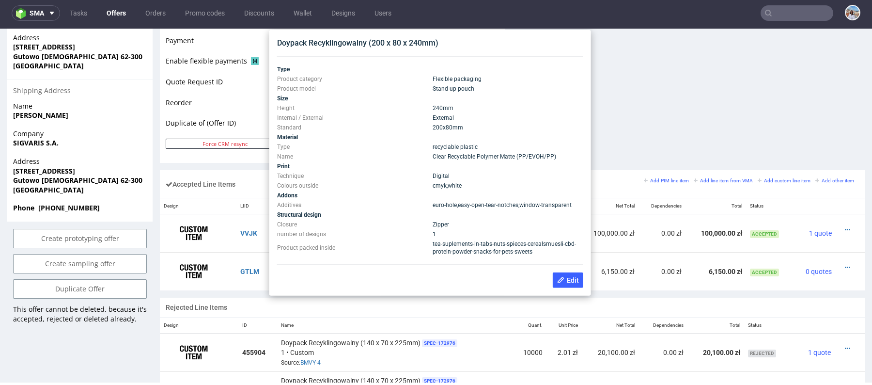
drag, startPoint x: 470, startPoint y: 126, endPoint x: 427, endPoint y: 107, distance: 47.1
click at [427, 107] on tbody "Type Product category Flexible packaging Product model Stand up pouch Size Heig…" at bounding box center [430, 160] width 306 height 192
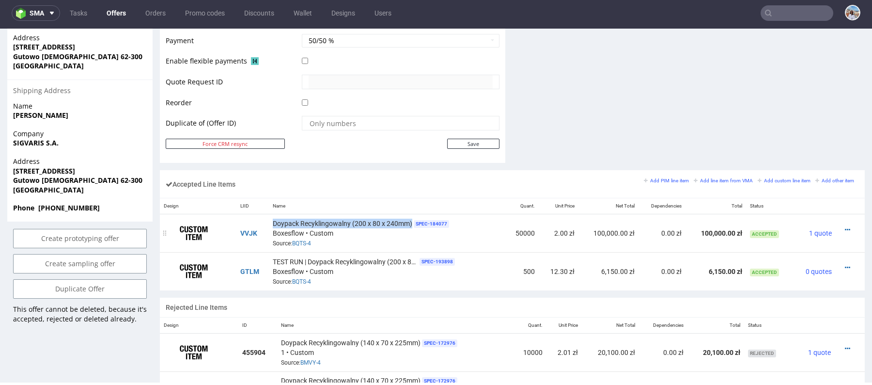
drag, startPoint x: 270, startPoint y: 221, endPoint x: 411, endPoint y: 222, distance: 141.0
click at [411, 222] on td "Doypack Recyklingowalny (200 x 80 x 240mm) SPEC- 184077 Boxesflow • Custom Sour…" at bounding box center [387, 233] width 237 height 38
copy span "Doypack Recyklingowalny (200 x 80 x 240mm)"
click at [455, 225] on div "Doypack Recyklingowalny (200 x 80 x 240mm) SPEC- 184077 Boxesflow • Custom Sour…" at bounding box center [387, 233] width 229 height 30
type input "sigvaris"
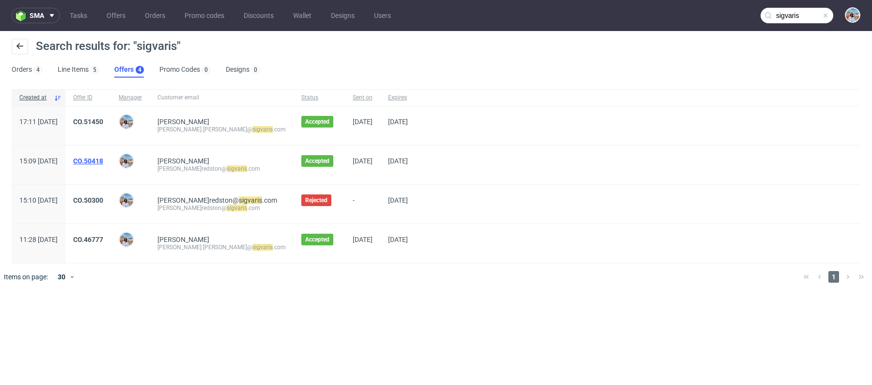
click at [103, 158] on link "CO.50418" at bounding box center [88, 161] width 30 height 8
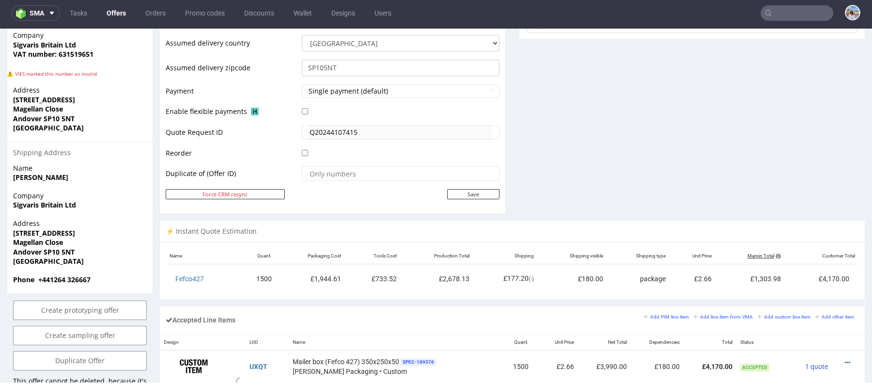
scroll to position [469, 0]
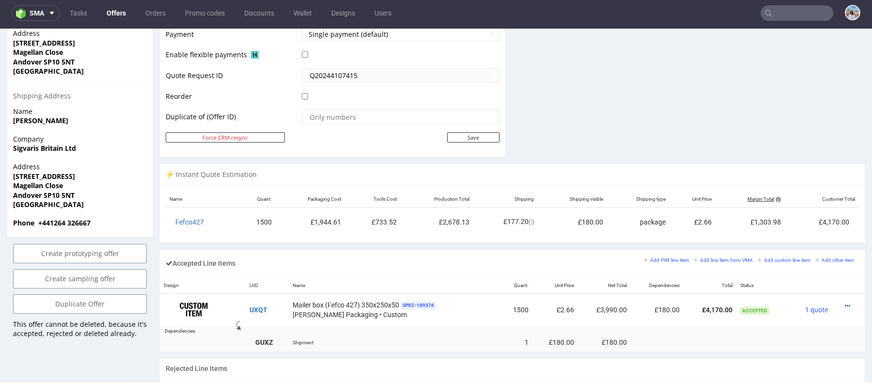
type input "sigvaris"
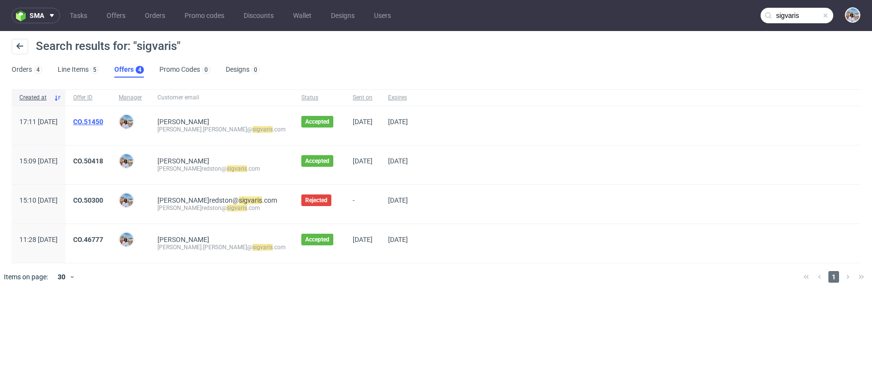
click at [103, 122] on link "CO.51450" at bounding box center [88, 122] width 30 height 8
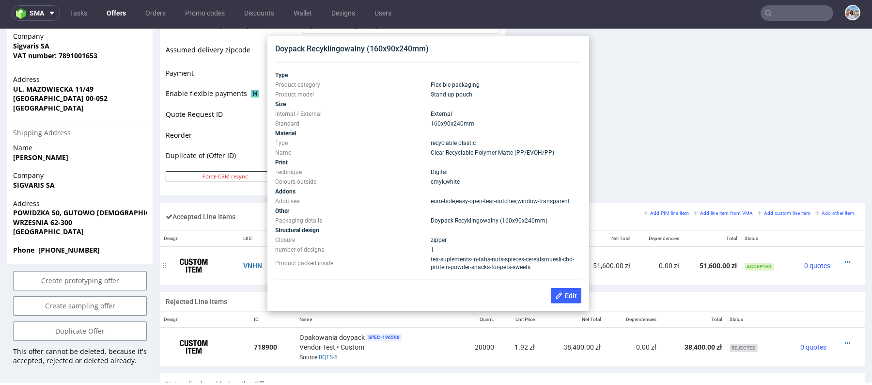
scroll to position [429, 0]
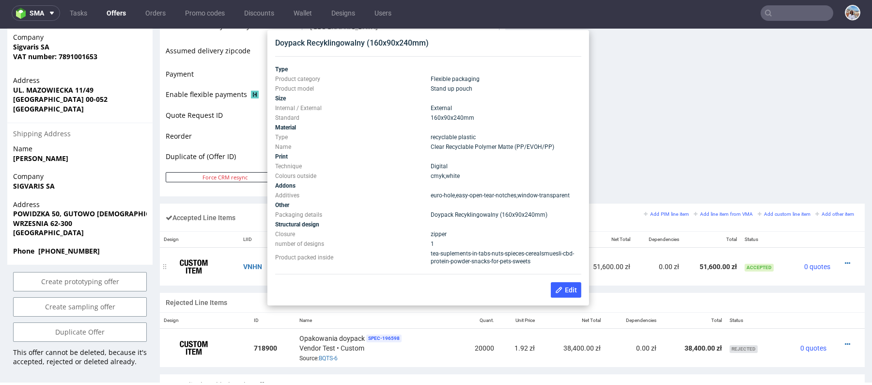
click at [261, 273] on td "VNHN" at bounding box center [256, 267] width 34 height 38
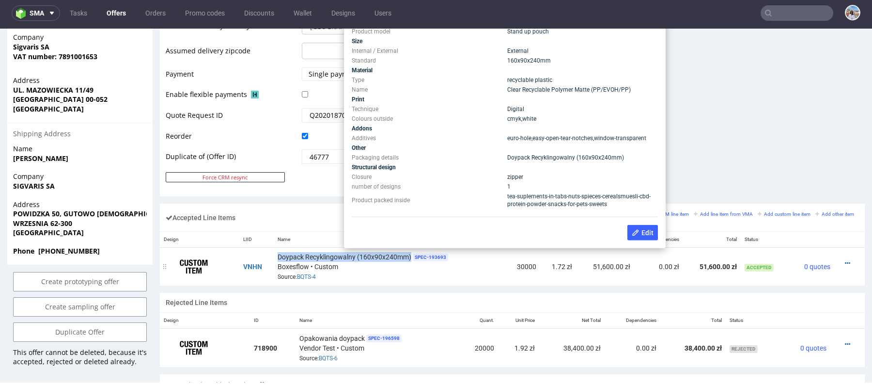
drag, startPoint x: 273, startPoint y: 255, endPoint x: 410, endPoint y: 254, distance: 136.7
click at [410, 254] on td "Doypack Recyklingowalny (160x90x240mm) SPEC- 193693 Boxesflow • Custom Source: …" at bounding box center [390, 267] width 232 height 38
copy span "Doypack Recyklingowalny (160x90x240mm)"
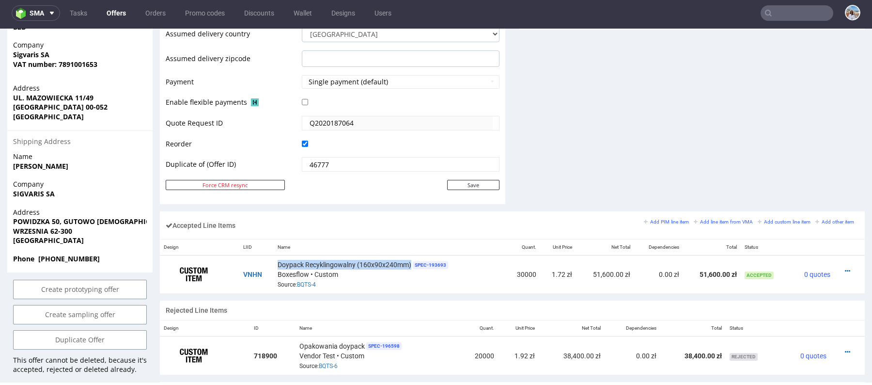
scroll to position [462, 0]
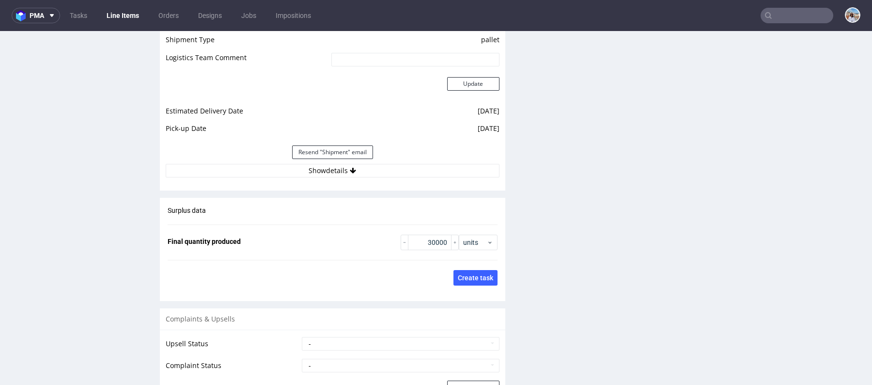
scroll to position [1009, 0]
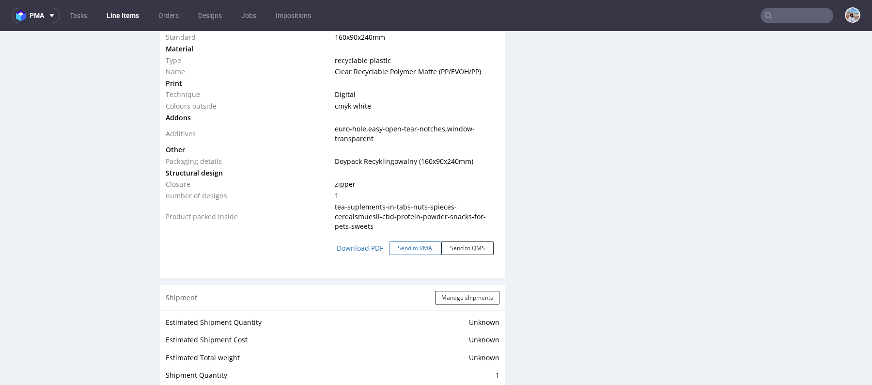
click at [389, 247] on button "Send to VMA" at bounding box center [415, 248] width 52 height 14
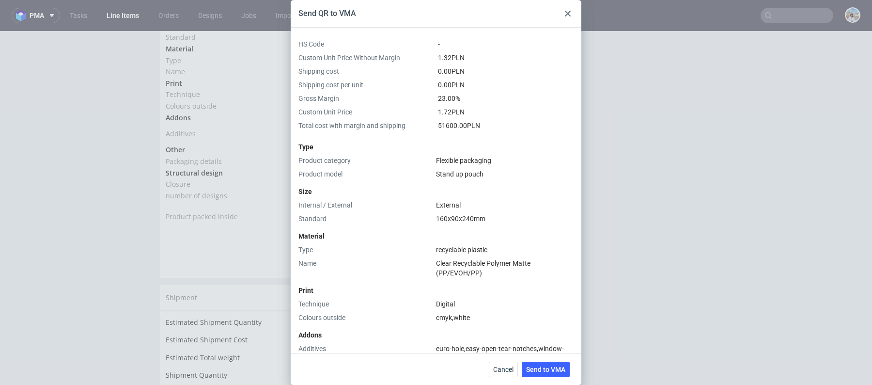
scroll to position [284, 0]
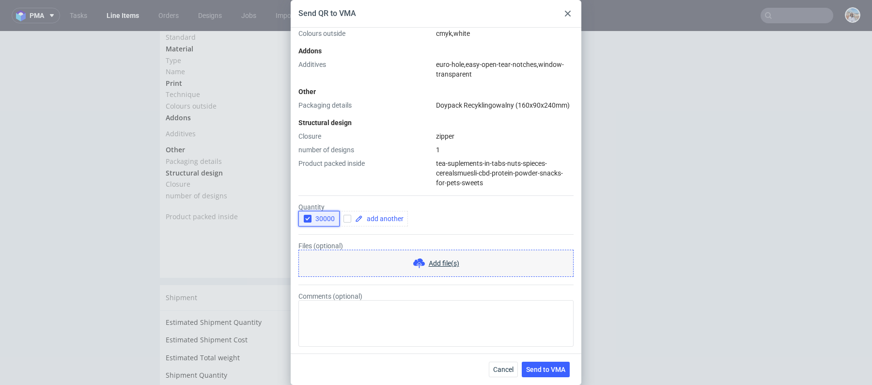
click at [319, 219] on span "30000" at bounding box center [323, 219] width 23 height 8
click at [373, 219] on span at bounding box center [383, 218] width 41 height 7
checkbox input "true"
click at [436, 216] on div "30000 5000" at bounding box center [436, 219] width 275 height 16
checkbox input "true"
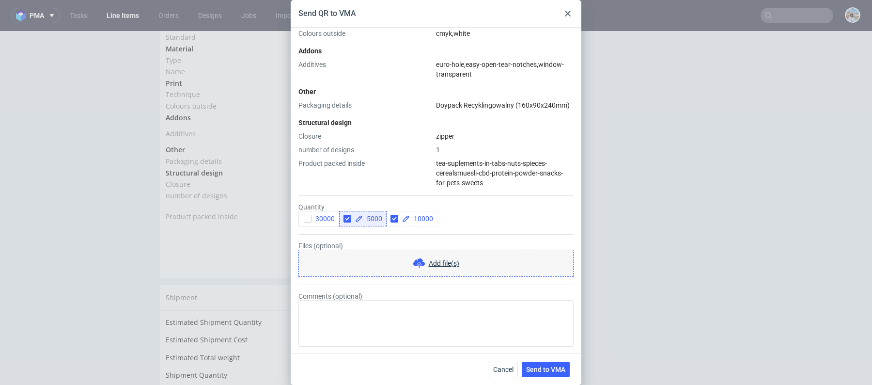
click at [485, 211] on div "30000 5000 10000" at bounding box center [436, 219] width 275 height 16
checkbox input "true"
click at [525, 216] on div "30000 5000 10000 30000" at bounding box center [436, 219] width 275 height 16
checkbox input "true"
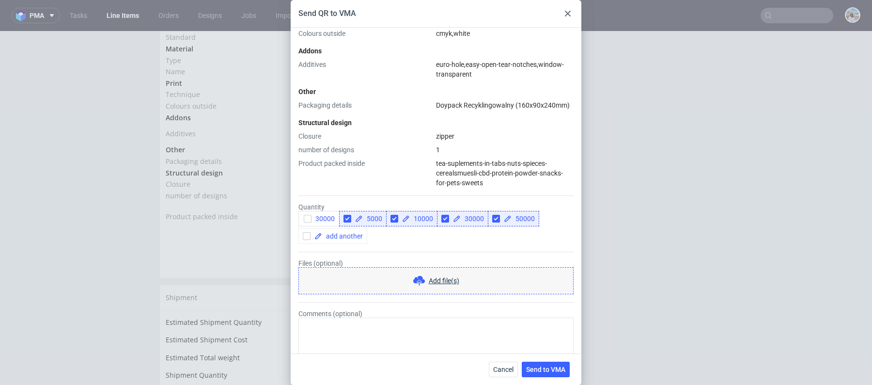
click at [559, 218] on div "30000 5000 10000 30000 50000" at bounding box center [436, 227] width 275 height 33
click at [334, 234] on span at bounding box center [342, 236] width 41 height 7
checkbox input "true"
click at [380, 236] on div "30000 5000 10000 30000 50000 100000" at bounding box center [436, 227] width 275 height 33
click at [365, 331] on textarea "Comments (optional)" at bounding box center [436, 340] width 275 height 47
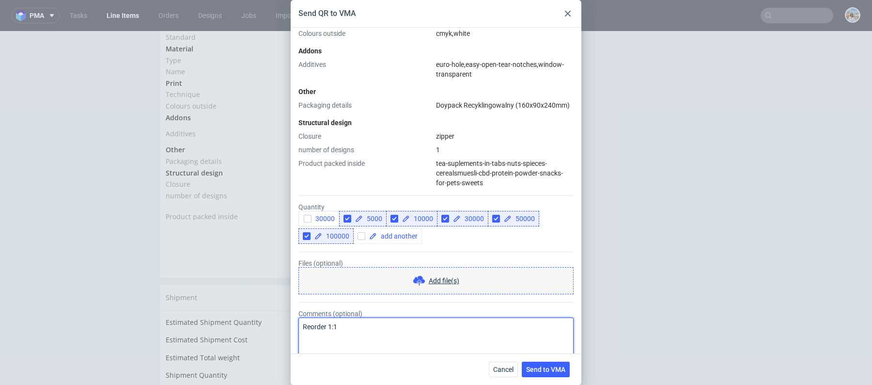
click at [368, 329] on textarea "Reorder 1:1" at bounding box center [436, 340] width 275 height 47
type textarea "Reorder 1:1"
click at [559, 368] on span "Send to VMA" at bounding box center [545, 369] width 39 height 7
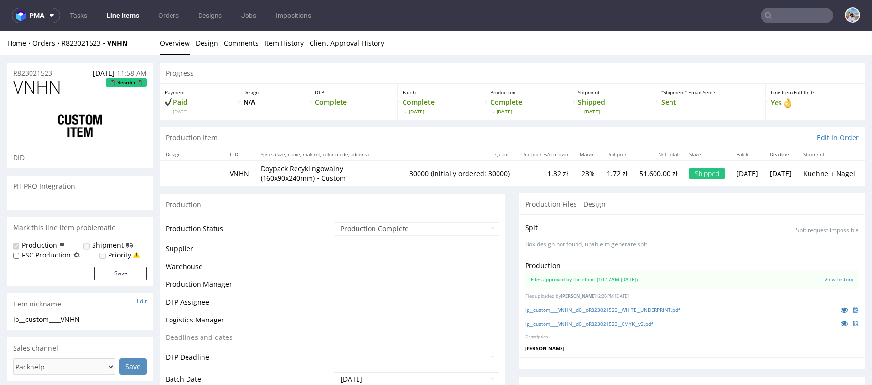
select select "in_progress"
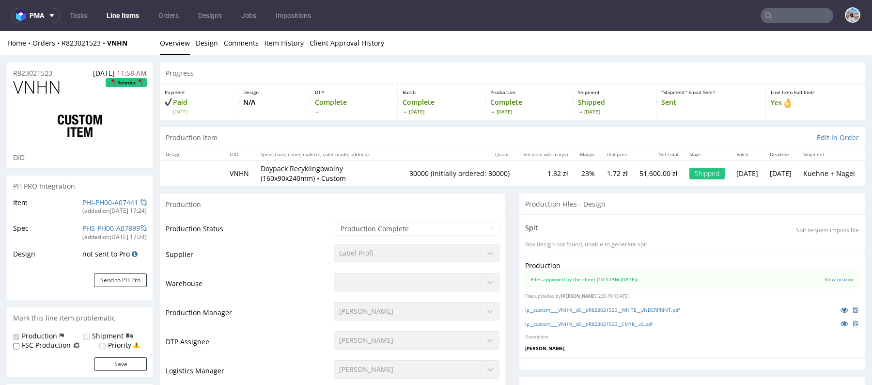
scroll to position [656, 0]
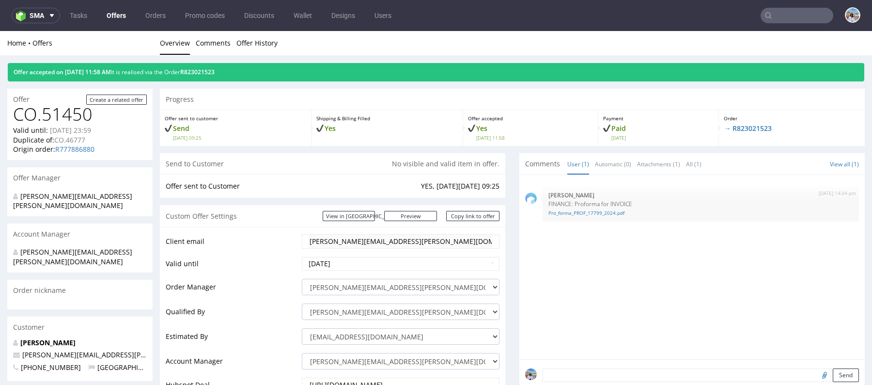
type input "sigvaris"
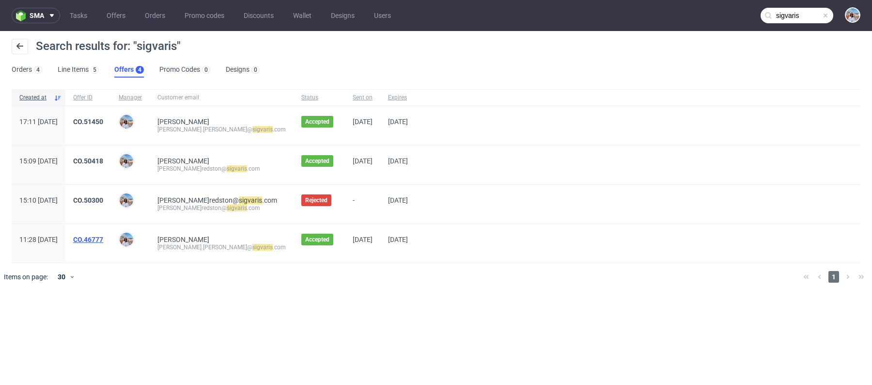
click at [103, 238] on link "CO.46777" at bounding box center [88, 240] width 30 height 8
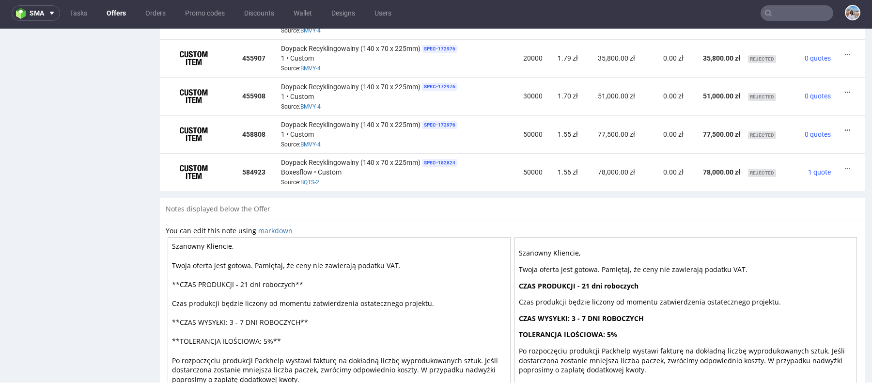
scroll to position [578, 0]
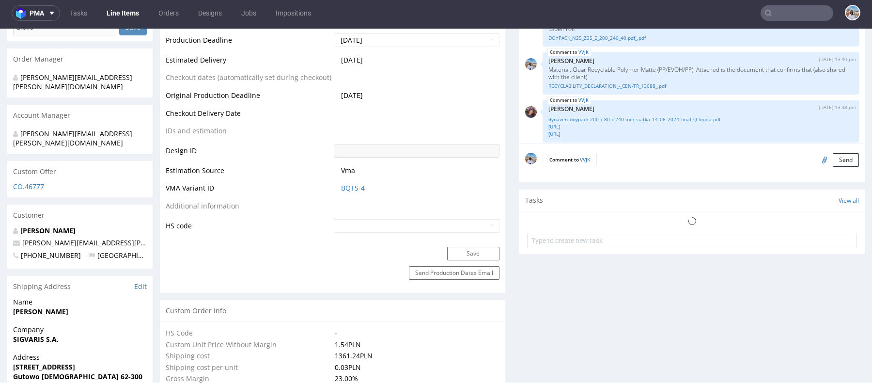
scroll to position [657, 0]
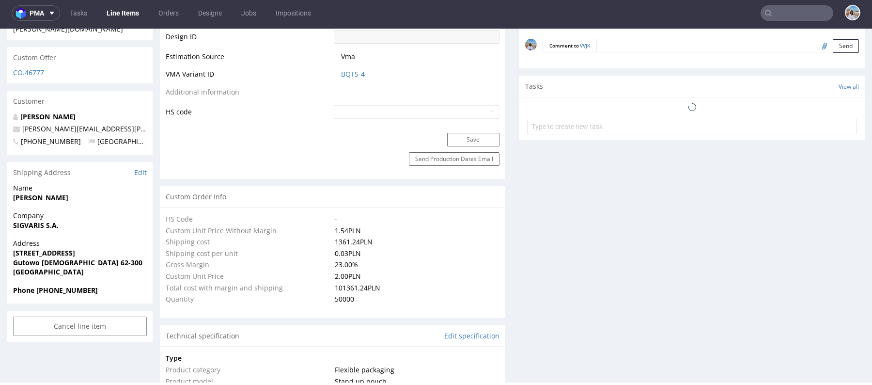
select select "in_progress"
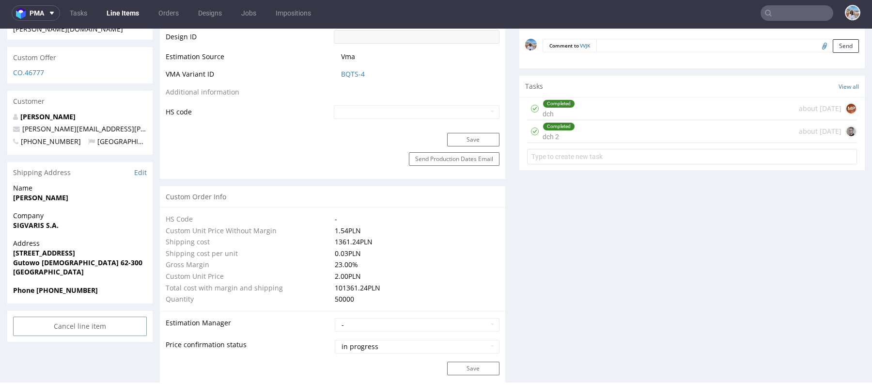
scroll to position [948, 0]
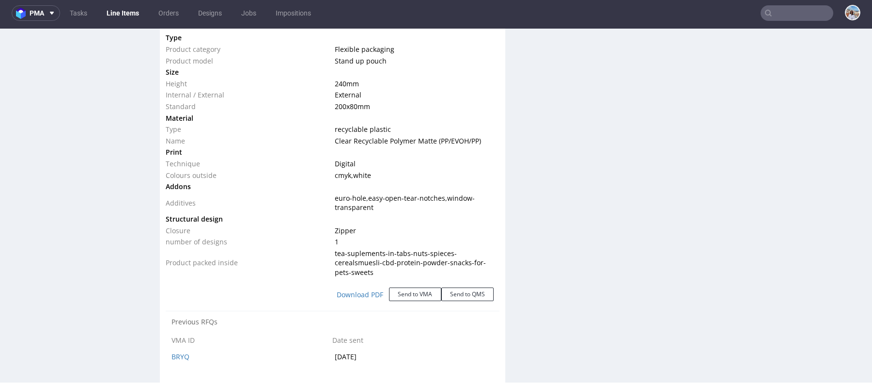
click at [408, 299] on div "Download PDF Send to VMA Send to QMS" at bounding box center [333, 294] width 334 height 33
click at [413, 294] on button "Send to VMA" at bounding box center [415, 294] width 52 height 14
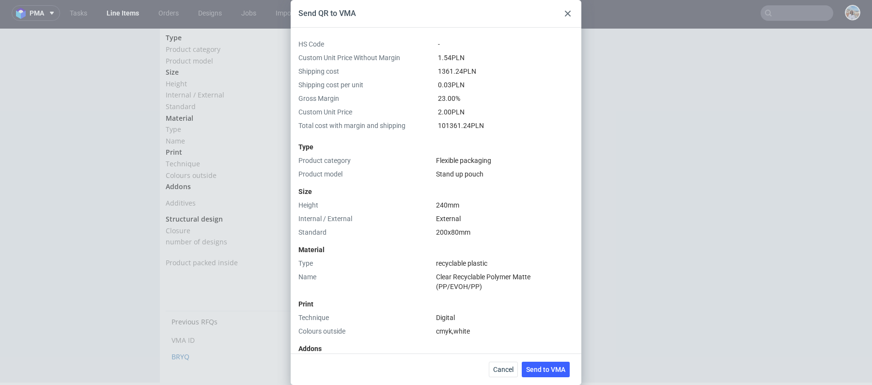
scroll to position [267, 0]
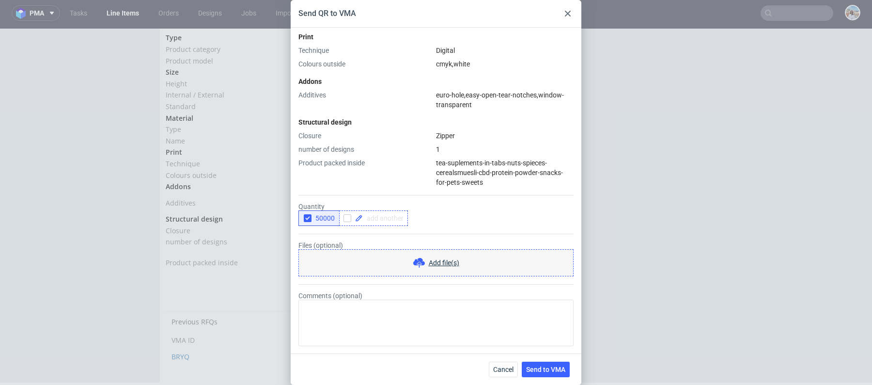
click at [379, 220] on span at bounding box center [383, 218] width 41 height 7
click at [507, 375] on button "Cancel" at bounding box center [503, 370] width 29 height 16
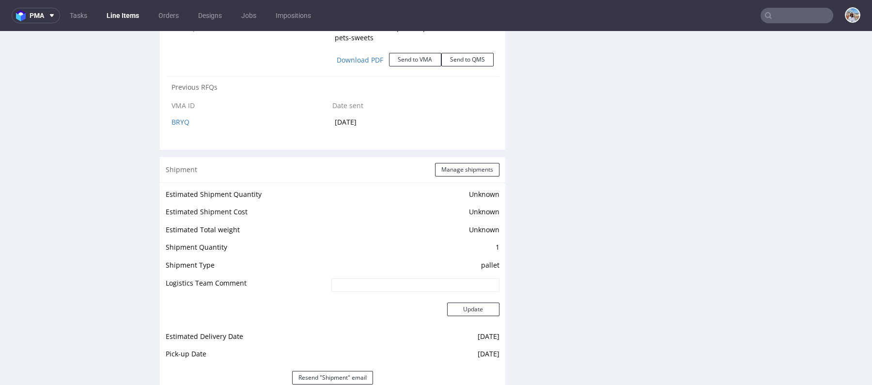
scroll to position [1120, 0]
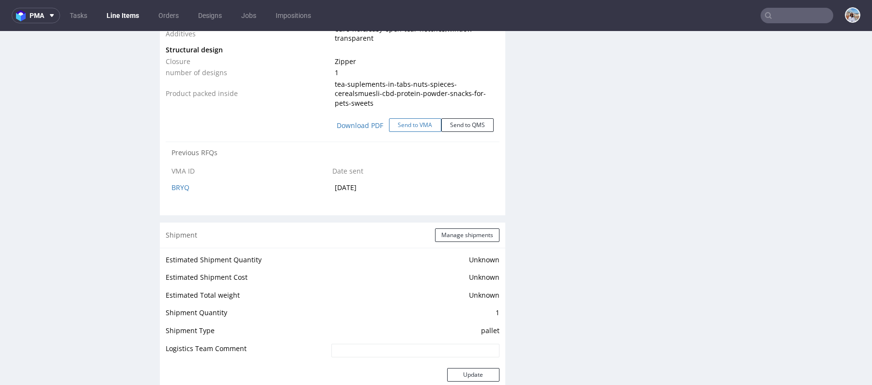
click at [404, 125] on button "Send to VMA" at bounding box center [415, 125] width 52 height 14
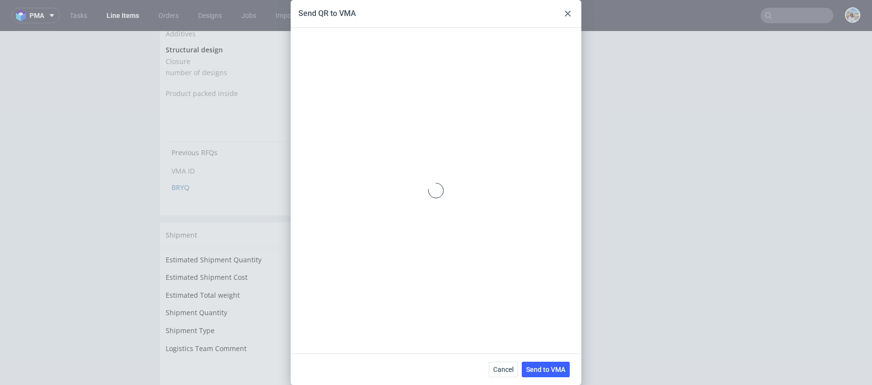
scroll to position [267, 0]
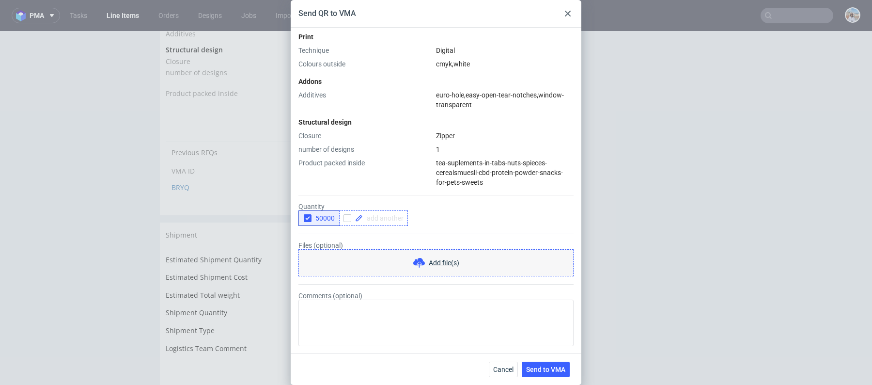
click at [373, 224] on div at bounding box center [373, 218] width 69 height 16
checkbox input "true"
click at [428, 207] on div "Quantity 50000 5000" at bounding box center [436, 214] width 275 height 23
click at [427, 216] on span at bounding box center [430, 218] width 41 height 7
checkbox input "true"
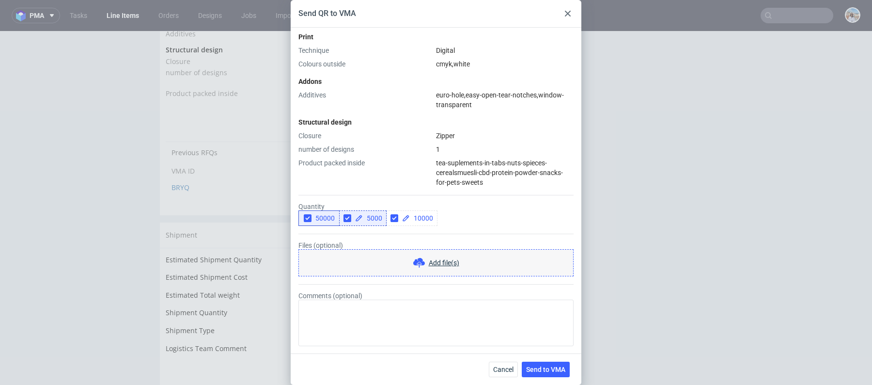
click at [457, 216] on div "50000 5000 10000" at bounding box center [436, 218] width 275 height 16
click at [457, 216] on icon at bounding box center [457, 218] width 8 height 8
click at [480, 219] on span at bounding box center [481, 218] width 41 height 7
checkbox input "true"
click at [526, 219] on div "50000 5000 10000 30000" at bounding box center [436, 218] width 275 height 16
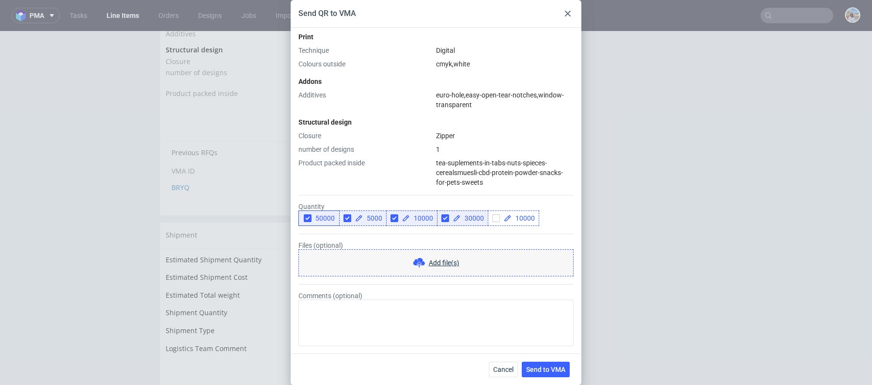
click at [521, 218] on span "10000" at bounding box center [523, 218] width 23 height 7
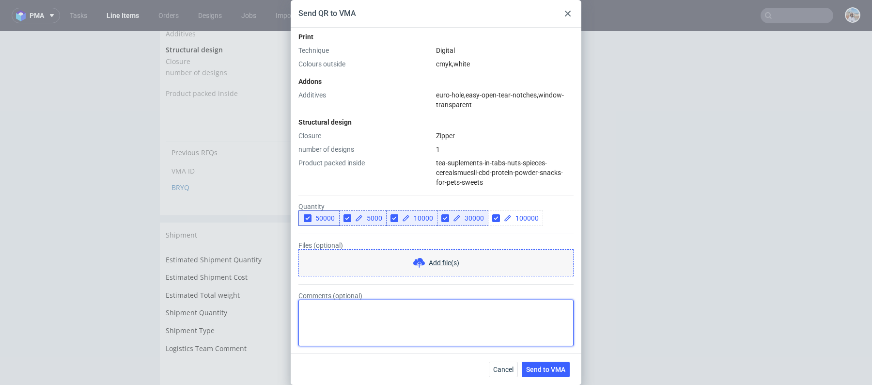
checkbox input "true"
click at [409, 320] on textarea "Comments (optional)" at bounding box center [436, 323] width 275 height 47
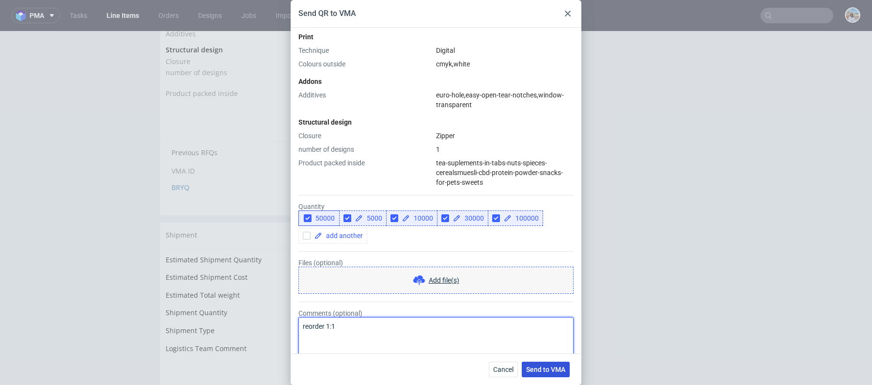
type textarea "reorder 1:1"
click at [546, 370] on span "Send to VMA" at bounding box center [545, 369] width 39 height 7
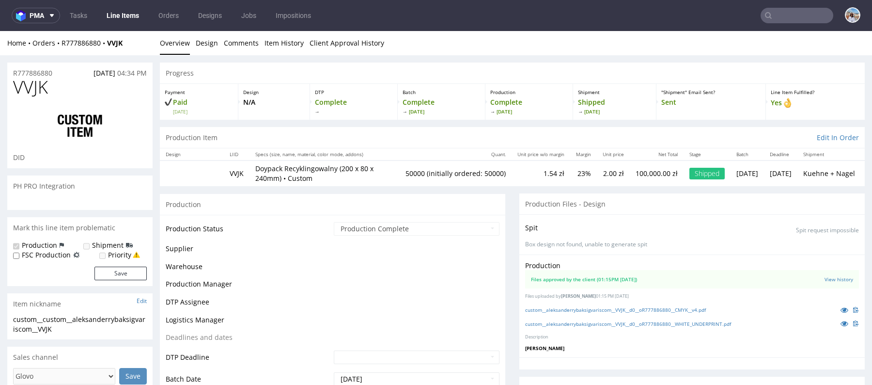
scroll to position [657, 0]
select select "in_progress"
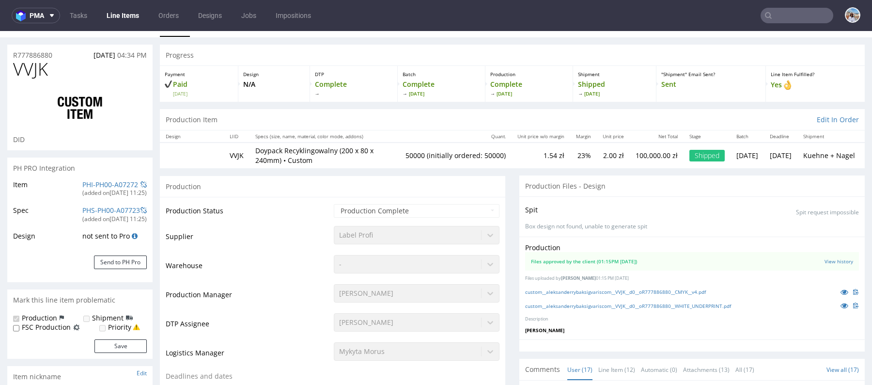
scroll to position [29, 0]
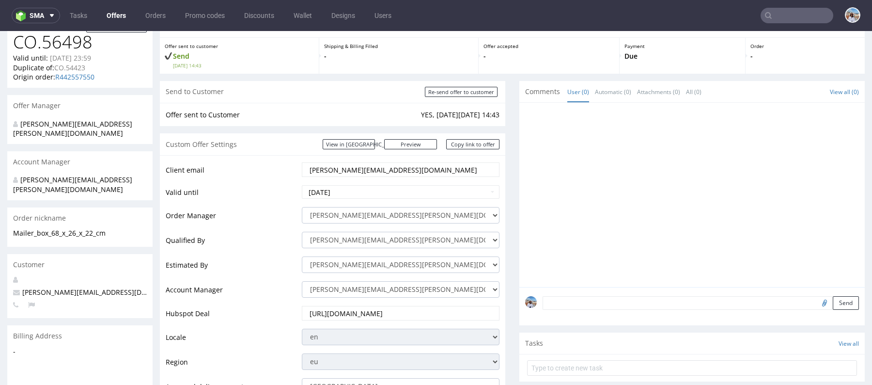
scroll to position [262, 0]
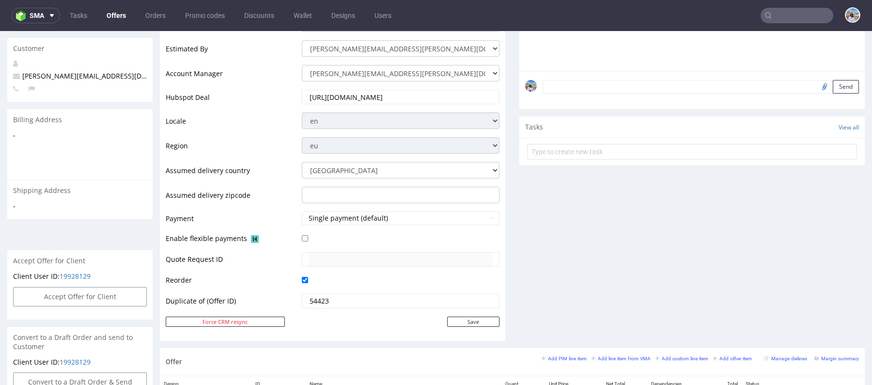
click at [108, 287] on button "Accept Offer for Client" at bounding box center [80, 296] width 134 height 19
select select "43"
select select "501"
select select "b2b"
select select "201"
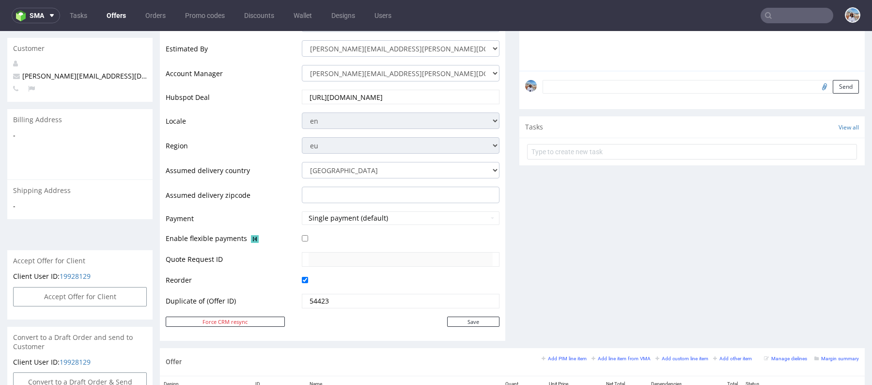
select select "3070"
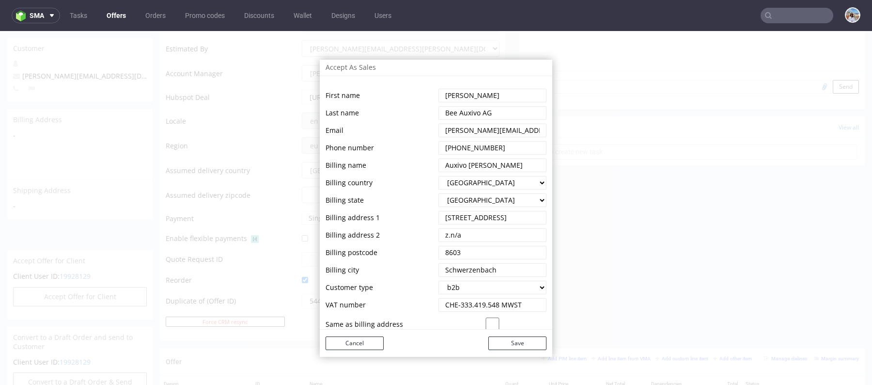
scroll to position [128, 0]
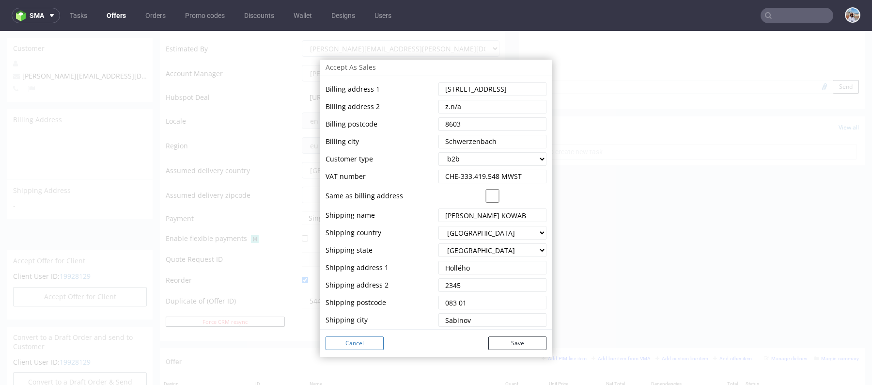
click at [365, 344] on button "Cancel" at bounding box center [355, 343] width 58 height 14
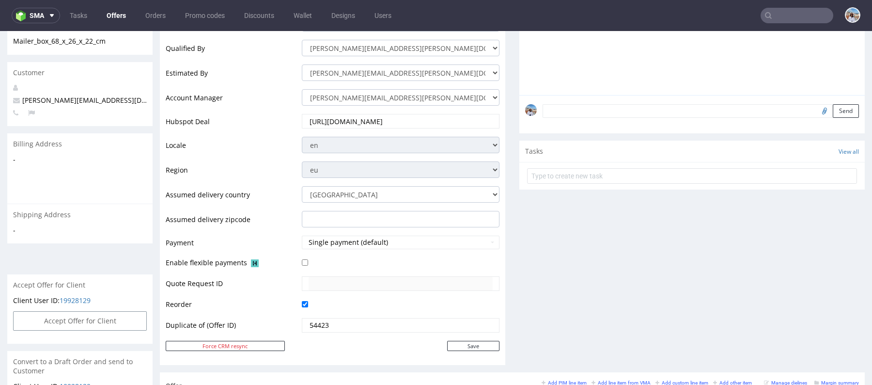
scroll to position [204, 0]
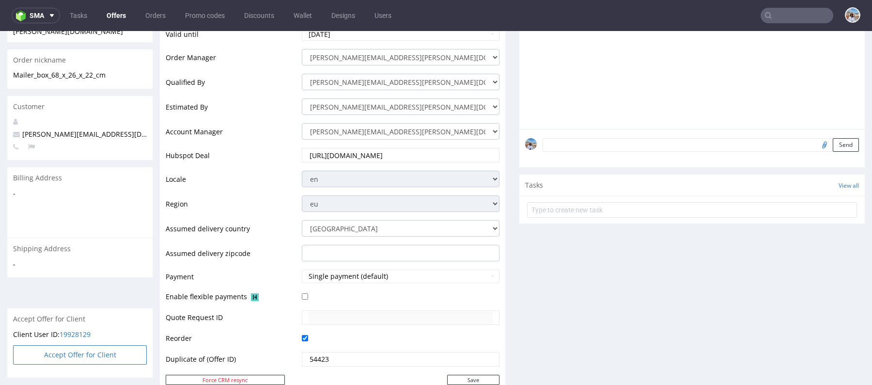
click at [114, 345] on button "Accept Offer for Client" at bounding box center [80, 354] width 134 height 19
select select "43"
select select "501"
select select "b2b"
select select "201"
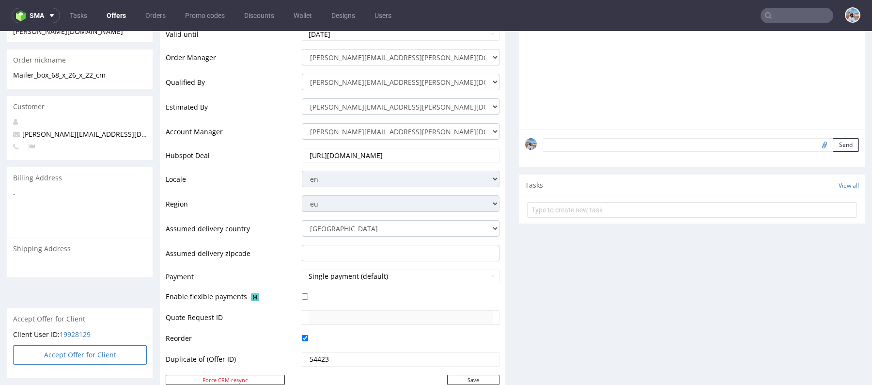
select select "3070"
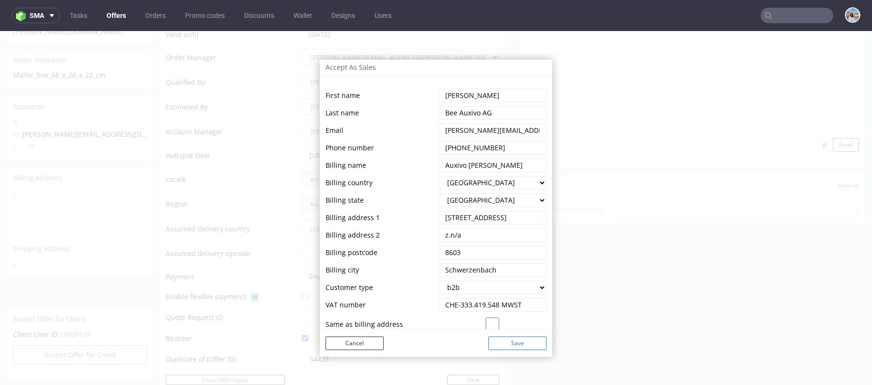
click at [496, 348] on button "Save" at bounding box center [518, 343] width 58 height 14
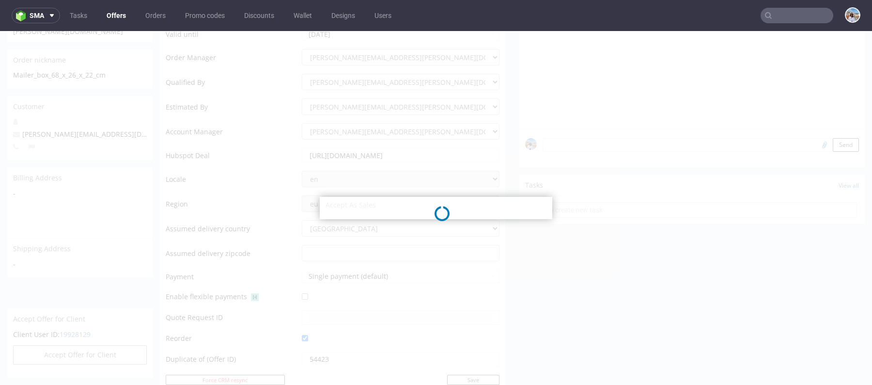
select select "43"
select select "501"
select select "b2b"
select select "201"
select select "3070"
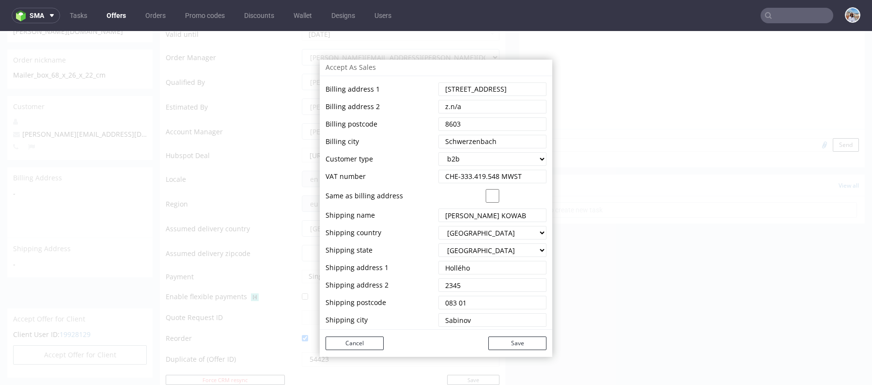
scroll to position [0, 0]
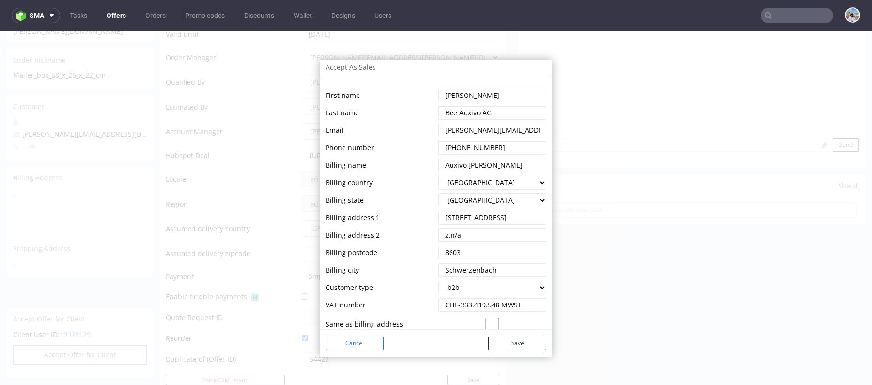
click at [348, 343] on button "Cancel" at bounding box center [355, 343] width 58 height 14
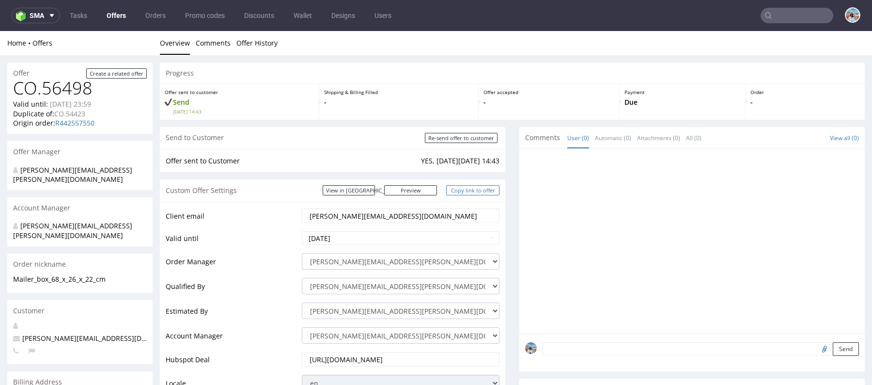
click at [480, 190] on link "Copy link to offer" at bounding box center [472, 190] width 53 height 10
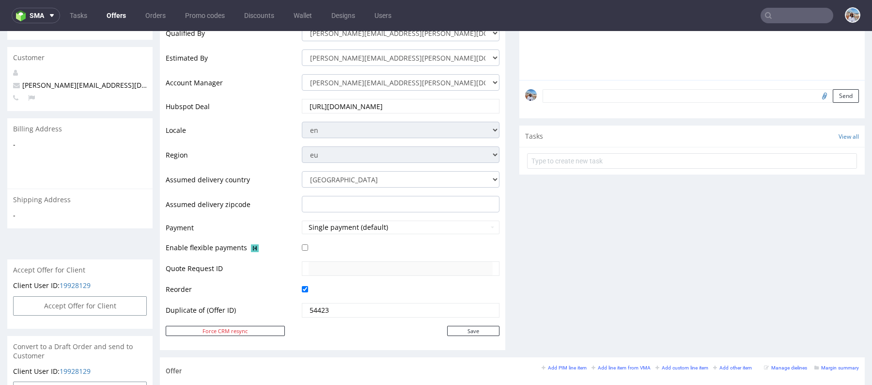
scroll to position [344, 0]
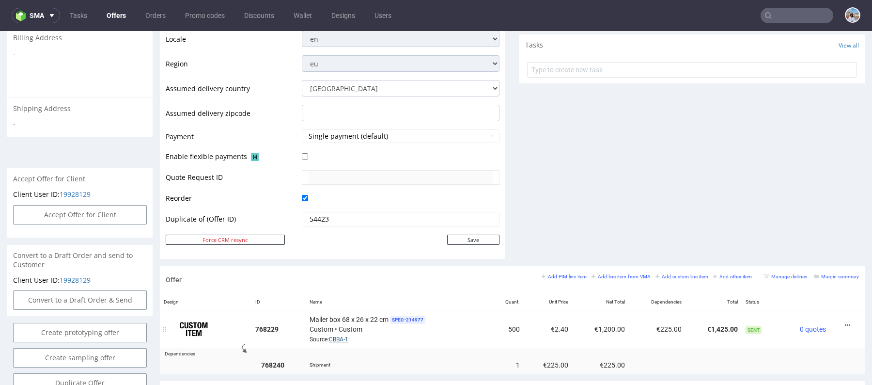
click at [341, 338] on link "CBBA-1" at bounding box center [338, 339] width 19 height 7
click at [773, 12] on input "text" at bounding box center [797, 16] width 73 height 16
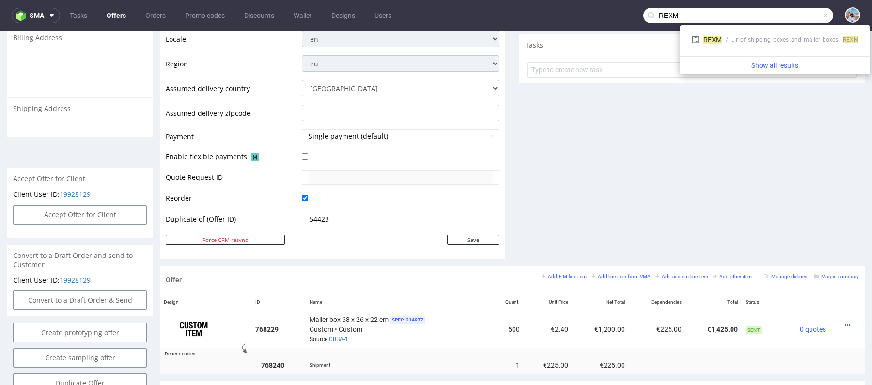
type input "REXM"
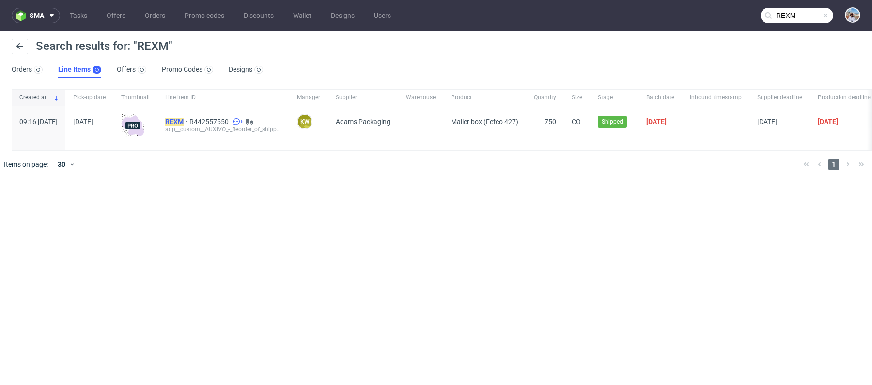
click at [184, 118] on mark "REXM" at bounding box center [174, 122] width 18 height 8
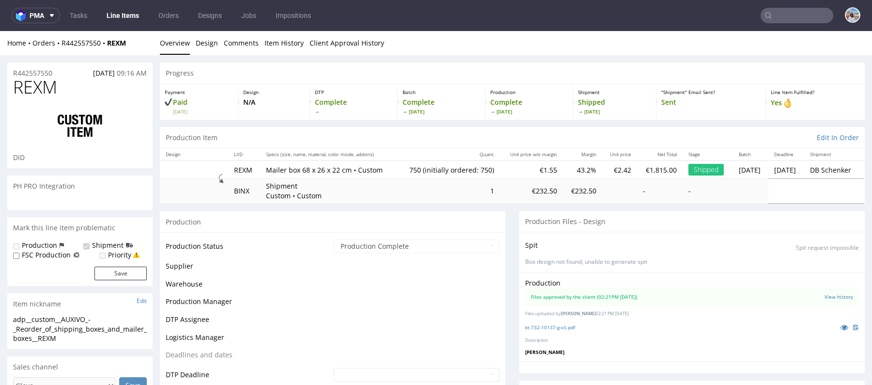
scroll to position [233, 0]
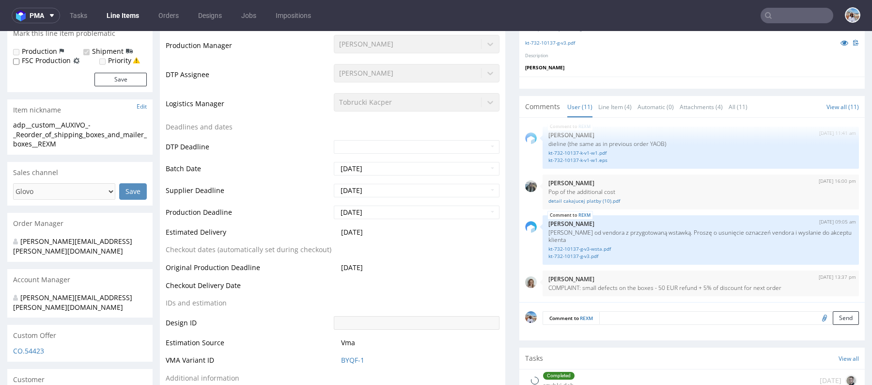
select select "in_progress"
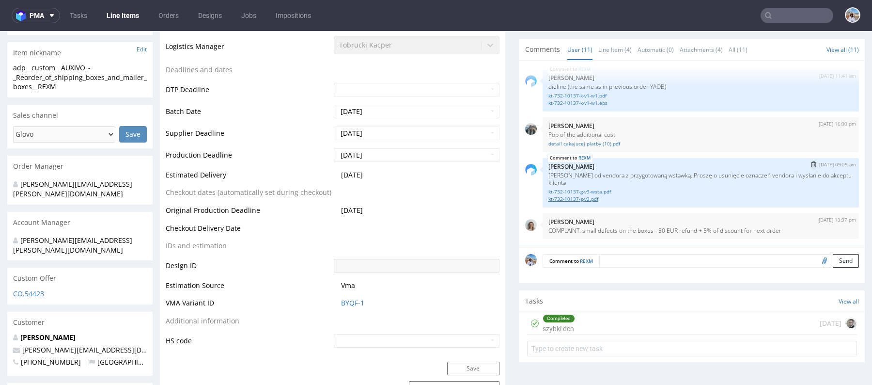
scroll to position [338, 0]
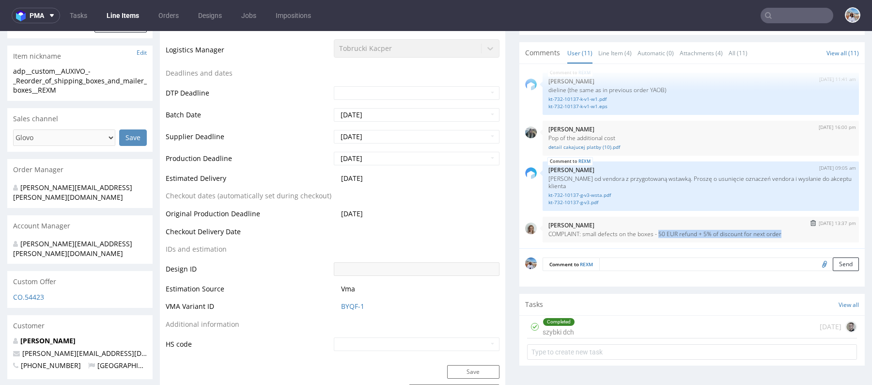
drag, startPoint x: 785, startPoint y: 233, endPoint x: 660, endPoint y: 231, distance: 124.6
click at [660, 231] on p "COMPLAINT: small defects on the boxes - 50 EUR refund + 5% of discount for next…" at bounding box center [701, 233] width 305 height 7
copy p "50 EUR refund + 5% of discount for next order"
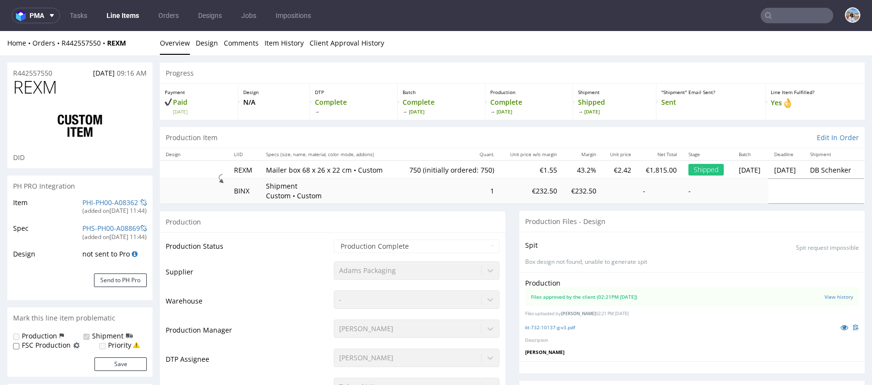
scroll to position [406, 0]
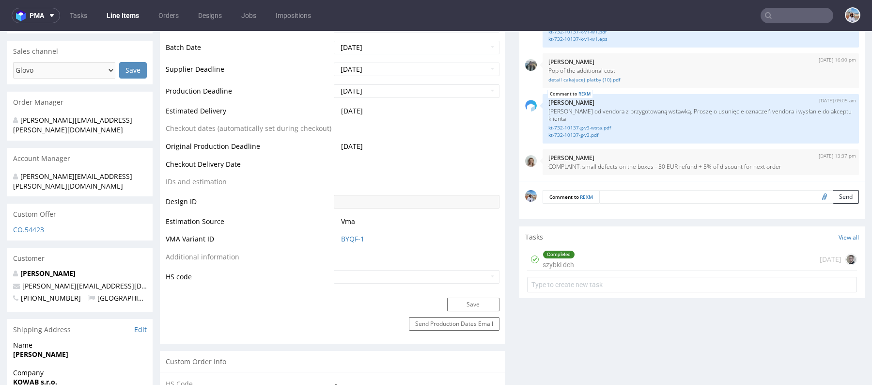
drag, startPoint x: 98, startPoint y: 261, endPoint x: 47, endPoint y: 261, distance: 50.4
click at [47, 281] on p "[PERSON_NAME][EMAIL_ADDRESS][DOMAIN_NAME]" at bounding box center [80, 286] width 134 height 10
drag, startPoint x: 96, startPoint y: 267, endPoint x: 54, endPoint y: 267, distance: 42.7
click at [54, 281] on p "[PERSON_NAME][EMAIL_ADDRESS][DOMAIN_NAME]" at bounding box center [80, 286] width 134 height 10
copy link "@[DOMAIN_NAME]"
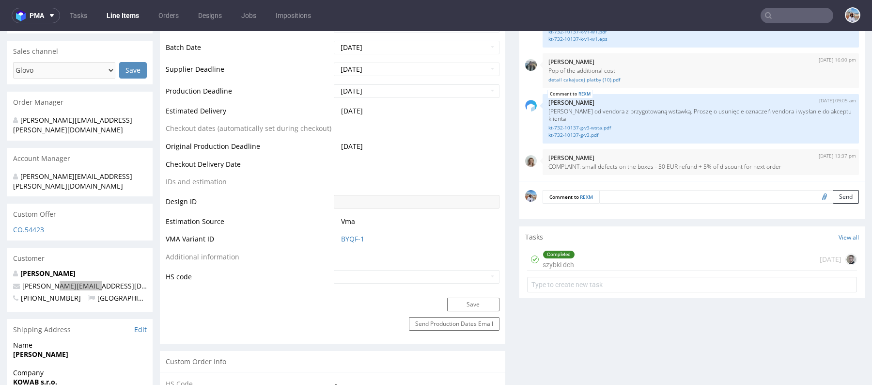
click at [775, 23] on input "text" at bounding box center [797, 16] width 73 height 16
paste input "@[DOMAIN_NAME]"
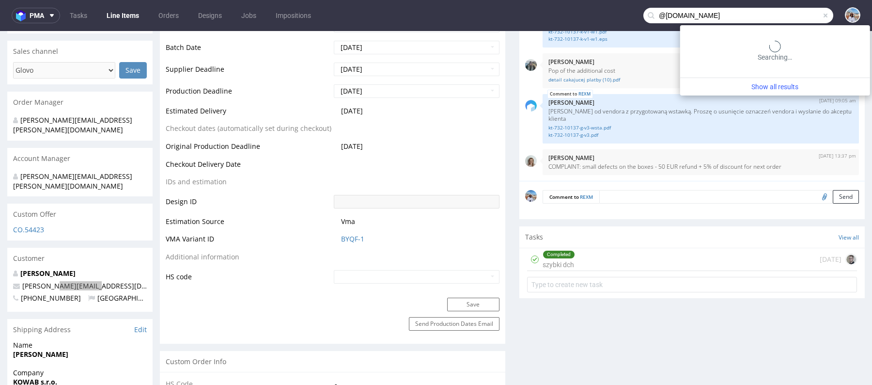
type input "@[DOMAIN_NAME]"
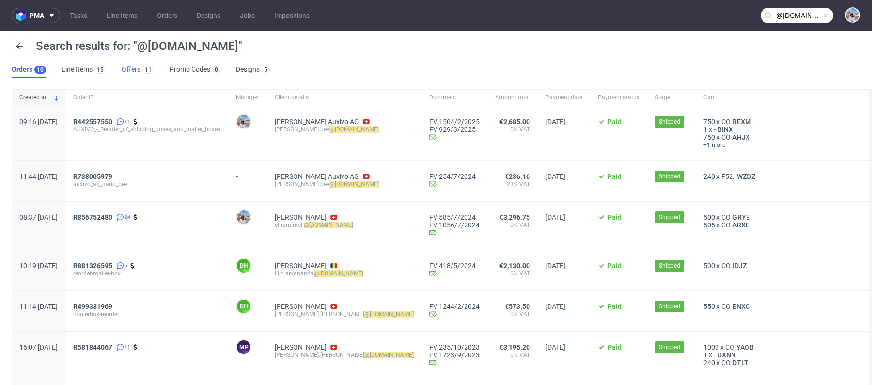
click at [139, 72] on link "Offers 11" at bounding box center [138, 70] width 32 height 16
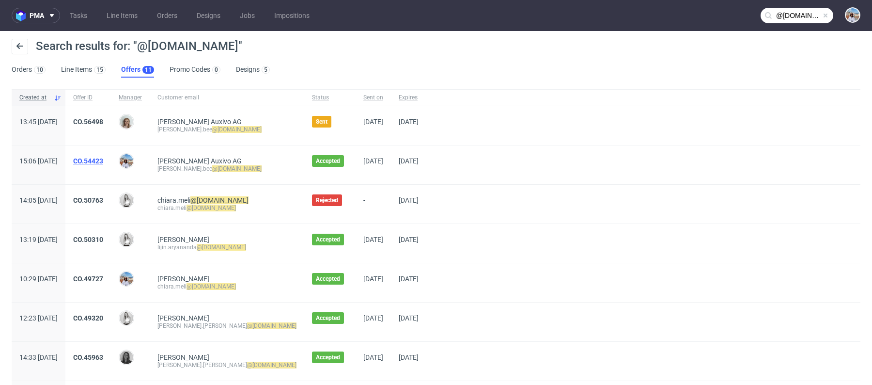
click at [103, 158] on link "CO.54423" at bounding box center [88, 161] width 30 height 8
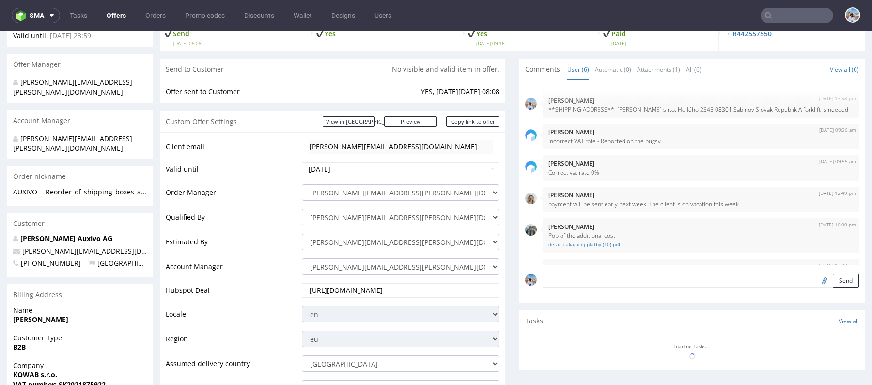
scroll to position [32, 0]
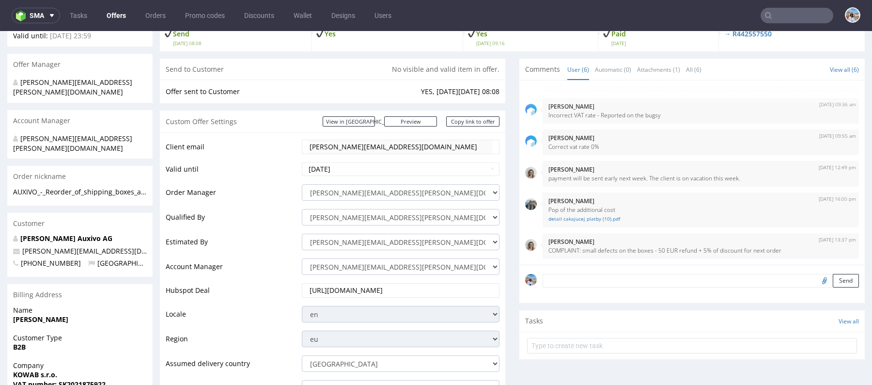
click at [750, 31] on nav "sma Tasks Offers Orders Promo codes Discounts Wallet Designs Users" at bounding box center [436, 15] width 872 height 31
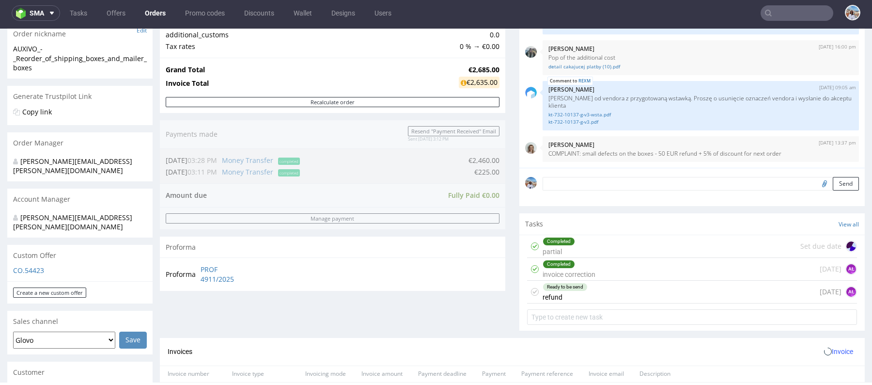
scroll to position [192, 0]
